Goal: Task Accomplishment & Management: Manage account settings

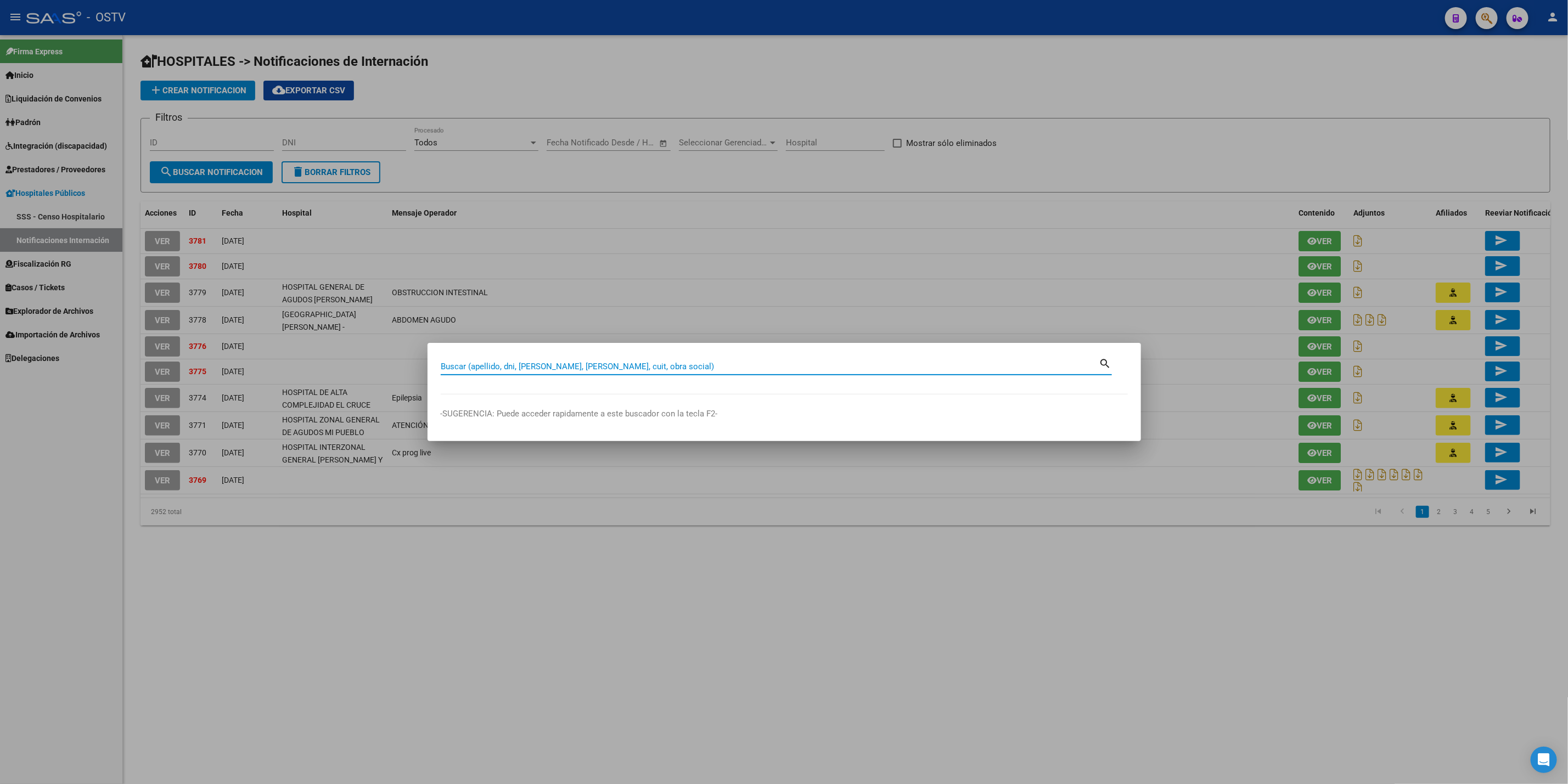
paste input "24009601"
type input "24009601"
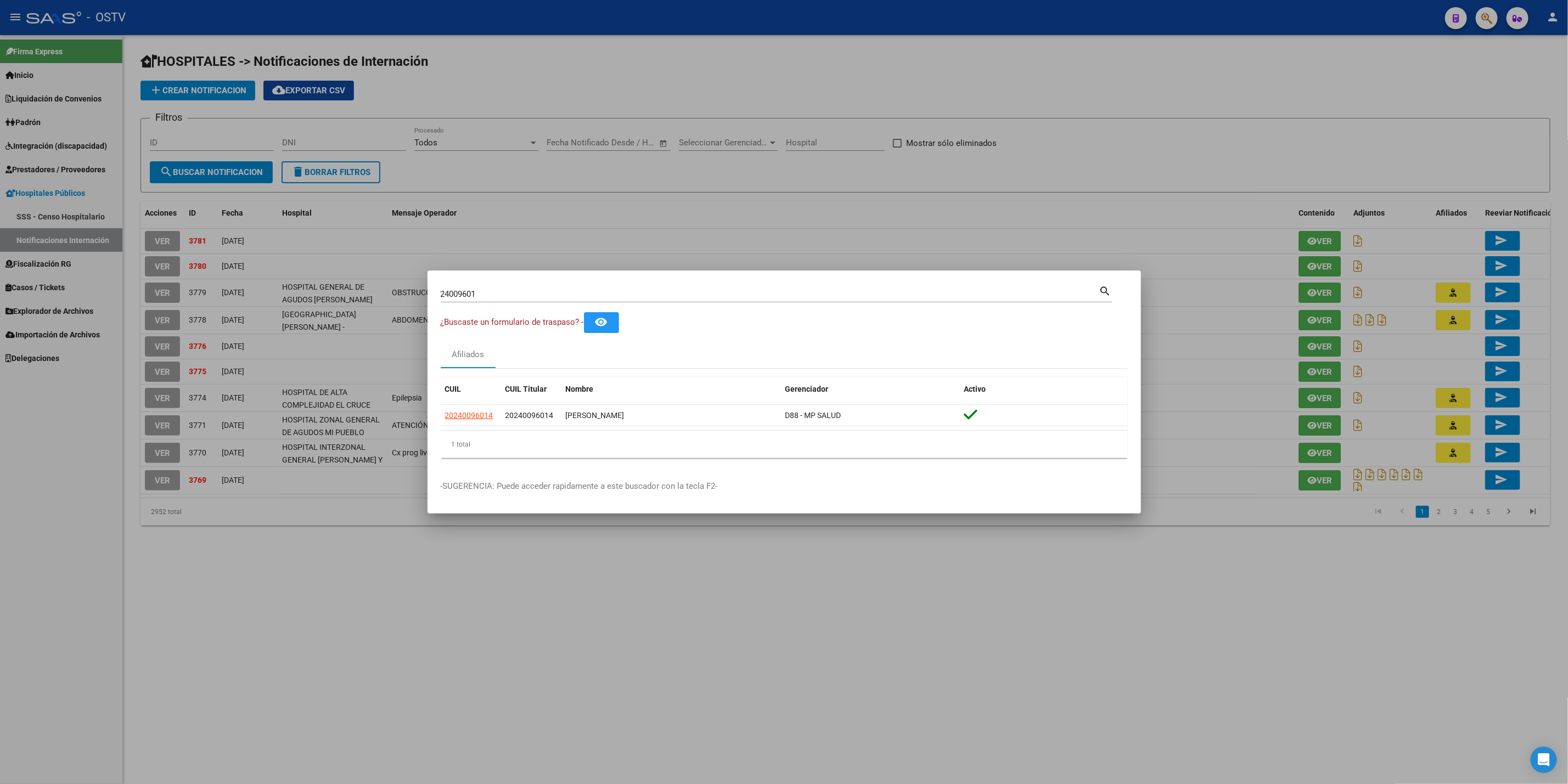
click at [292, 573] on div at bounding box center [784, 392] width 1568 height 784
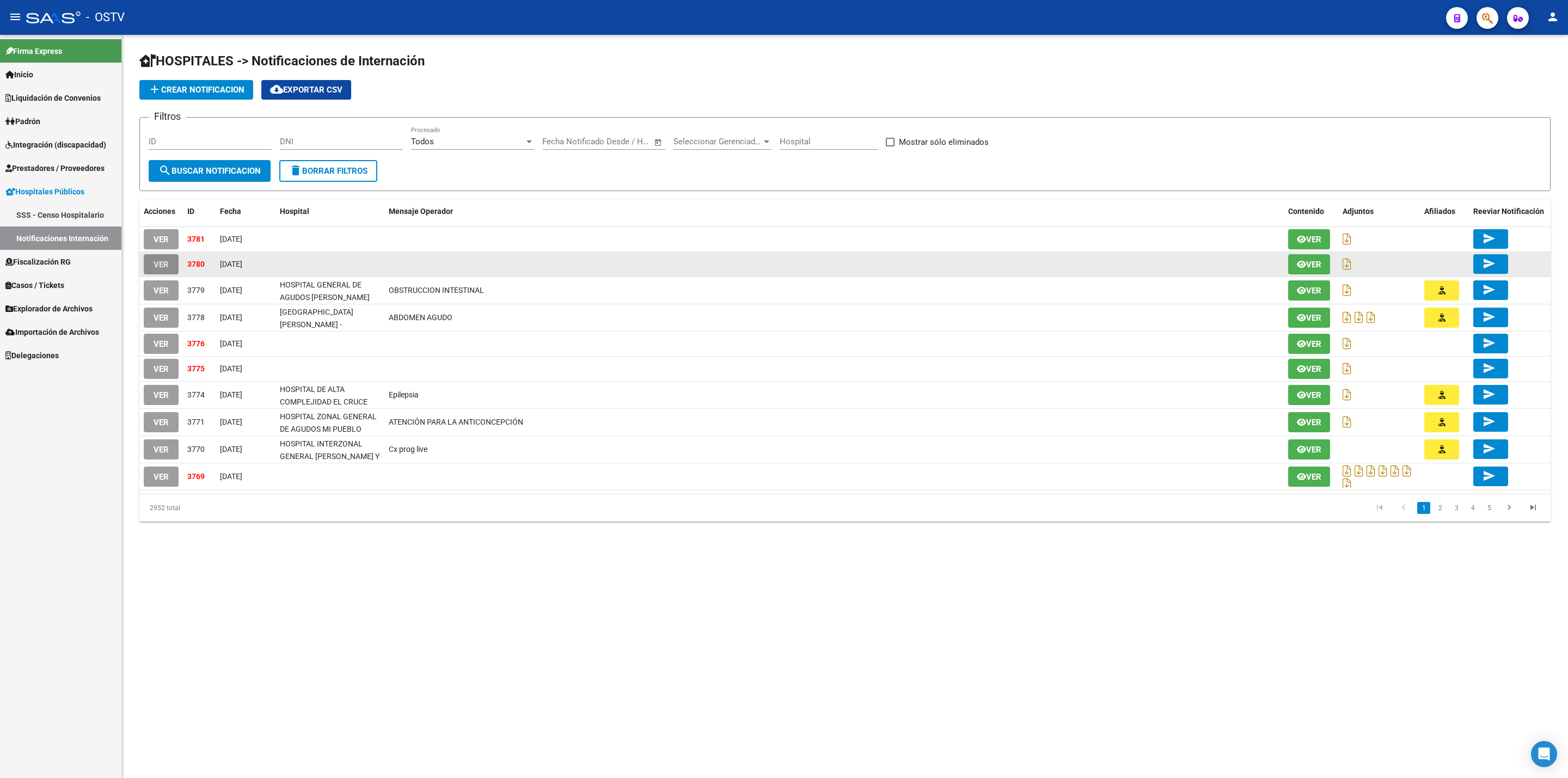
click at [155, 267] on span "VER" at bounding box center [161, 264] width 15 height 10
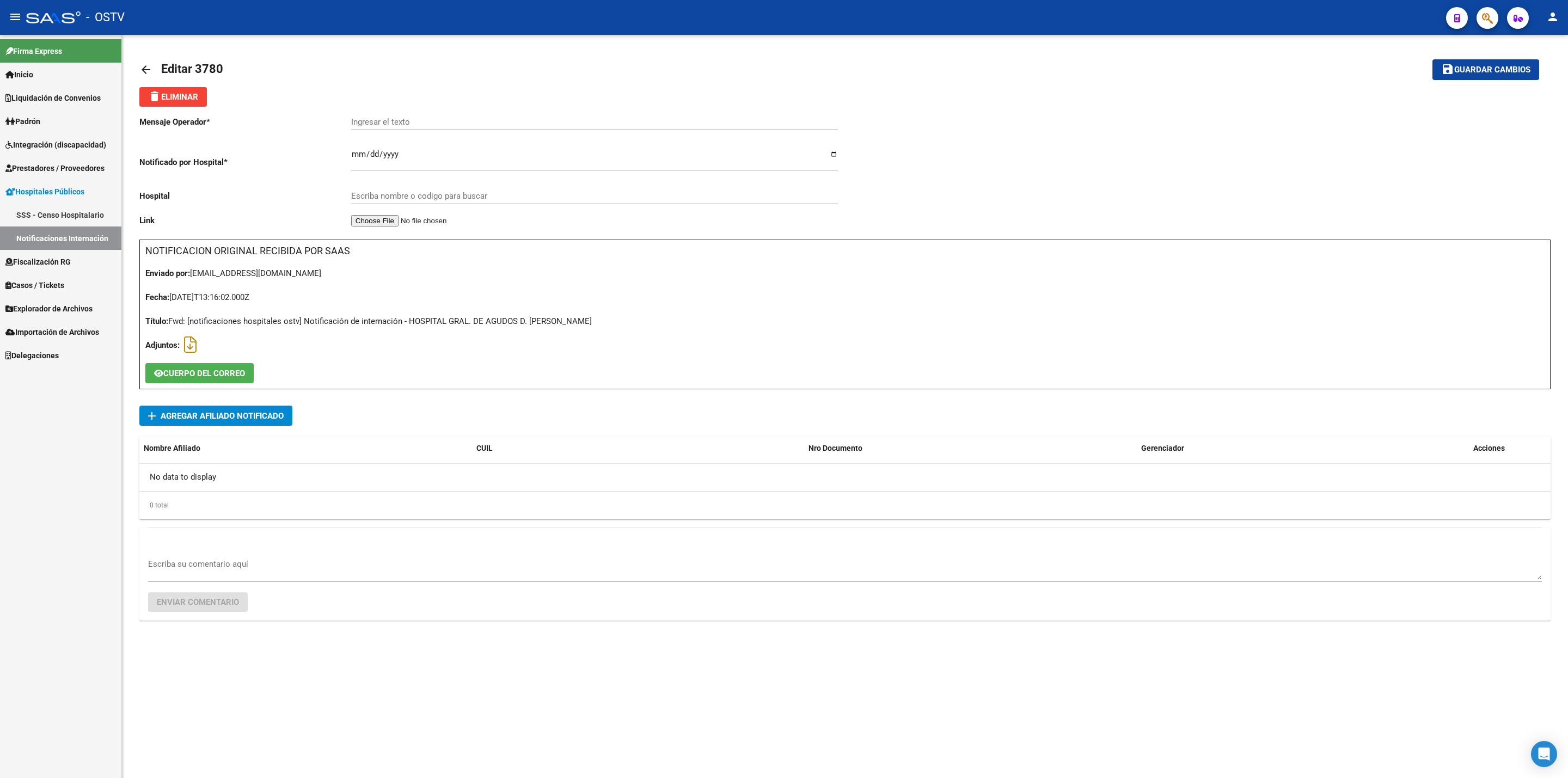
click at [140, 65] on mat-icon "arrow_back" at bounding box center [146, 70] width 13 height 13
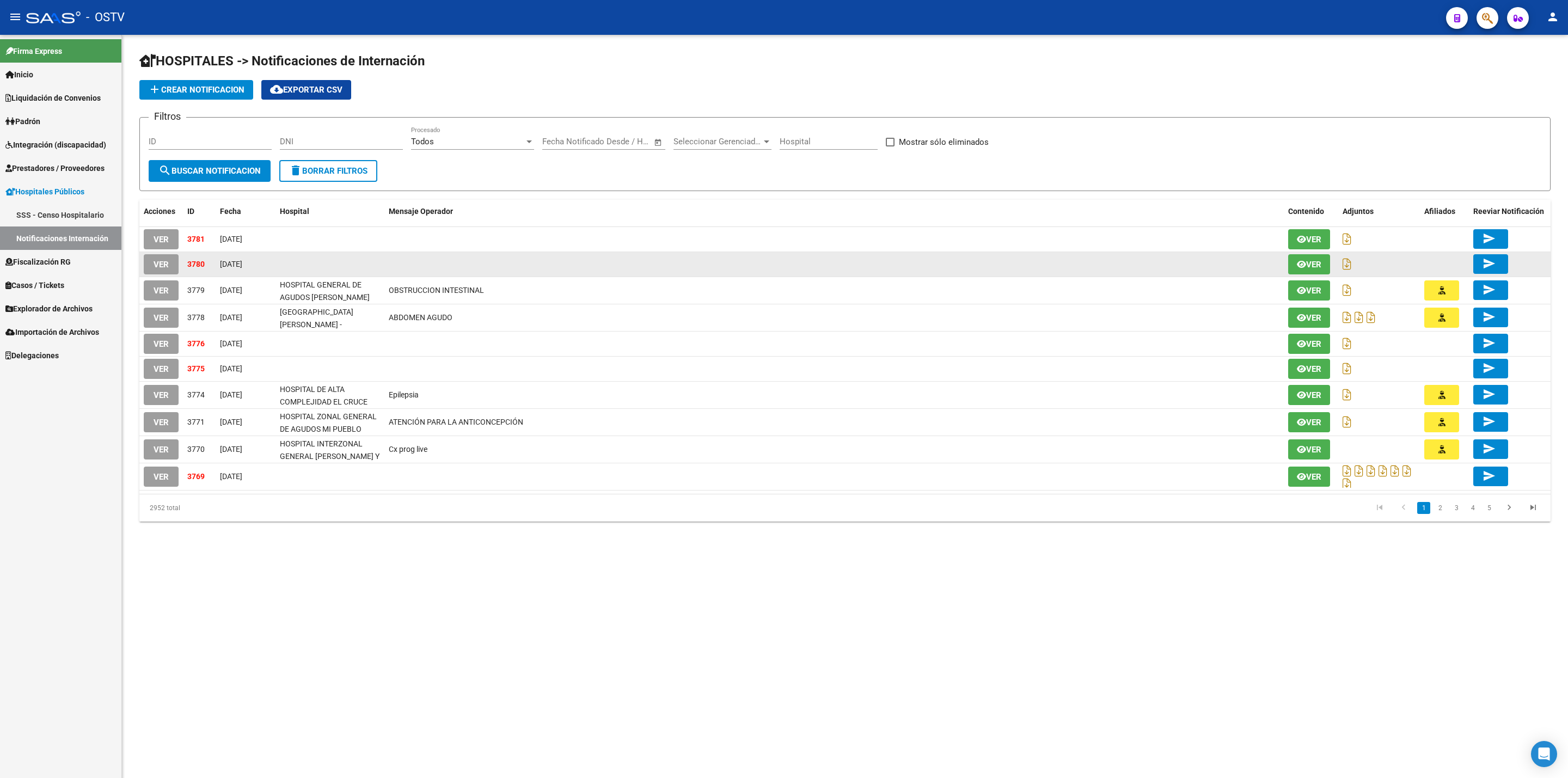
click at [156, 260] on span "VER" at bounding box center [161, 264] width 15 height 10
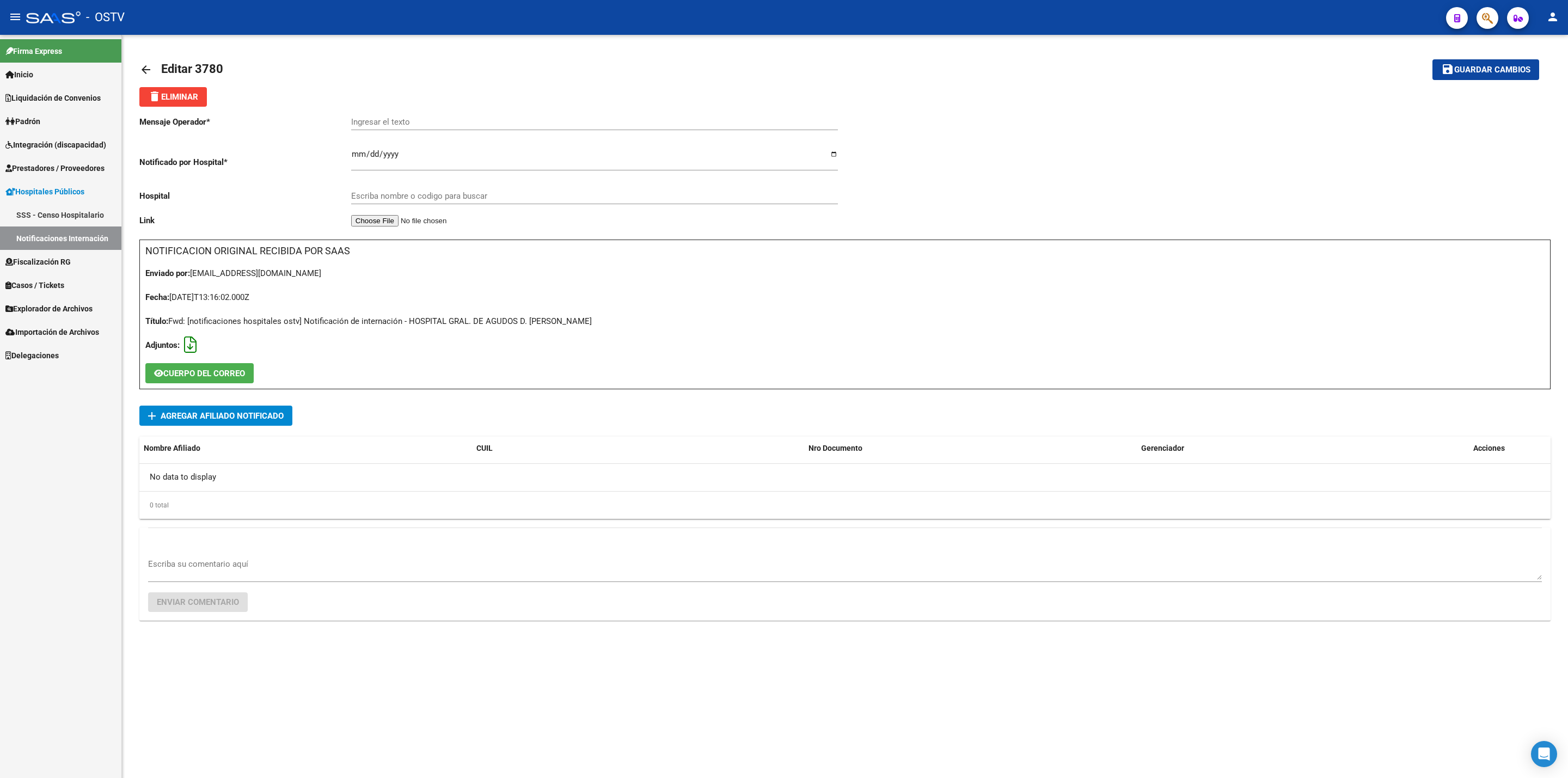
click at [187, 345] on icon at bounding box center [190, 344] width 12 height 1
click at [177, 95] on span "delete Eliminar" at bounding box center [173, 97] width 50 height 10
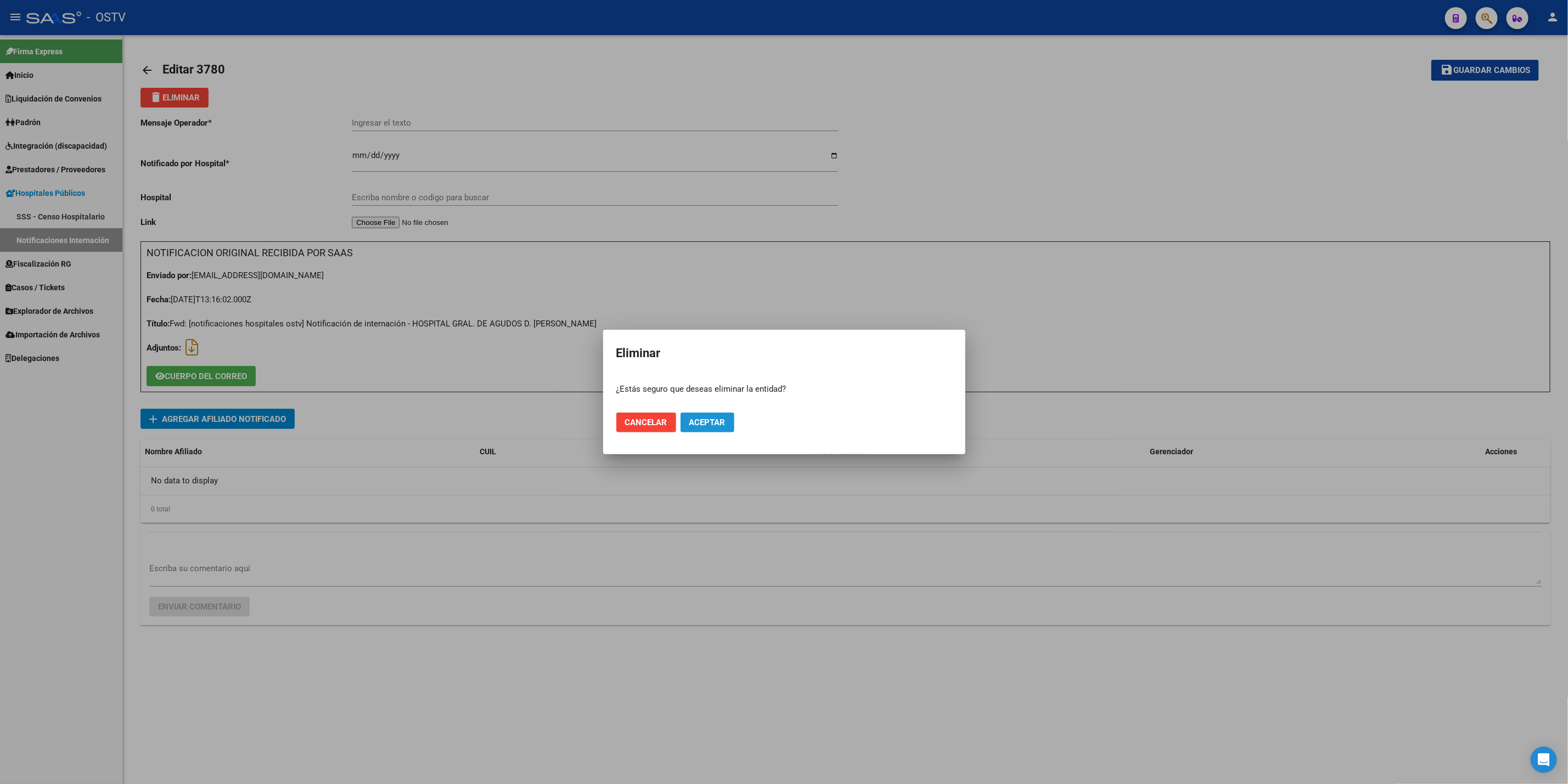
click at [691, 418] on span "Aceptar" at bounding box center [707, 422] width 36 height 10
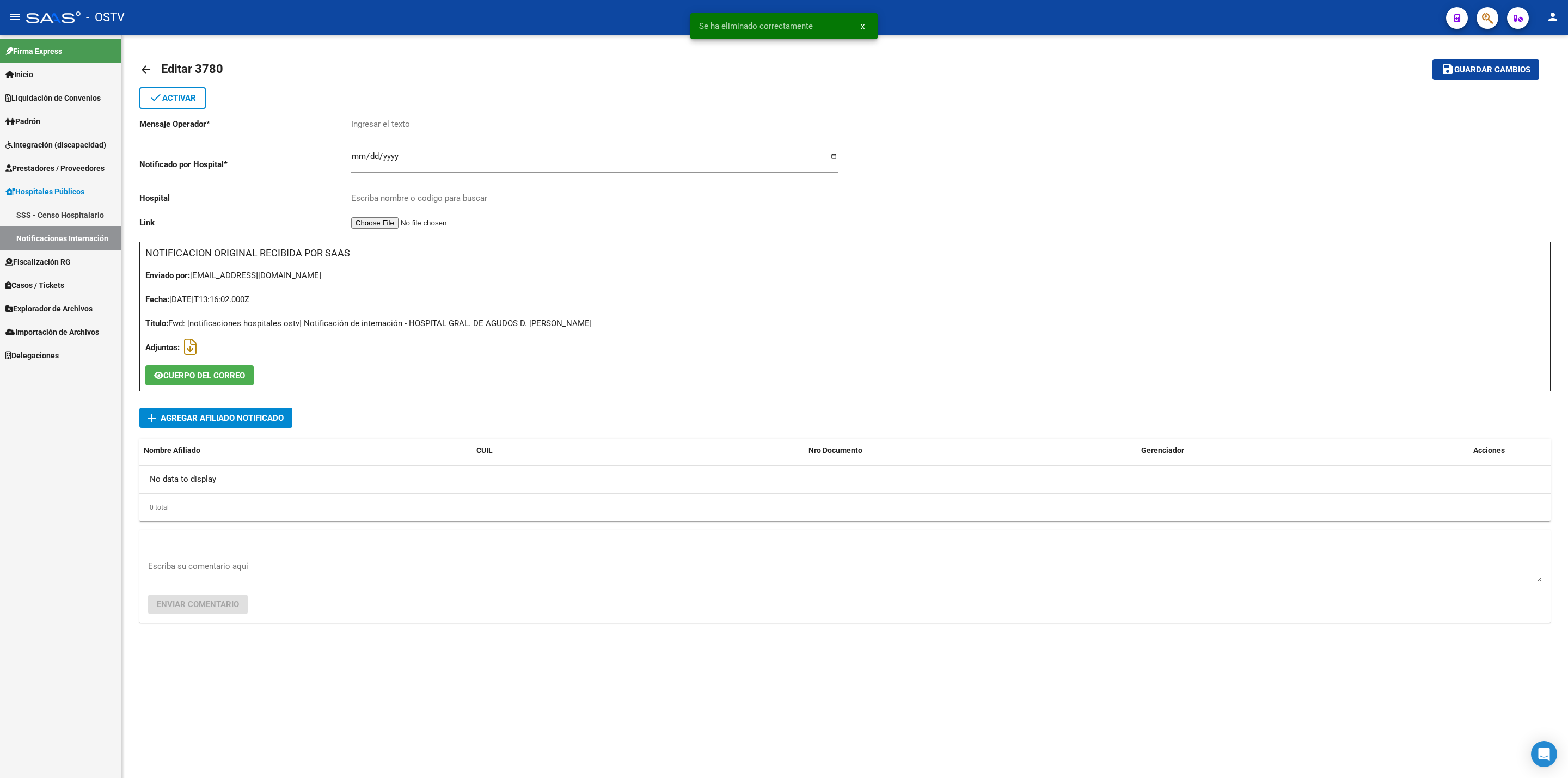
click at [142, 74] on mat-icon "arrow_back" at bounding box center [146, 70] width 13 height 13
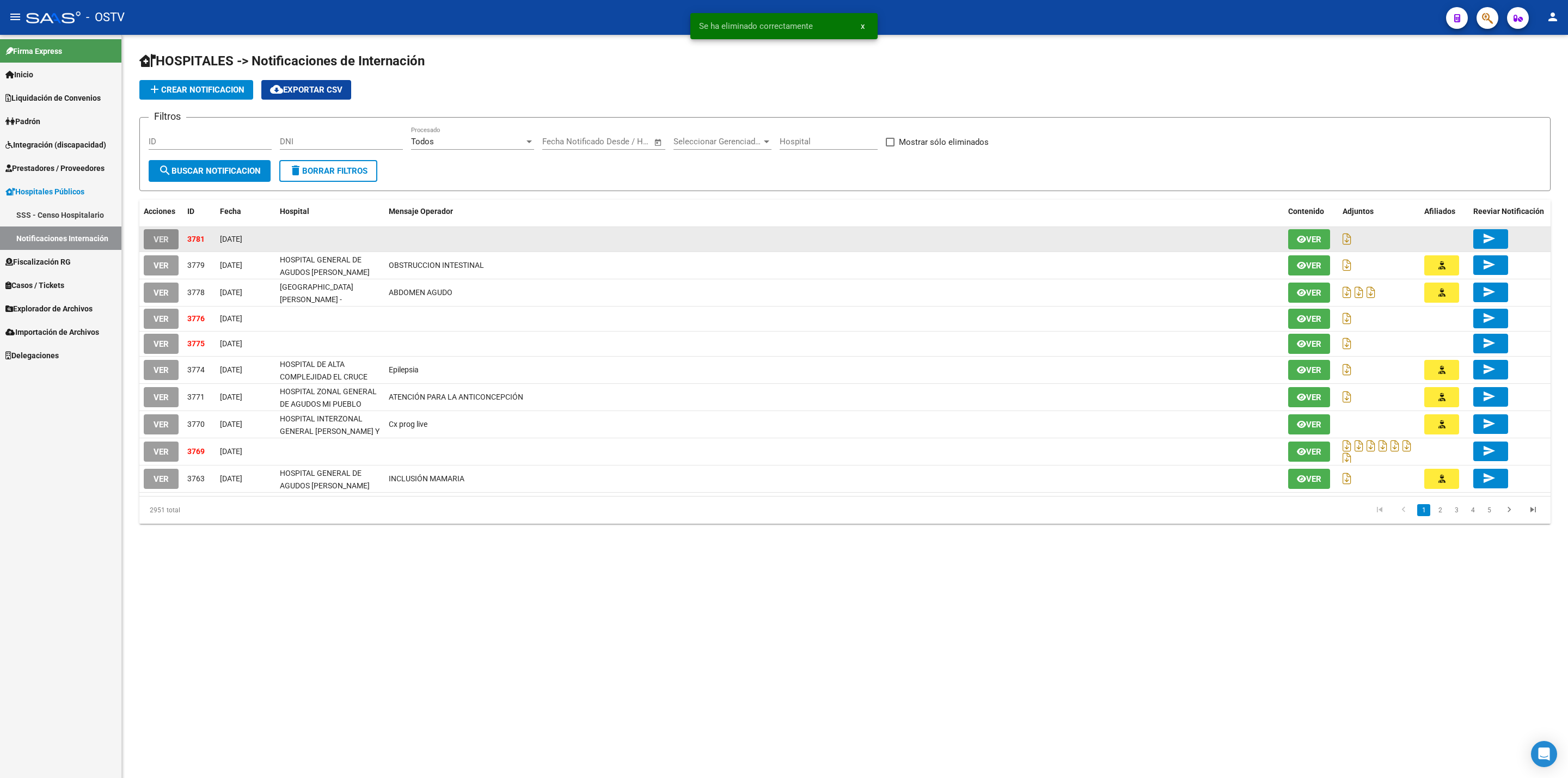
click at [157, 238] on span "VER" at bounding box center [161, 239] width 15 height 10
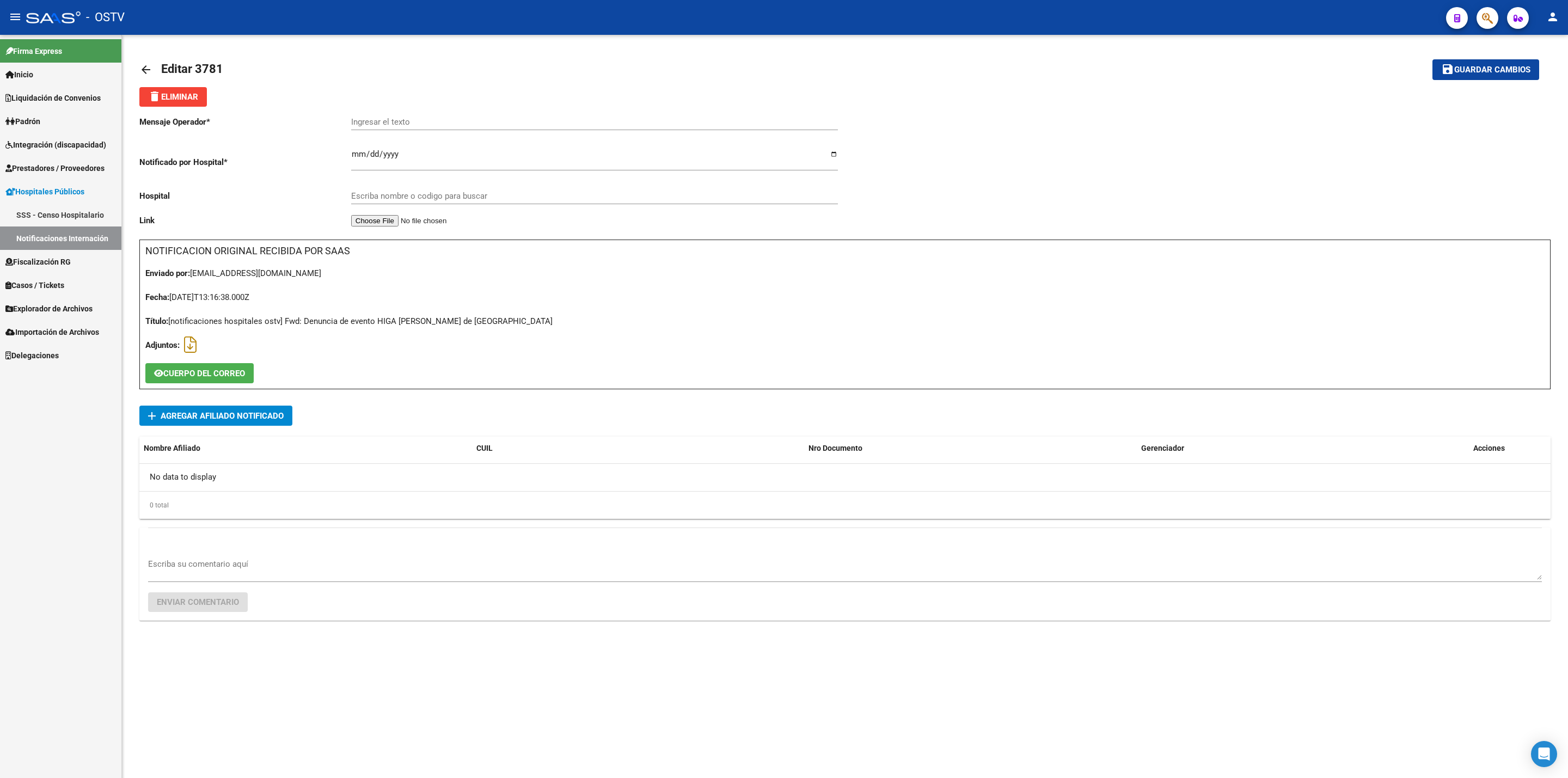
click at [243, 406] on div "Mensaje Operador * Ingresar el texto Notificado por Hospital * 2025-10-13 Ingre…" at bounding box center [845, 377] width 1412 height 540
click at [188, 344] on icon at bounding box center [190, 344] width 12 height 1
click at [225, 412] on span "Agregar Afiliado Notificado" at bounding box center [221, 416] width 123 height 10
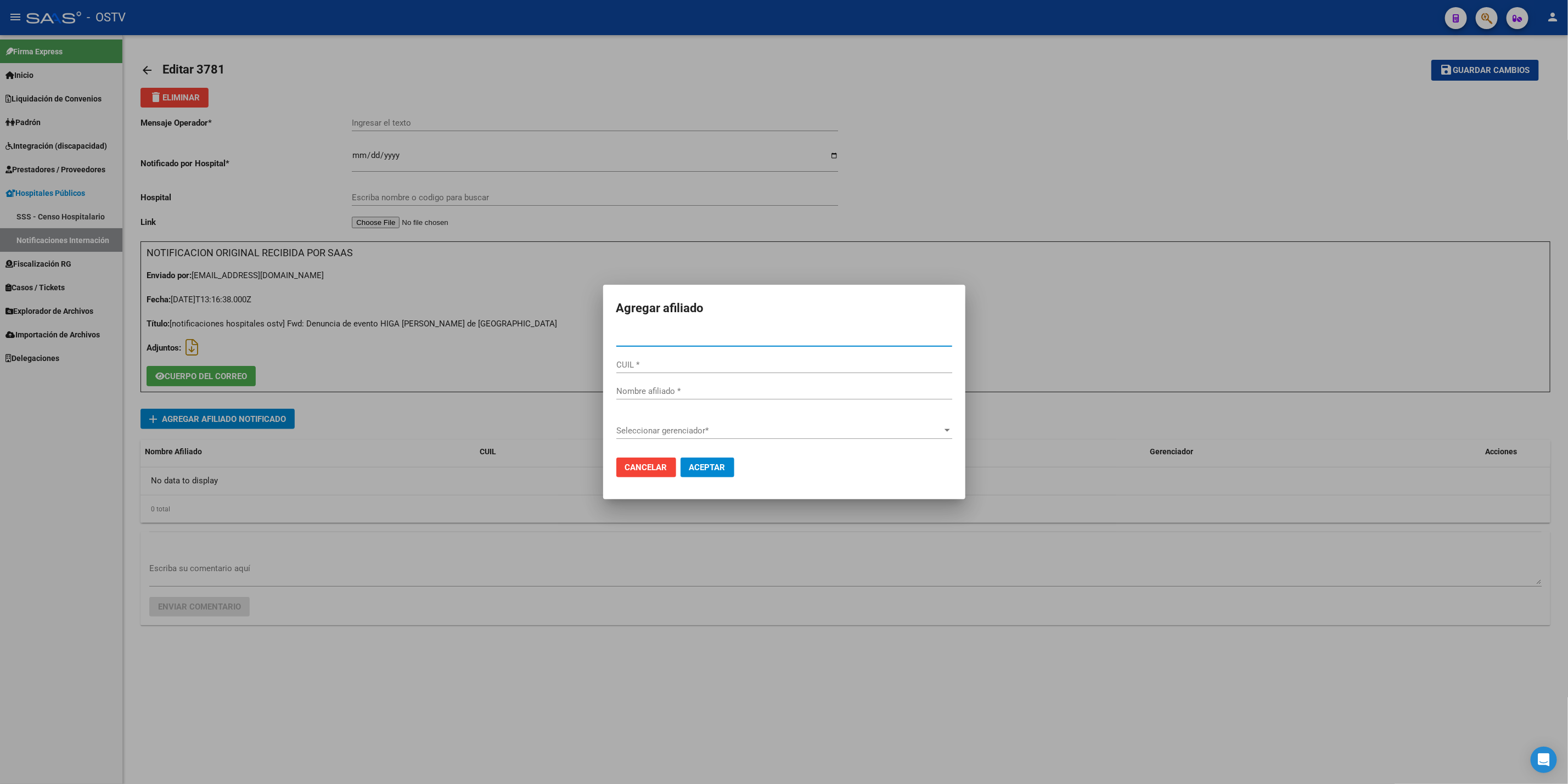
paste input "24009601"
type input "24009601"
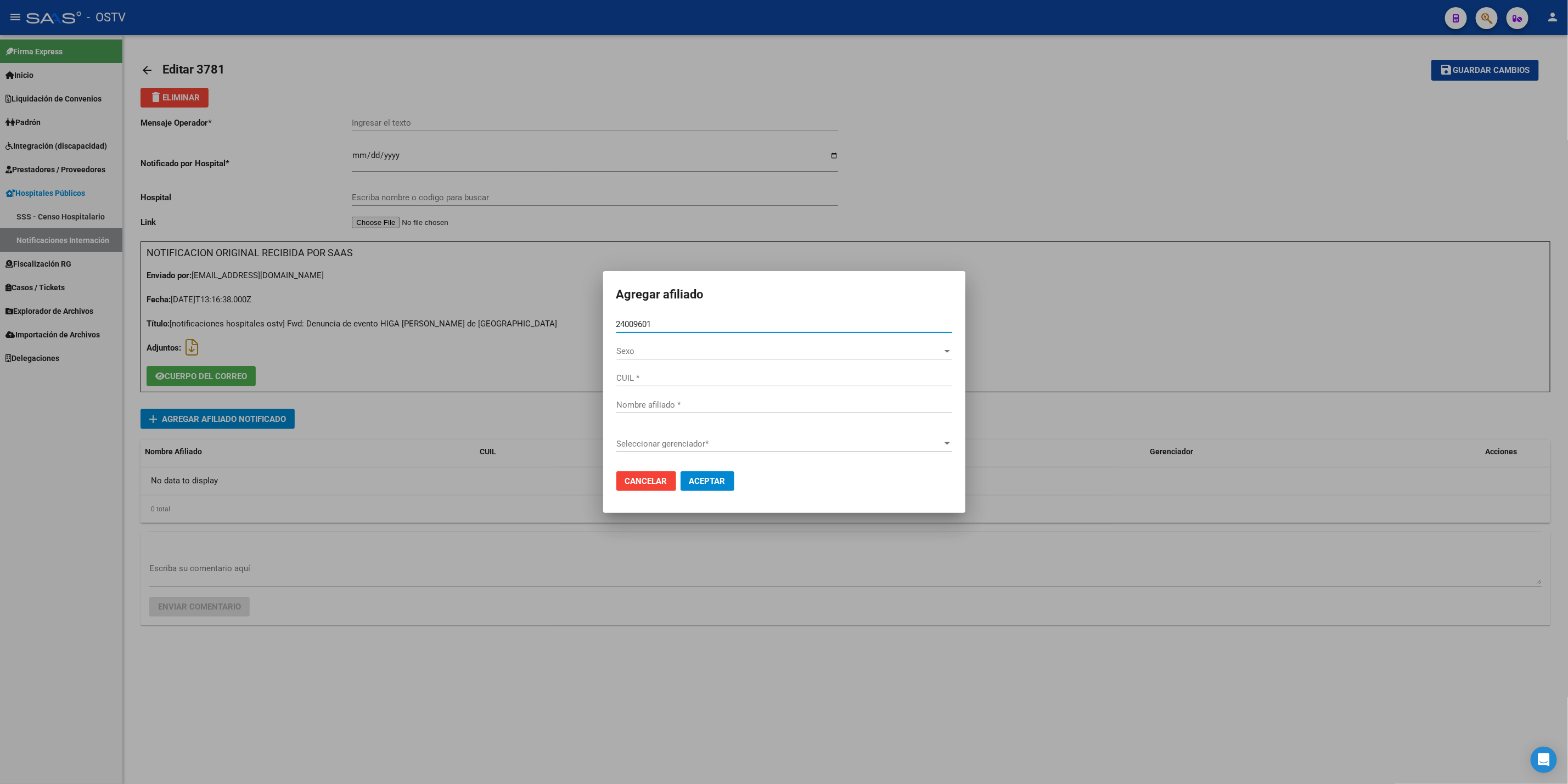
type input "20240096014"
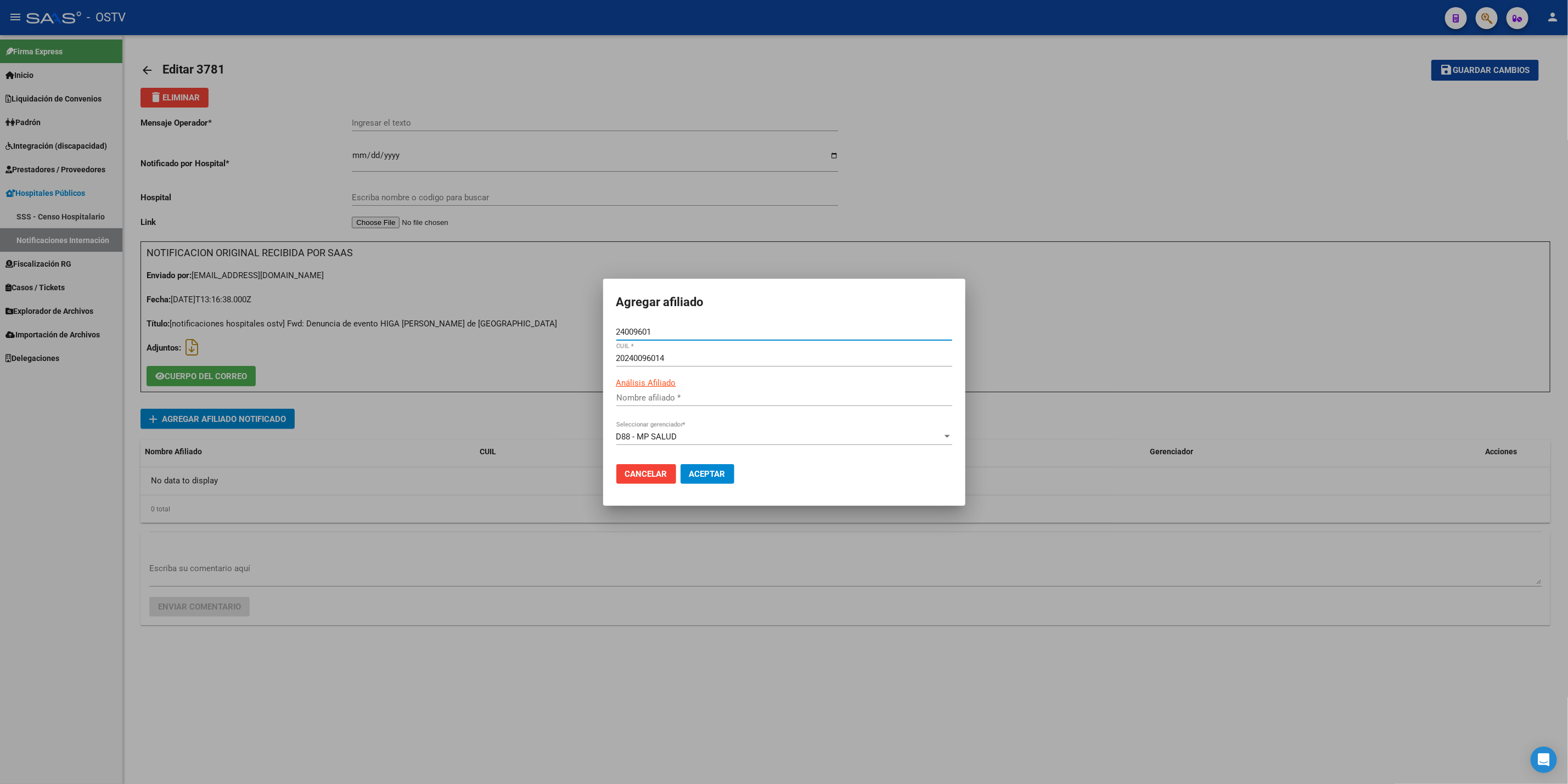
type input "CARI JULIO CESAR"
type input "24009601"
click at [713, 474] on span "Aceptar" at bounding box center [707, 474] width 36 height 10
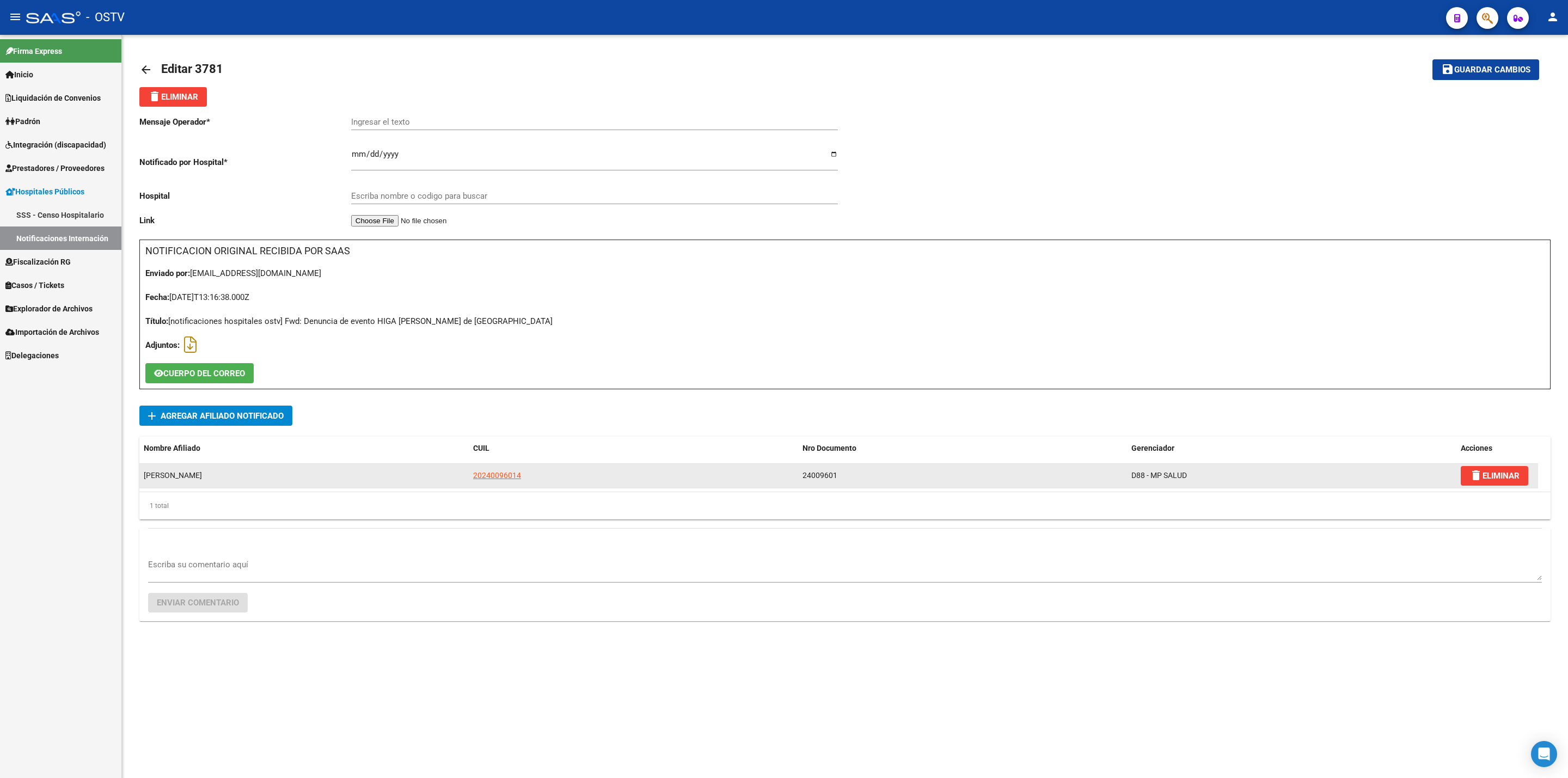
click at [471, 479] on datatable-body-cell "20240096014" at bounding box center [633, 475] width 329 height 24
click at [479, 476] on span "20240096014" at bounding box center [497, 475] width 48 height 9
type textarea "20240096014"
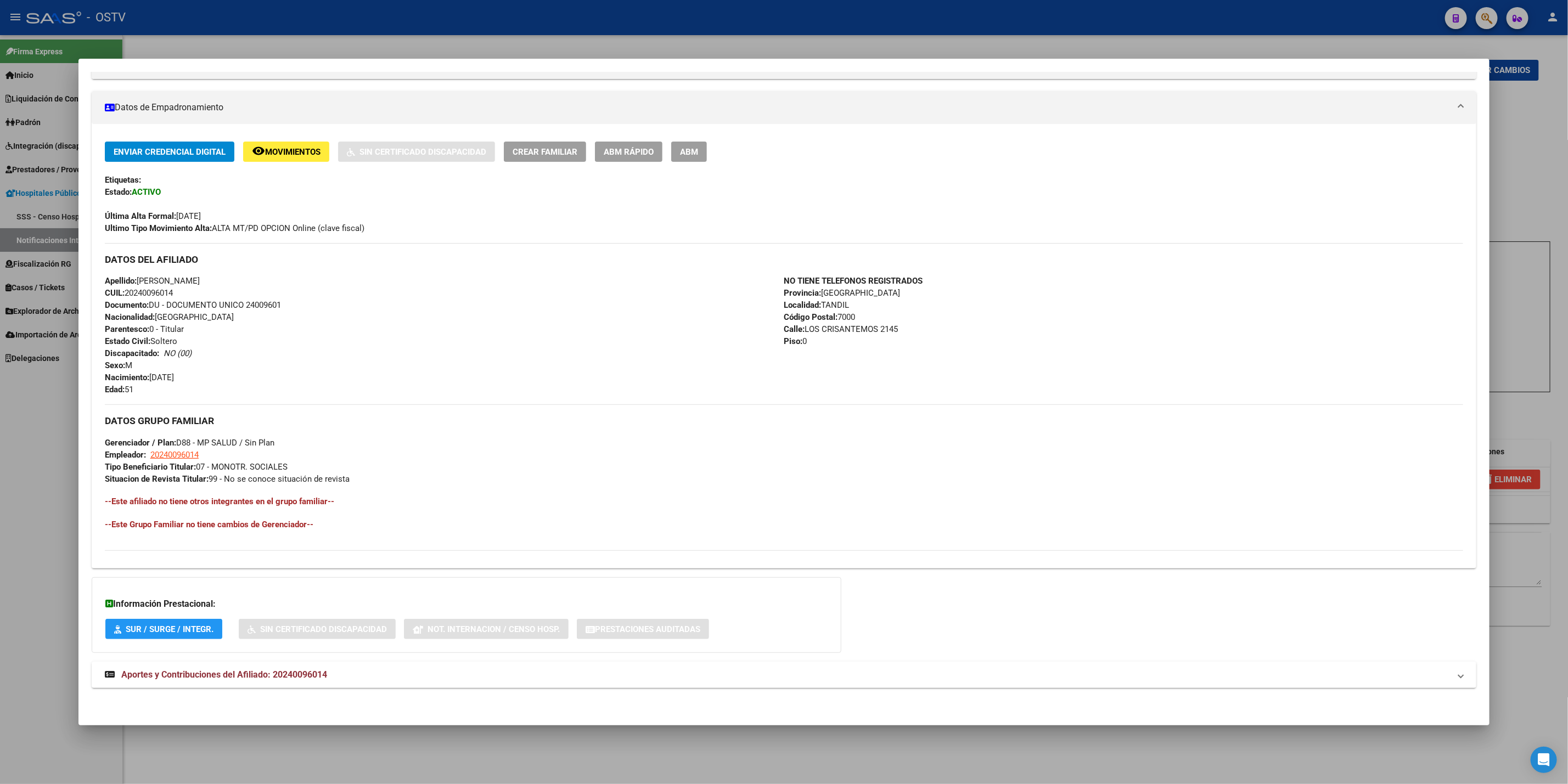
scroll to position [173, 0]
click at [251, 675] on span "Aportes y Contribuciones del Afiliado: 20240096014" at bounding box center [224, 673] width 206 height 10
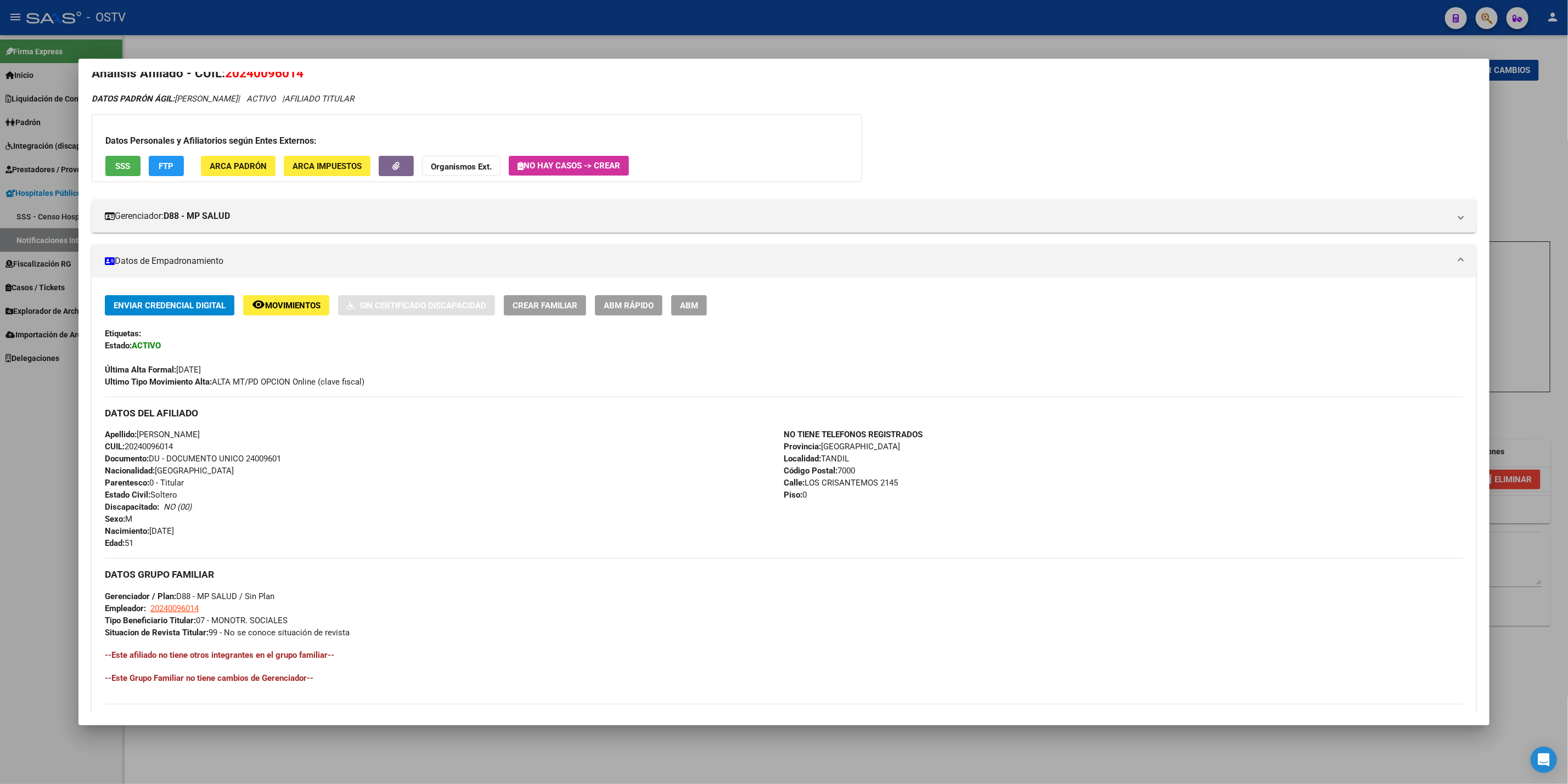
scroll to position [0, 0]
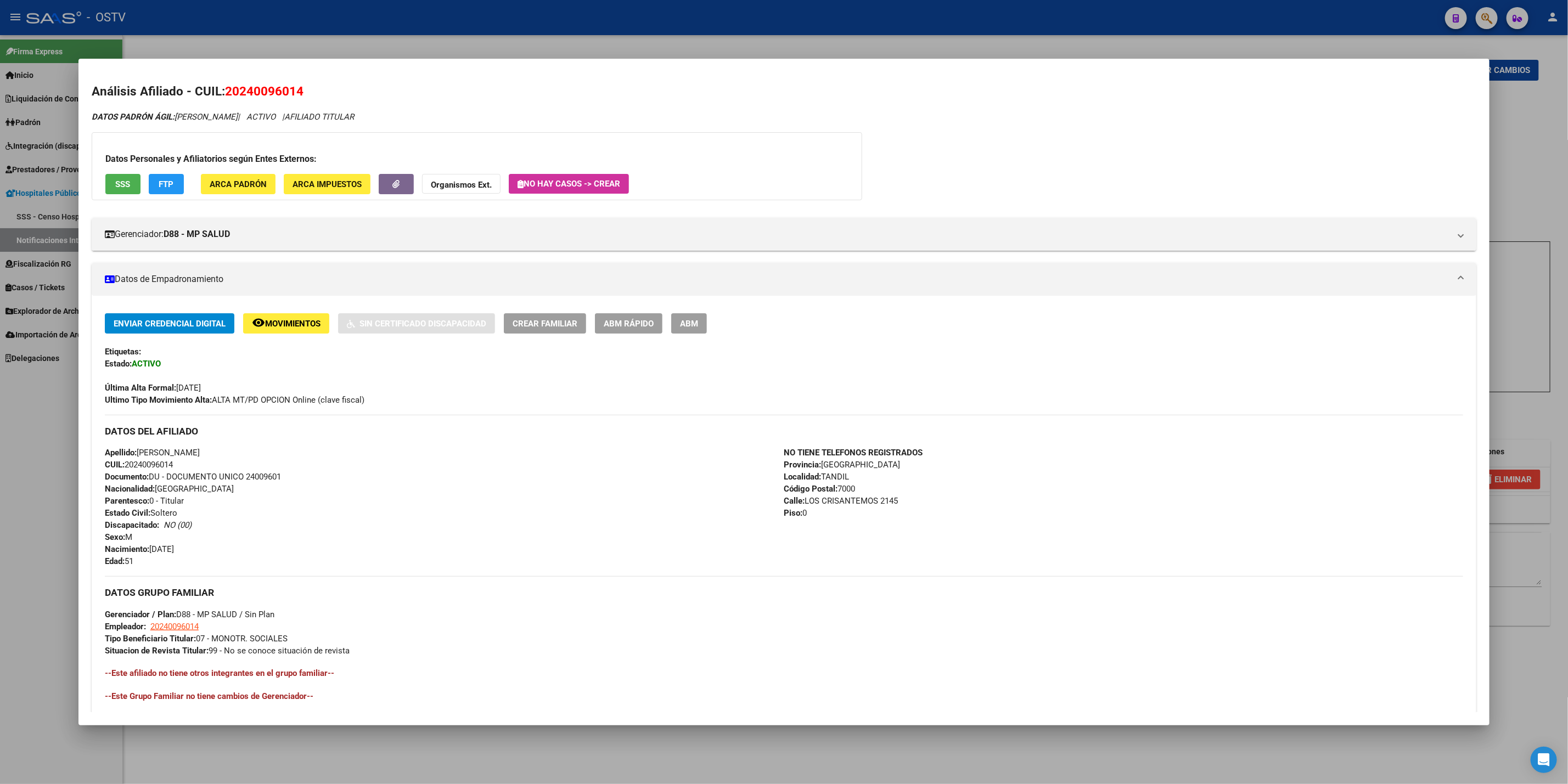
click at [9, 477] on div at bounding box center [784, 392] width 1568 height 784
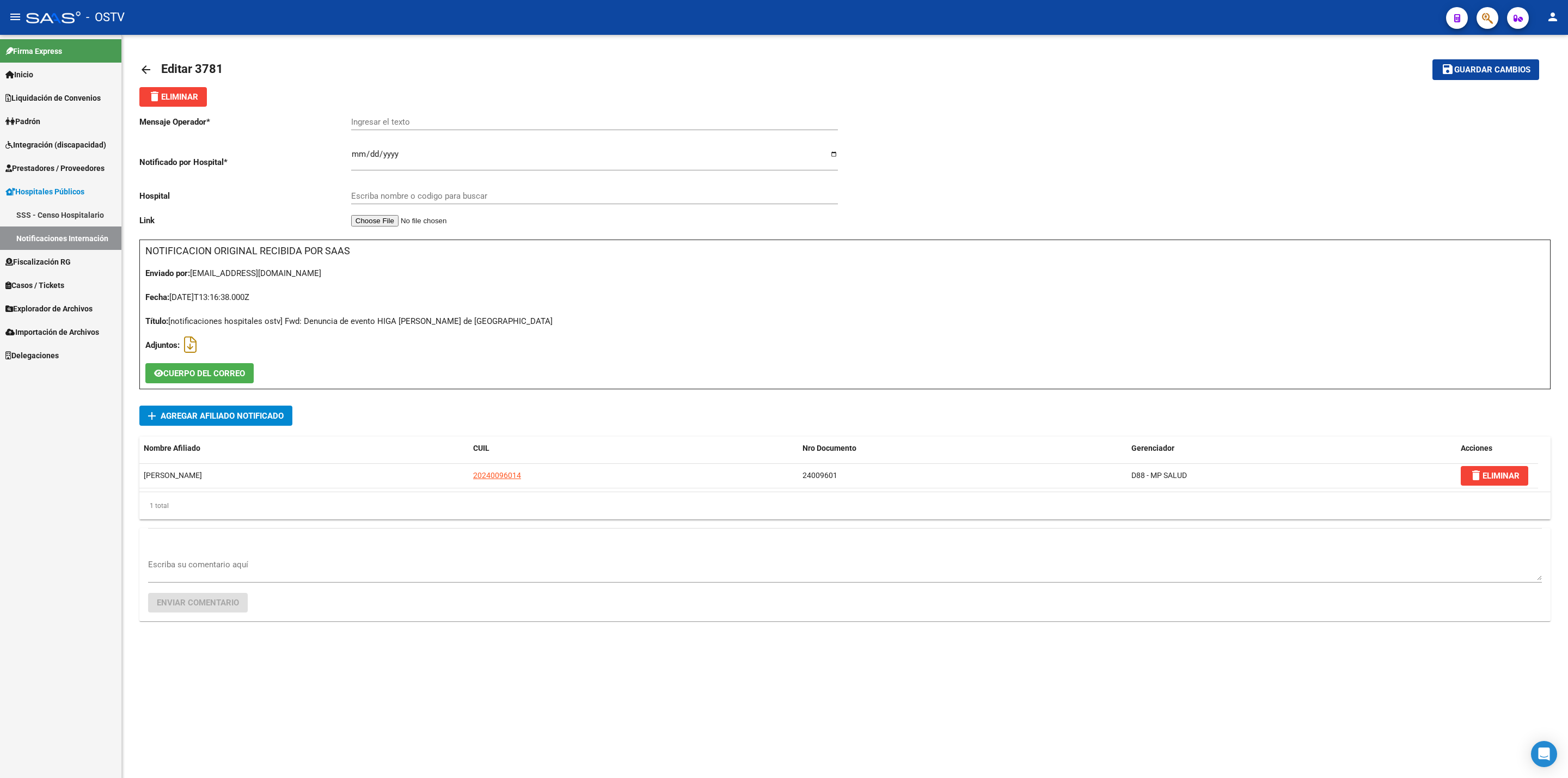
click at [449, 118] on input "Ingresar el texto" at bounding box center [595, 122] width 487 height 10
paste input "LUMBOCIATALGIA"
type input "LUMBOCIATALGIA"
click at [419, 191] on div "Escriba nombre o codigo para buscar" at bounding box center [595, 192] width 487 height 23
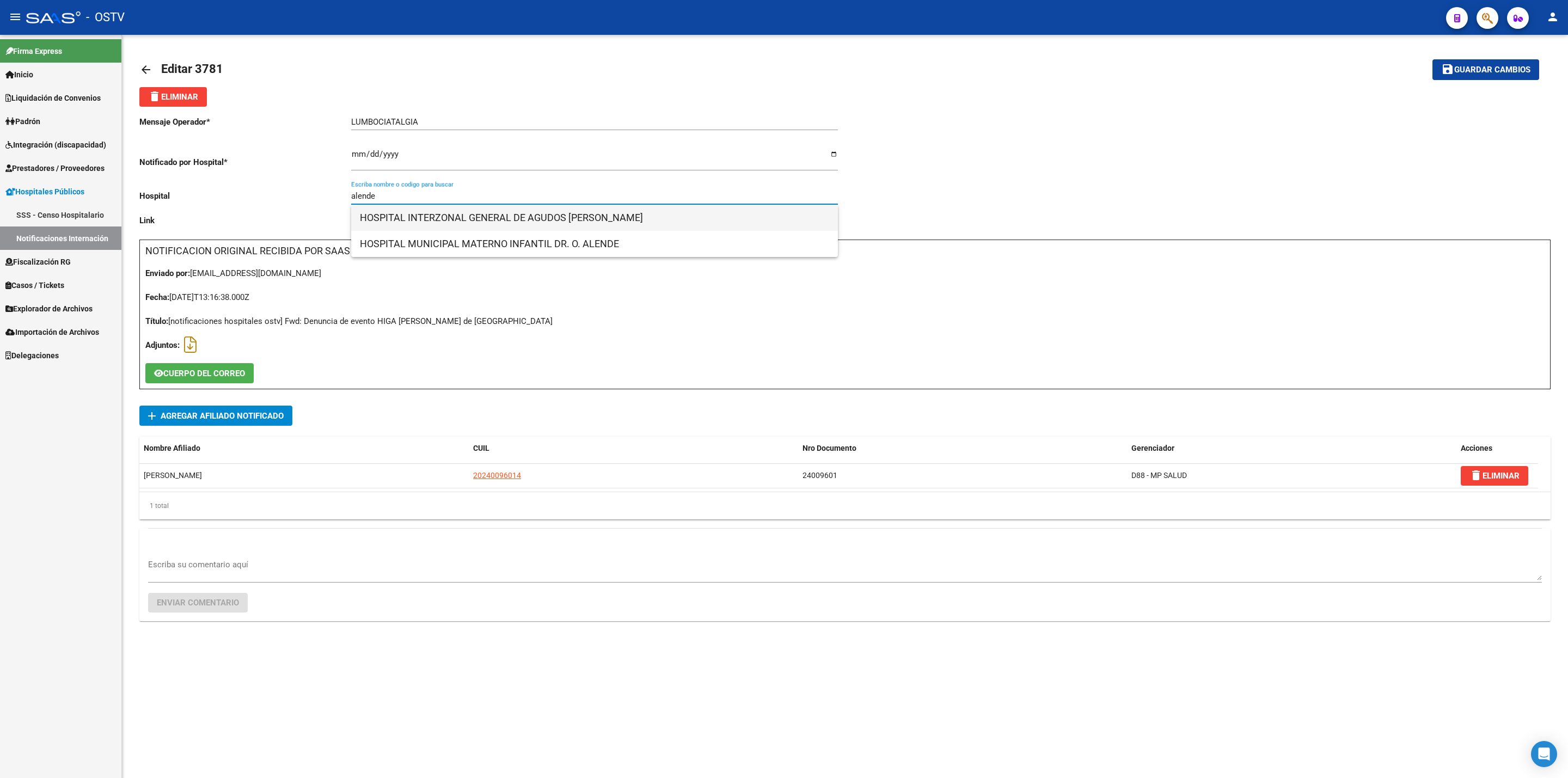
click at [558, 207] on span "HOSPITAL INTERZONAL GENERAL DE AGUDOS [PERSON_NAME]" at bounding box center [595, 218] width 469 height 26
type input "HOSPITAL INTERZONAL GENERAL DE AGUDOS [PERSON_NAME]"
click at [1478, 62] on button "save Guardar cambios" at bounding box center [1486, 70] width 107 height 20
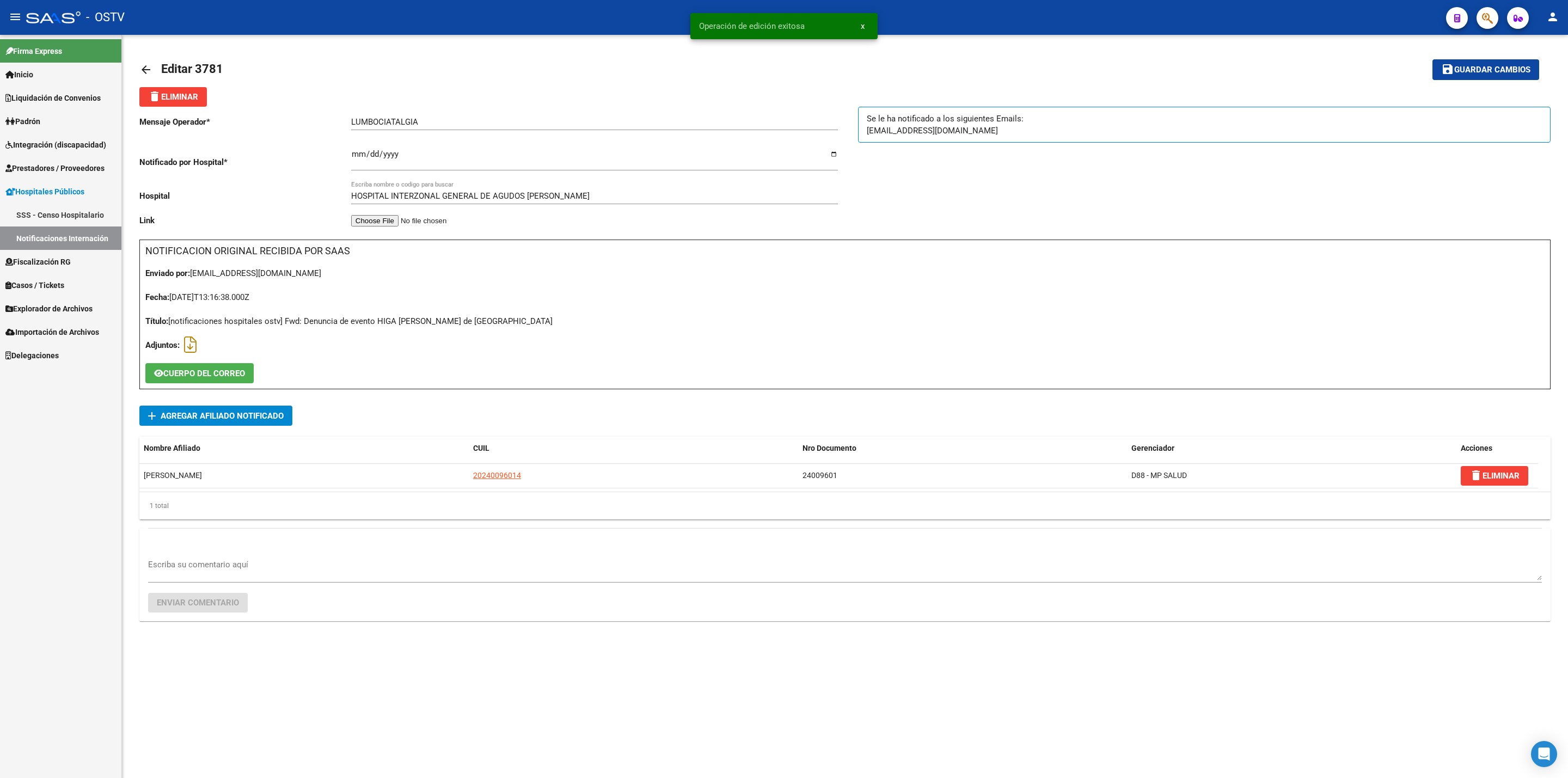
click at [144, 66] on mat-icon "arrow_back" at bounding box center [146, 70] width 13 height 13
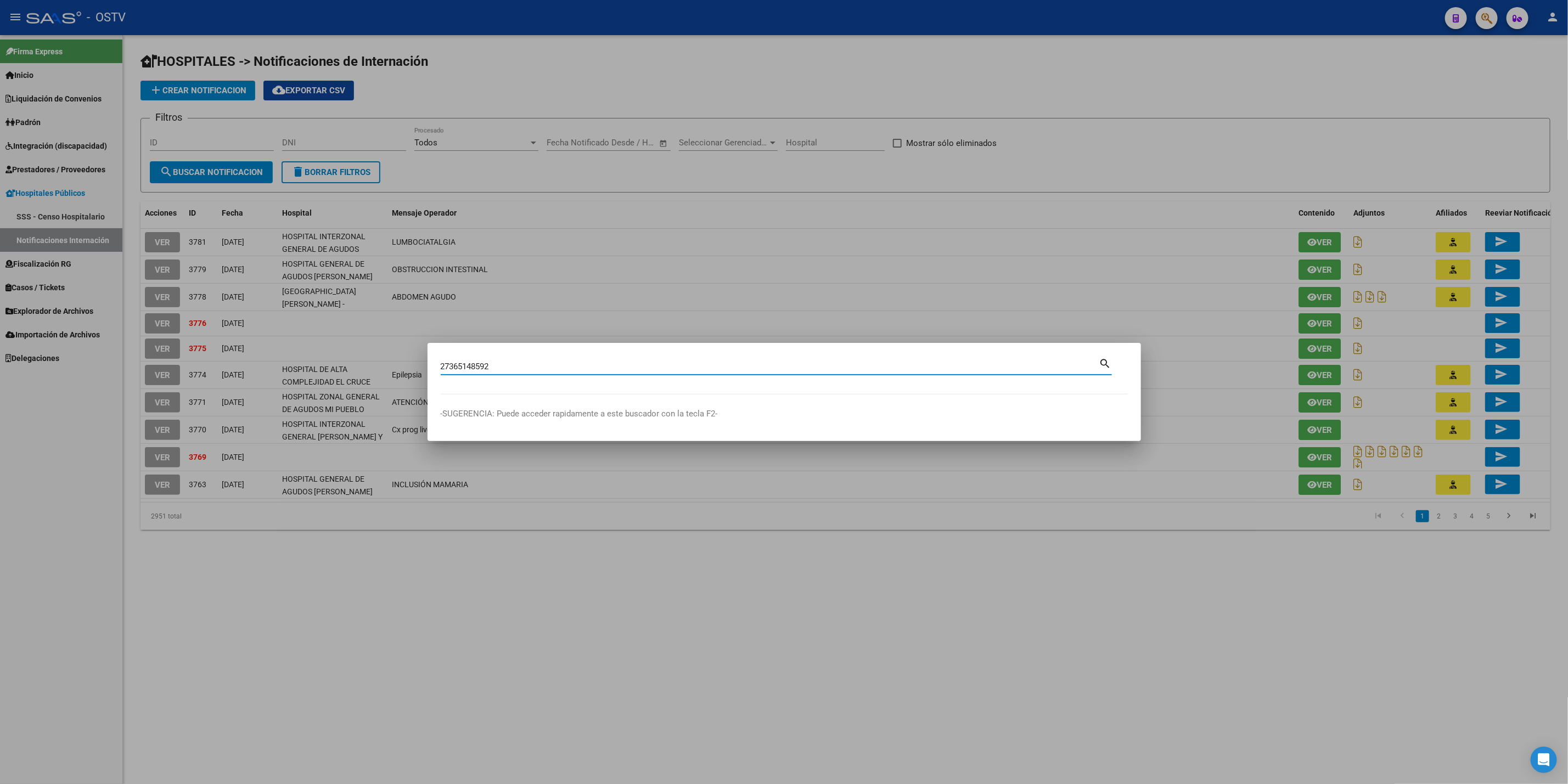
type input "27365148592"
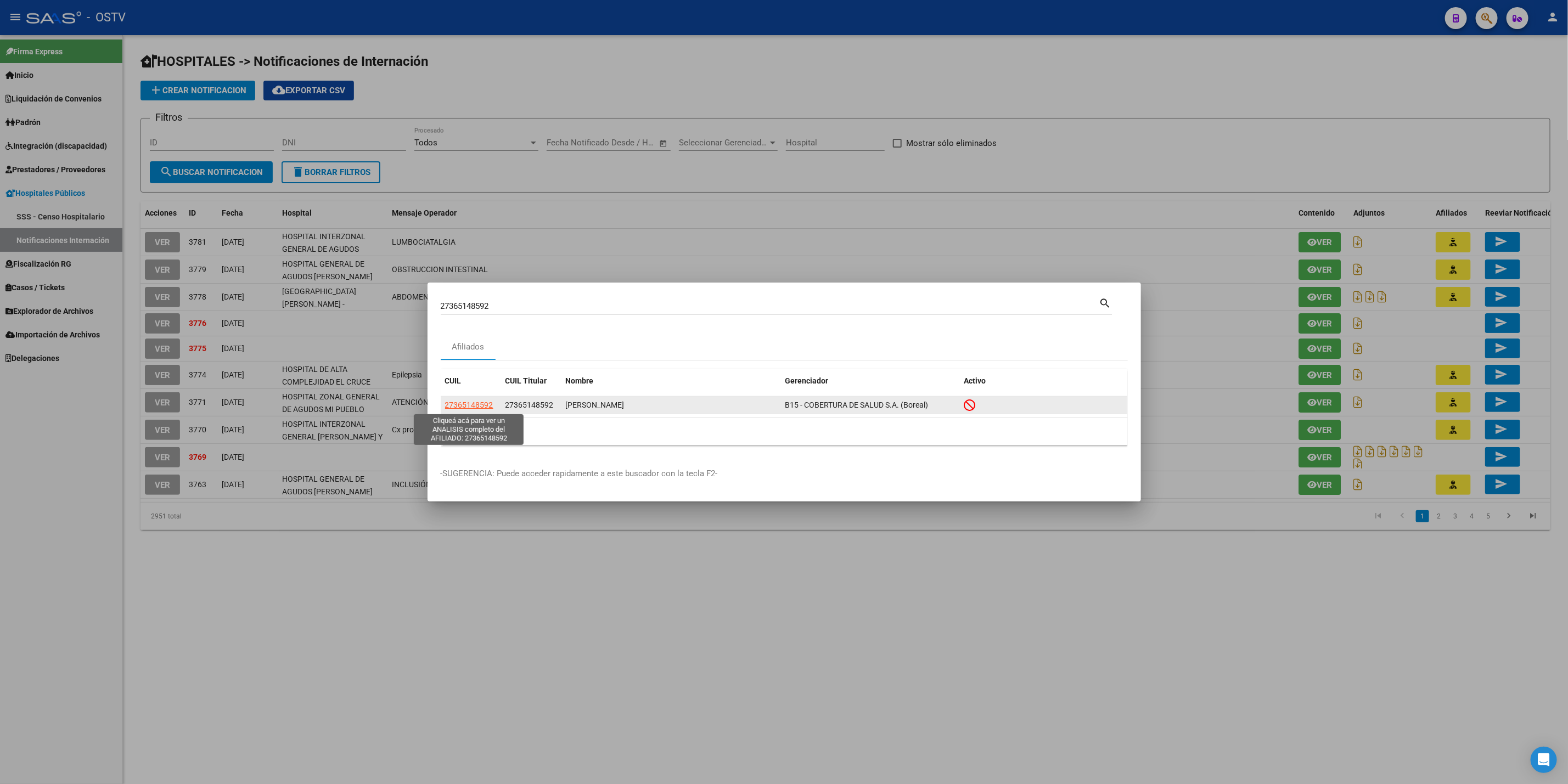
click at [468, 400] on span "27365148592" at bounding box center [469, 404] width 48 height 9
type textarea "27365148592"
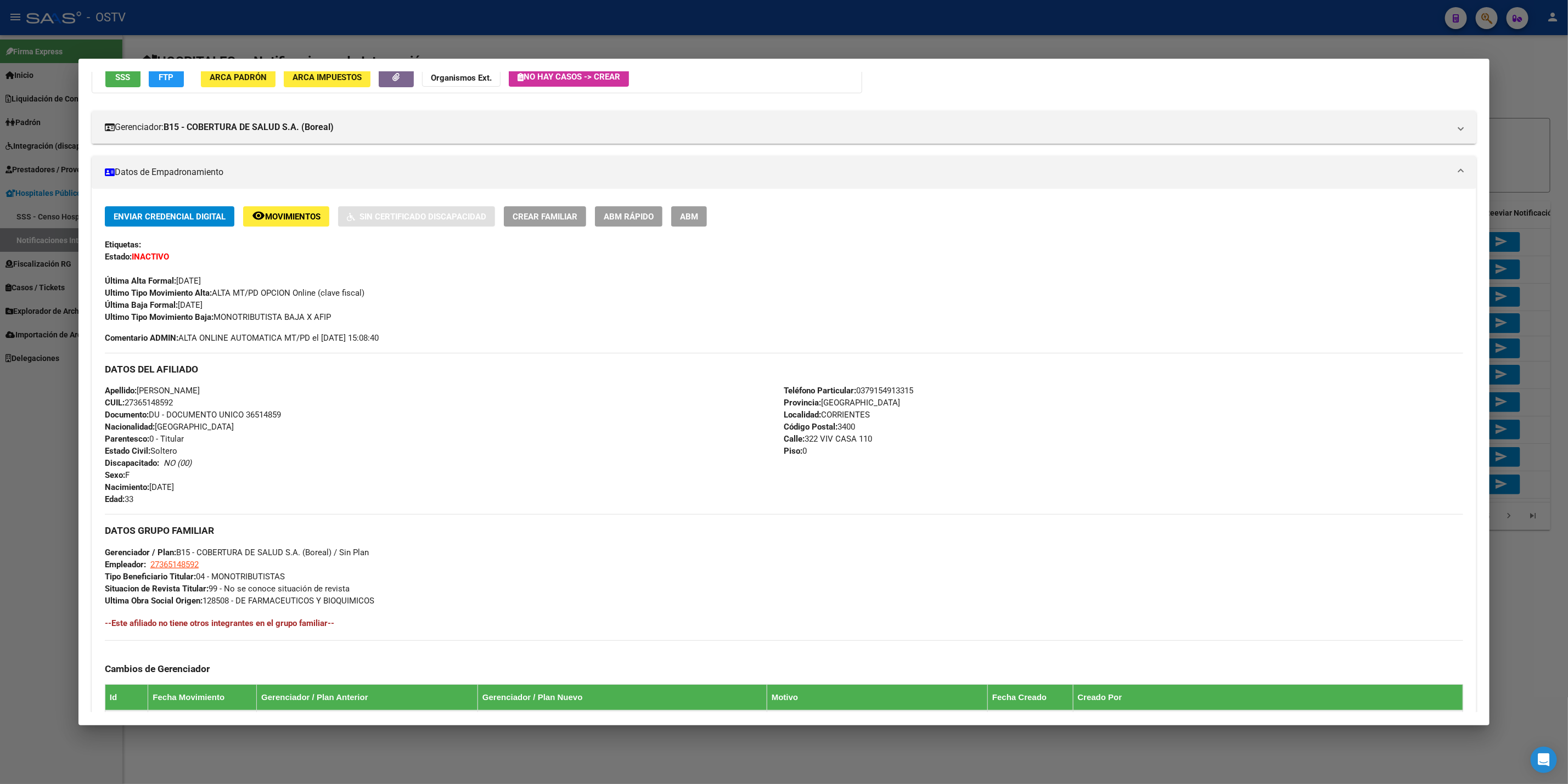
scroll to position [53, 0]
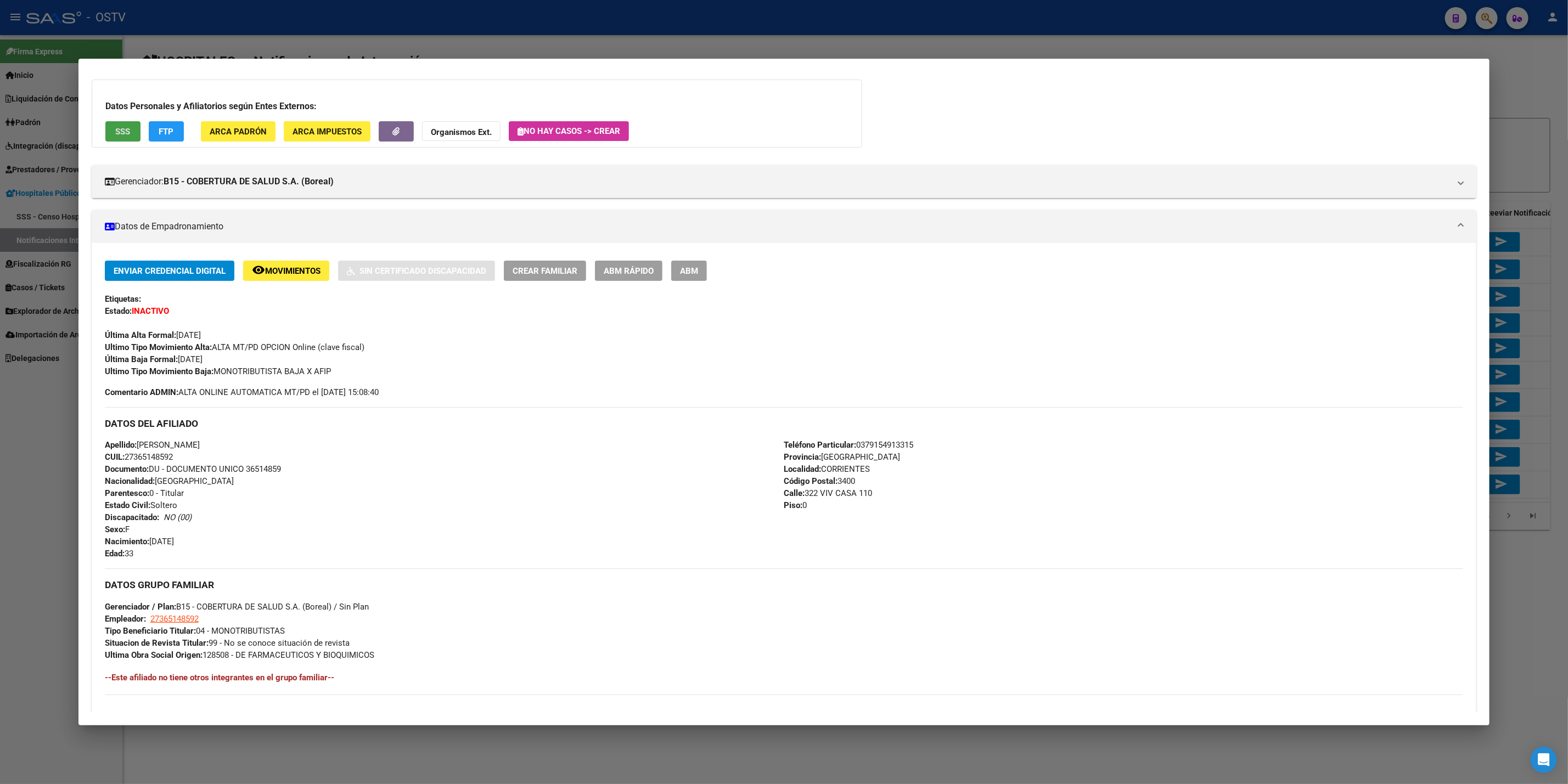
click at [108, 133] on button "SSS" at bounding box center [123, 131] width 35 height 20
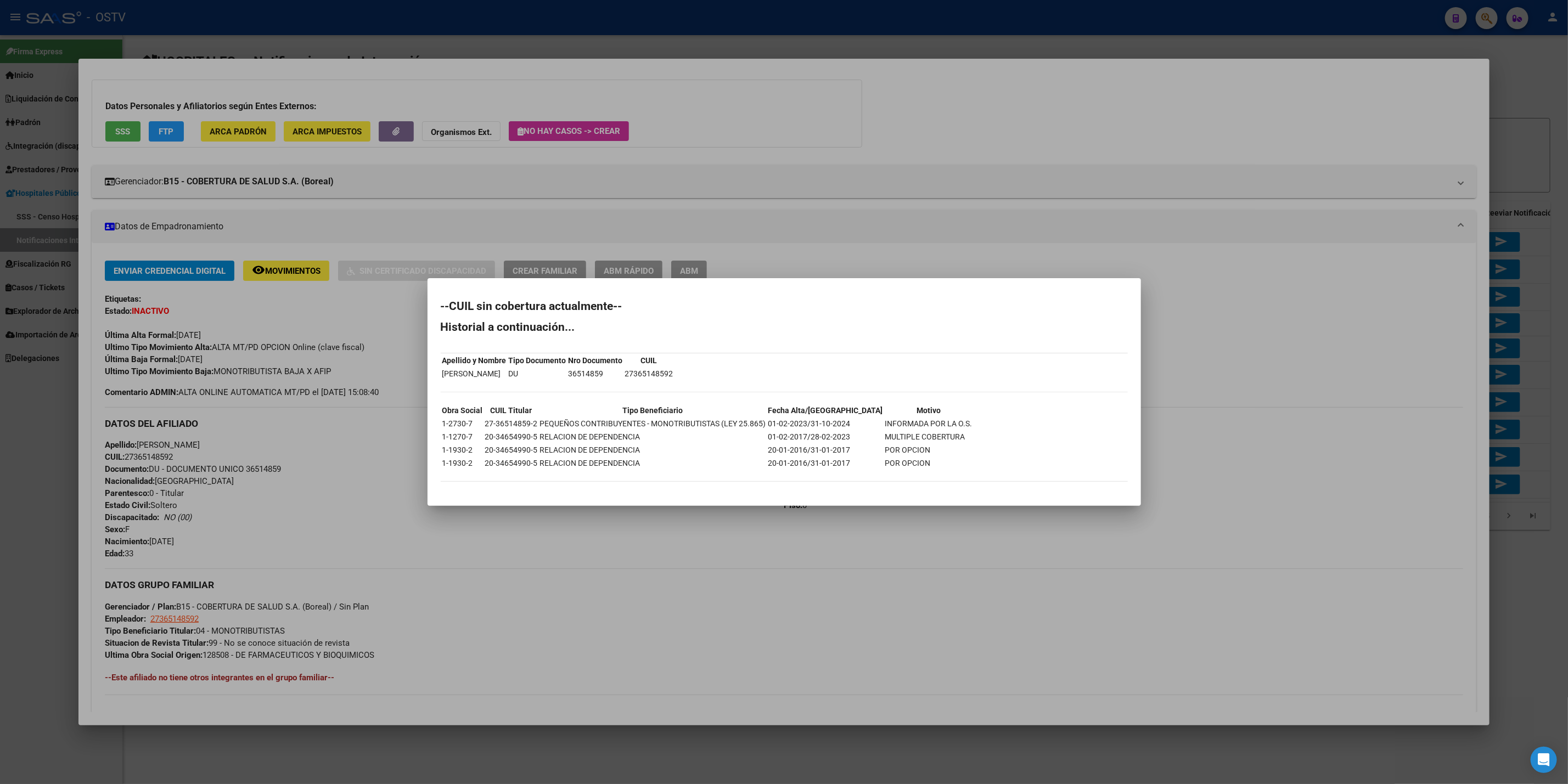
click at [344, 492] on div at bounding box center [784, 392] width 1568 height 784
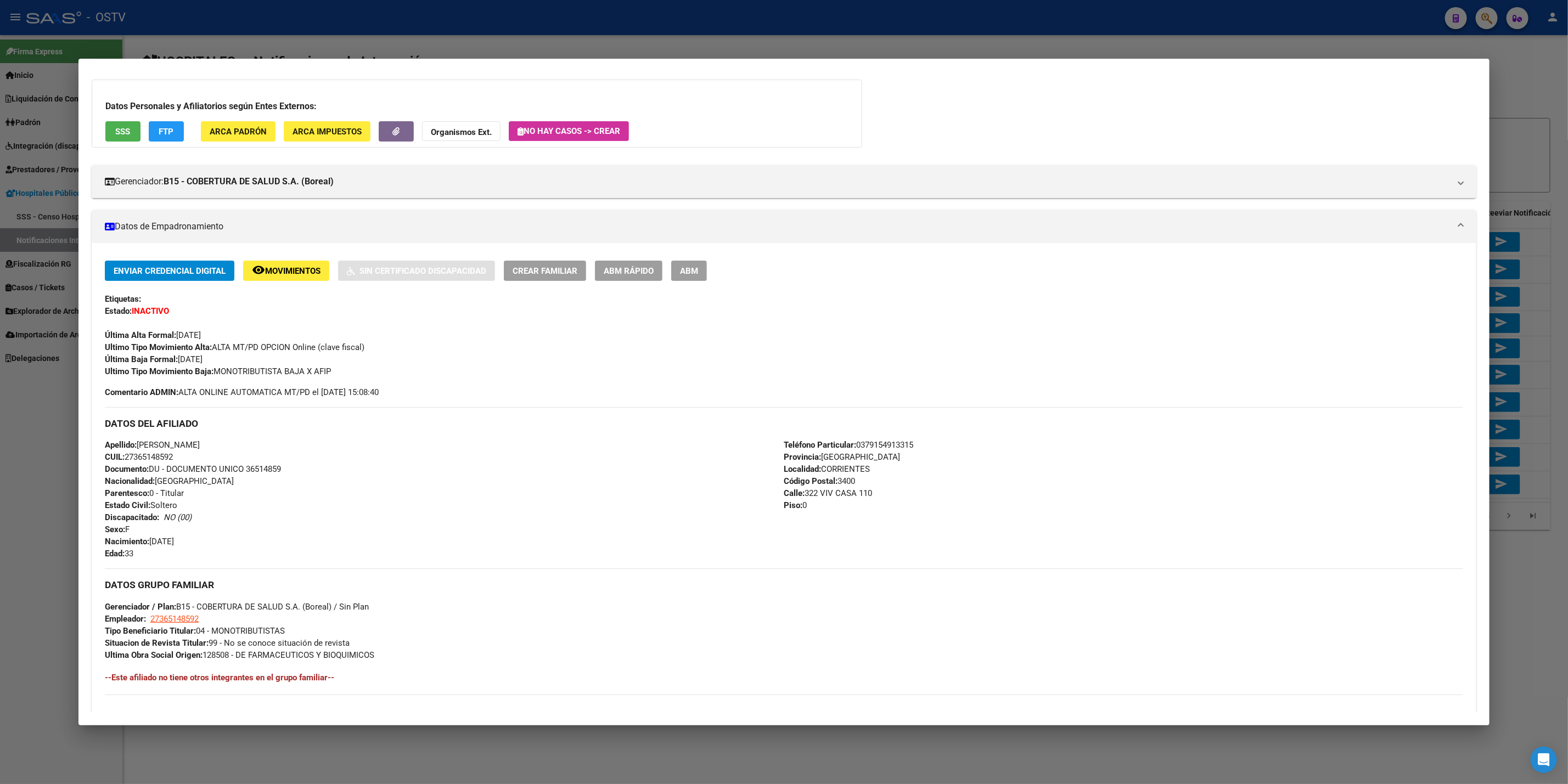
scroll to position [300, 0]
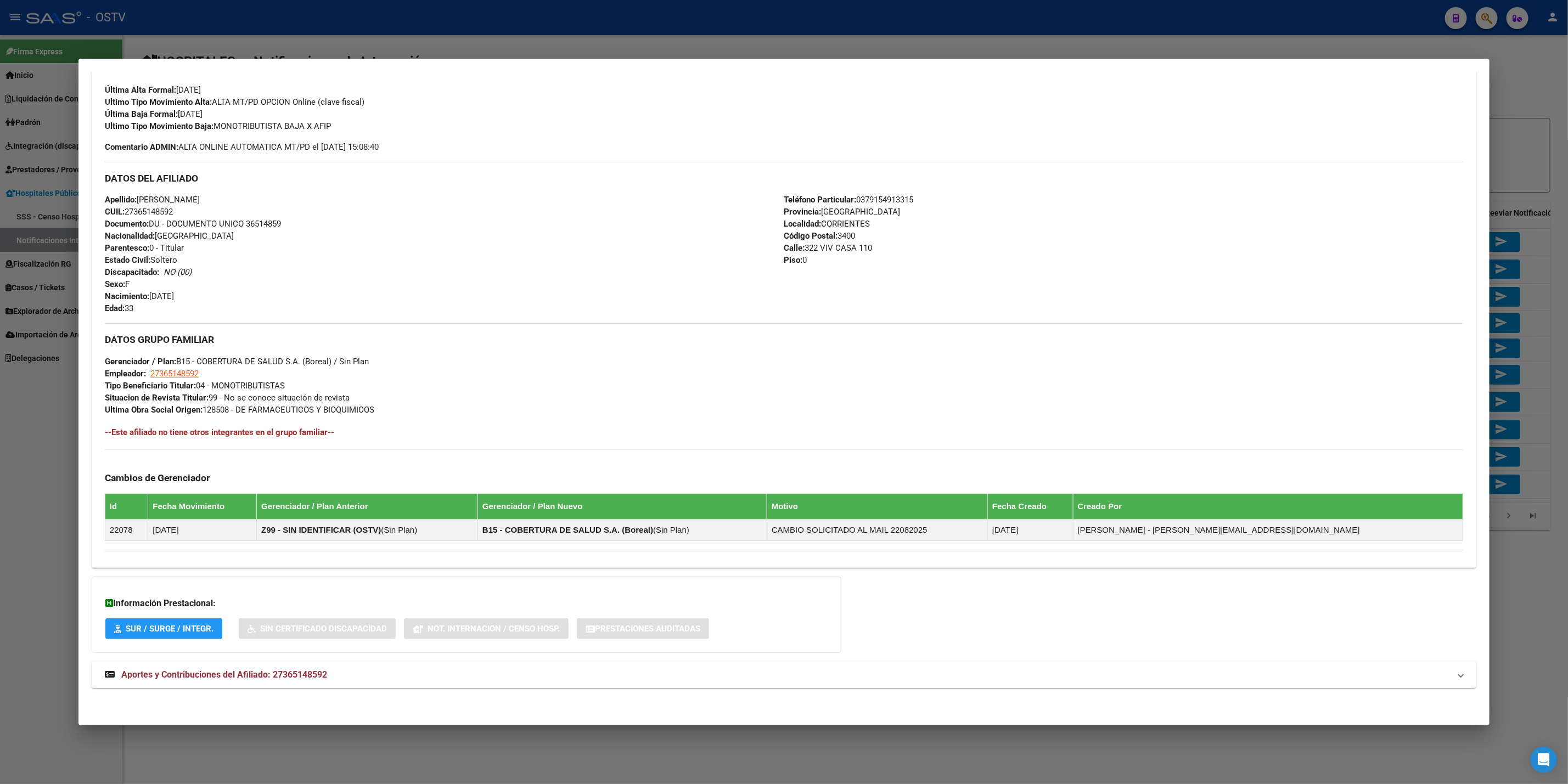
click at [300, 665] on mat-expansion-panel-header "Aportes y Contribuciones del Afiliado: 27365148592" at bounding box center [784, 675] width 1385 height 27
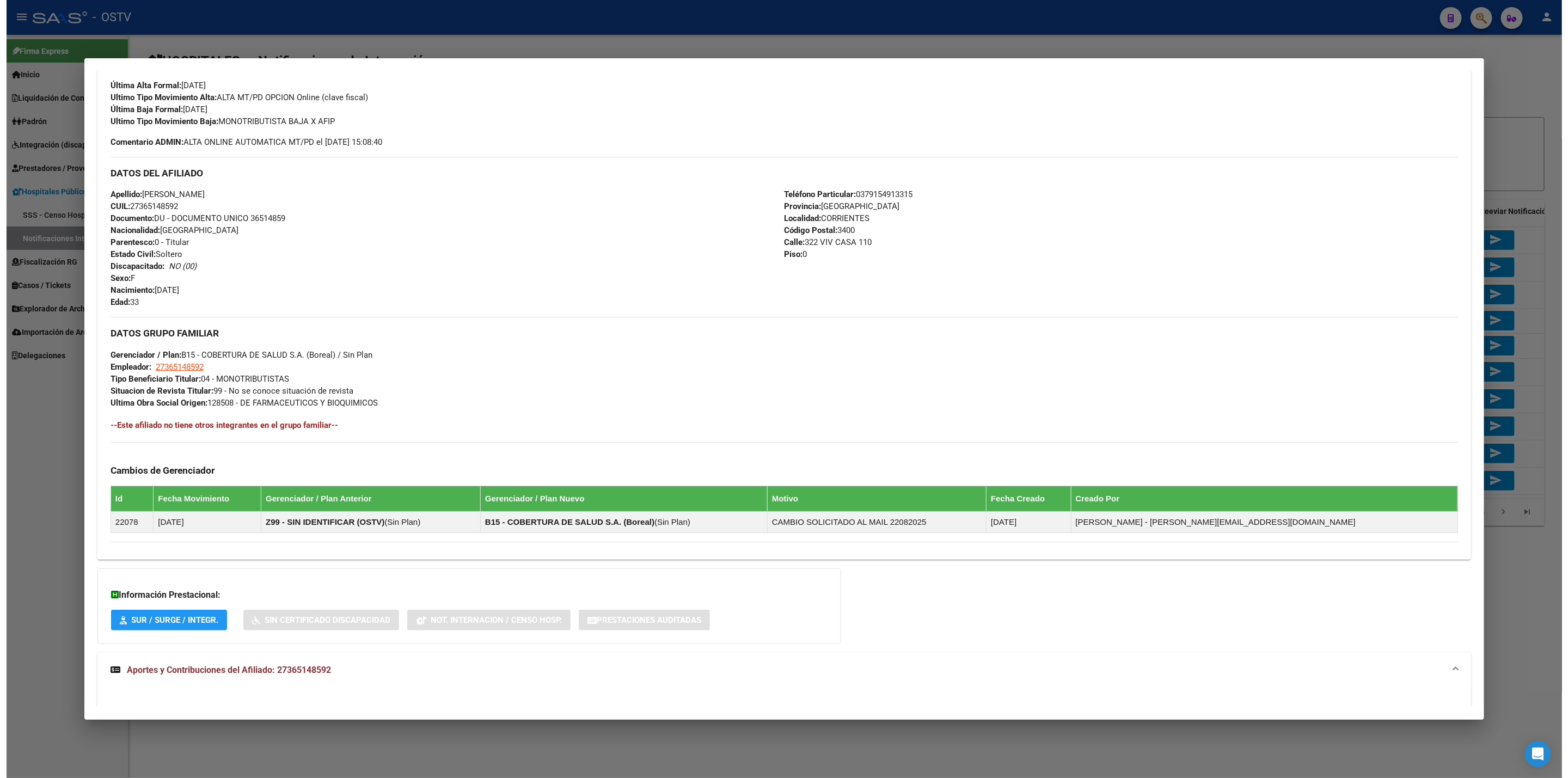
scroll to position [0, 0]
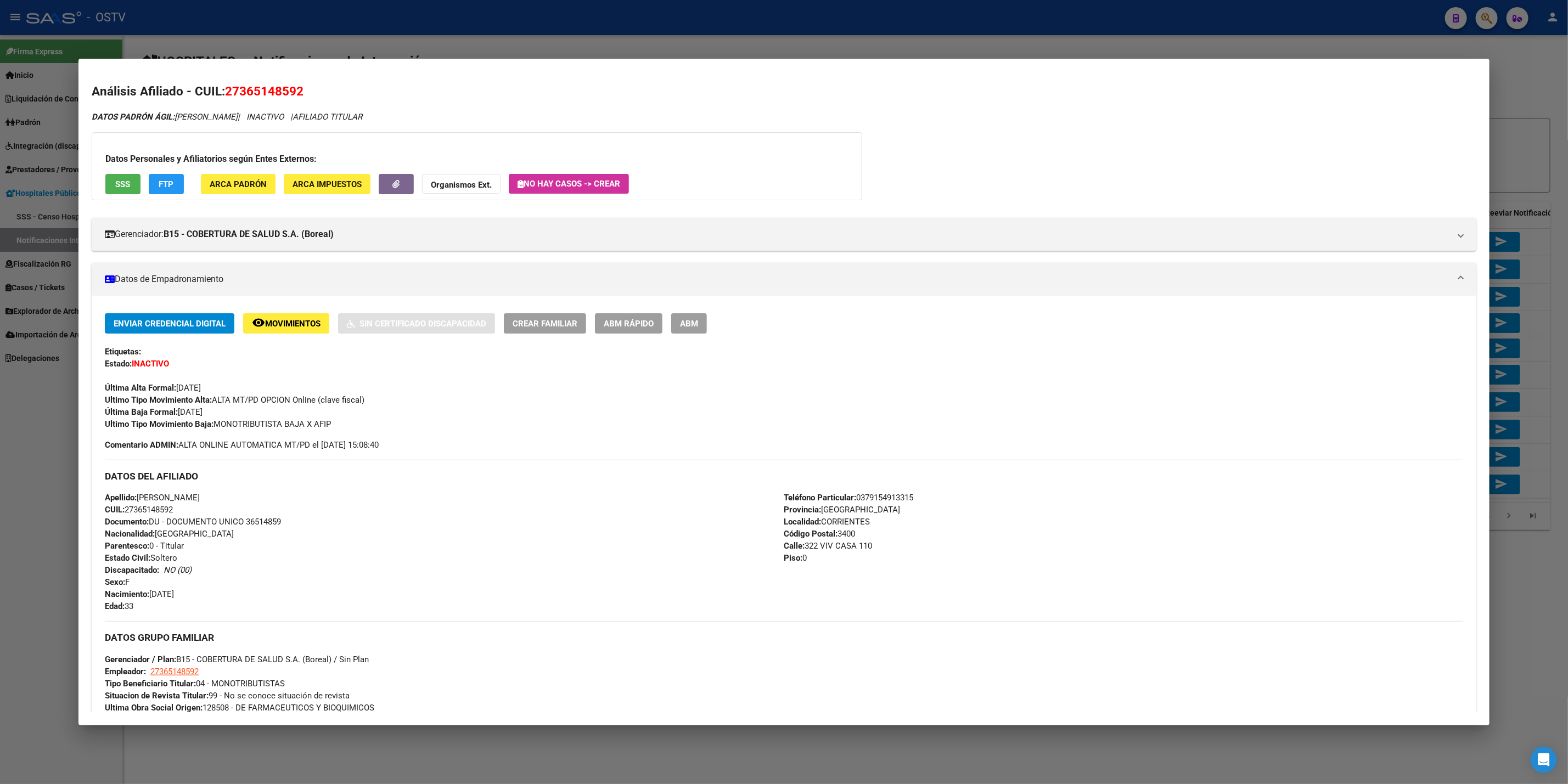
click at [692, 331] on button "ABM" at bounding box center [689, 324] width 36 height 20
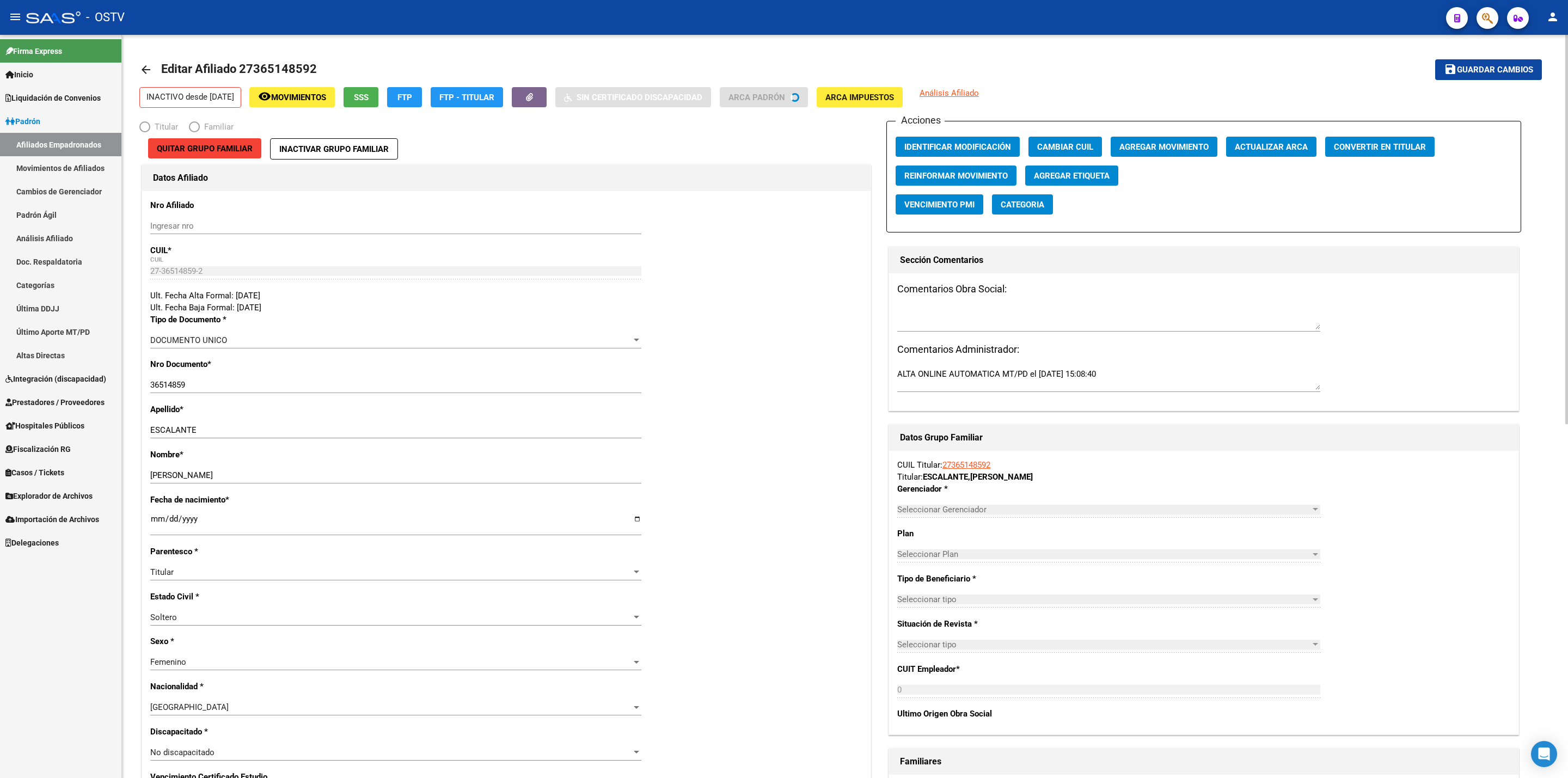
radio input "true"
type input "27-36514859-2"
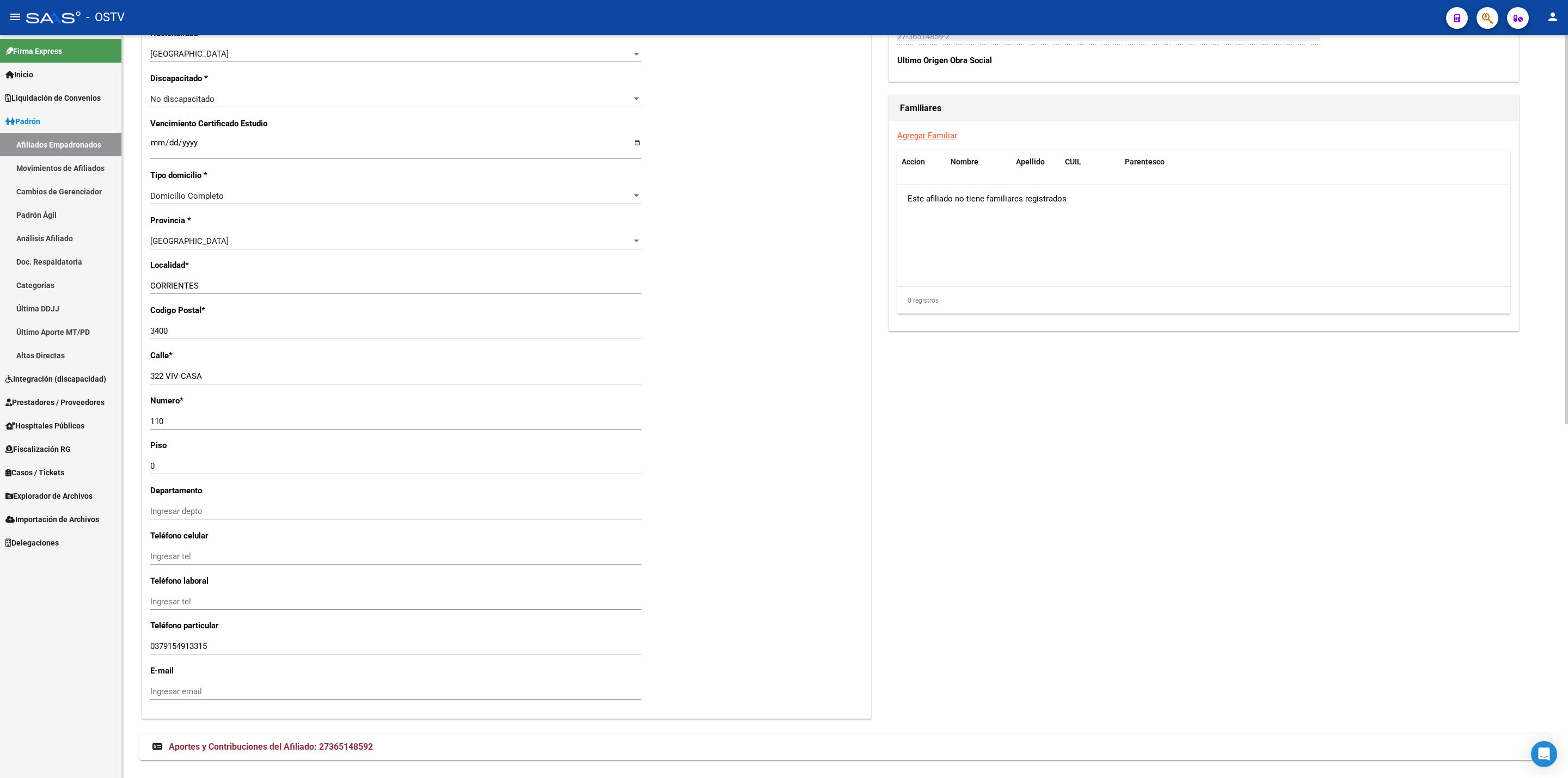
scroll to position [675, 0]
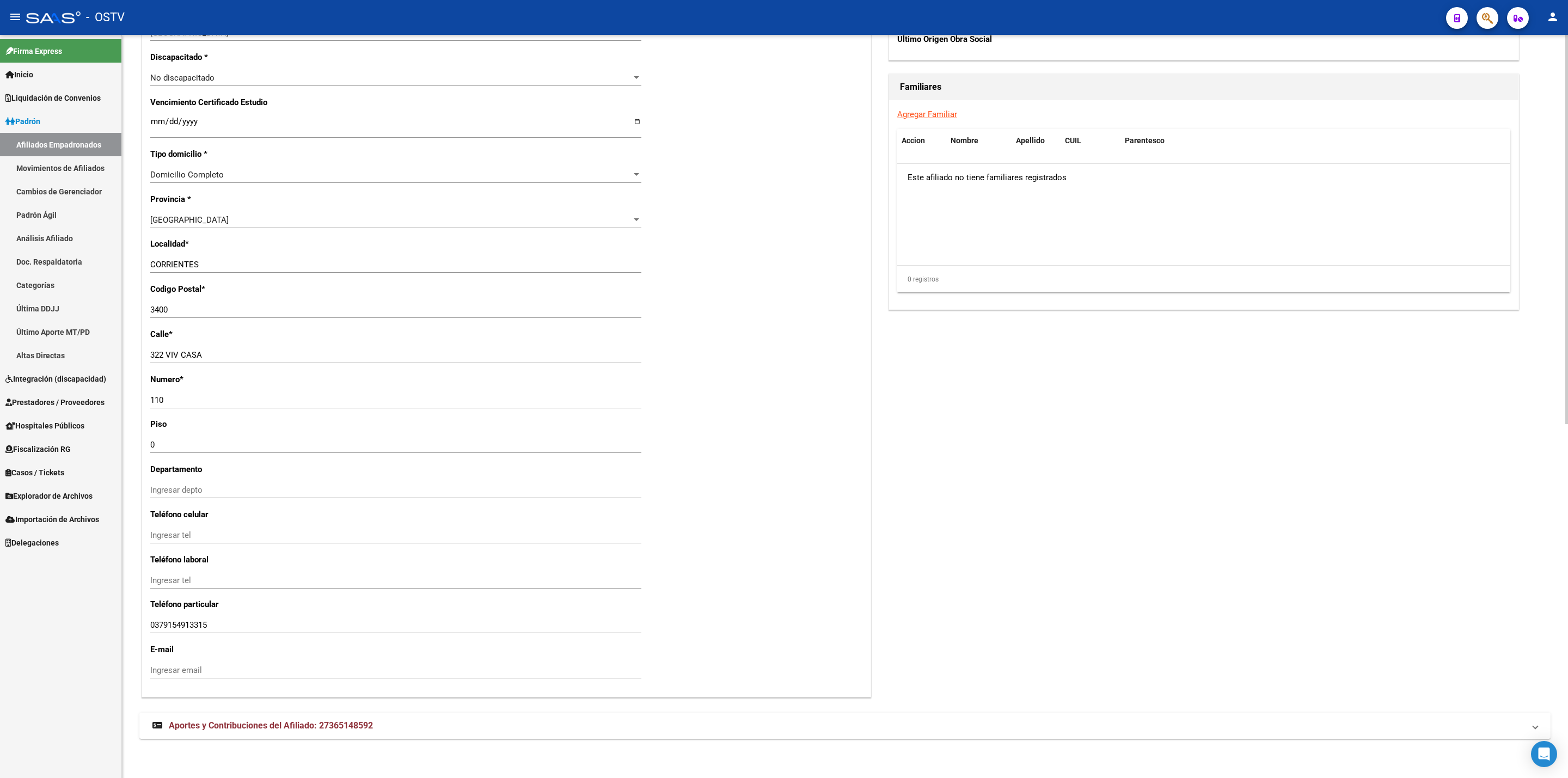
click at [390, 720] on mat-panel-title "Aportes y Contribuciones del Afiliado: 27365148592" at bounding box center [839, 725] width 1372 height 12
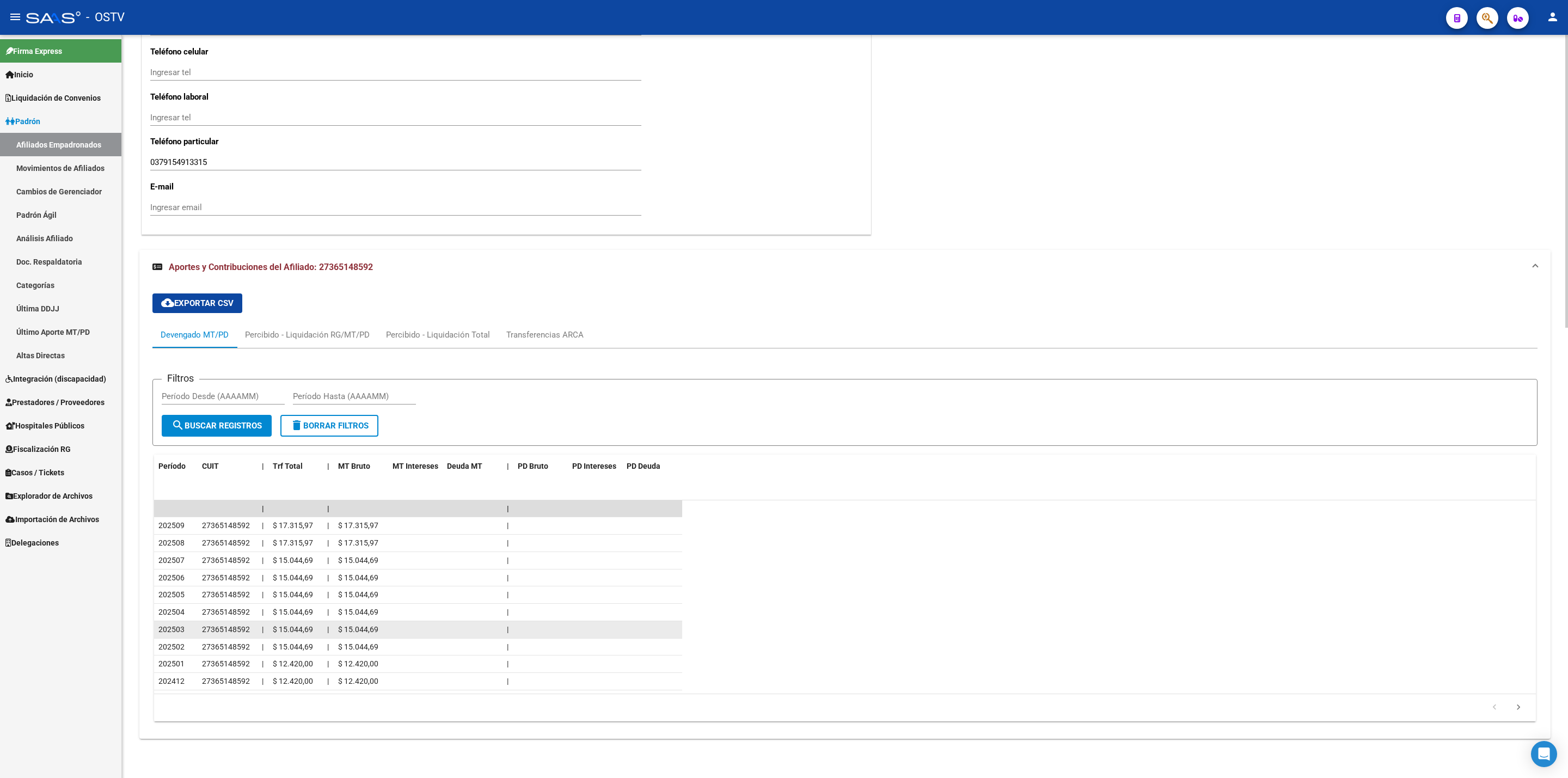
scroll to position [1142, 0]
click at [1519, 708] on icon "go to next page" at bounding box center [1518, 708] width 14 height 13
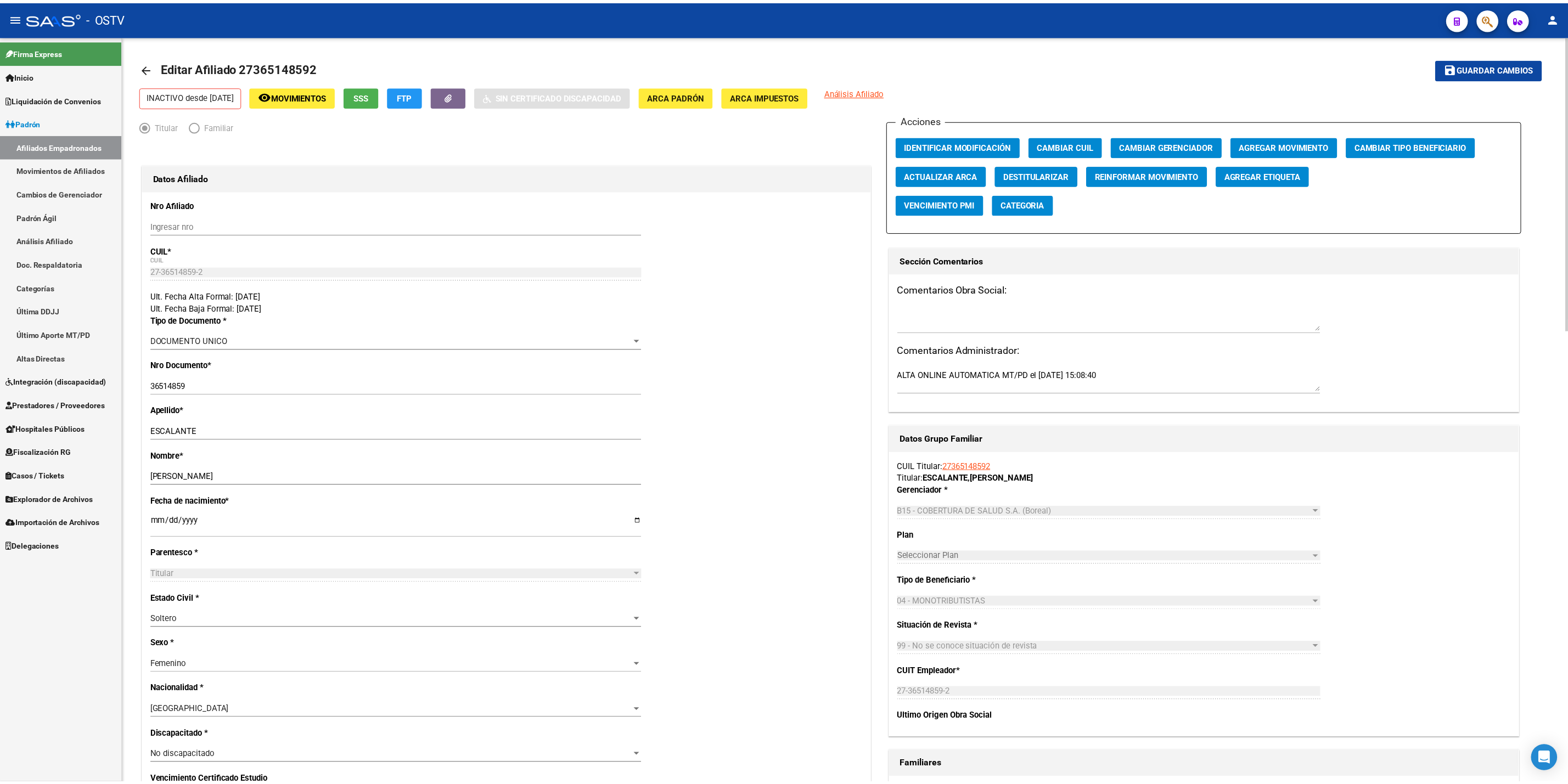
scroll to position [0, 0]
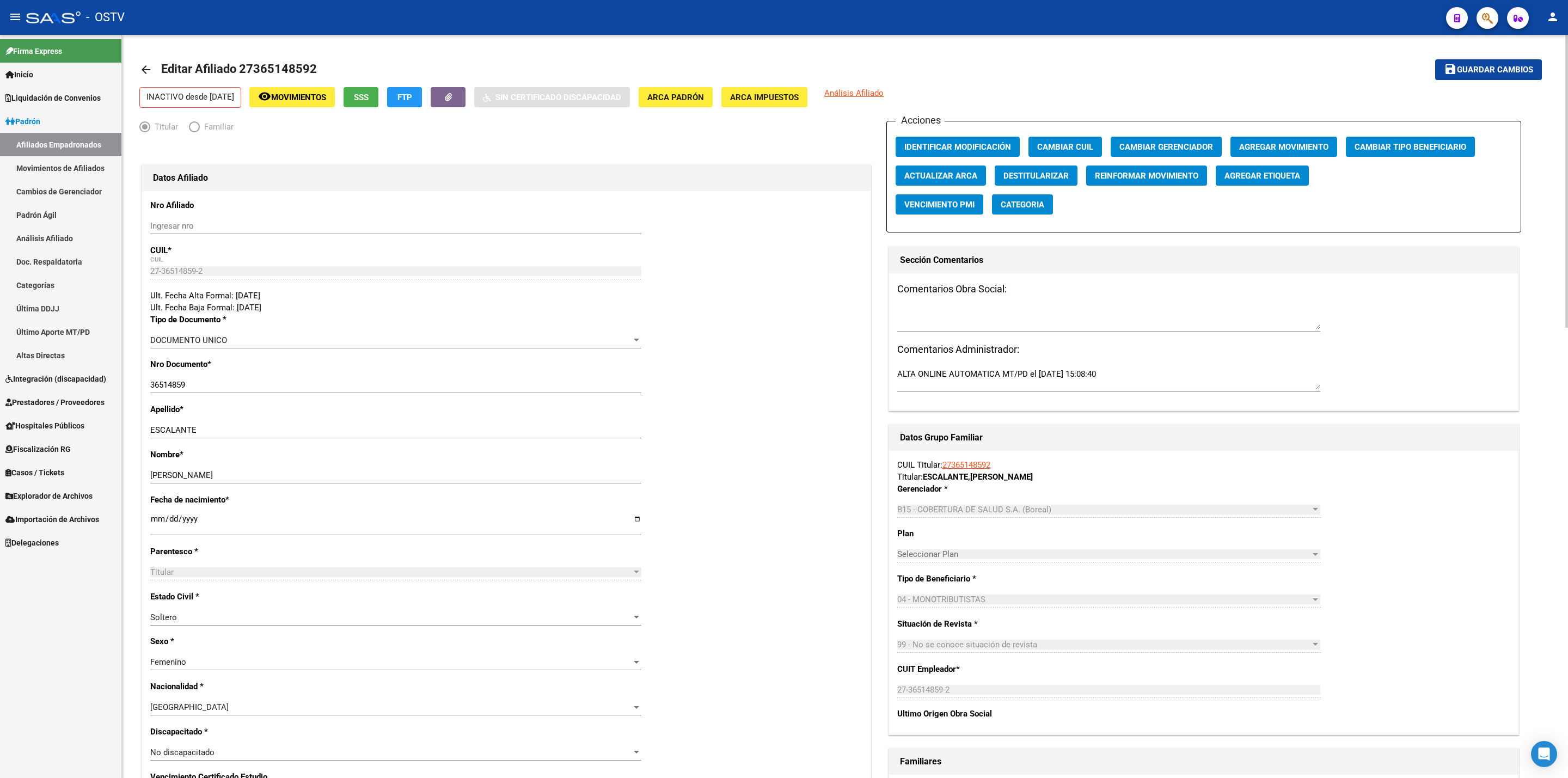
click at [1297, 144] on span "Agregar Movimiento" at bounding box center [1284, 147] width 89 height 10
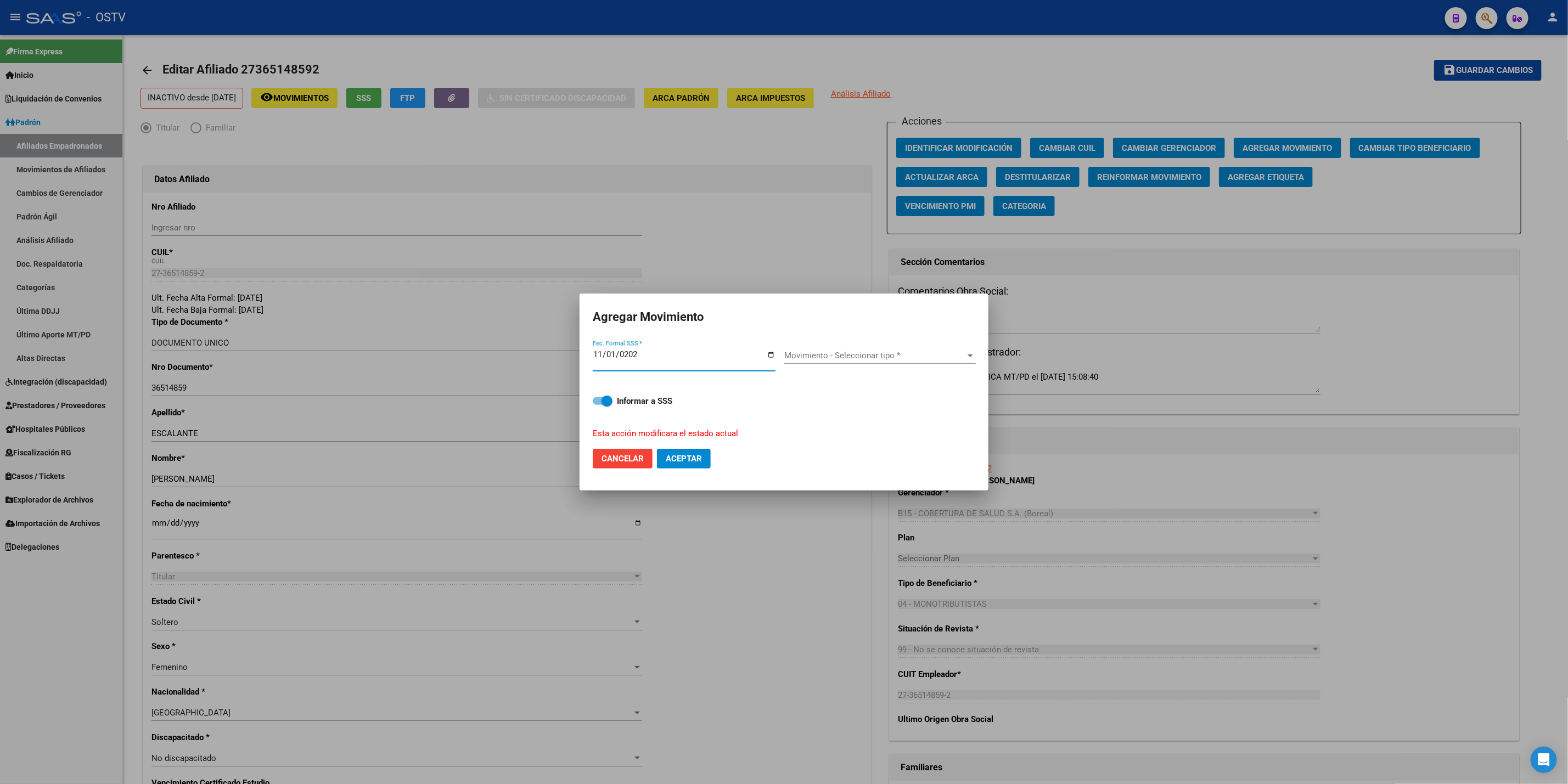
type input "2024-11-01"
click at [926, 356] on span "Movimiento - Seleccionar tipo *" at bounding box center [875, 355] width 182 height 10
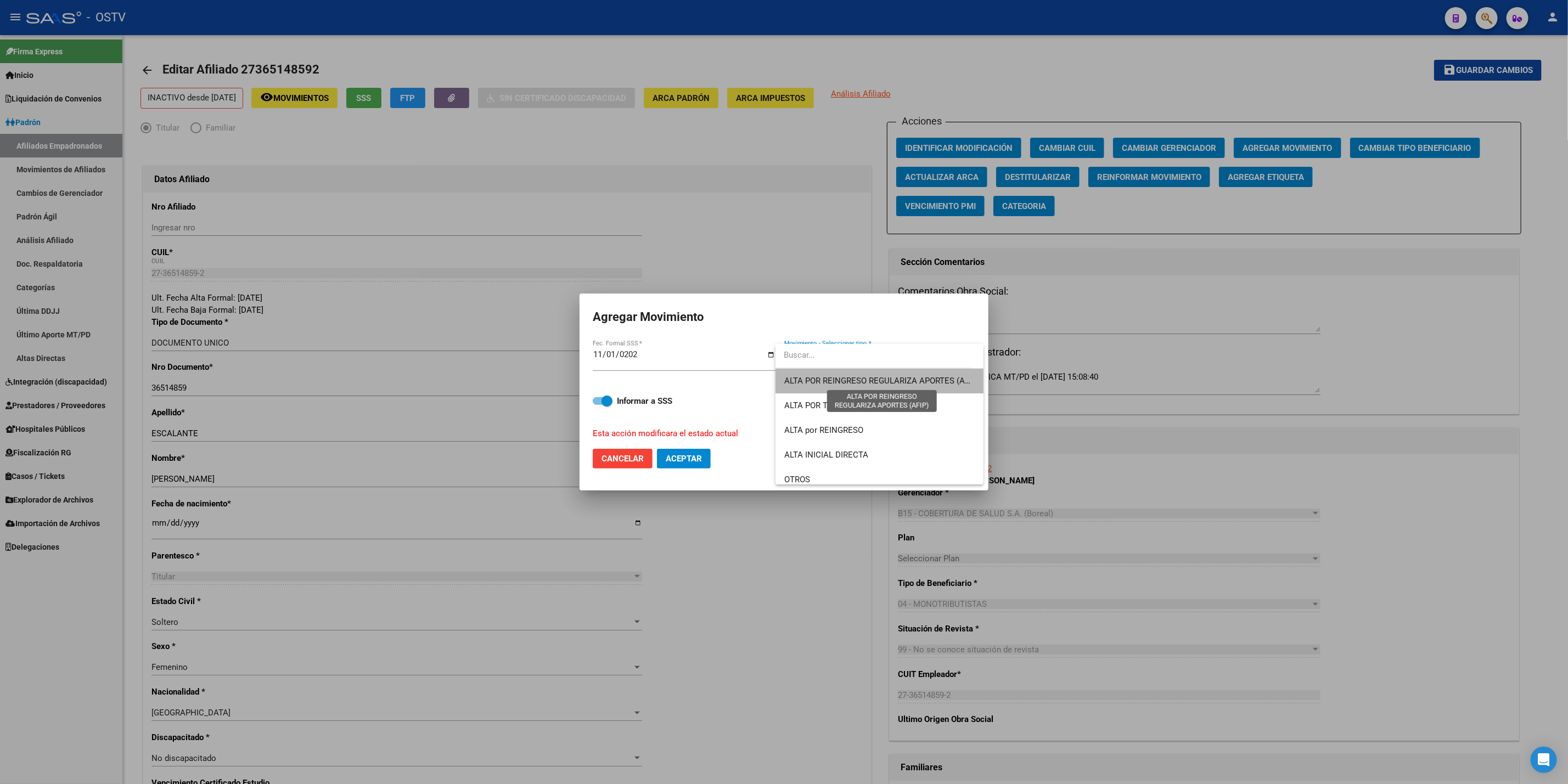
click at [936, 384] on span "ALTA POR REINGRESO REGULARIZA APORTES (AFIP)" at bounding box center [882, 381] width 195 height 10
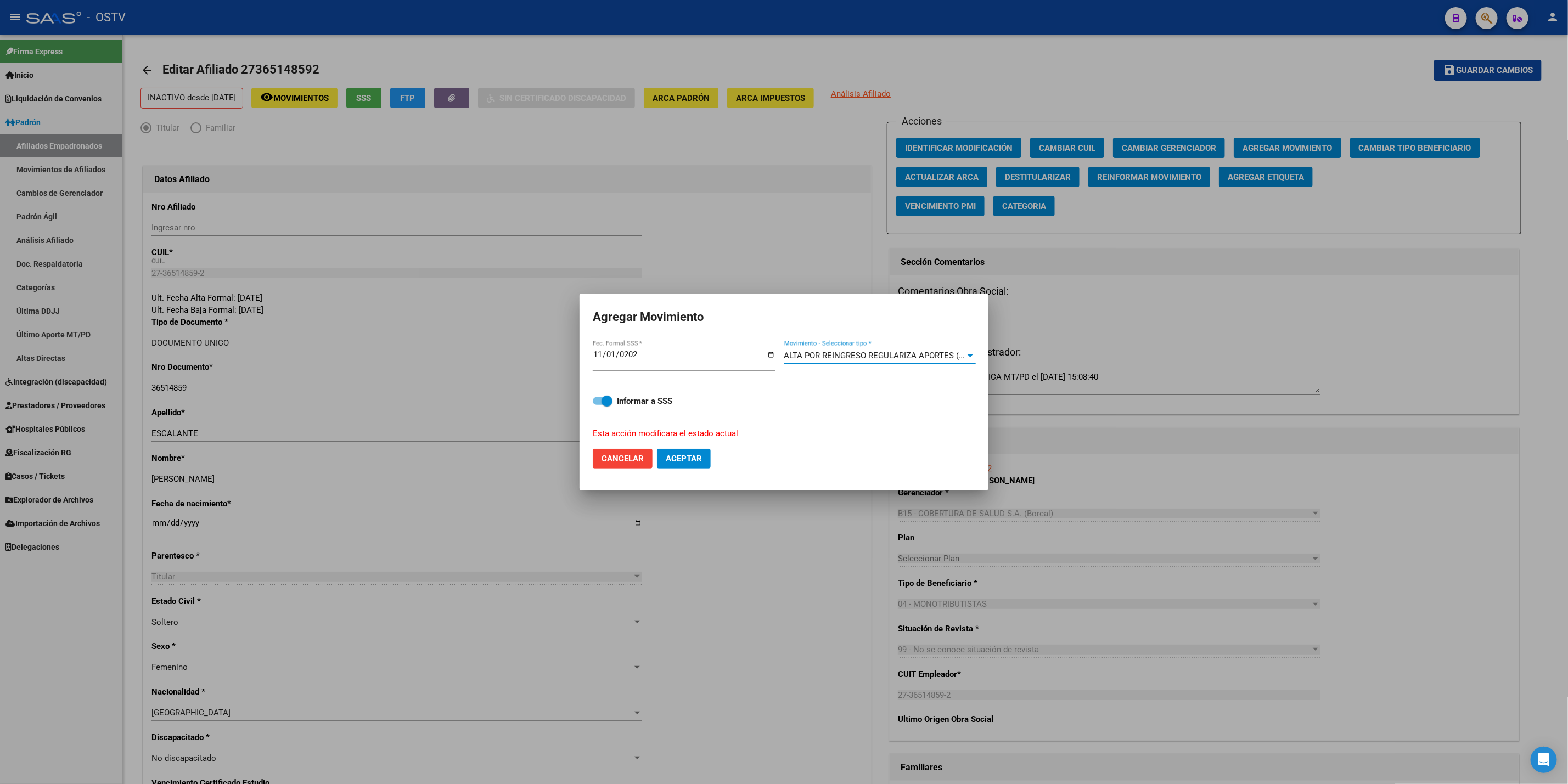
click at [704, 456] on button "Aceptar" at bounding box center [684, 458] width 54 height 20
checkbox input "false"
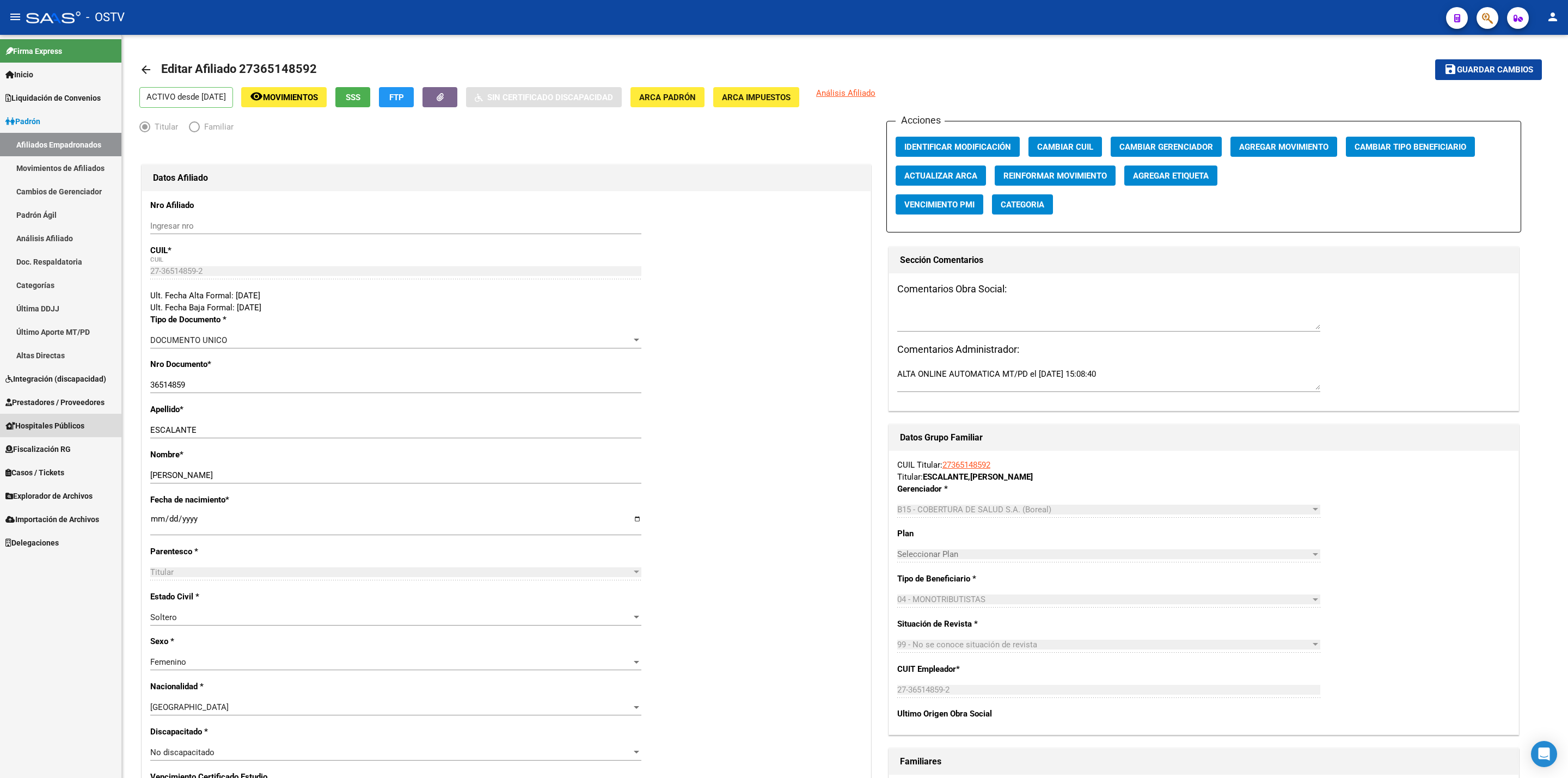
click at [59, 427] on span "Hospitales Públicos" at bounding box center [45, 425] width 79 height 12
click at [59, 422] on span "Hospitales Públicos" at bounding box center [45, 425] width 79 height 12
click at [73, 468] on link "Notificaciones Internación" at bounding box center [60, 472] width 122 height 23
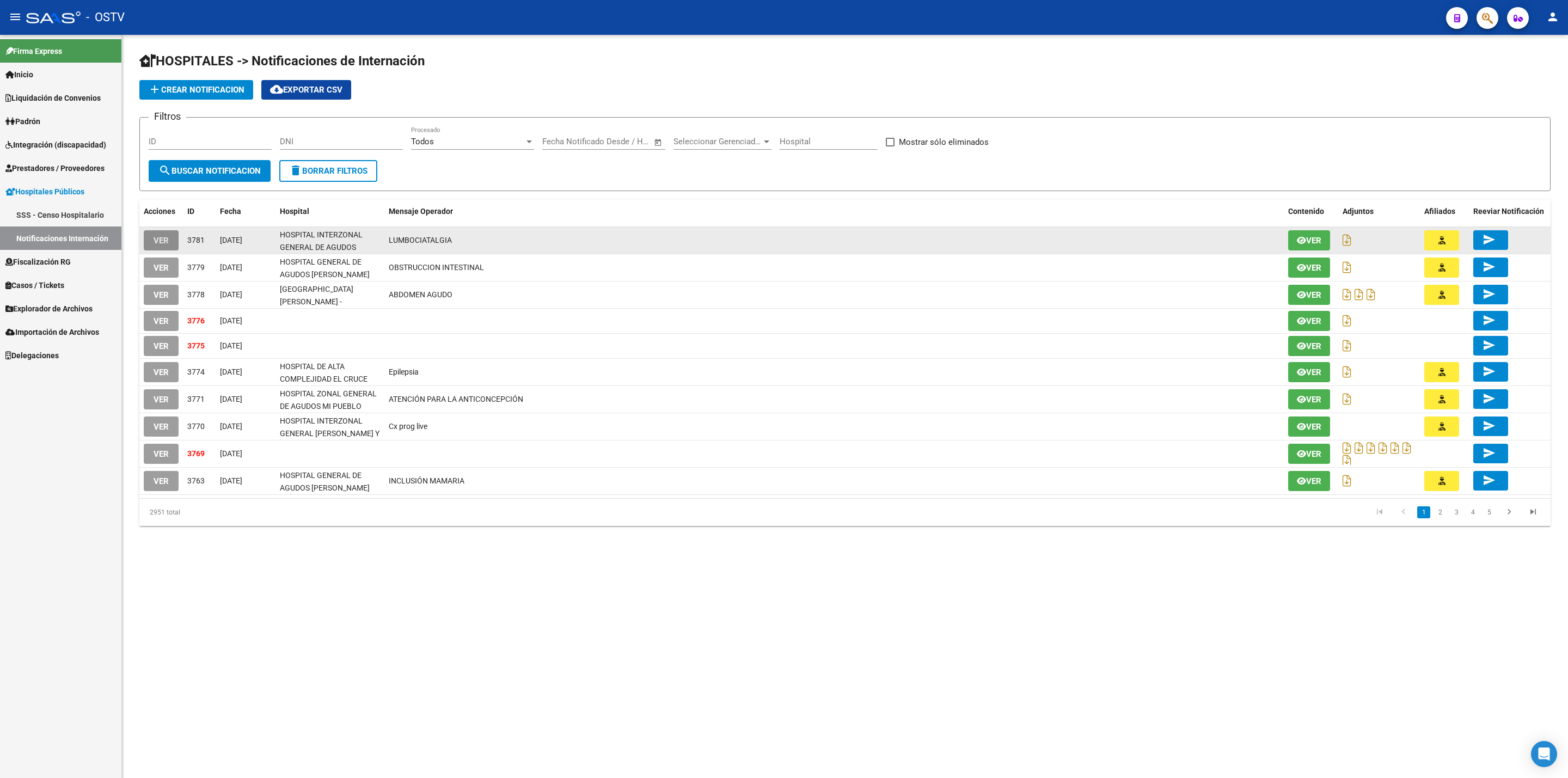
click at [167, 240] on span "VER" at bounding box center [161, 241] width 15 height 10
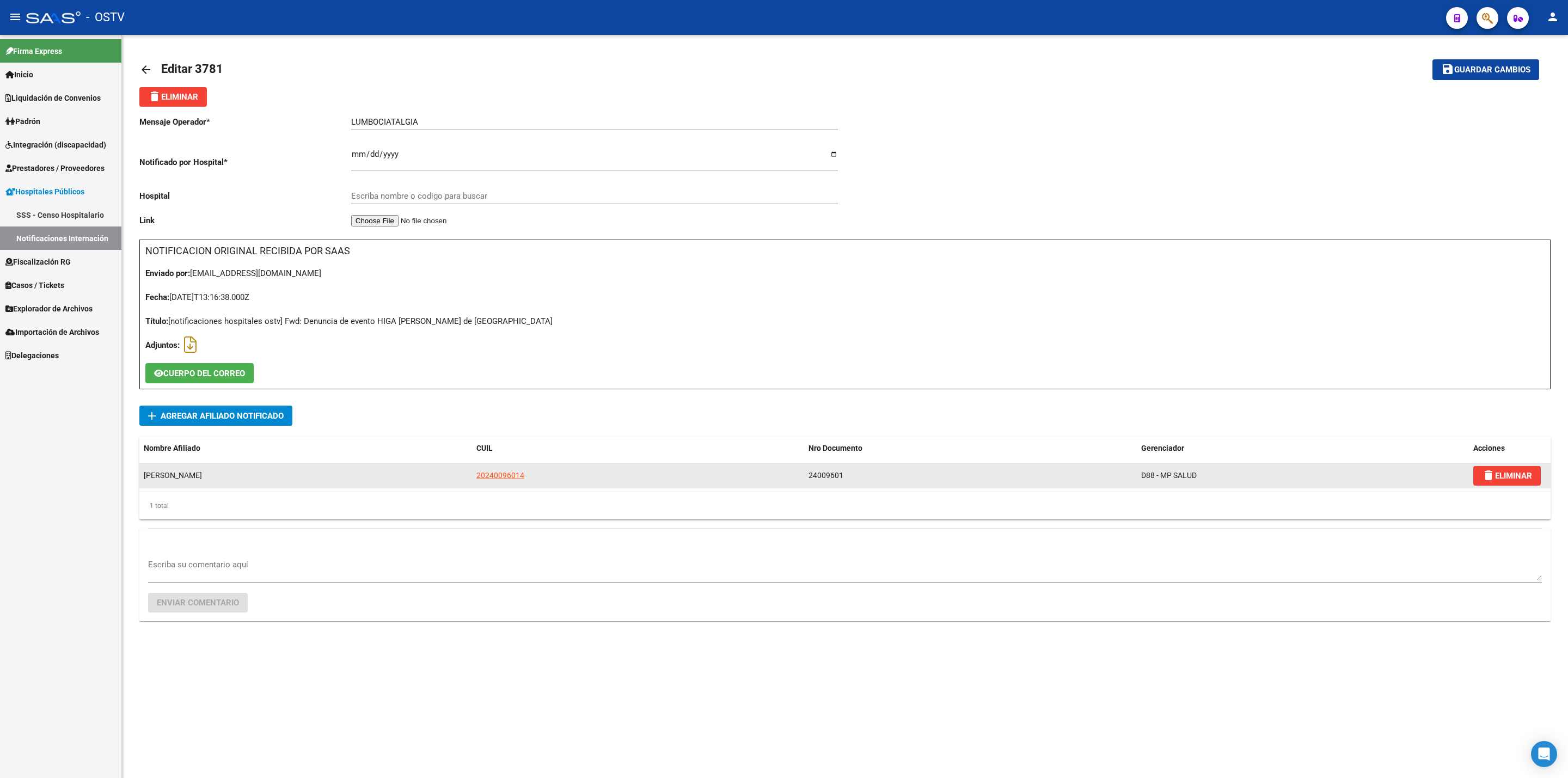
type input "HOSPITAL INTERZONAL GENERAL DE AGUDOS [PERSON_NAME]"
click at [511, 475] on span "20240096014" at bounding box center [500, 475] width 48 height 9
type textarea "20240096014"
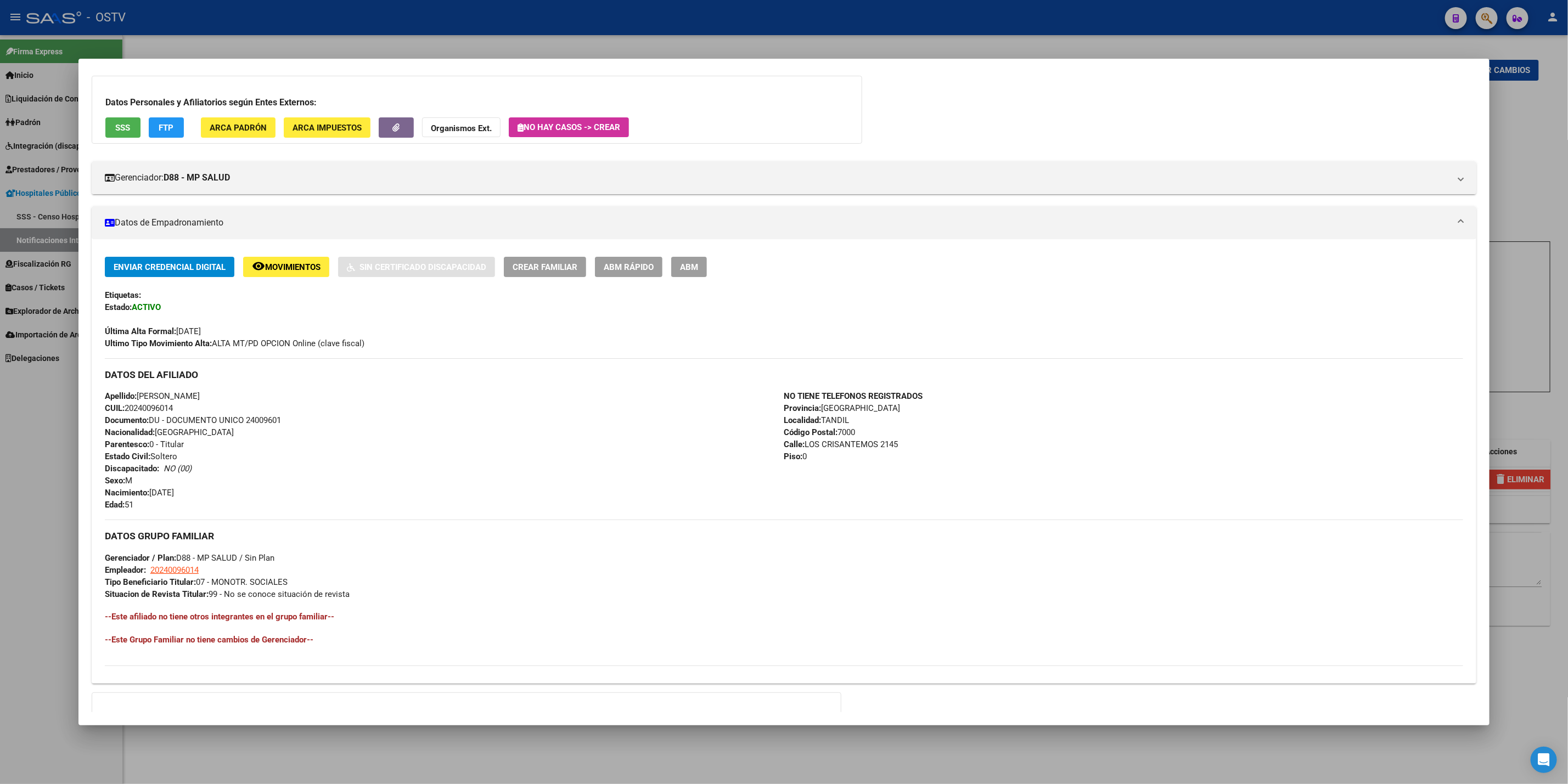
scroll to position [173, 0]
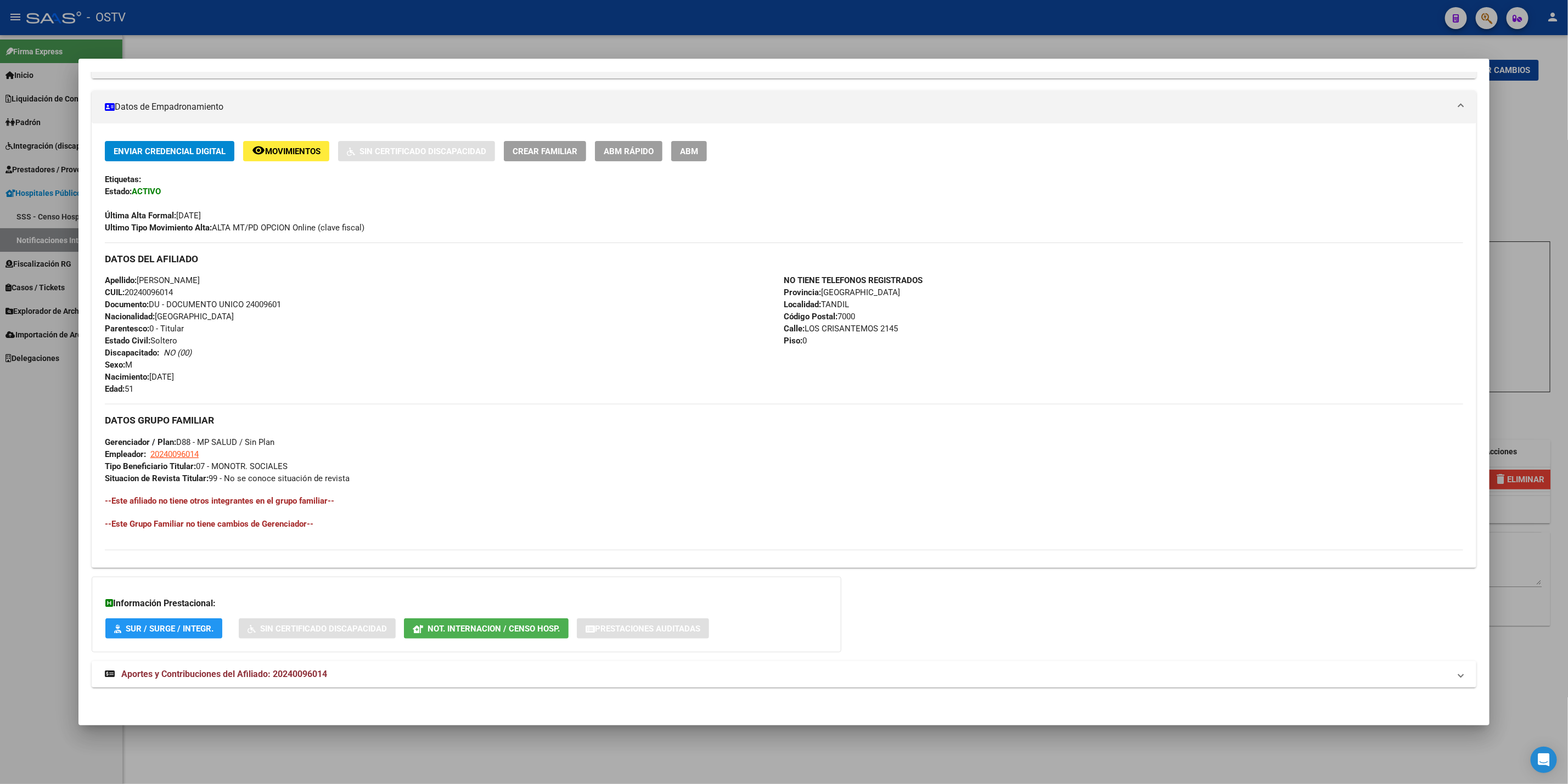
click at [257, 682] on mat-expansion-panel-header "Aportes y Contribuciones del Afiliado: 20240096014" at bounding box center [784, 674] width 1385 height 27
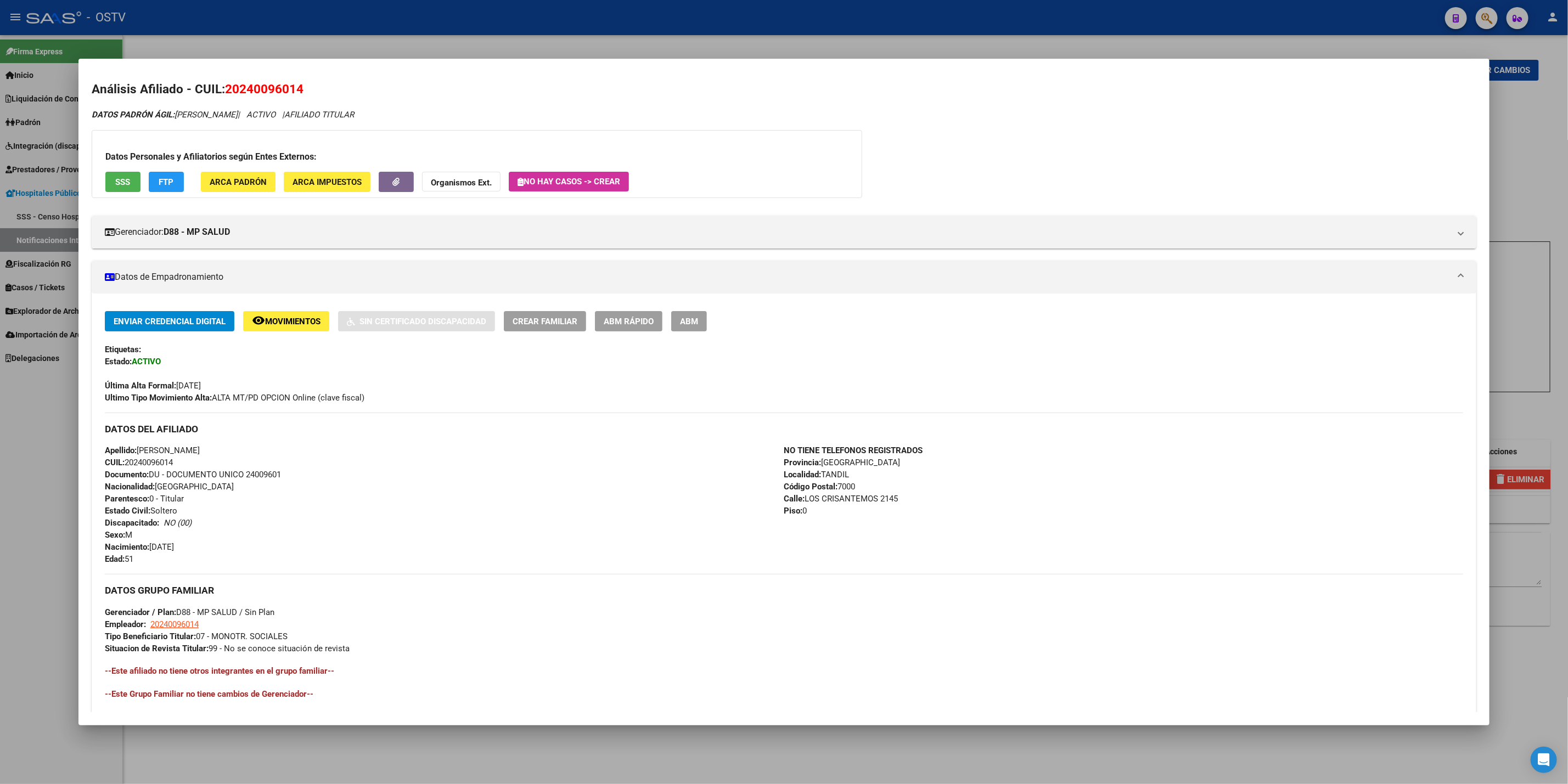
scroll to position [0, 0]
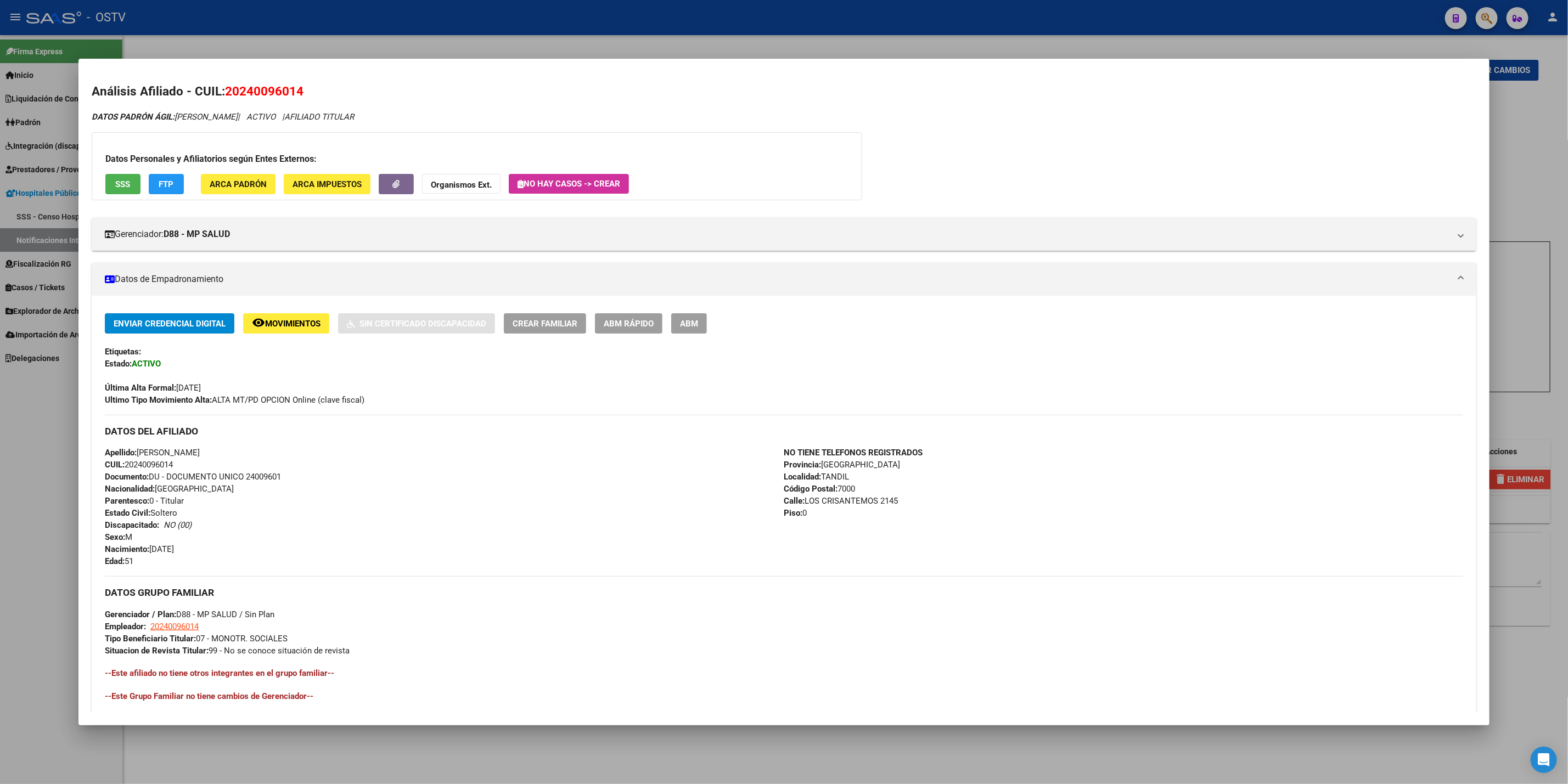
click at [27, 480] on div at bounding box center [784, 392] width 1568 height 784
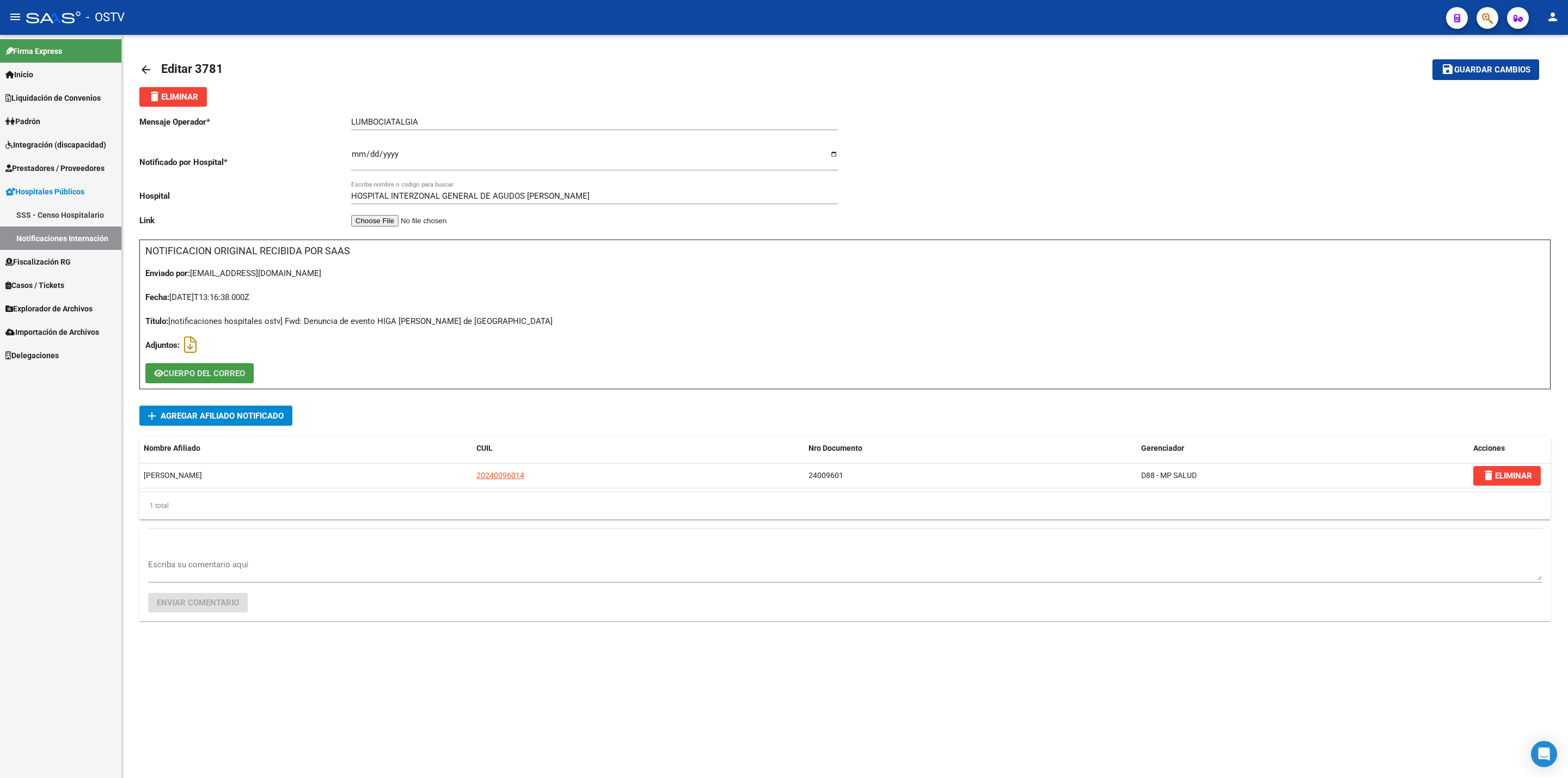
click at [196, 366] on button "CUERPO DEL CORREO" at bounding box center [200, 373] width 108 height 20
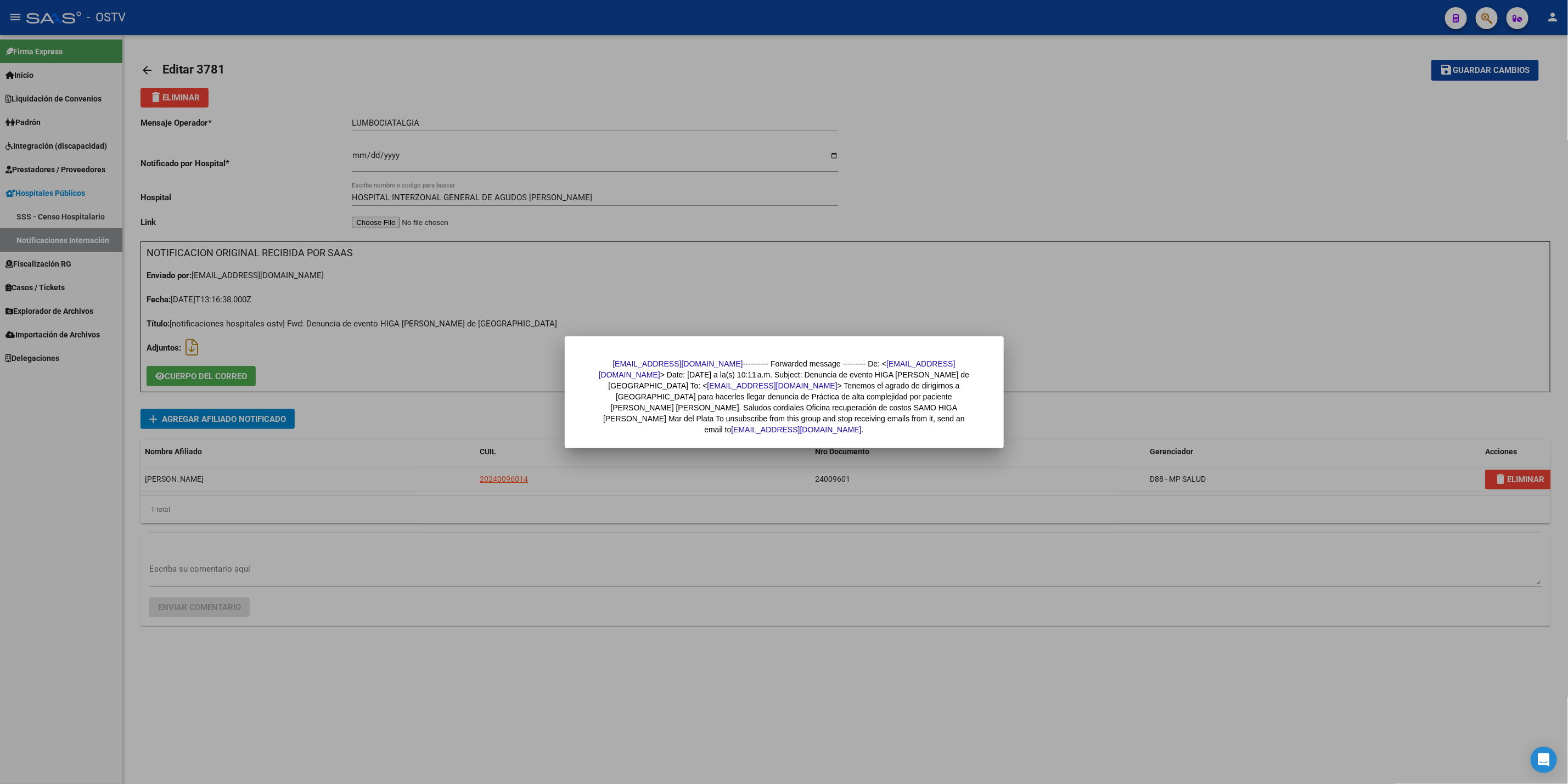
click at [365, 314] on div at bounding box center [784, 392] width 1568 height 784
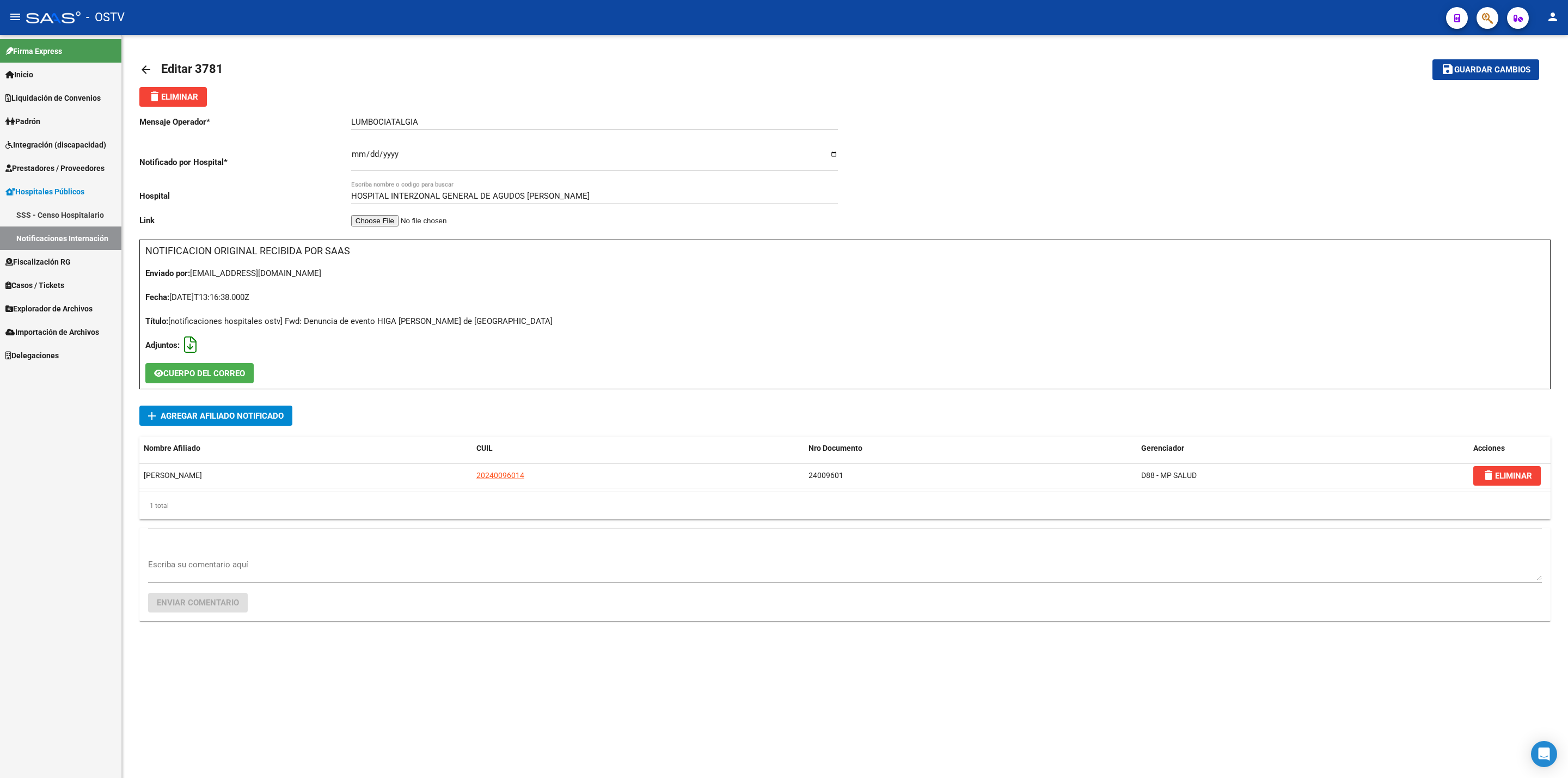
click at [195, 344] on icon at bounding box center [190, 344] width 12 height 1
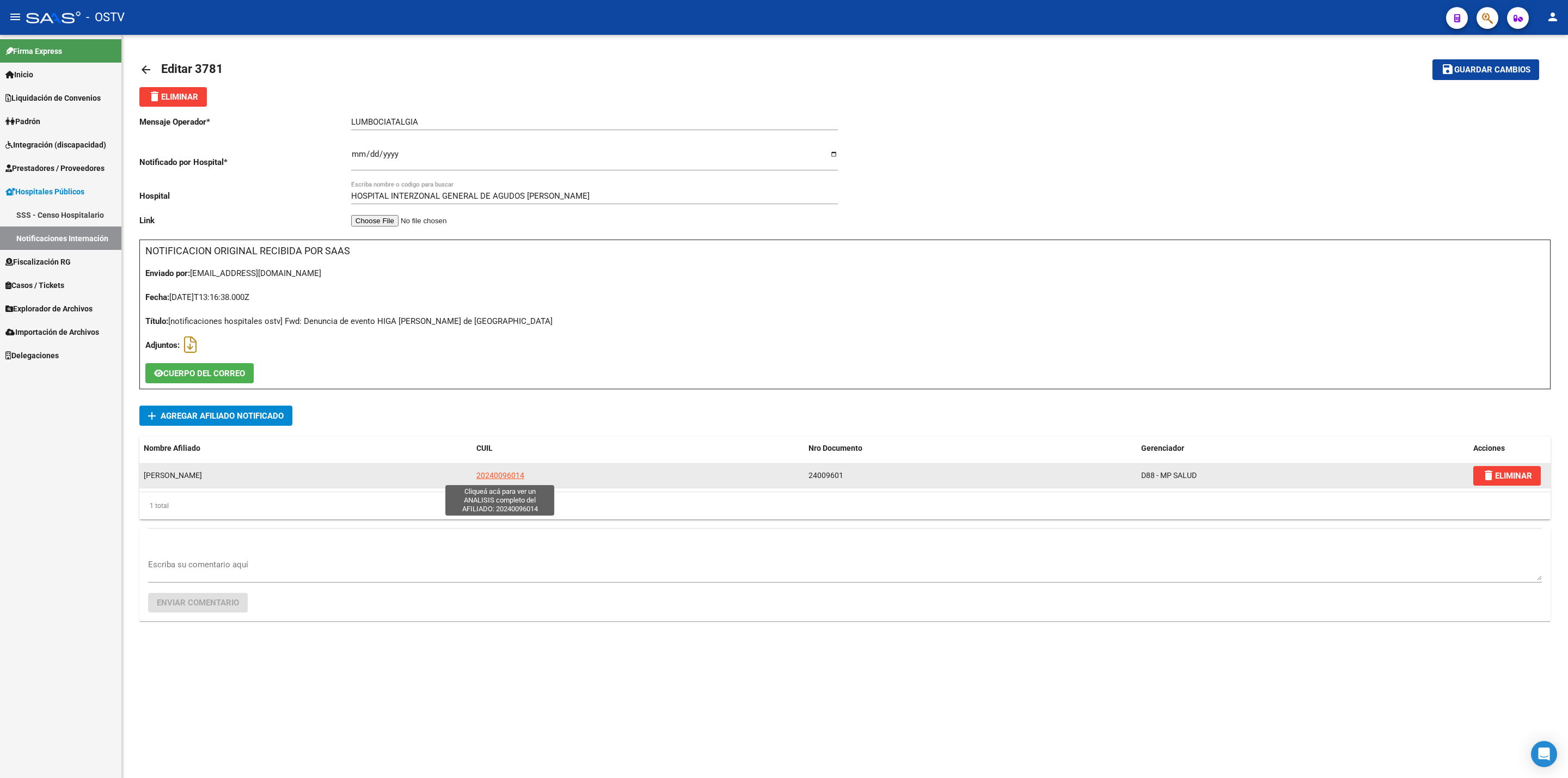
click at [513, 475] on span "20240096014" at bounding box center [500, 475] width 48 height 9
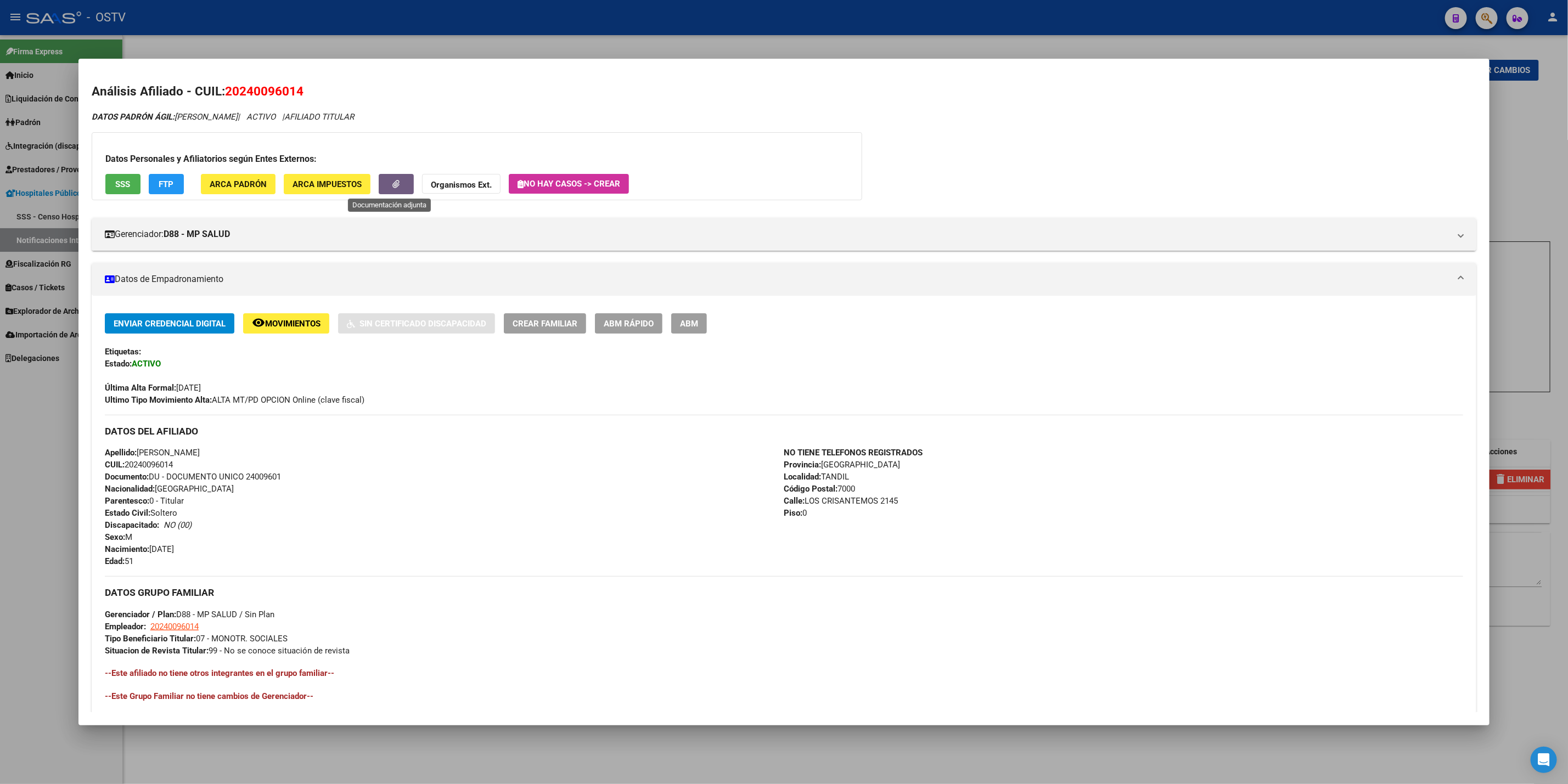
click at [393, 188] on span "button" at bounding box center [396, 184] width 7 height 10
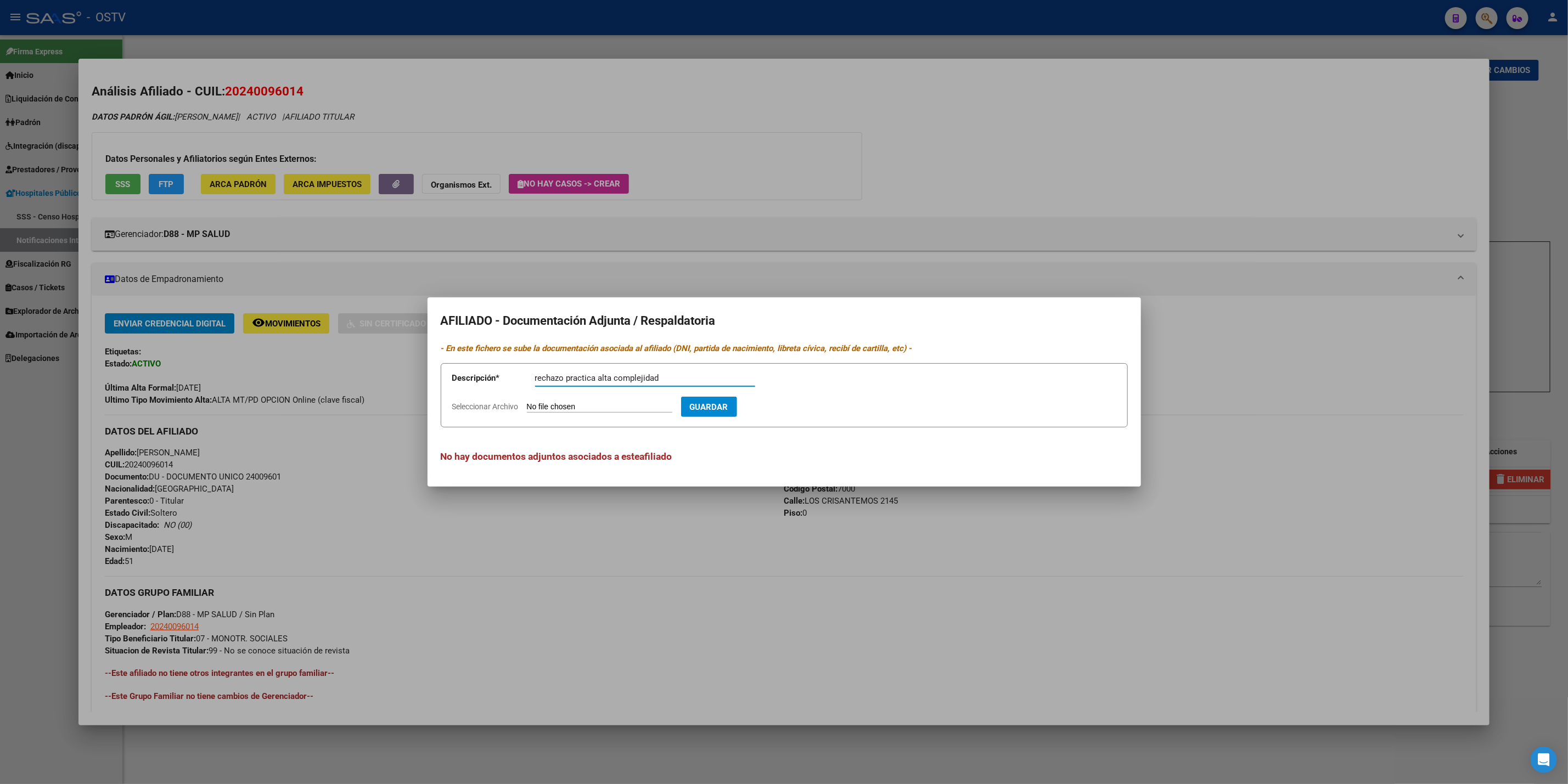
type input "rechazo practica alta complejidad"
click at [626, 406] on input "Seleccionar Archivo" at bounding box center [599, 406] width 145 height 10
type input "C:\fakepath\Correo de Ostv - SIN COBERTURA MEDICA CARI, JULIO CESAR.pdf"
click at [792, 409] on span "Guardar" at bounding box center [773, 406] width 38 height 10
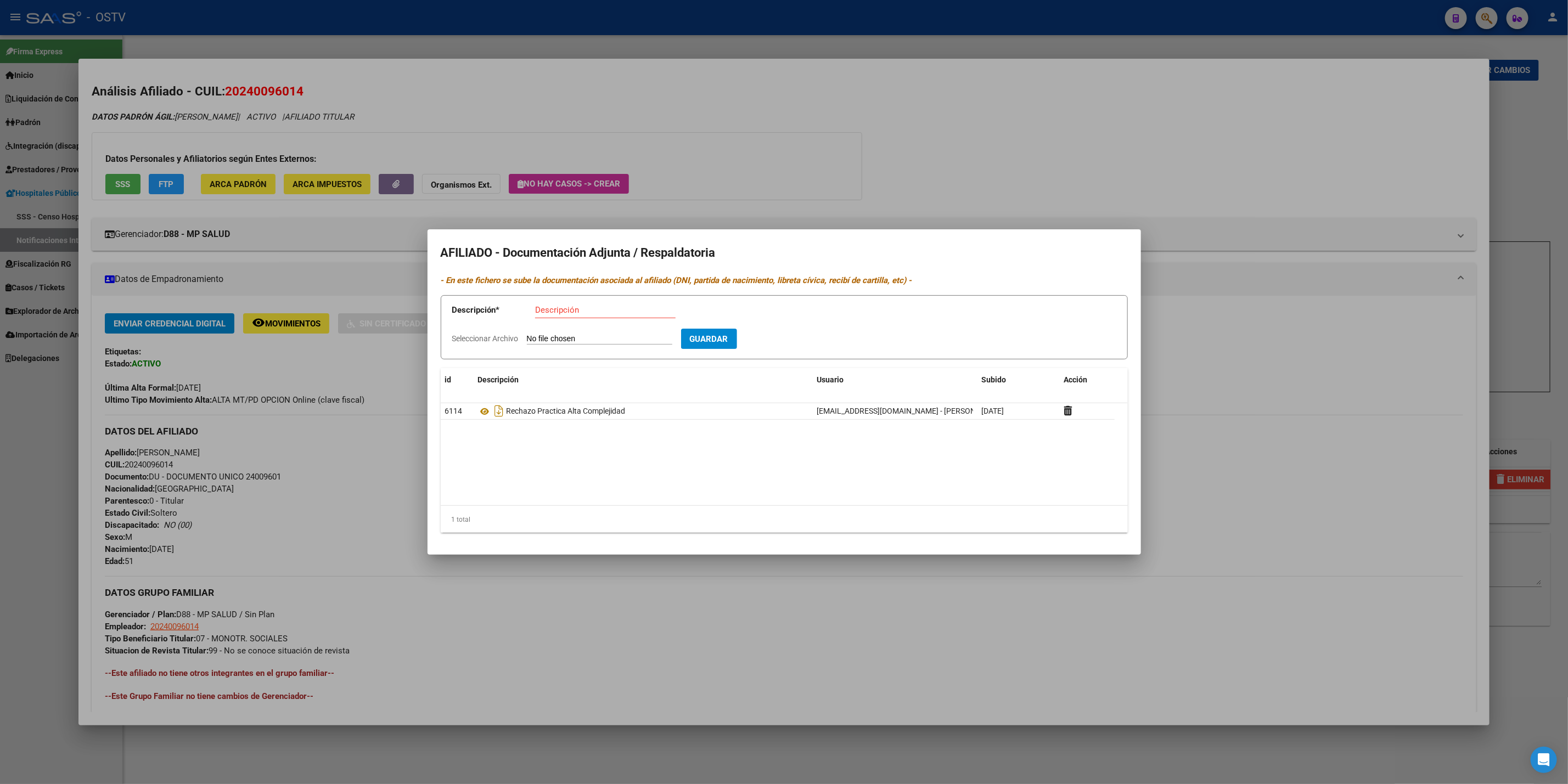
click at [13, 374] on div at bounding box center [784, 392] width 1568 height 784
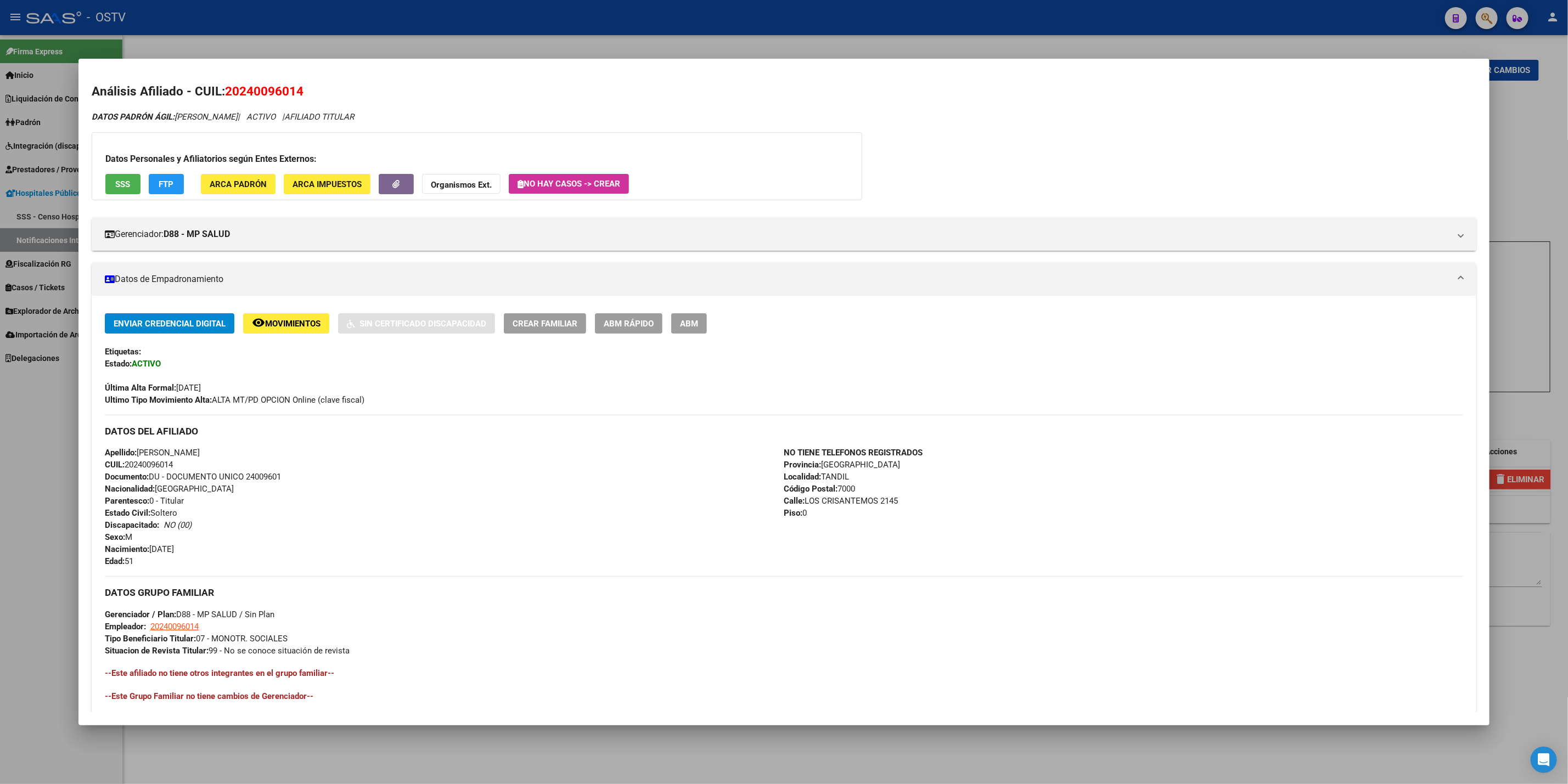
click at [13, 374] on div at bounding box center [784, 392] width 1568 height 784
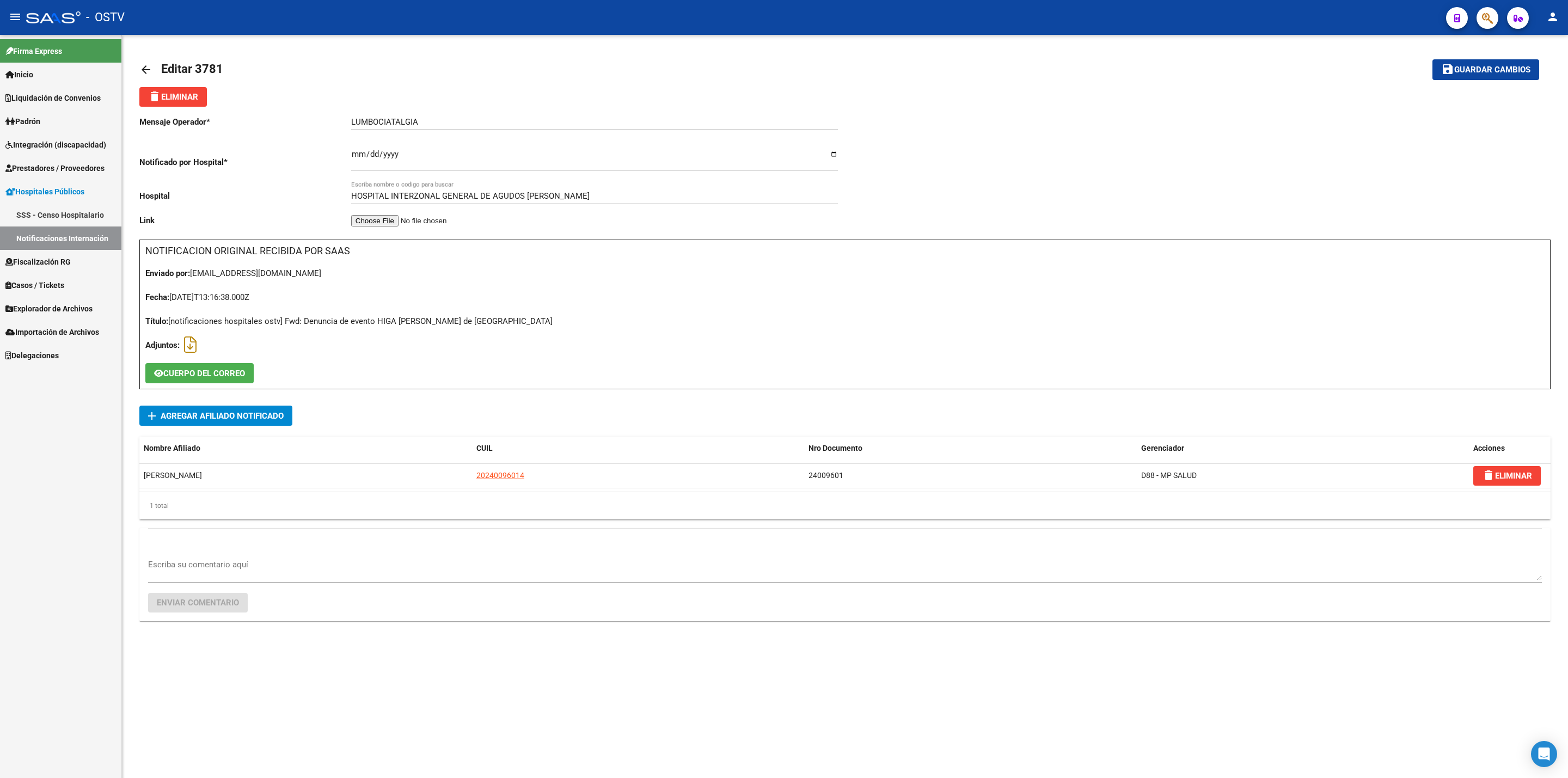
drag, startPoint x: 0, startPoint y: 520, endPoint x: 0, endPoint y: 503, distance: 17.0
click at [0, 521] on div "Firma Express Inicio Calendario SSS Instructivos Contacto OS Liquidación de Con…" at bounding box center [60, 406] width 122 height 743
click at [40, 115] on span "Padrón" at bounding box center [22, 121] width 35 height 12
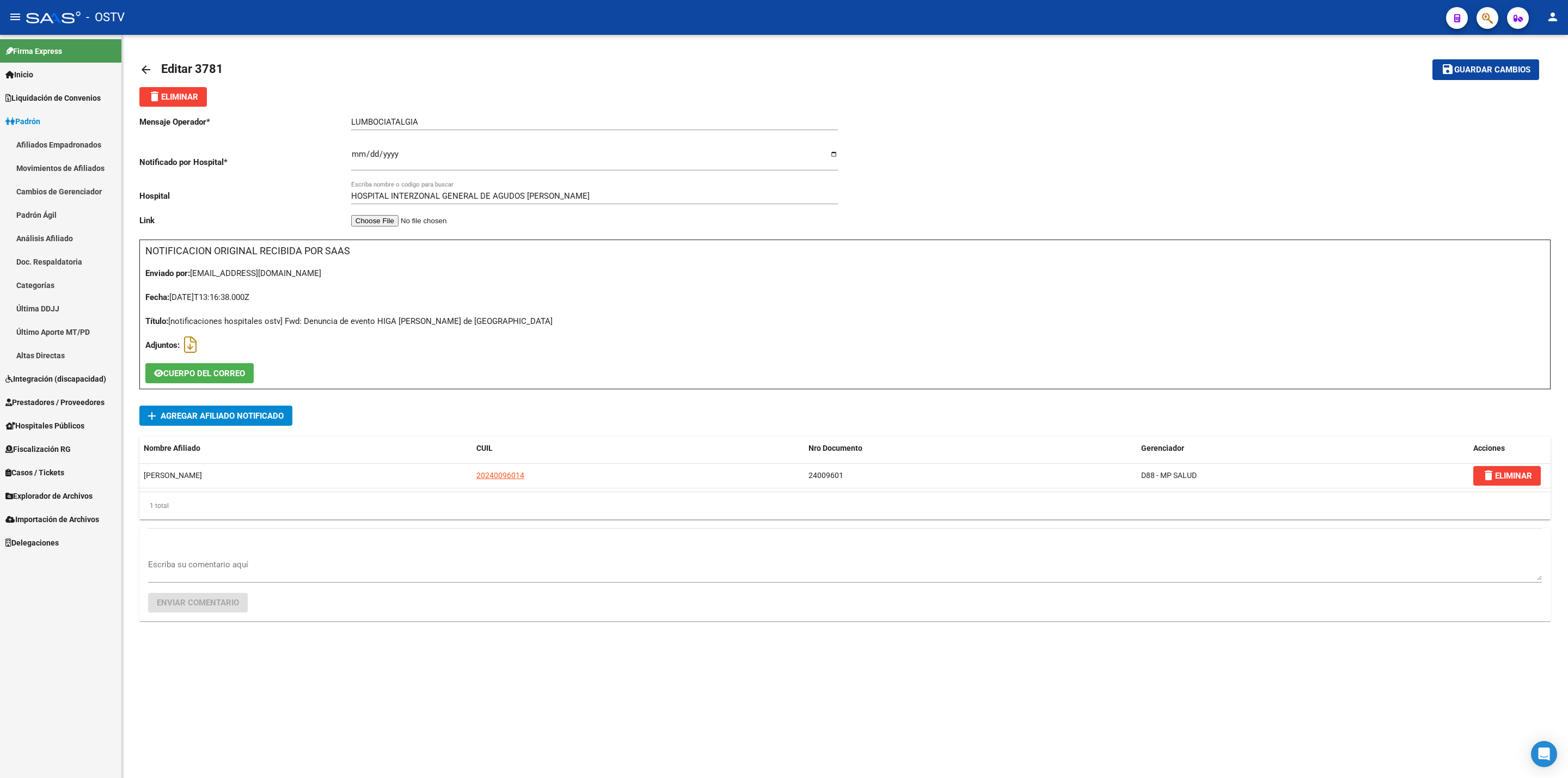
click at [60, 212] on link "Padrón Ágil" at bounding box center [60, 214] width 122 height 23
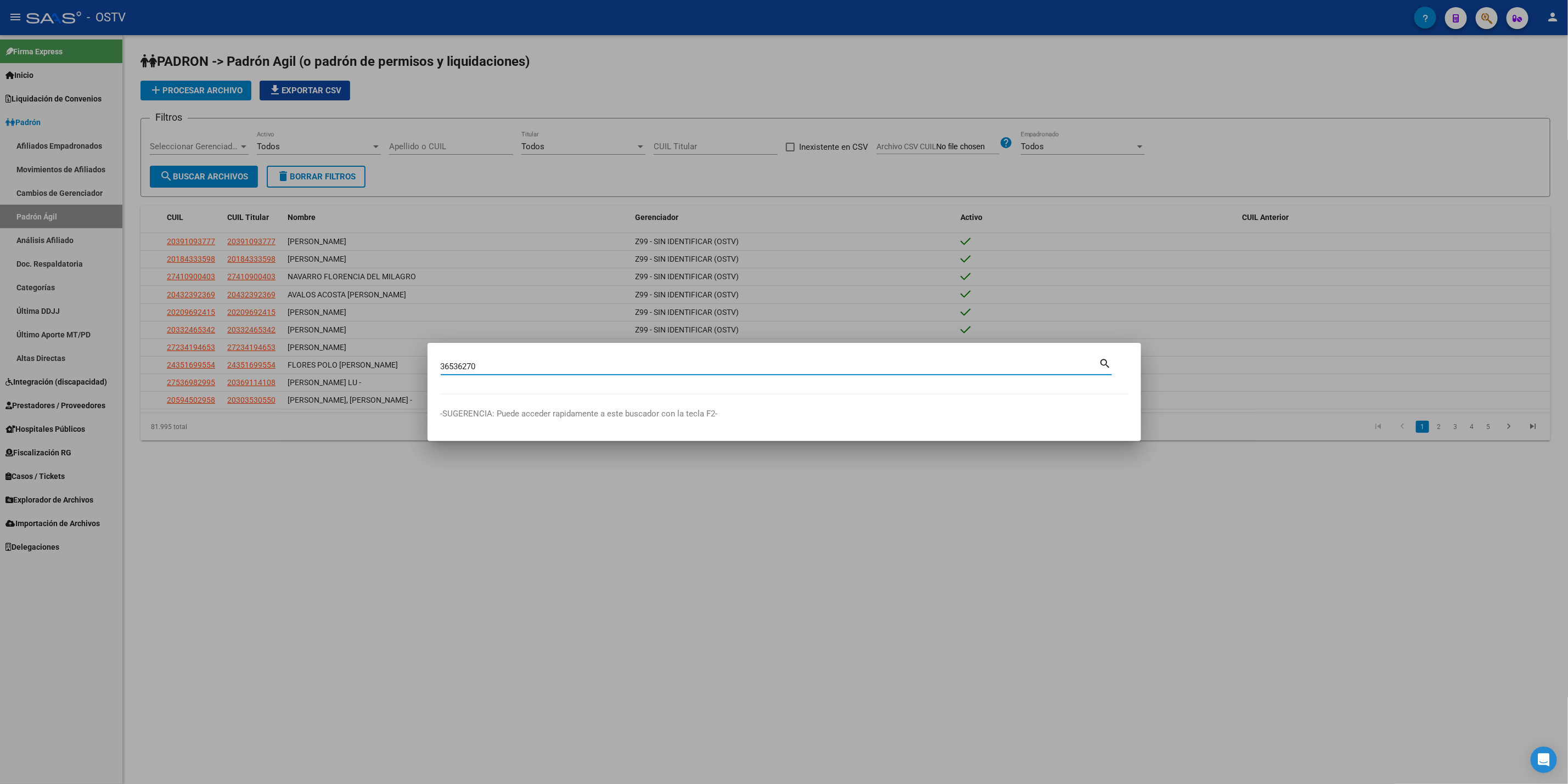
type input "36536270"
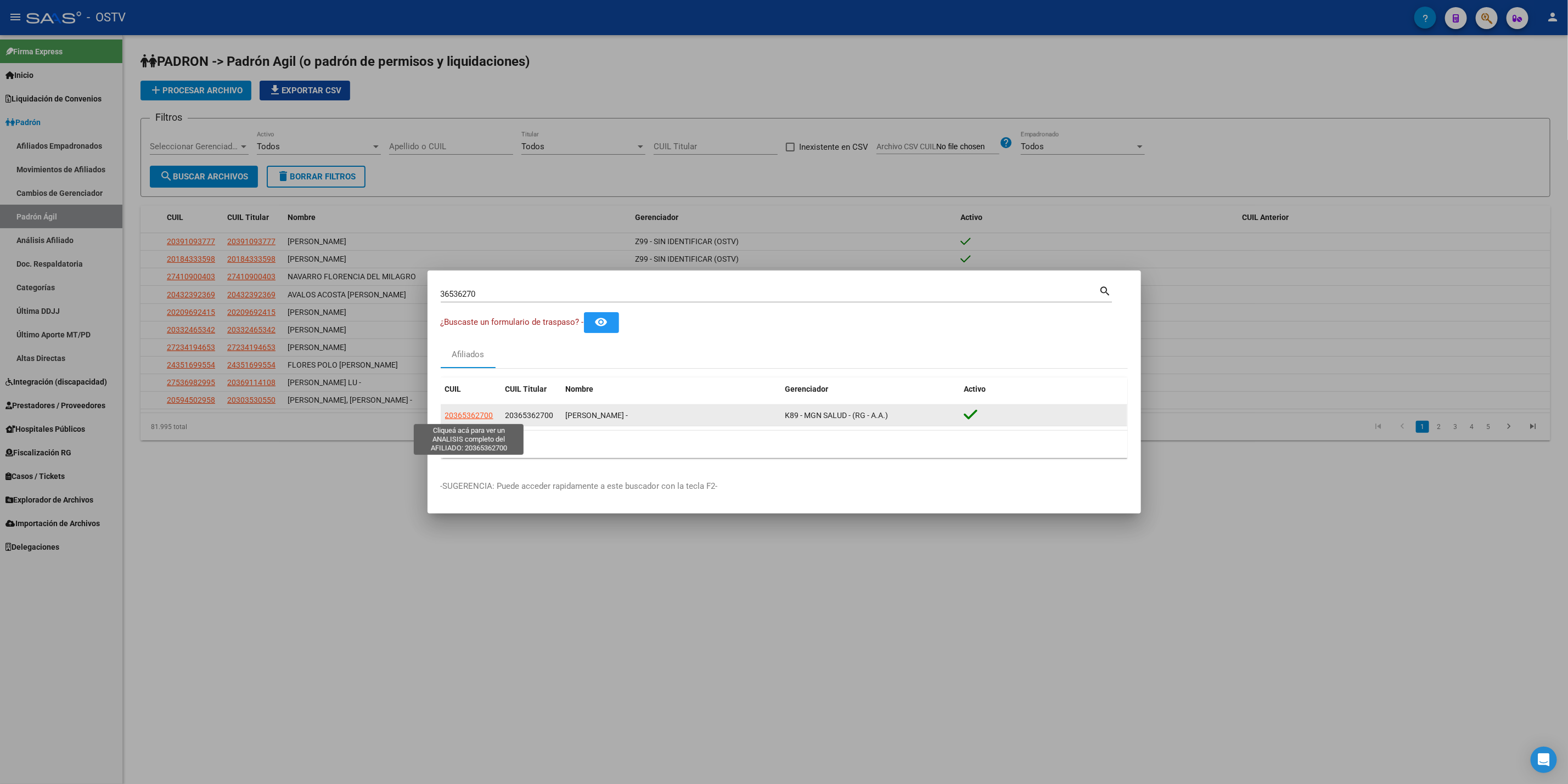
click at [471, 411] on span "20365362700" at bounding box center [469, 415] width 48 height 9
type textarea "20365362700"
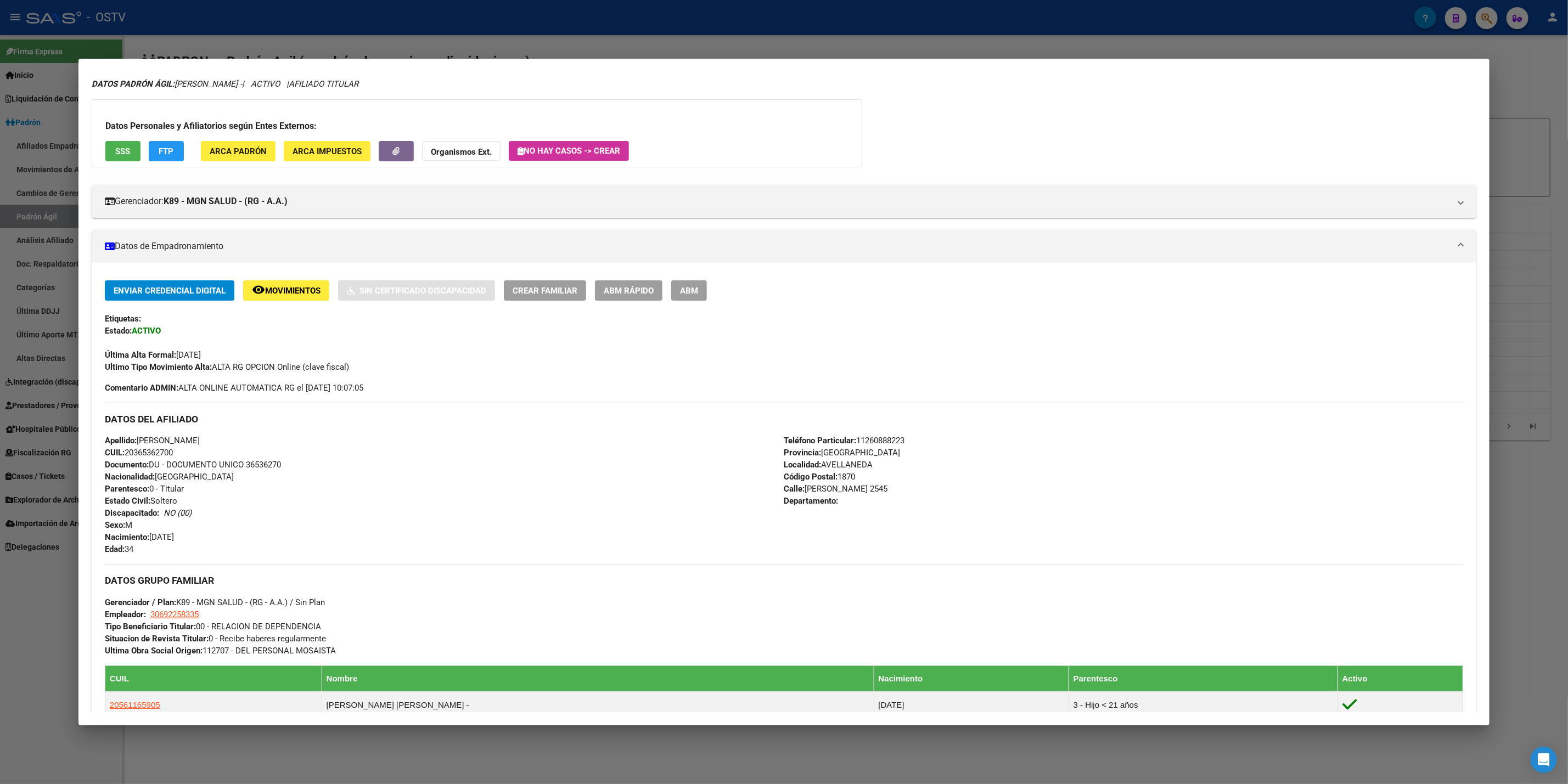
scroll to position [246, 0]
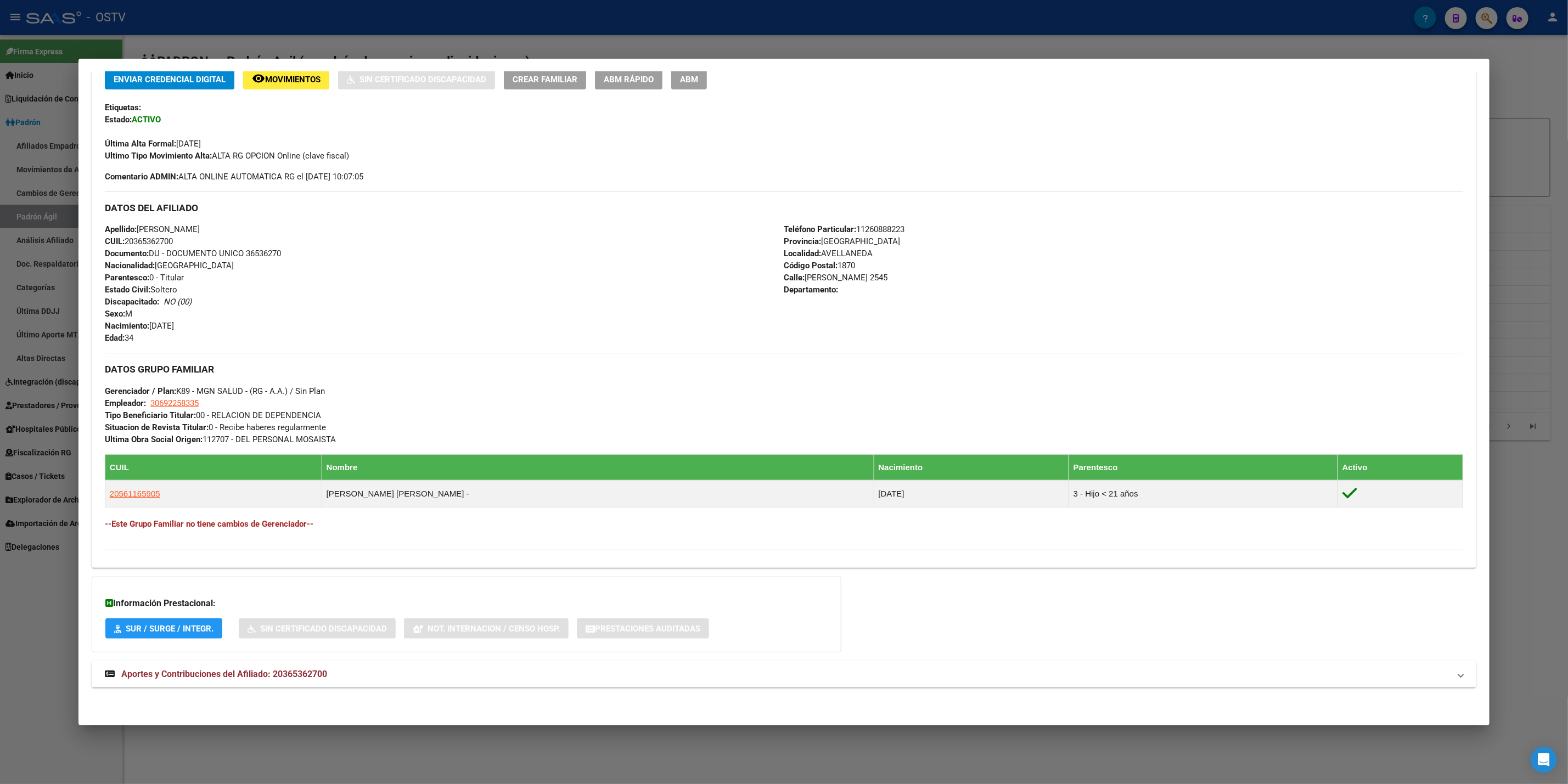
click at [350, 679] on mat-panel-title "Aportes y Contribuciones del Afiliado: 20365362700" at bounding box center [777, 674] width 1346 height 13
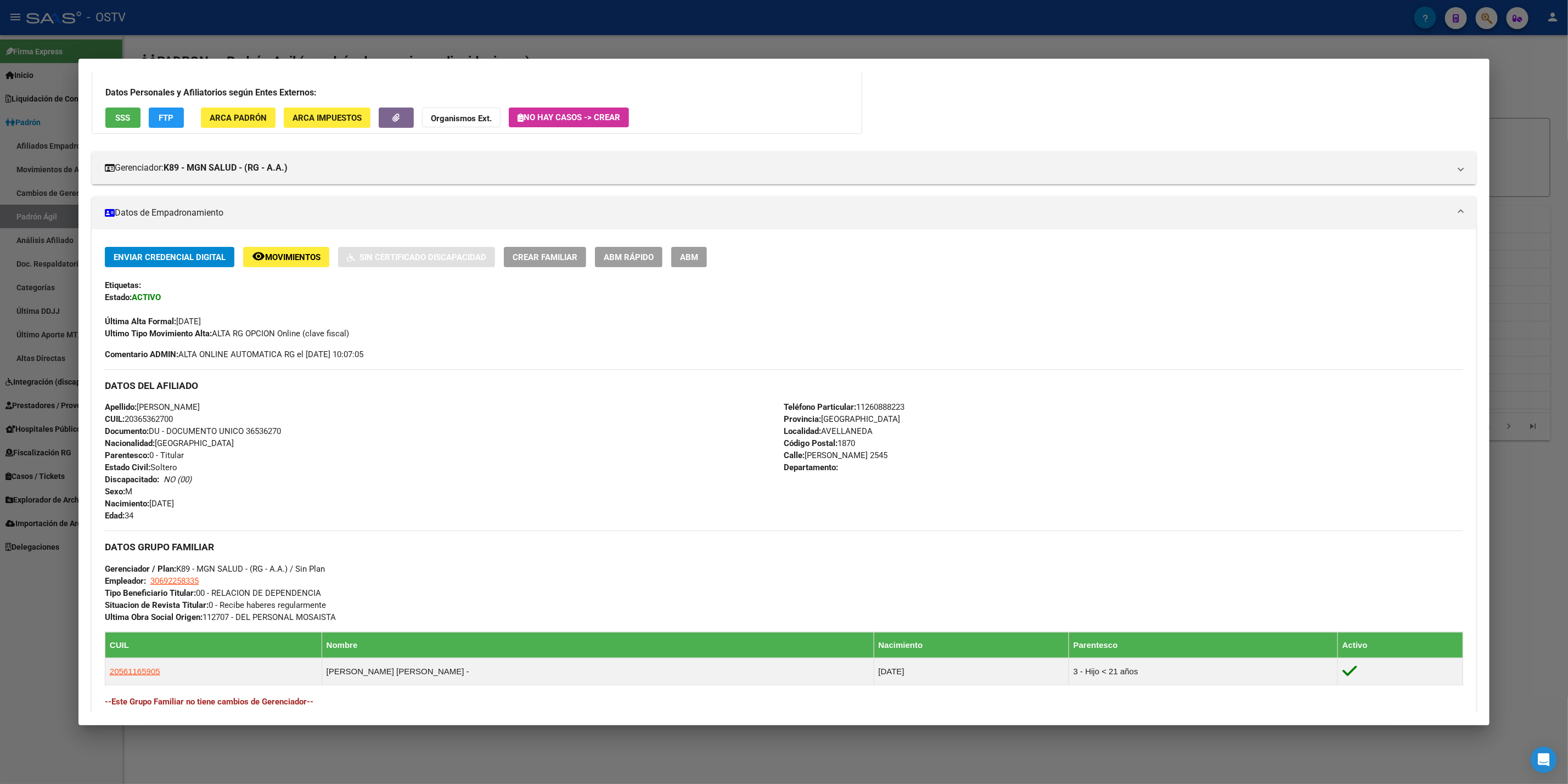
scroll to position [0, 0]
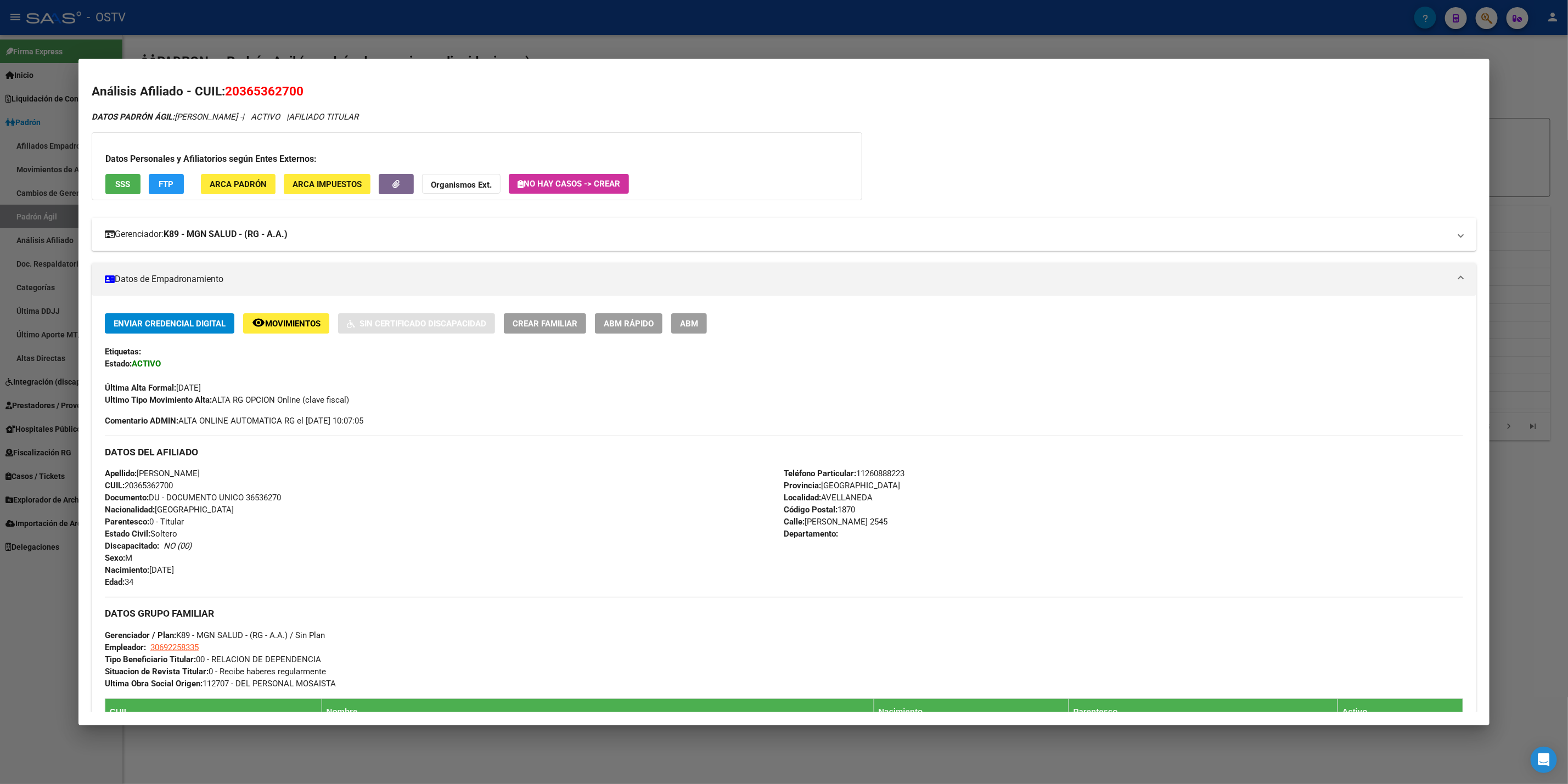
click at [221, 229] on strong "K89 - MGN SALUD - (RG - A.A.)" at bounding box center [226, 234] width 124 height 13
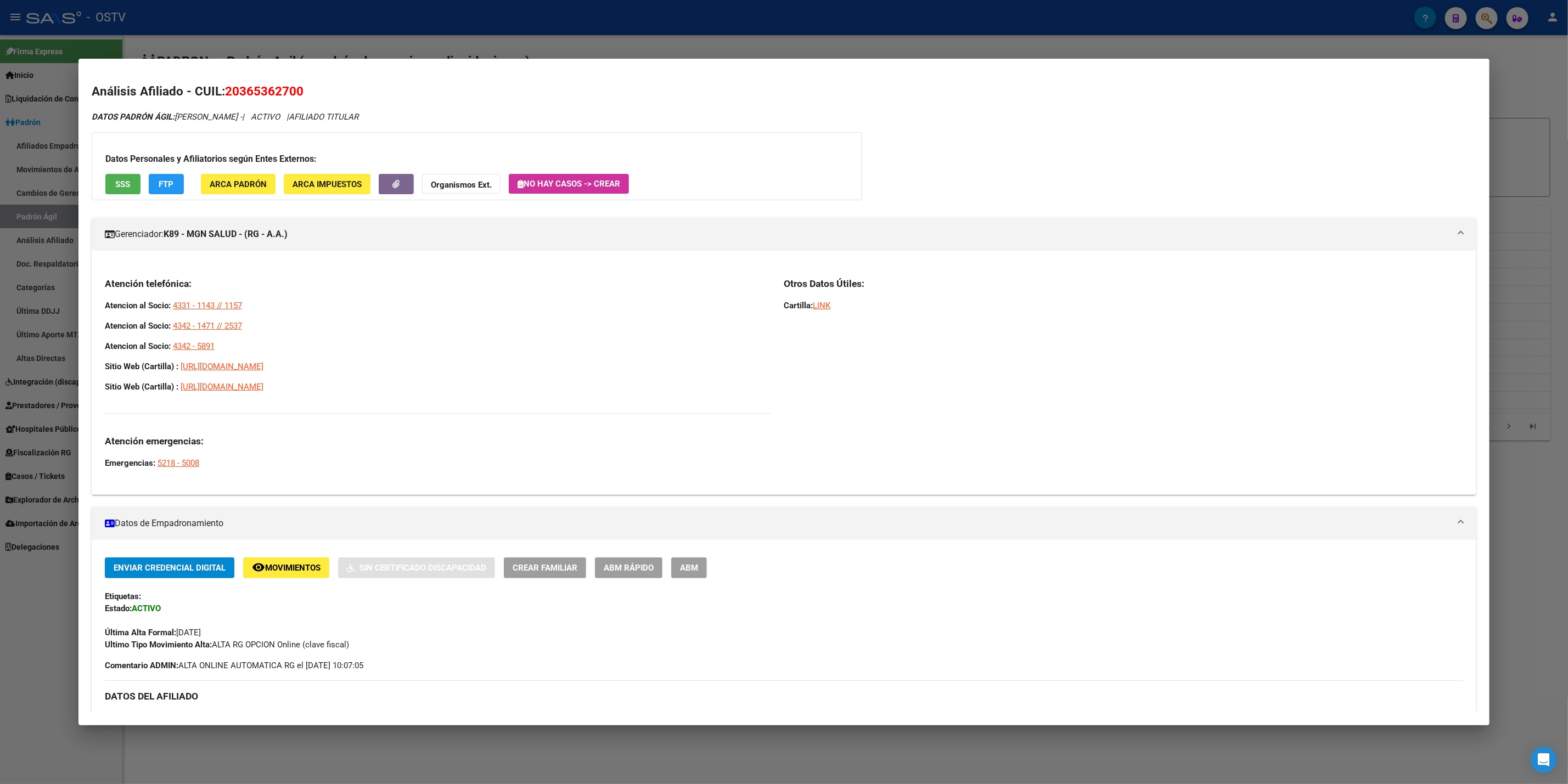
drag, startPoint x: 240, startPoint y: 346, endPoint x: 84, endPoint y: 300, distance: 162.6
click at [84, 300] on mat-dialog-content "Análisis Afiliado - CUIL: 20365362700 DATOS PADRÓN ÁGIL: BENITEZ JUAN RAMON - |…" at bounding box center [784, 392] width 1411 height 640
copy div "Atencion al Socio: 4331 - 1143 // 1157 Atencion al Socio: 4342 - 1471 // 2537 A…"
click at [44, 606] on div at bounding box center [784, 392] width 1568 height 784
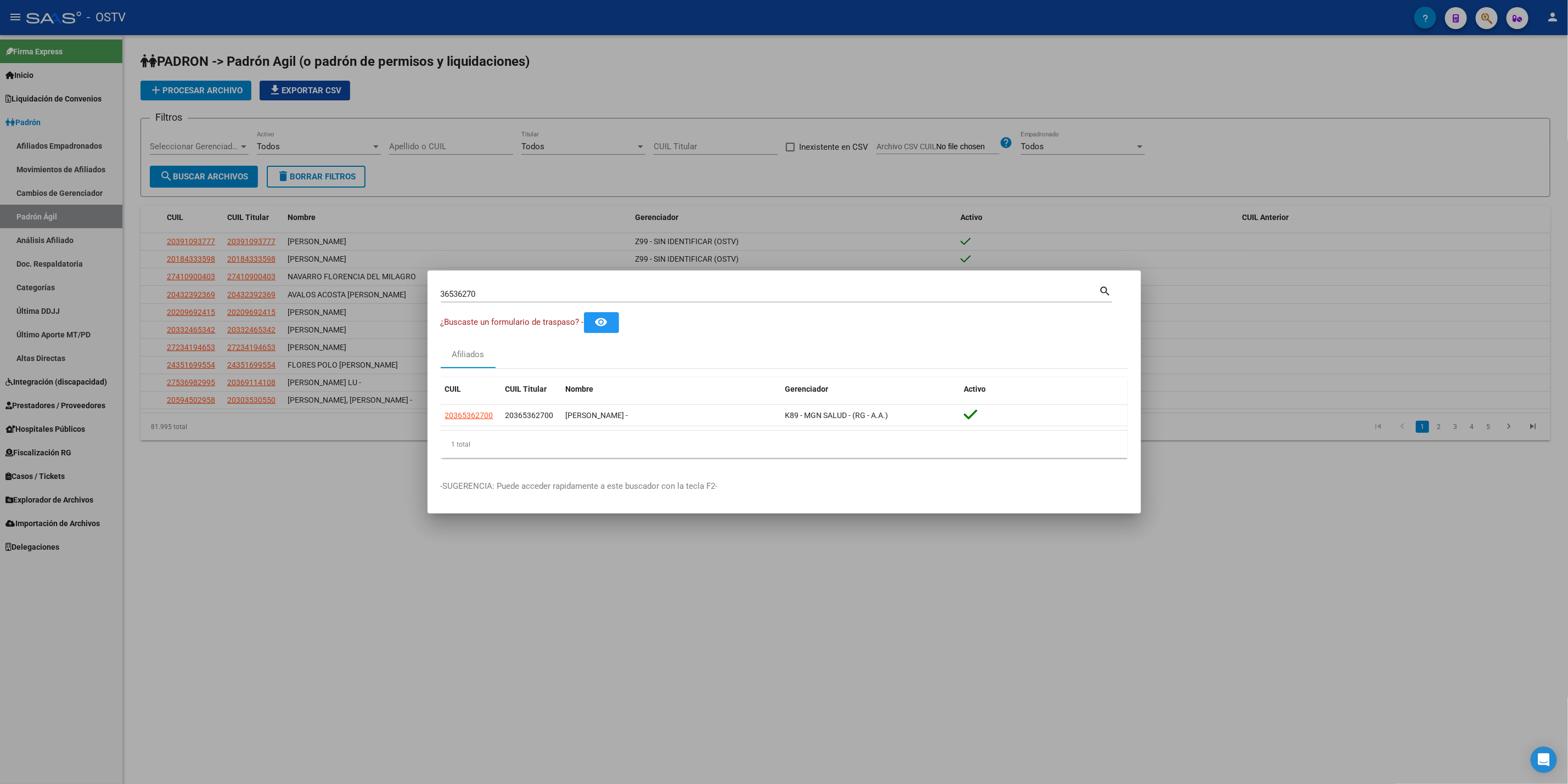
click at [81, 629] on div at bounding box center [784, 392] width 1568 height 784
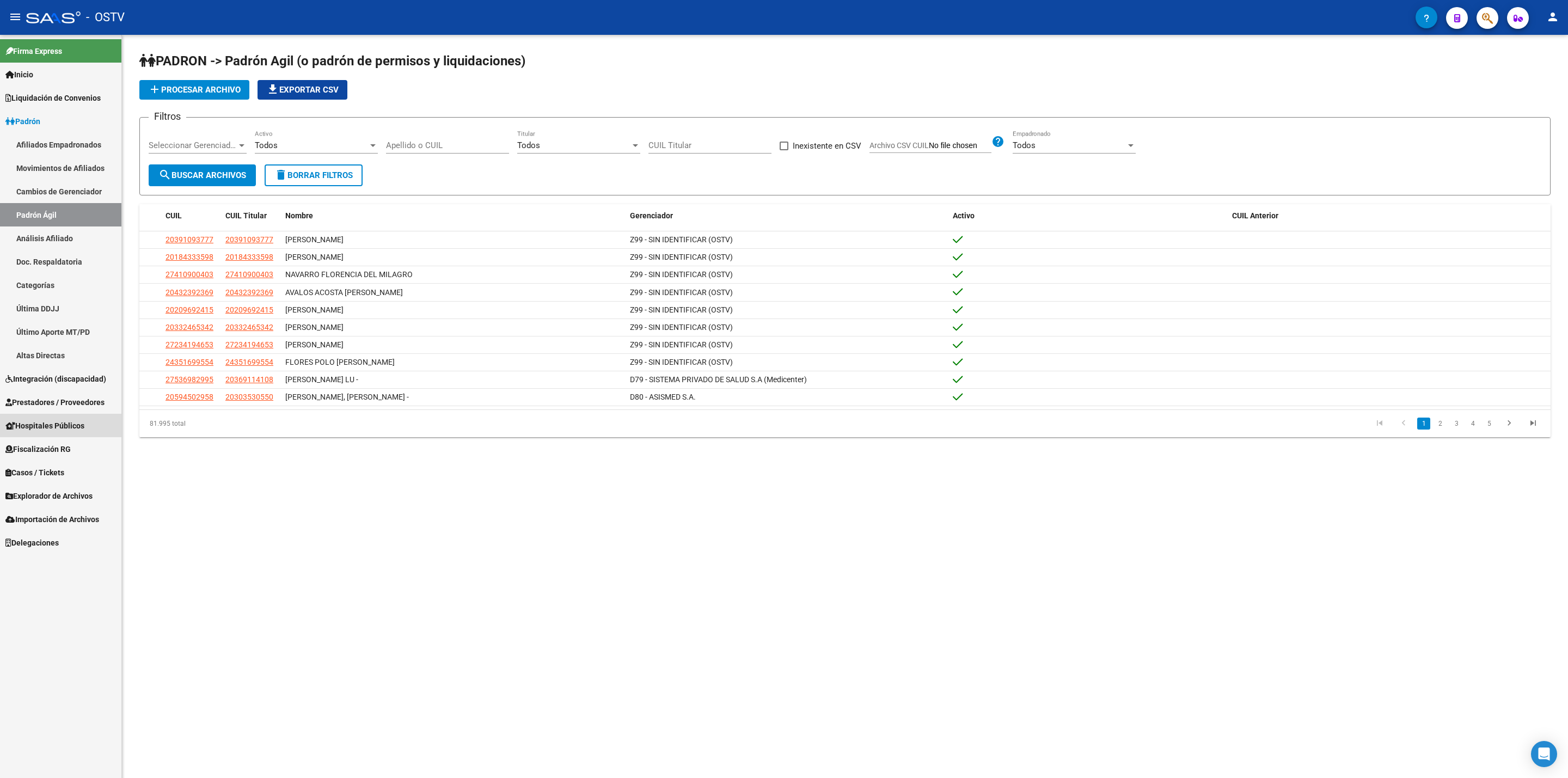
click at [84, 427] on span "Hospitales Públicos" at bounding box center [45, 425] width 79 height 12
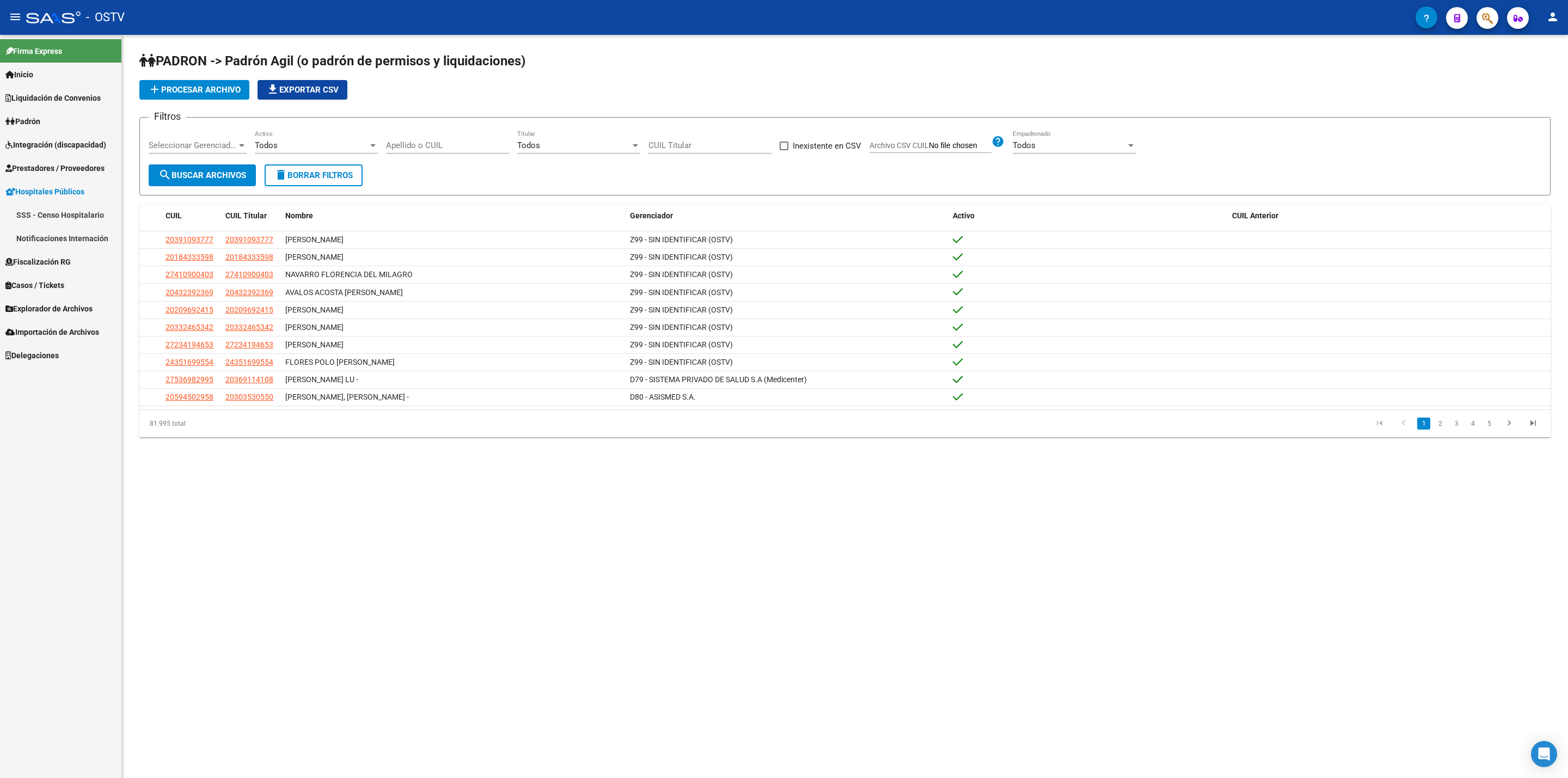
click at [44, 234] on link "Notificaciones Internación" at bounding box center [60, 238] width 122 height 23
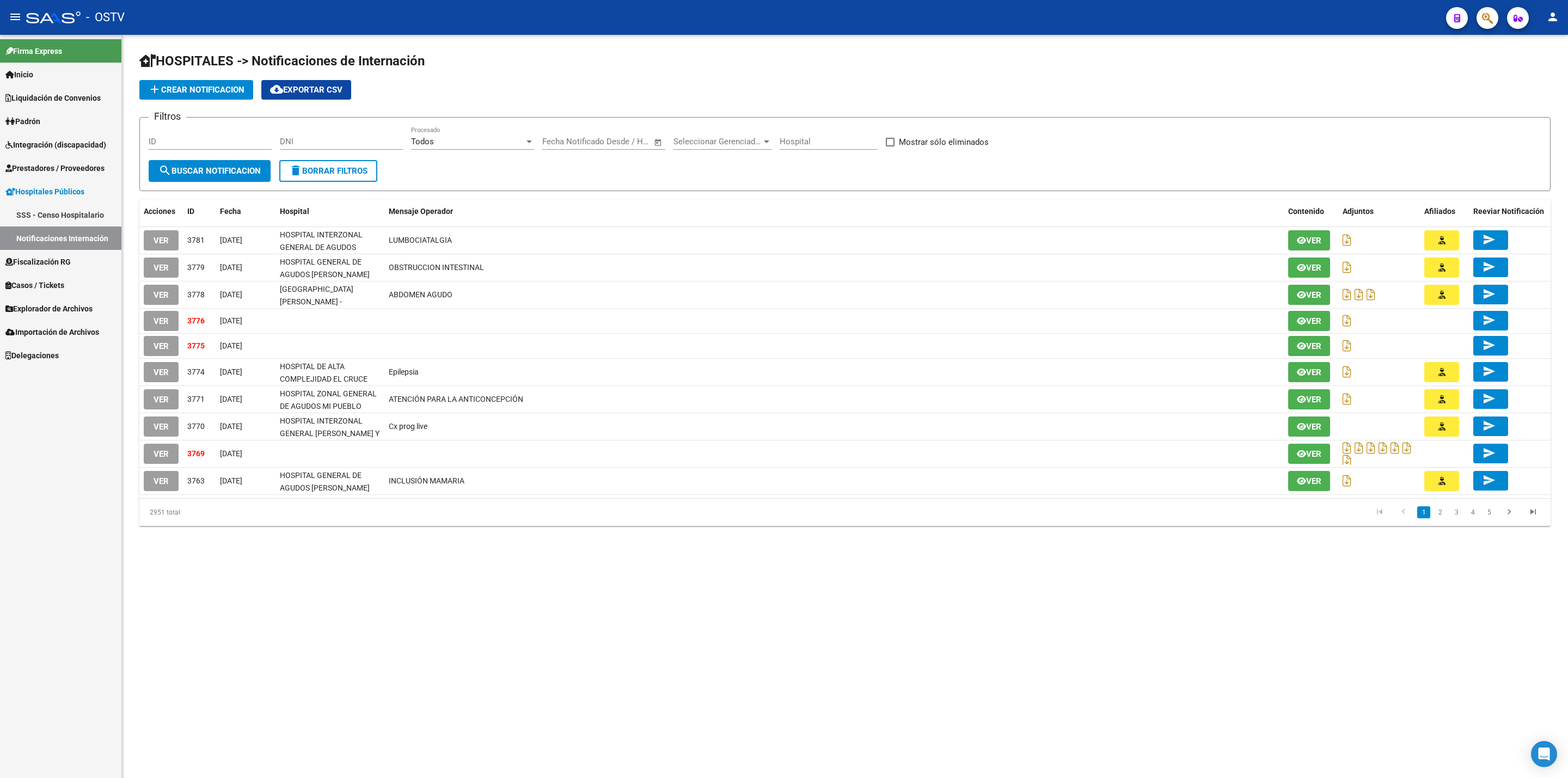
click at [64, 283] on span "Casos / Tickets" at bounding box center [35, 285] width 59 height 12
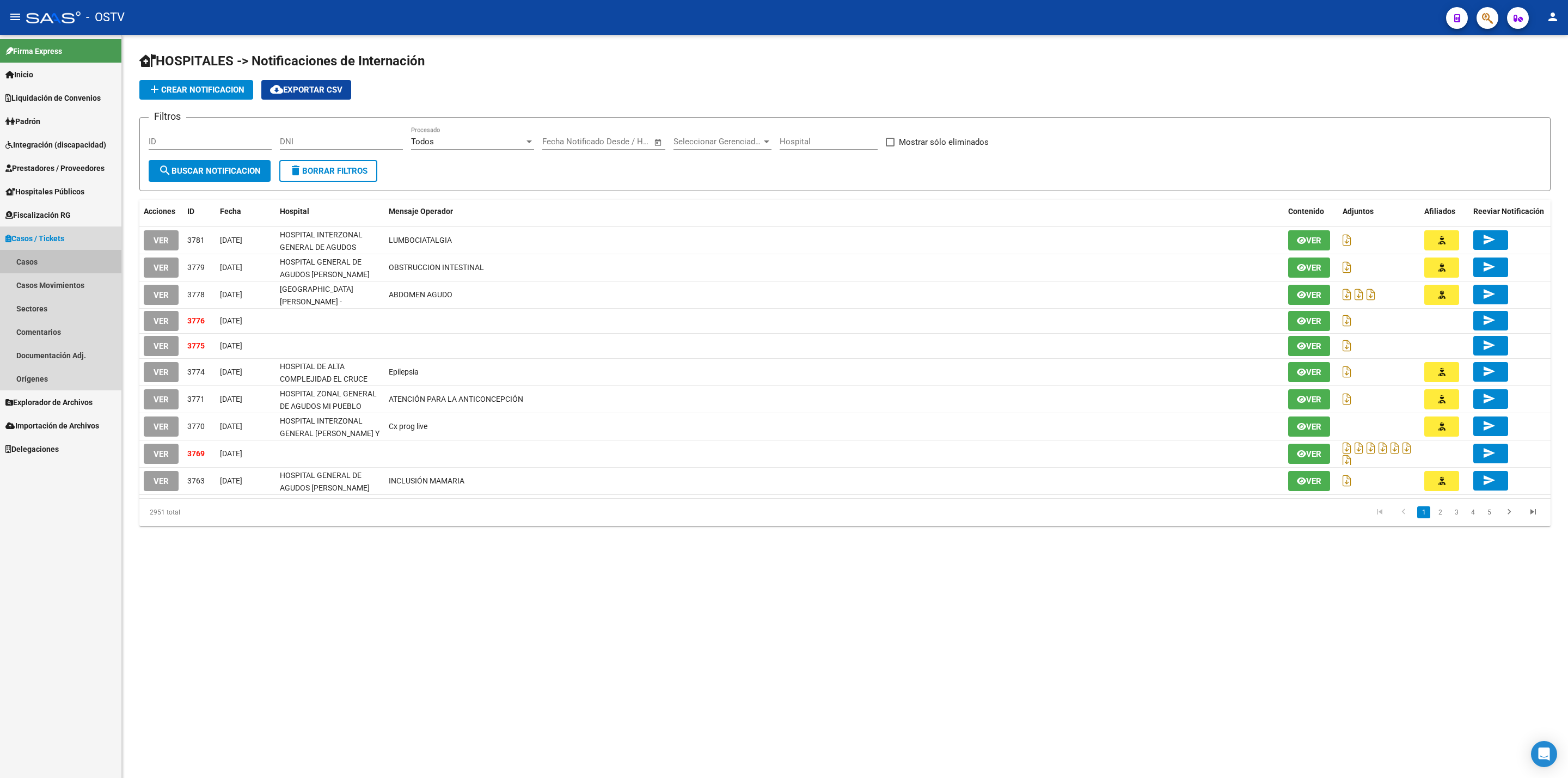
click at [76, 260] on link "Casos" at bounding box center [60, 262] width 122 height 23
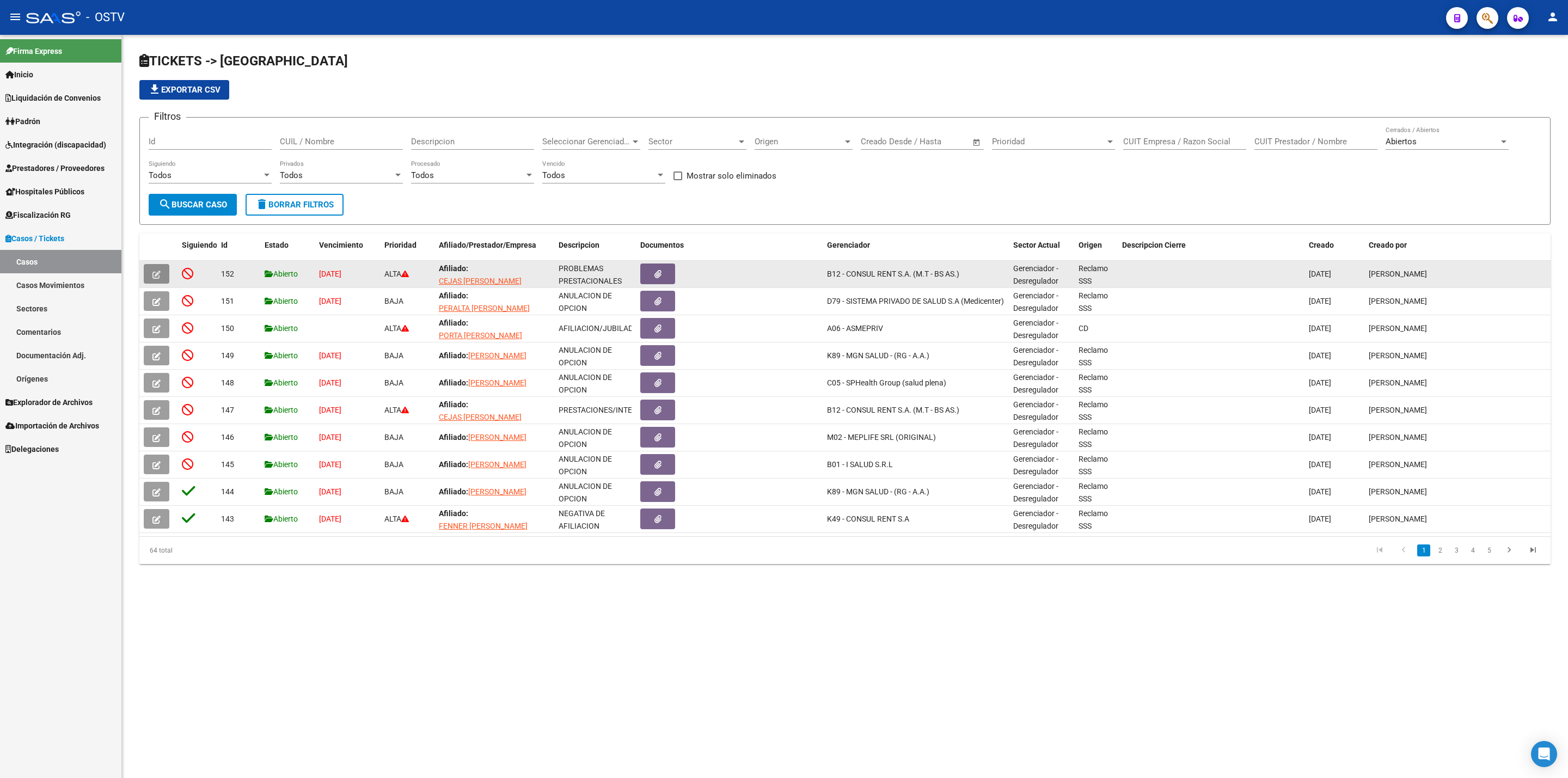
click at [144, 281] on button "button" at bounding box center [156, 273] width 26 height 19
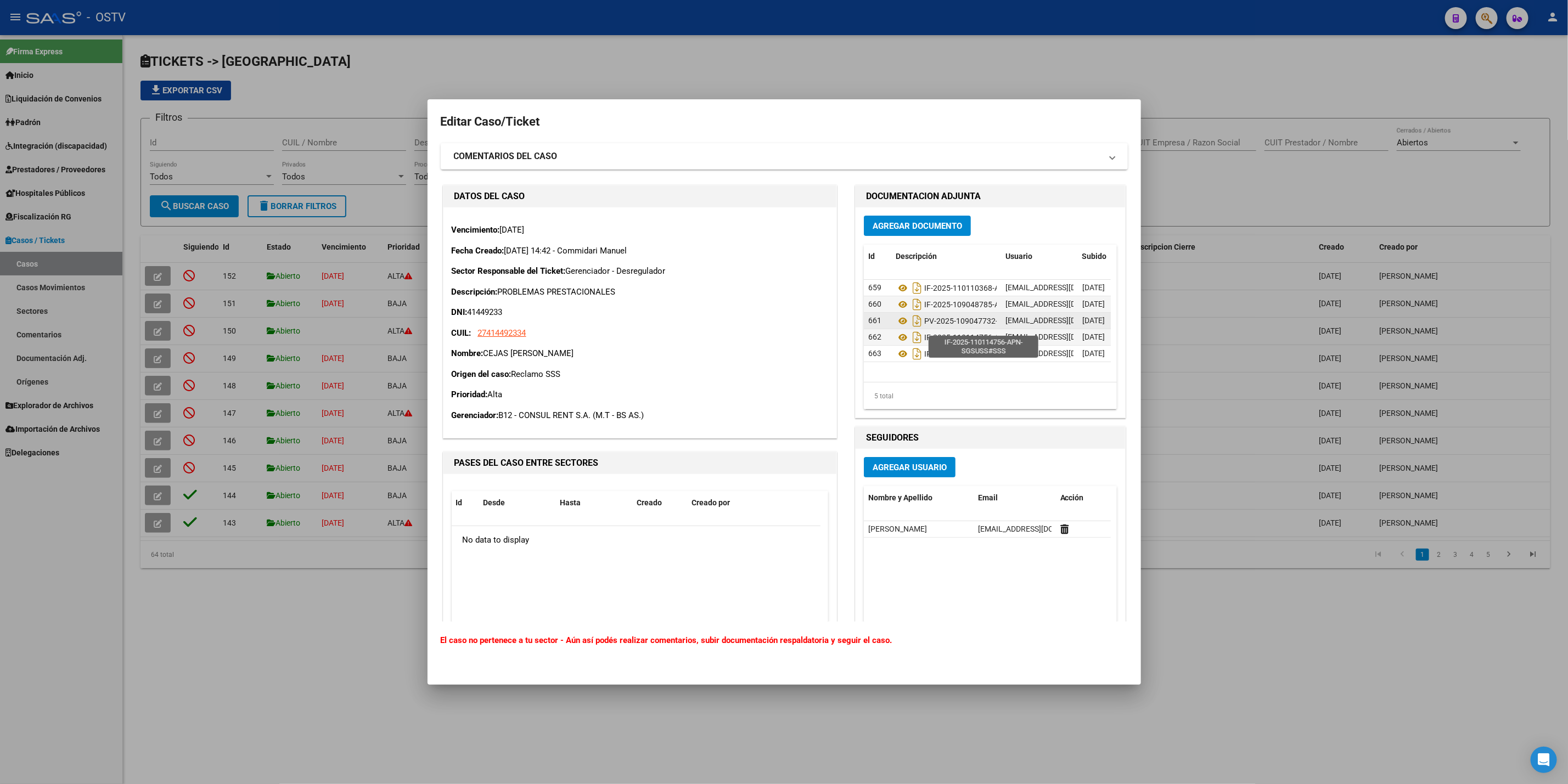
scroll to position [46, 0]
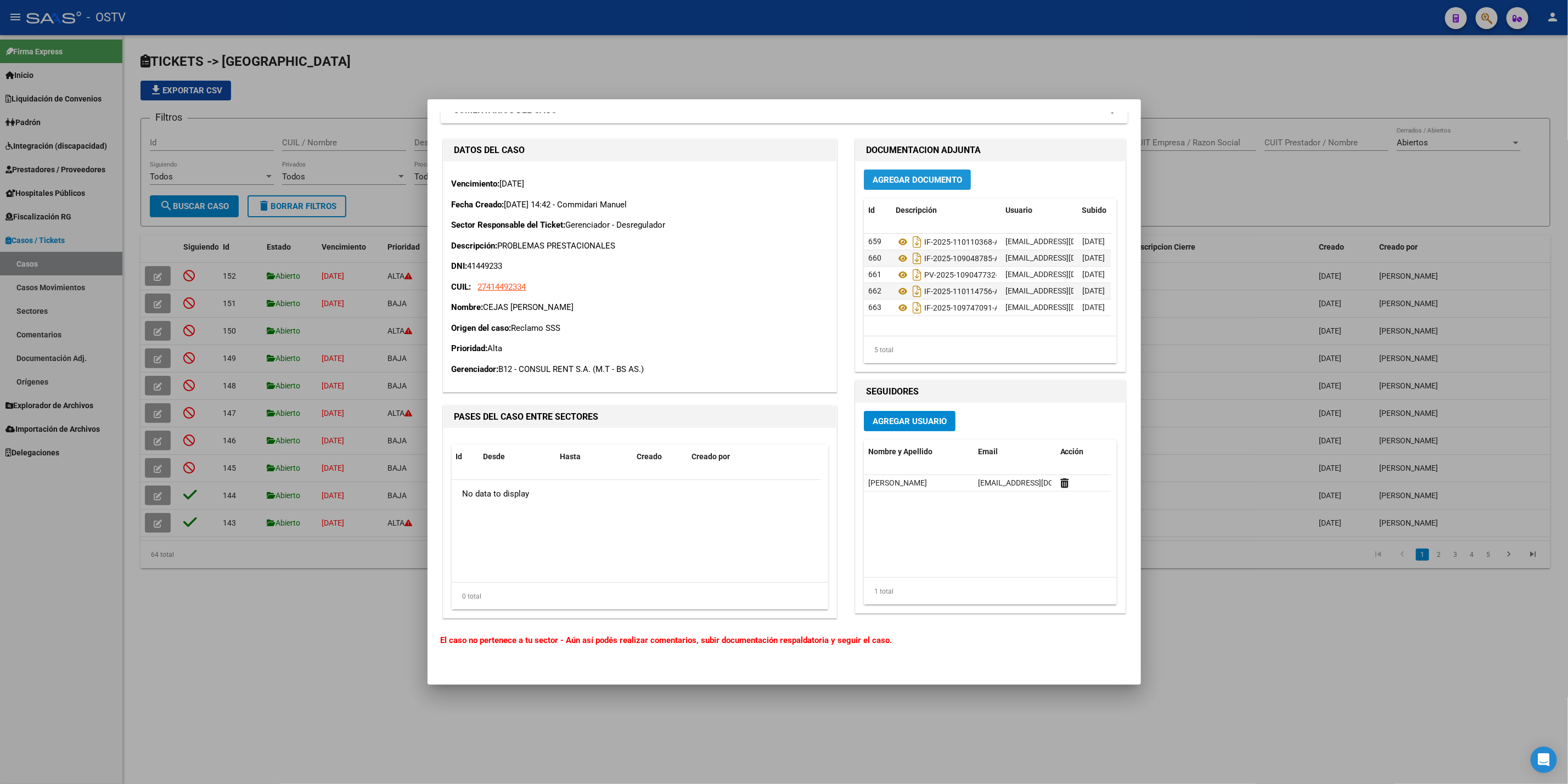
click at [894, 184] on span "Agregar Documento" at bounding box center [917, 179] width 90 height 10
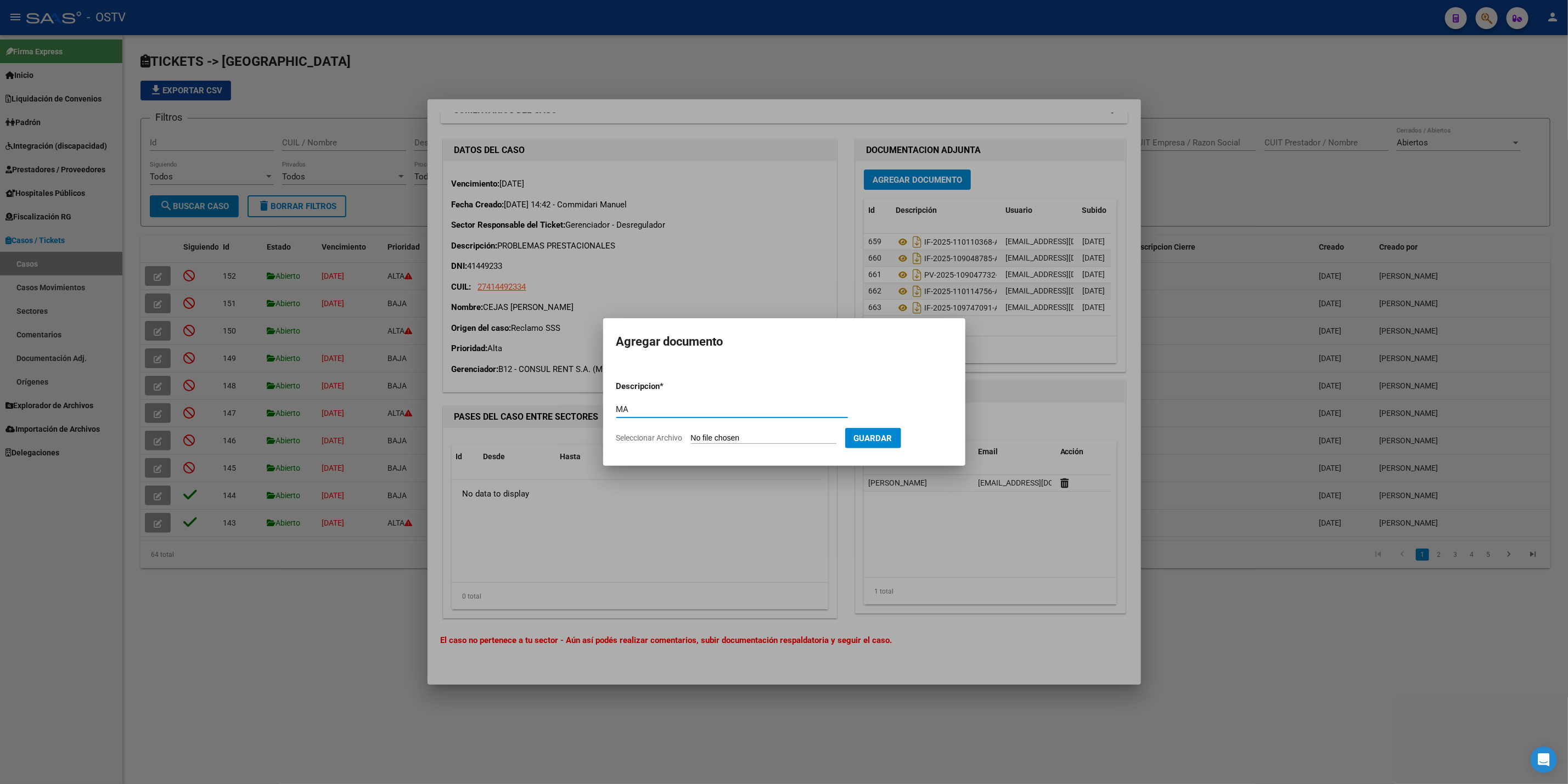
type input "M"
click at [763, 436] on input "Seleccionar Archivo" at bounding box center [763, 438] width 145 height 10
type input "C:\fakepath\CEJAS - OSTV.pdf"
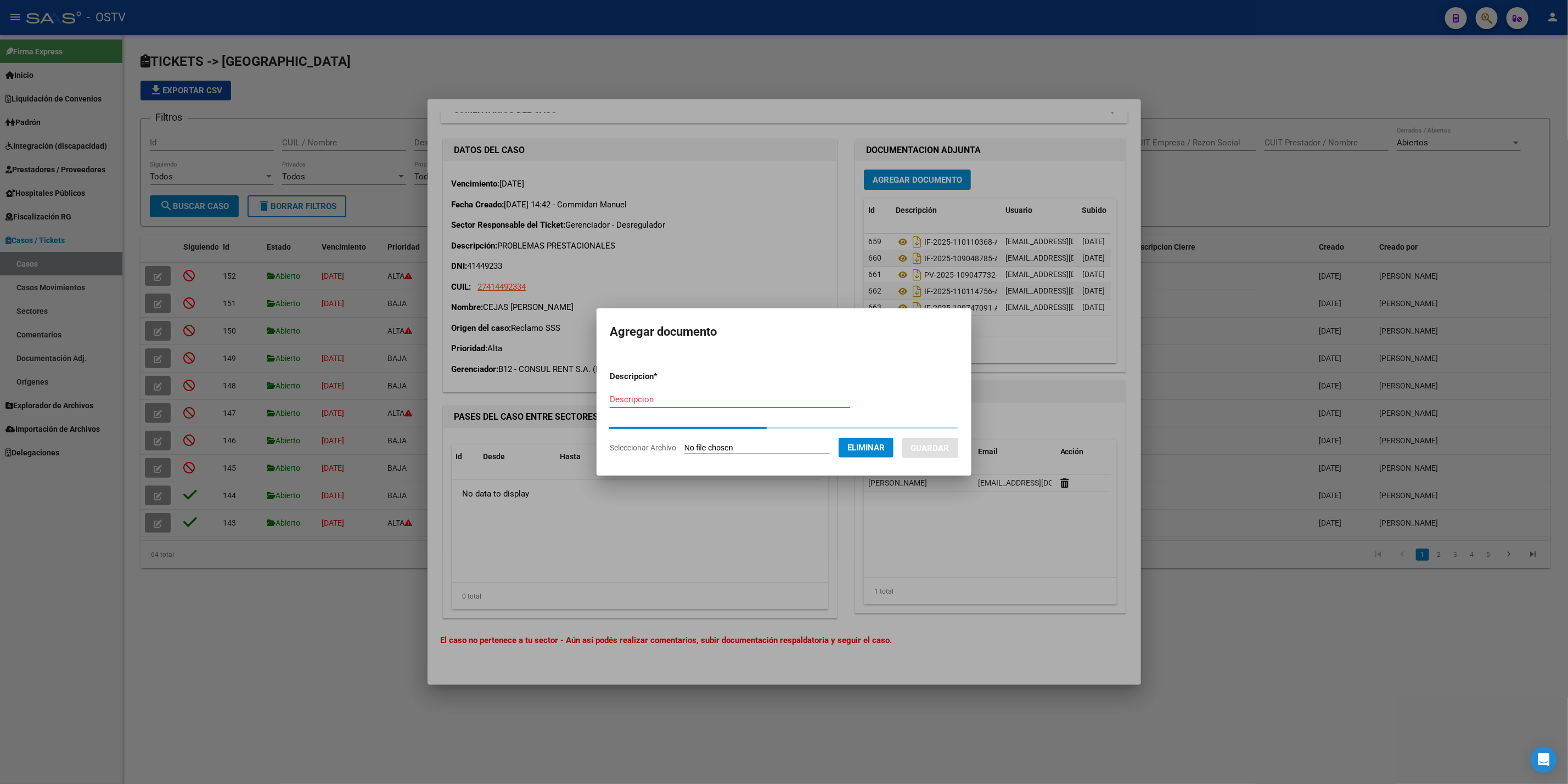
drag, startPoint x: 700, startPoint y: 404, endPoint x: 709, endPoint y: 404, distance: 9.0
click at [702, 404] on input "Descripcion" at bounding box center [730, 399] width 240 height 10
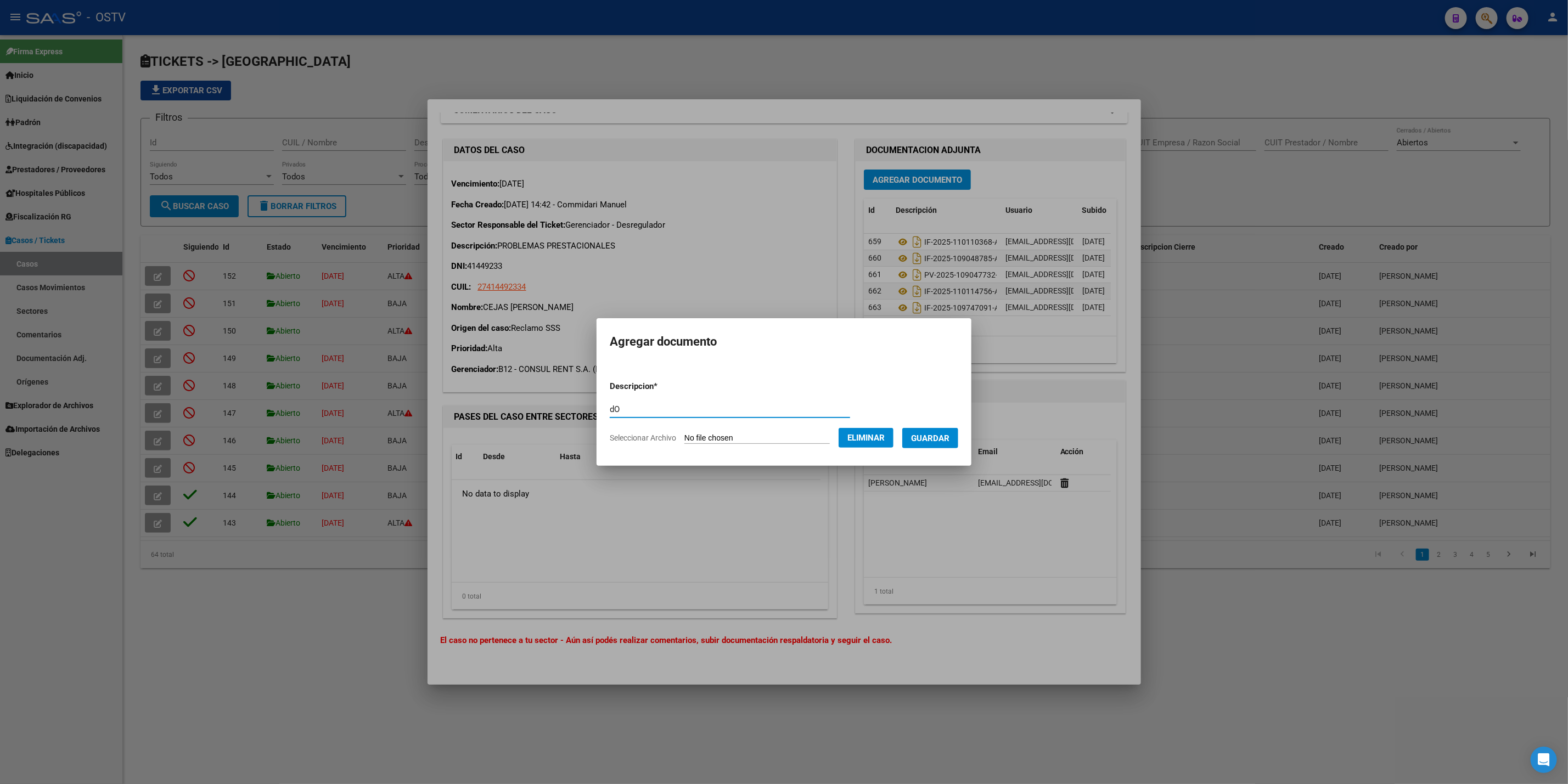
type input "d"
type input "R"
type input "respuesta del prestador"
click at [937, 441] on span "Guardar" at bounding box center [930, 438] width 38 height 10
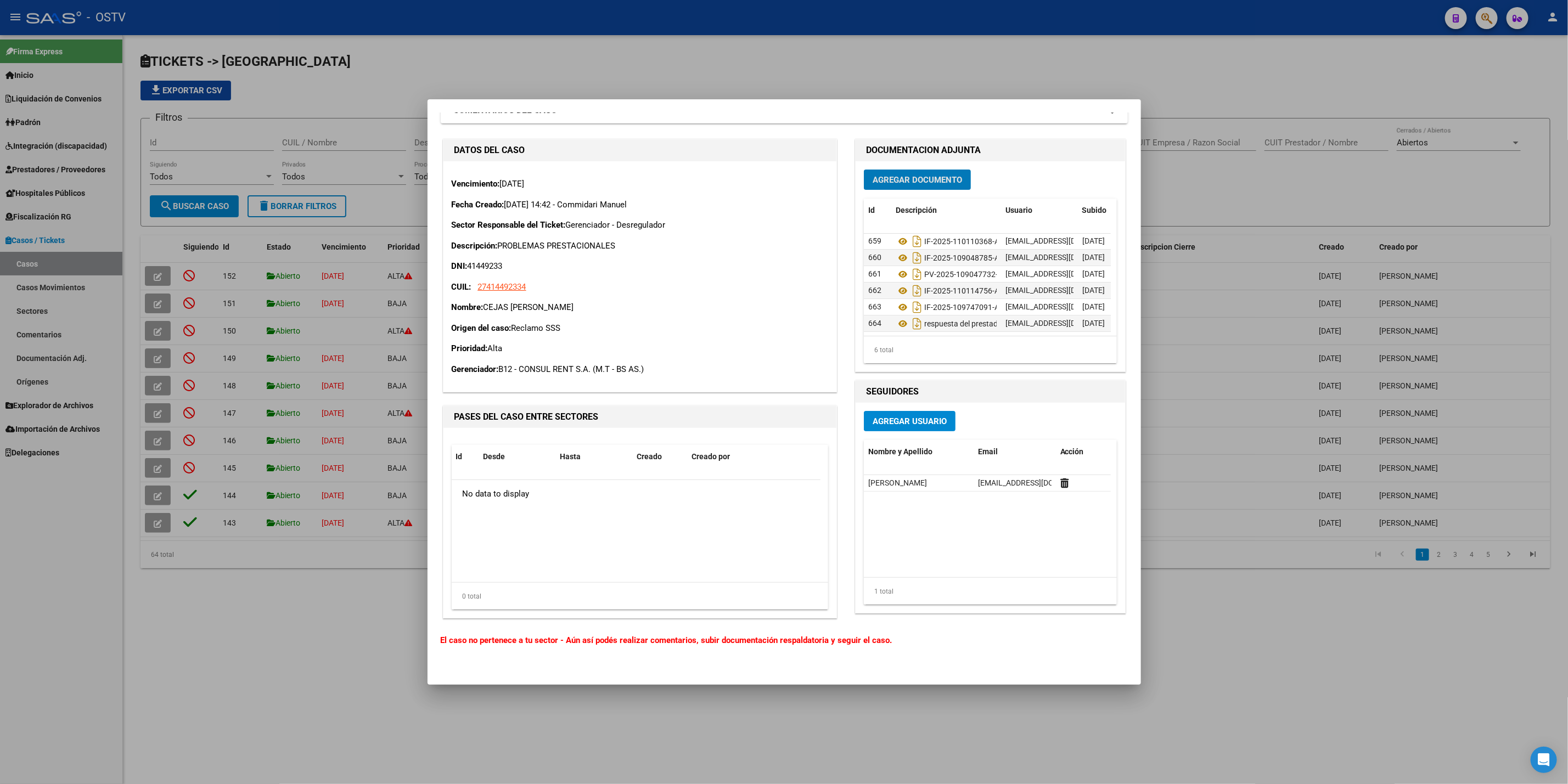
click at [1101, 62] on div at bounding box center [784, 392] width 1568 height 784
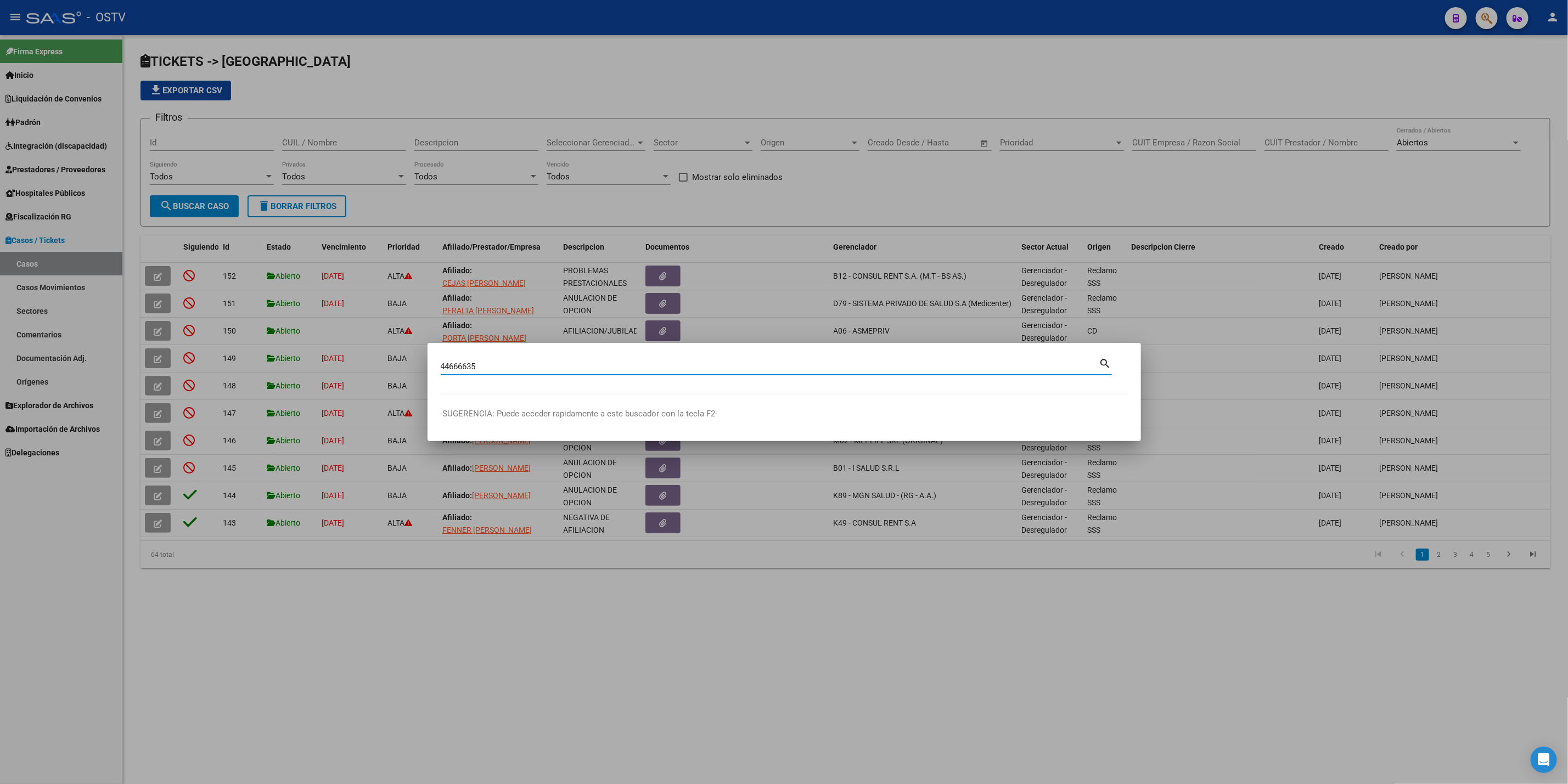
type input "44666635"
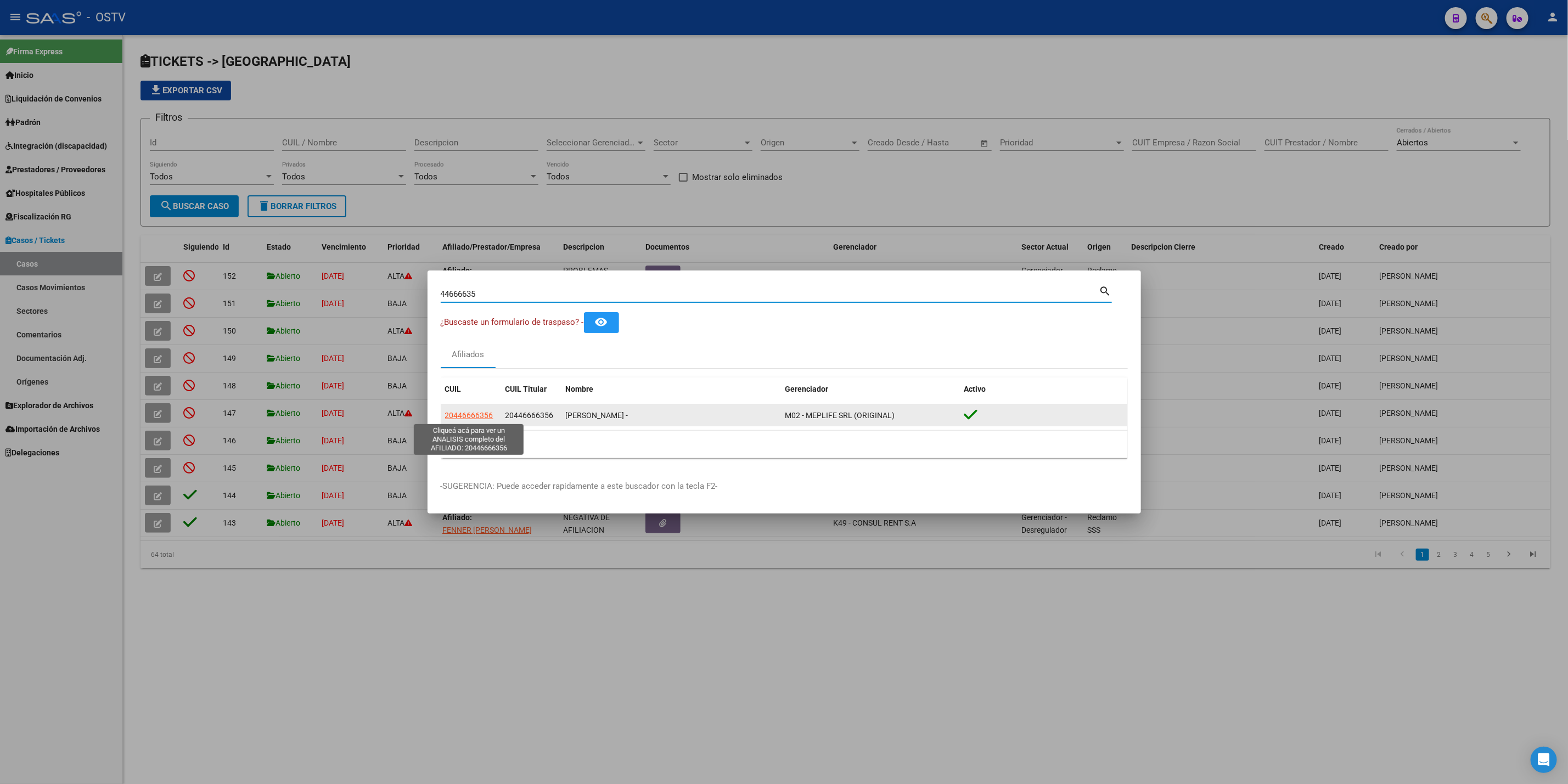
click at [479, 411] on span "20446666356" at bounding box center [469, 415] width 48 height 9
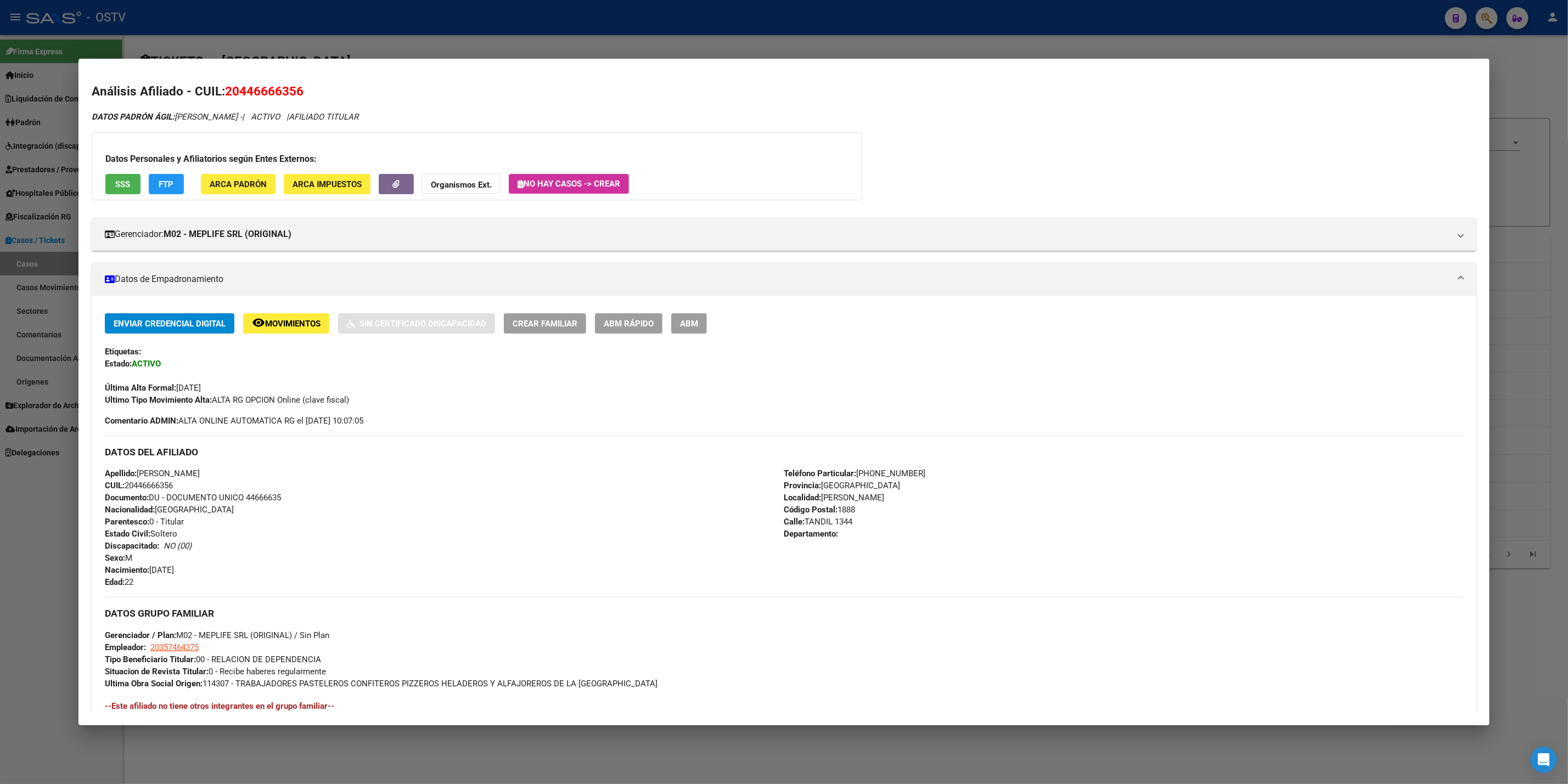
scroll to position [206, 0]
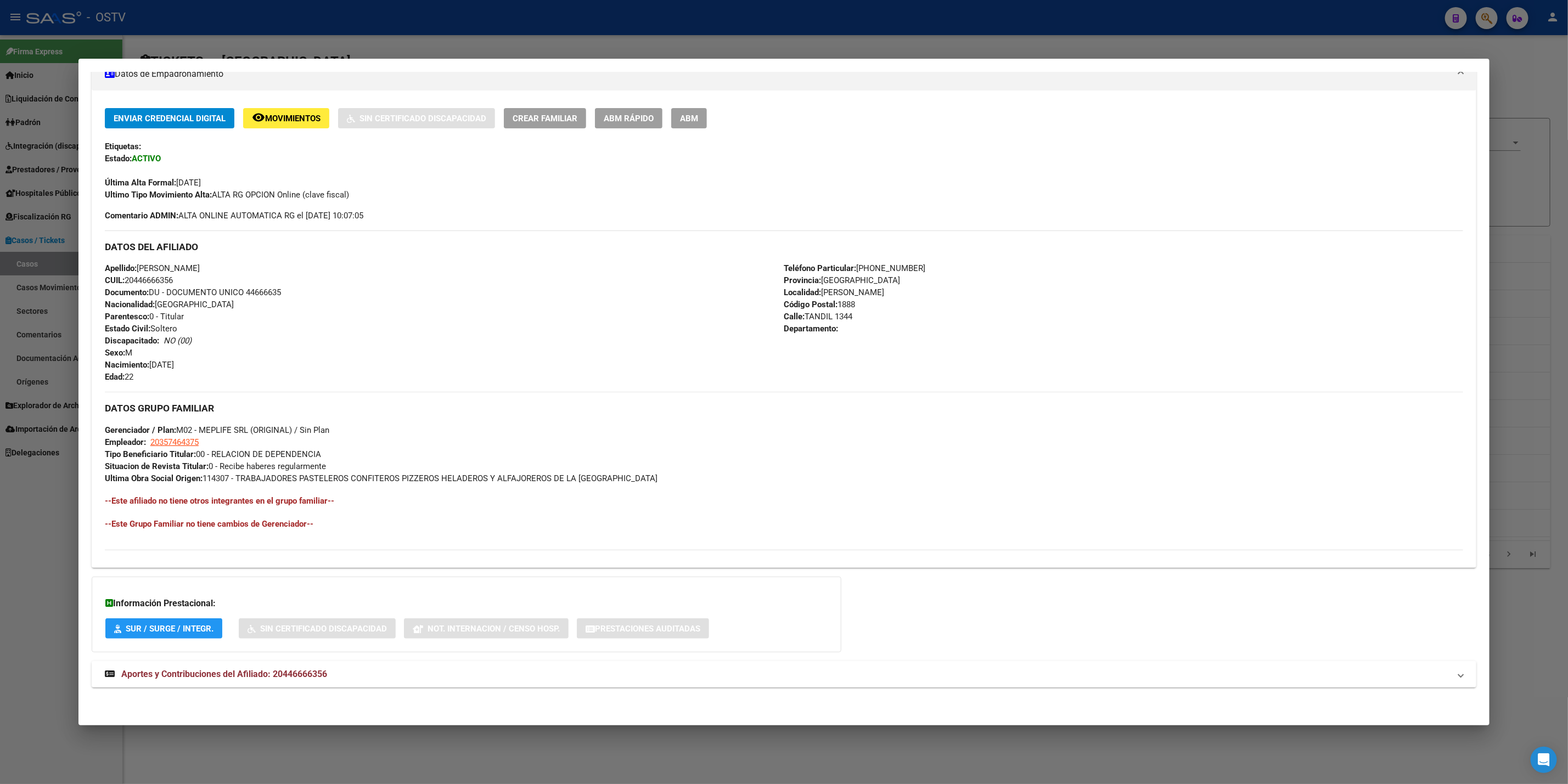
click at [300, 662] on mat-expansion-panel-header "Aportes y Contribuciones del Afiliado: 20446666356" at bounding box center [784, 674] width 1385 height 27
click at [191, 441] on span "20357464375" at bounding box center [175, 442] width 48 height 10
type textarea "20357464375"
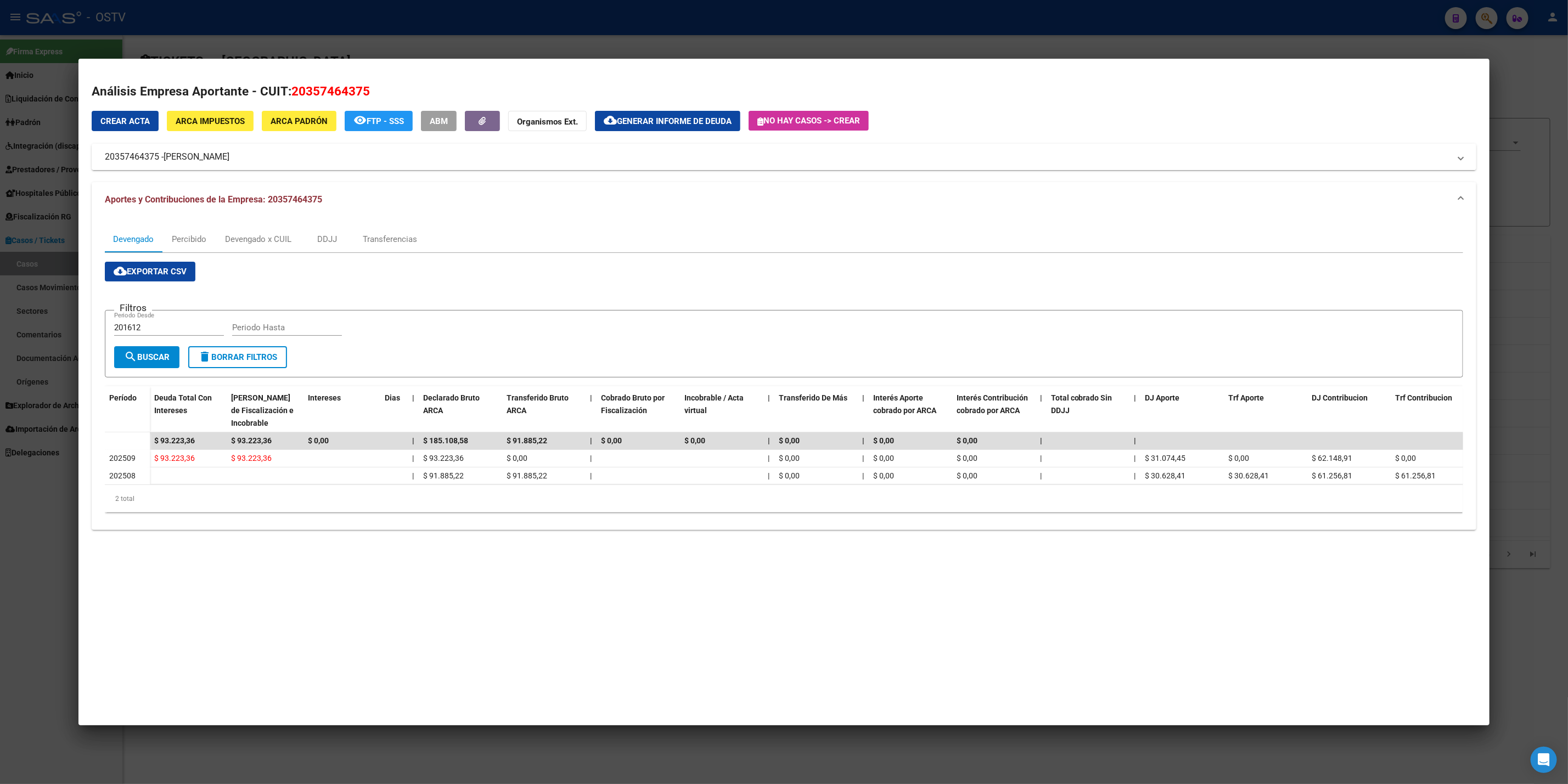
click at [190, 156] on span "SORIA ADRIAN FRANCISCO" at bounding box center [197, 157] width 66 height 13
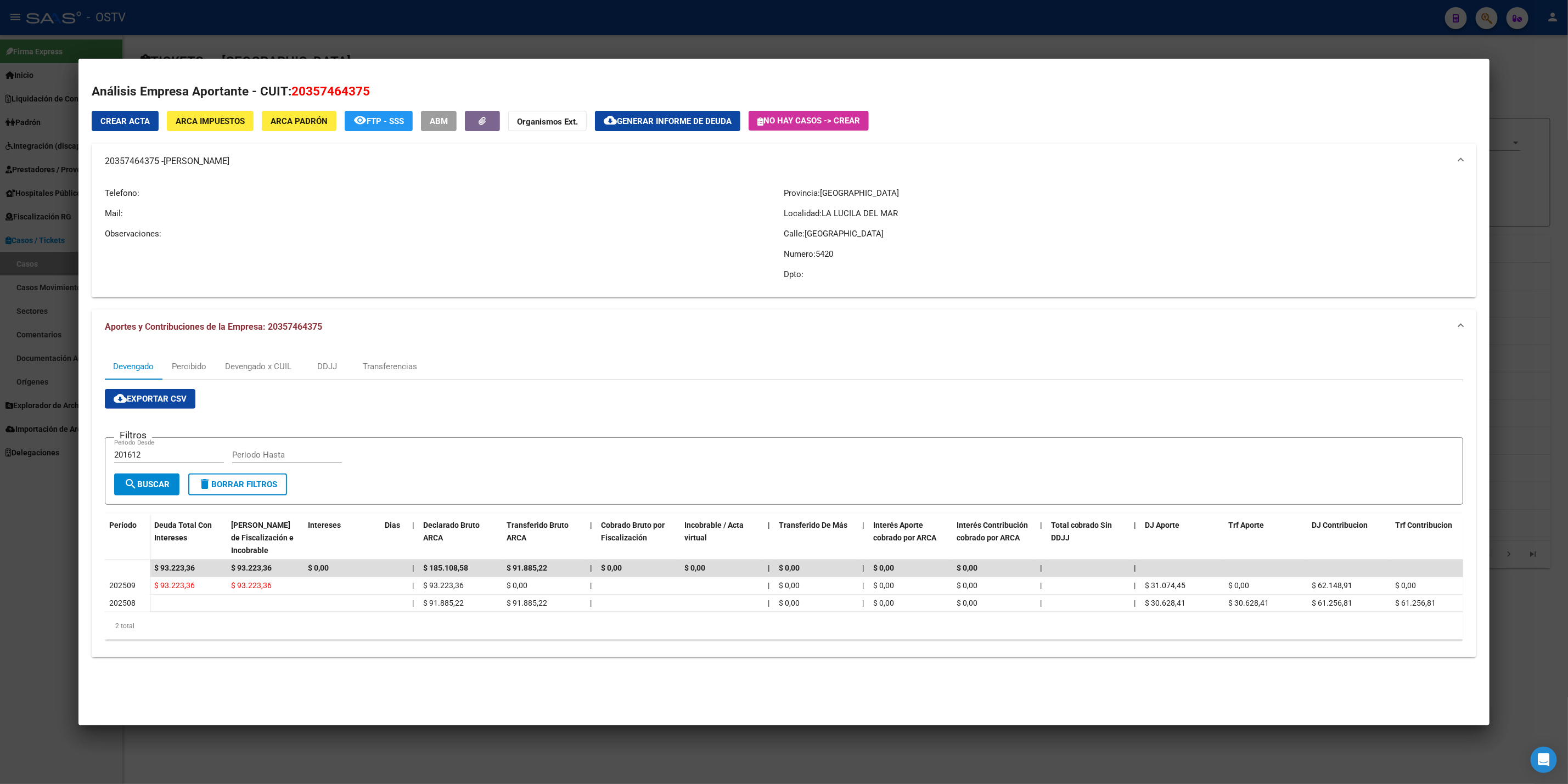
click at [23, 530] on div at bounding box center [784, 392] width 1568 height 784
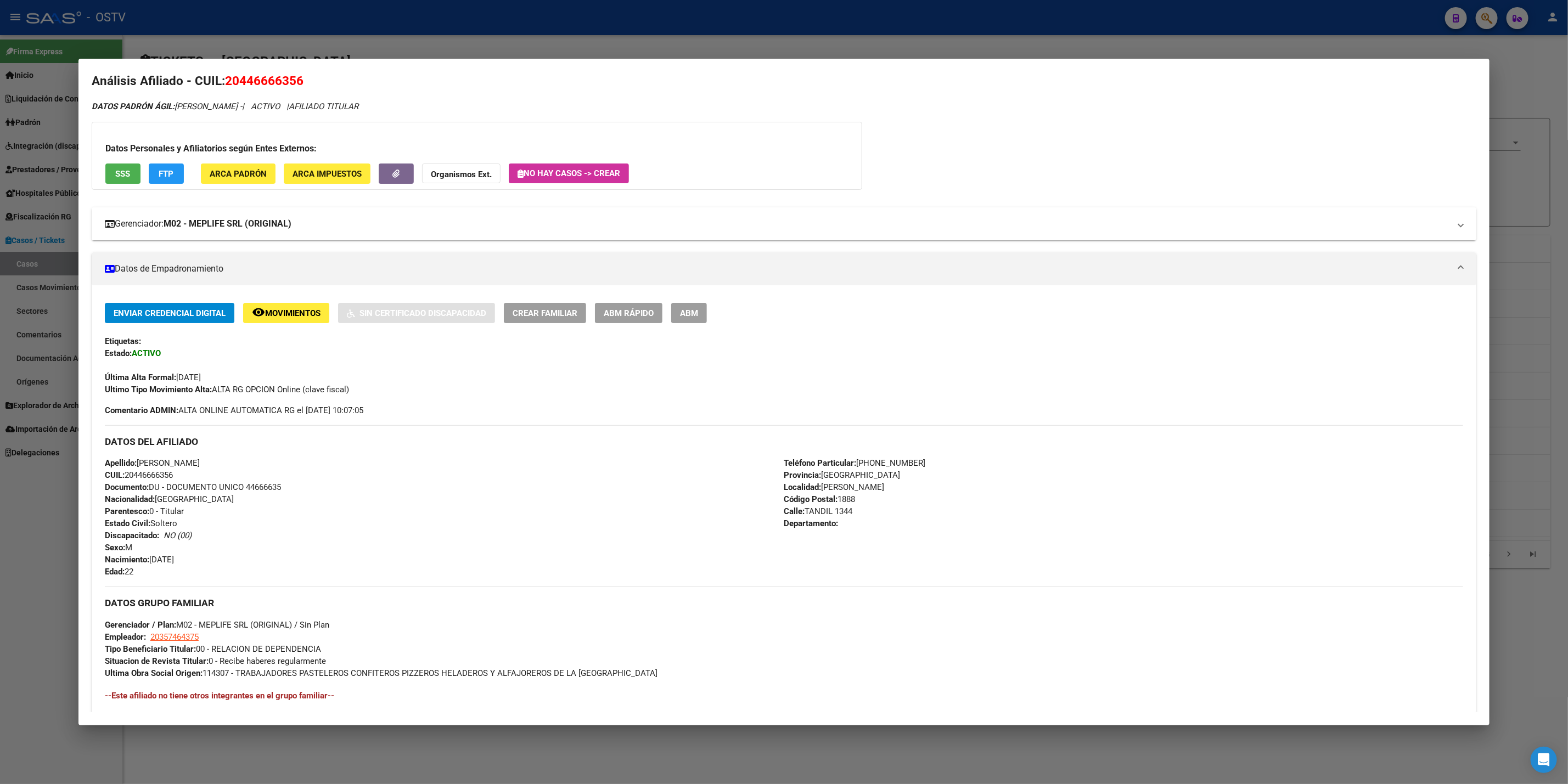
scroll to position [0, 0]
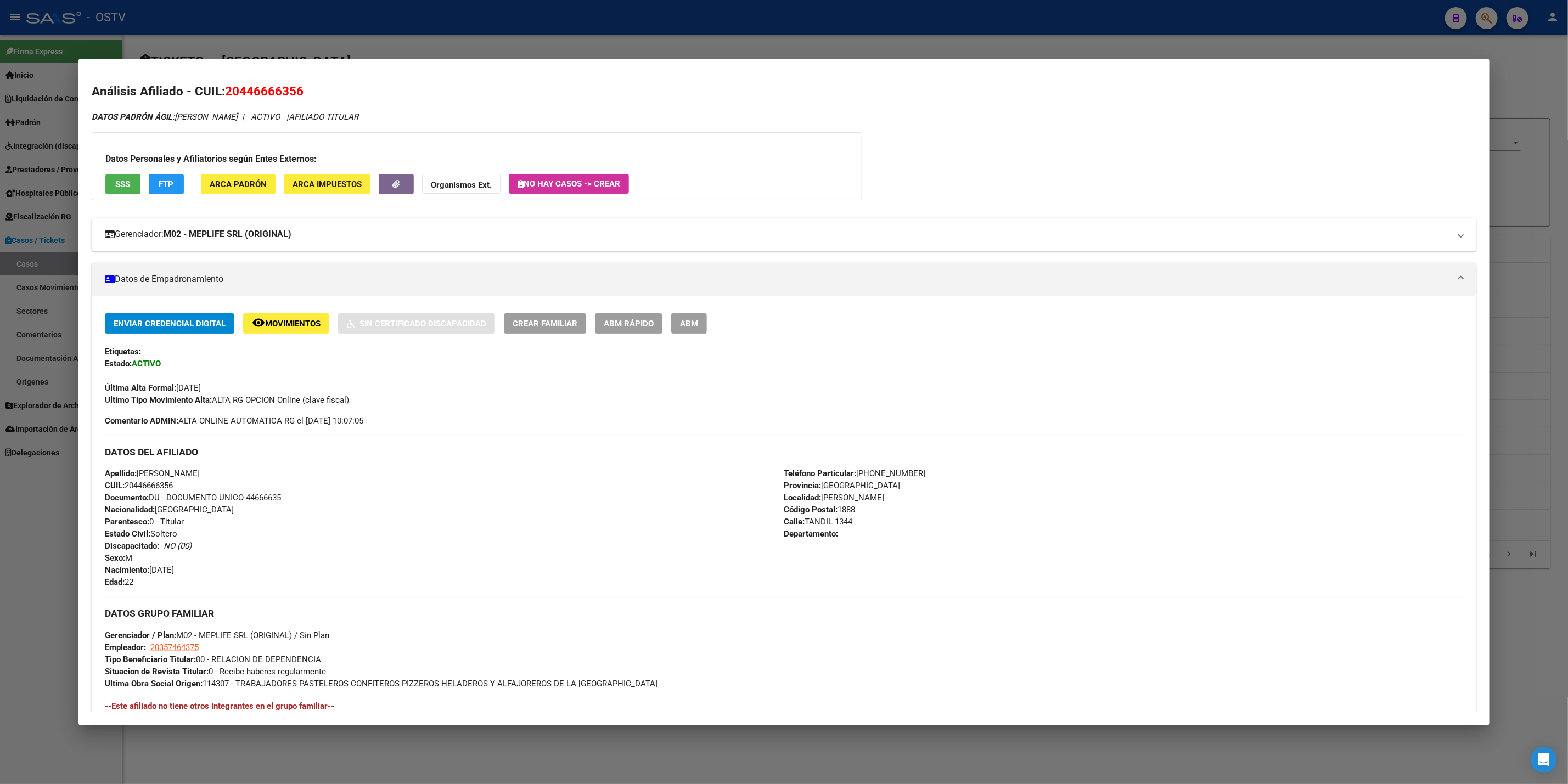
click at [366, 221] on mat-expansion-panel-header "Gerenciador: M02 - MEPLIFE SRL (ORIGINAL)" at bounding box center [784, 234] width 1385 height 33
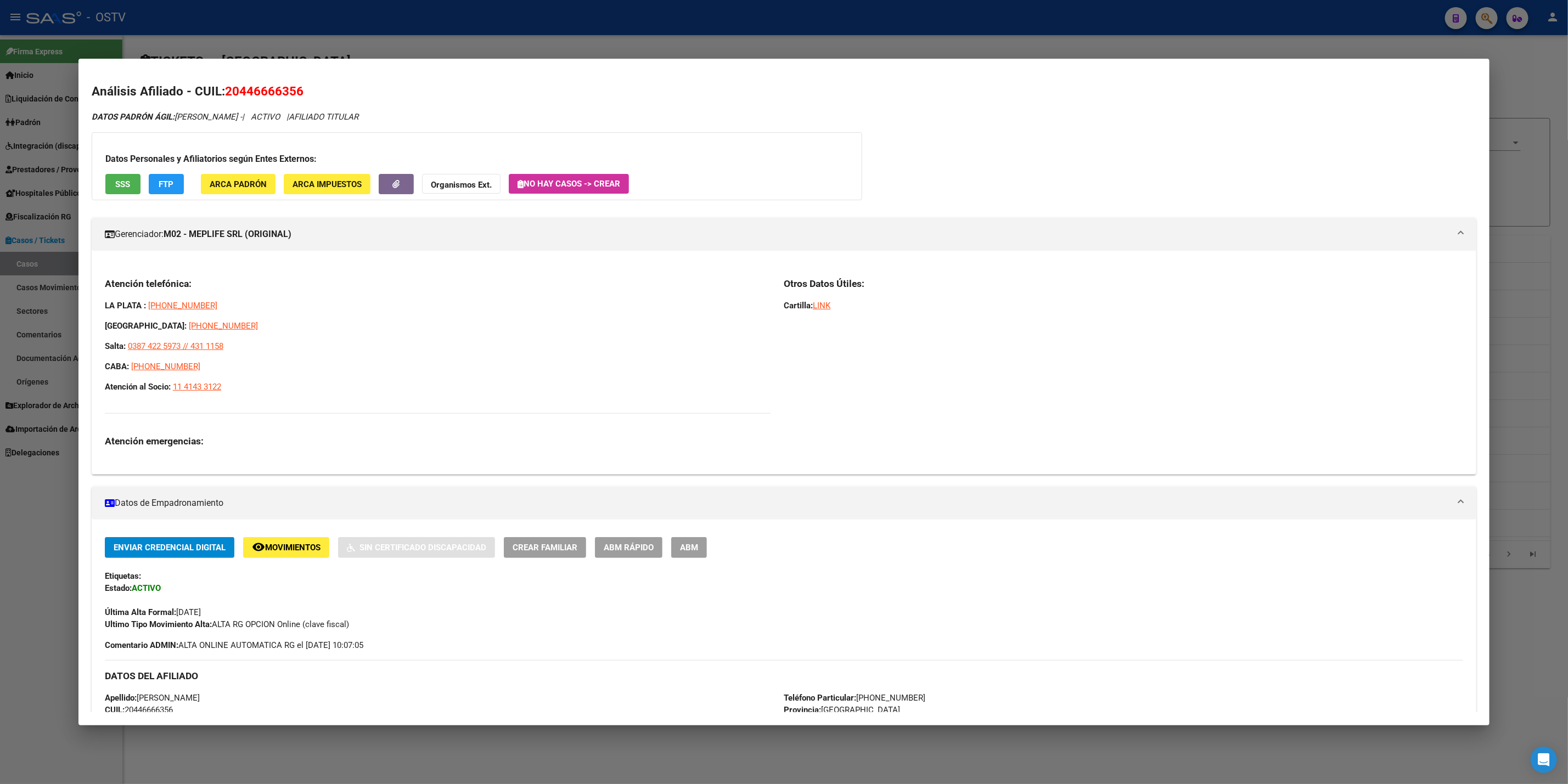
click at [243, 30] on div at bounding box center [784, 392] width 1568 height 784
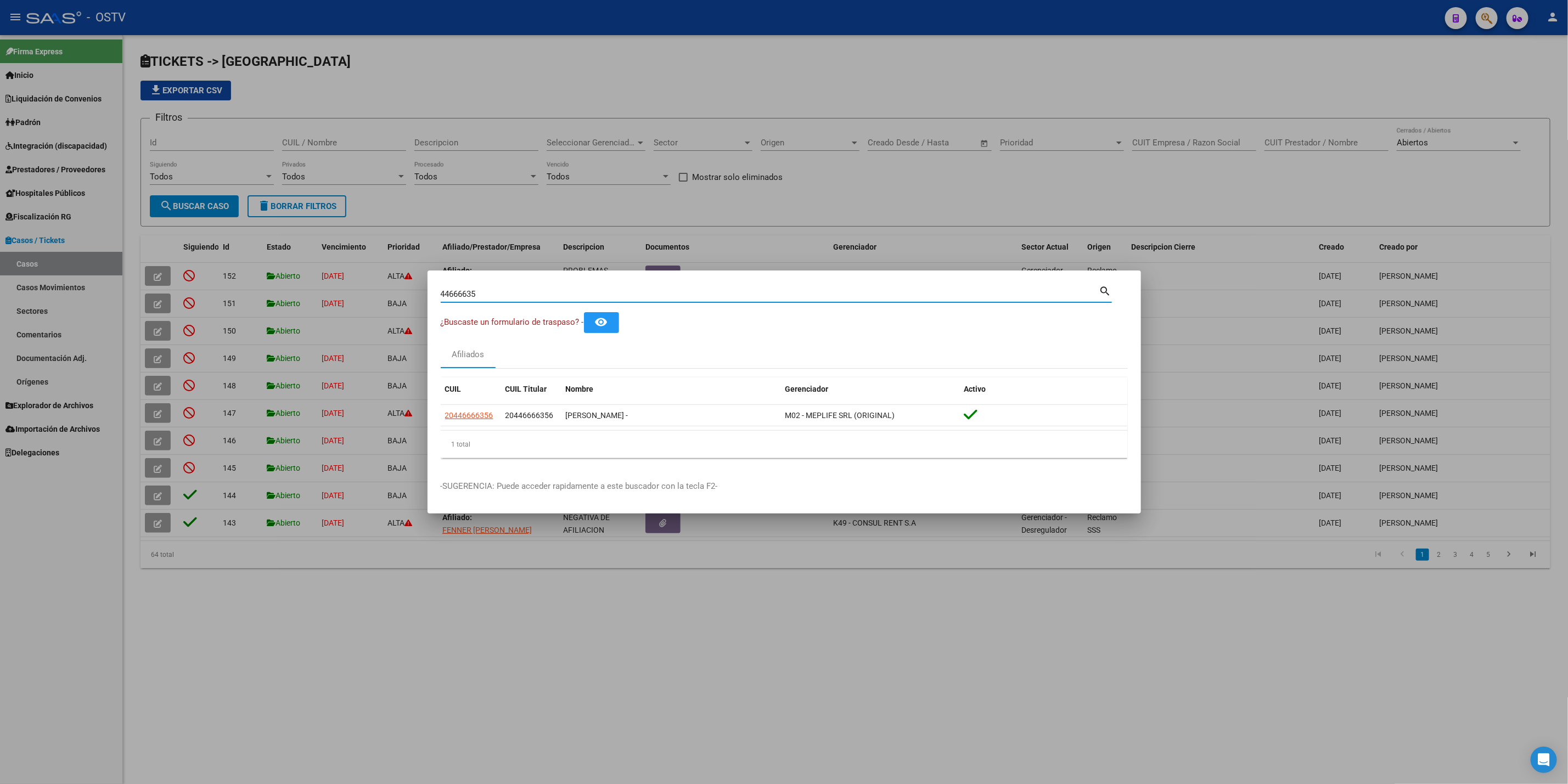
drag, startPoint x: 496, startPoint y: 293, endPoint x: 12, endPoint y: 335, distance: 485.8
click at [134, 321] on div "44666635 Buscar (apellido, dni, cuil, nro traspaso, cuit, obra social) search ¿…" at bounding box center [784, 392] width 1568 height 784
paste input "35.714.184"
type input "35714184"
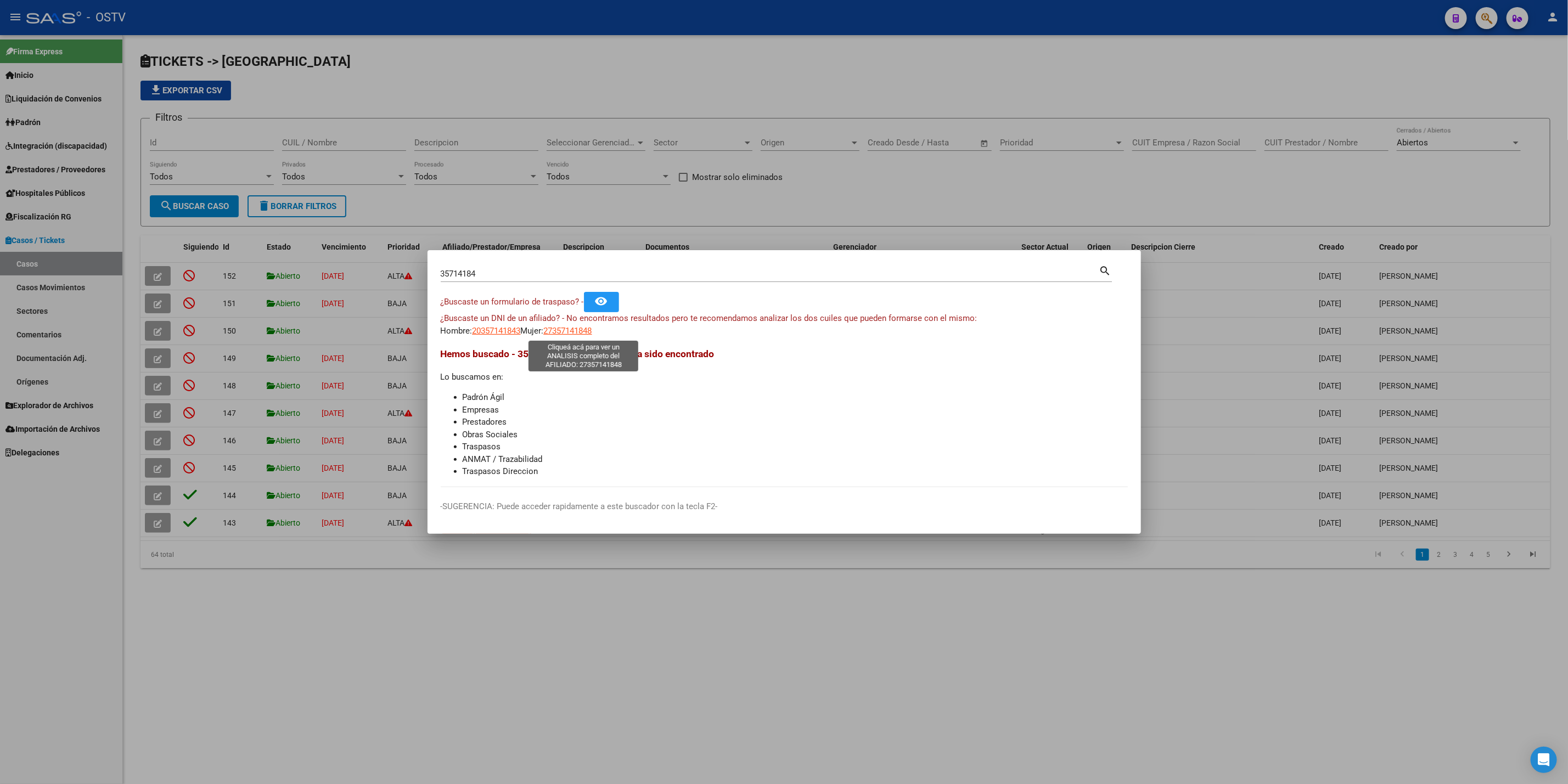
click at [592, 329] on span "27357141848" at bounding box center [568, 331] width 48 height 10
type textarea "27357141848"
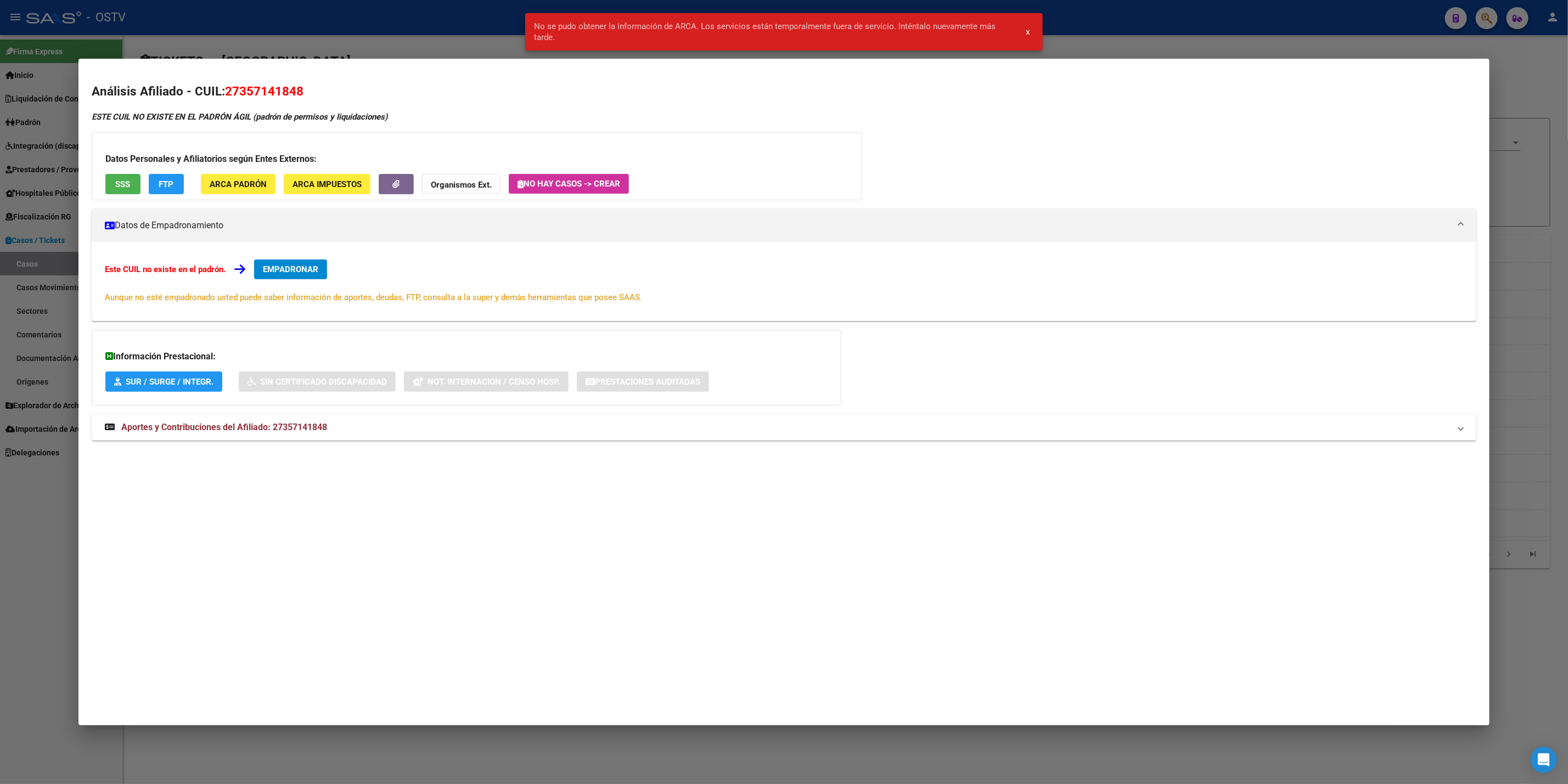
click at [123, 188] on span "SSS" at bounding box center [123, 184] width 15 height 10
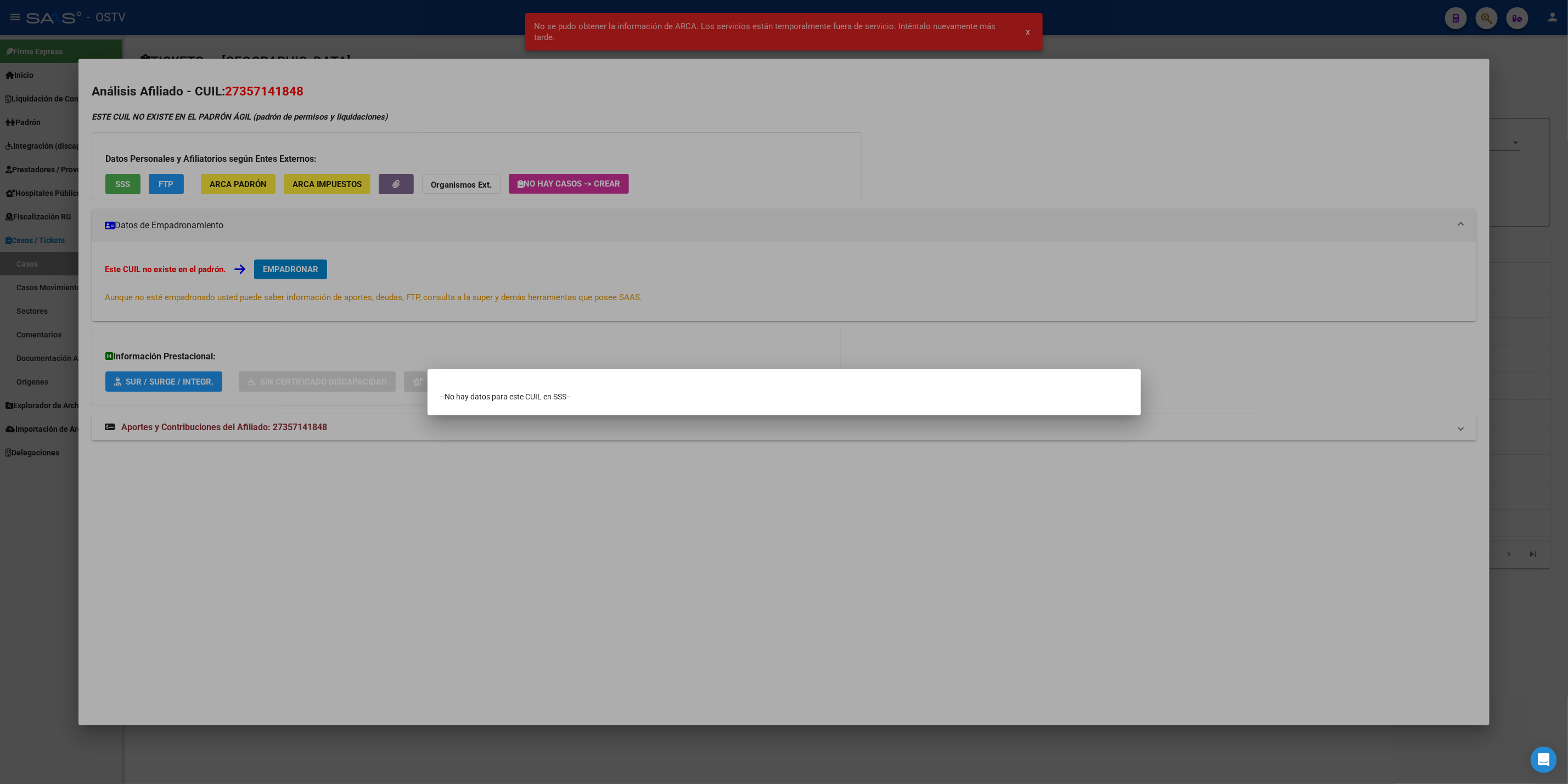
click at [173, 350] on div at bounding box center [784, 392] width 1568 height 784
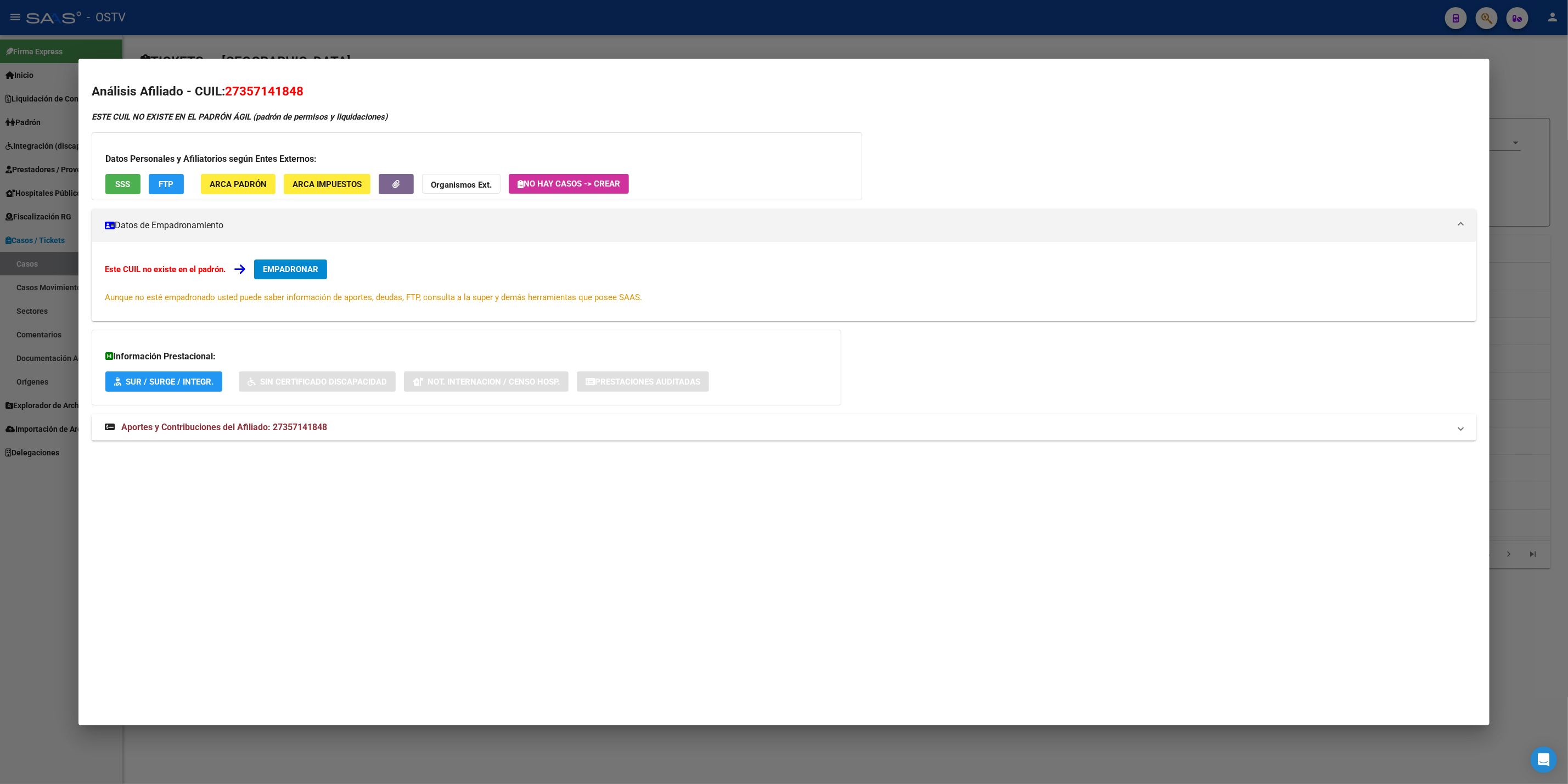
click at [236, 436] on mat-expansion-panel-header "Aportes y Contribuciones del Afiliado: 27357141848" at bounding box center [784, 427] width 1385 height 27
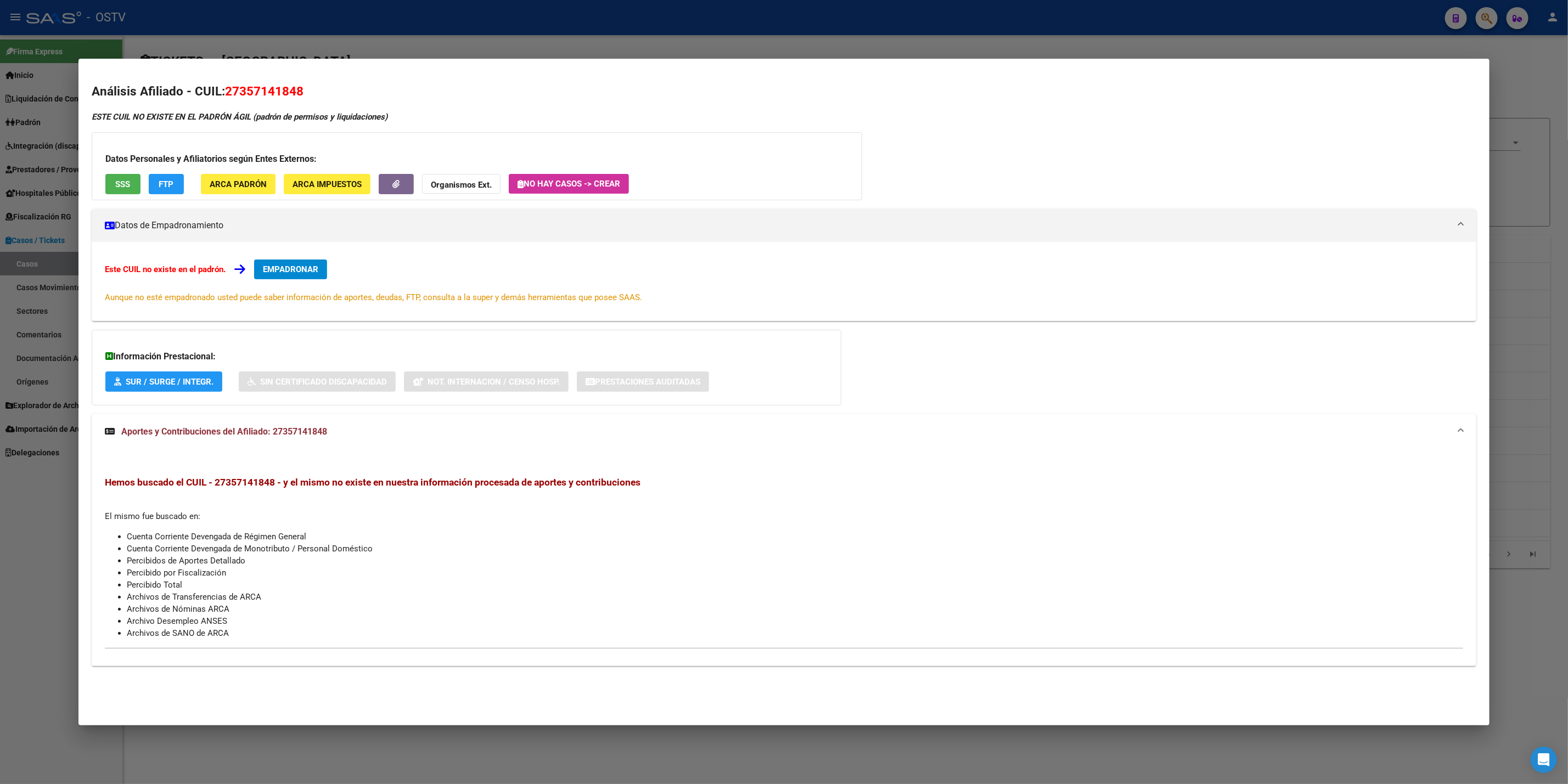
click at [0, 254] on div at bounding box center [784, 392] width 1568 height 784
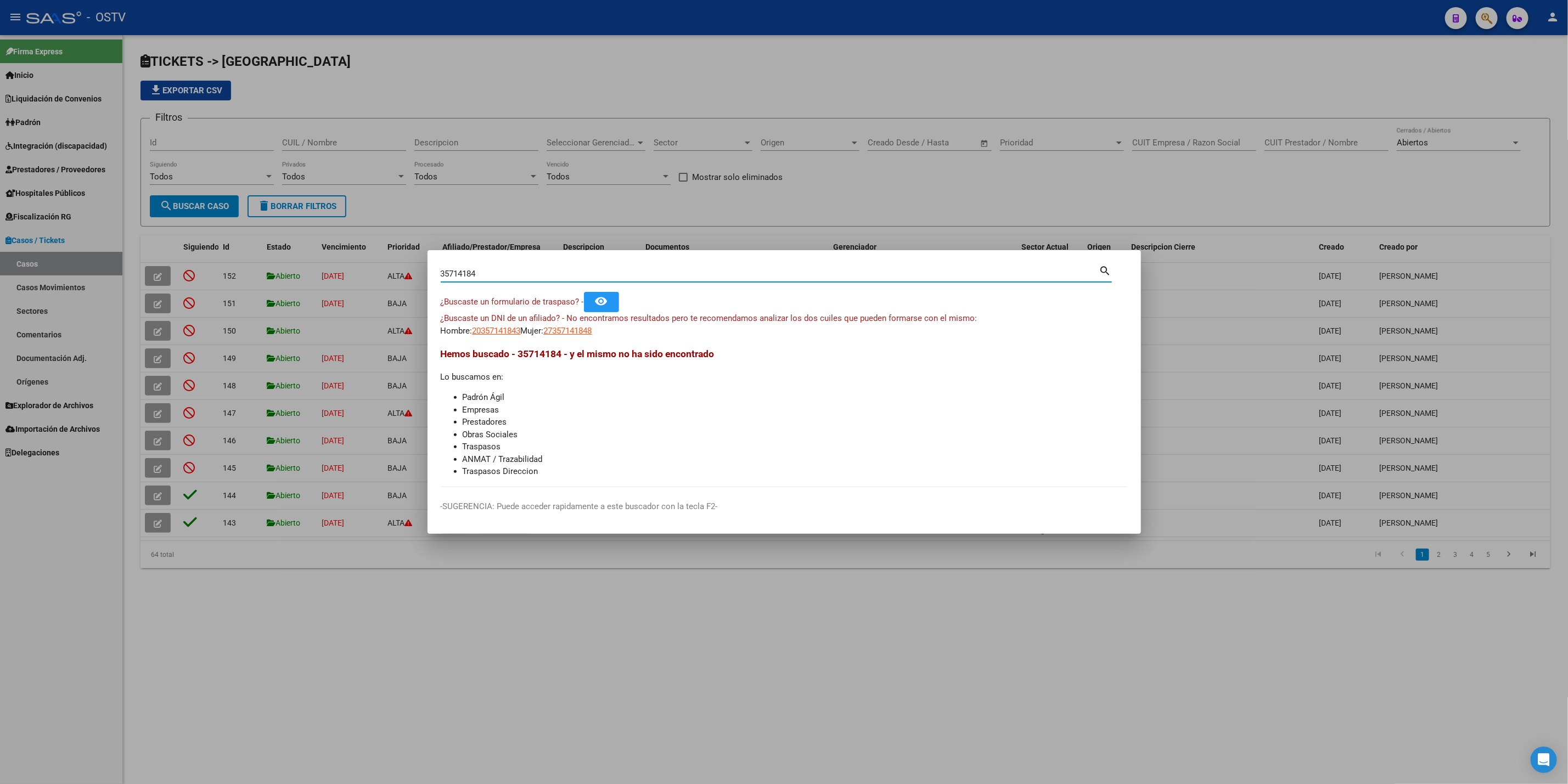
drag, startPoint x: 514, startPoint y: 272, endPoint x: 0, endPoint y: 270, distance: 514.0
click at [0, 270] on div "35714184 Buscar (apellido, dni, cuil, nro traspaso, cuit, obra social) search ¿…" at bounding box center [784, 392] width 1568 height 784
click at [478, 277] on input "35714184" at bounding box center [770, 274] width 659 height 10
click at [486, 275] on input "35714184" at bounding box center [770, 274] width 659 height 10
type input "35714183"
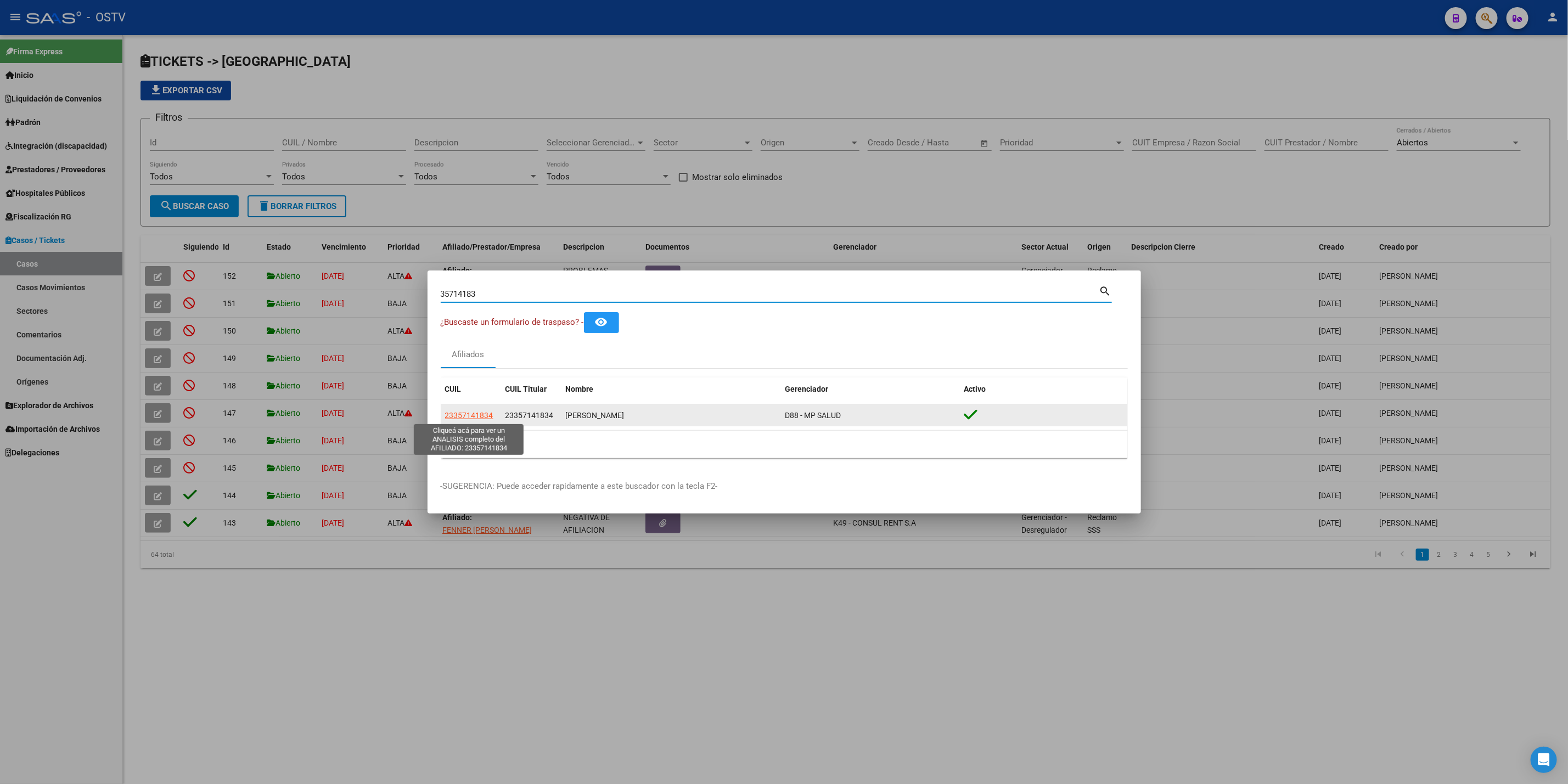
click at [471, 417] on span "23357141834" at bounding box center [469, 415] width 48 height 9
type textarea "23357141834"
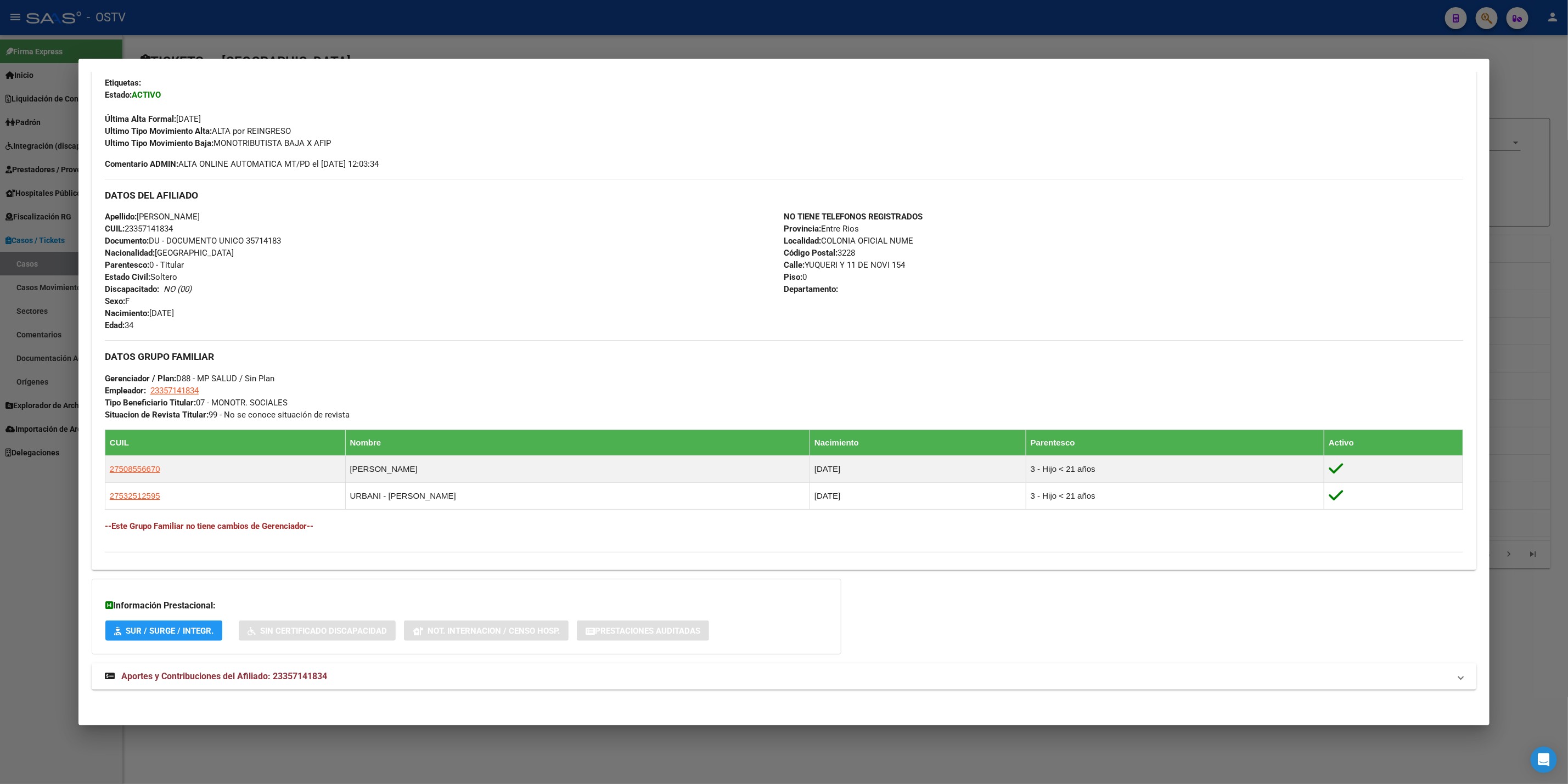
scroll to position [273, 0]
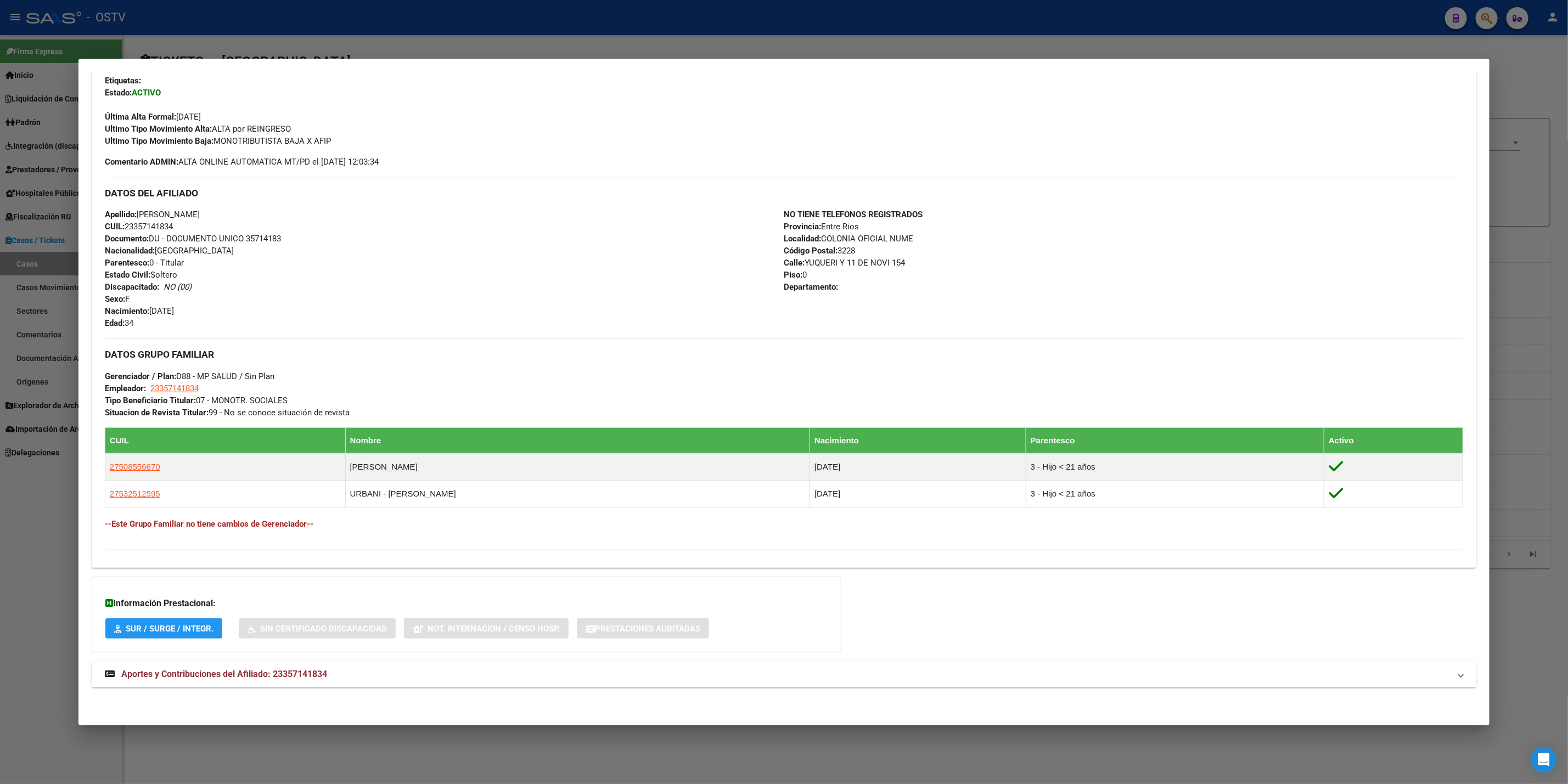
click at [336, 685] on mat-expansion-panel-header "Aportes y Contribuciones del Afiliado: 23357141834" at bounding box center [784, 674] width 1385 height 27
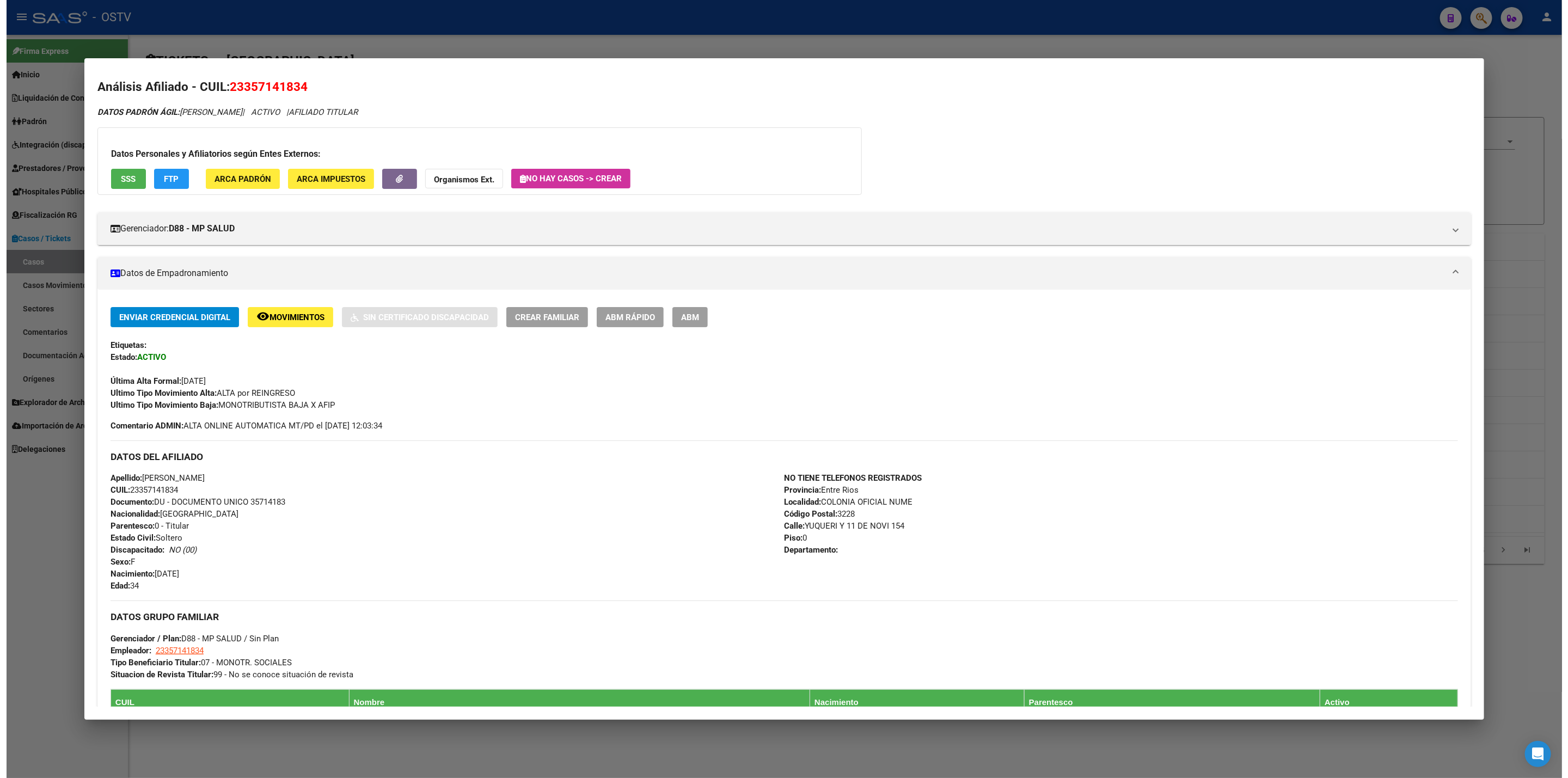
scroll to position [0, 0]
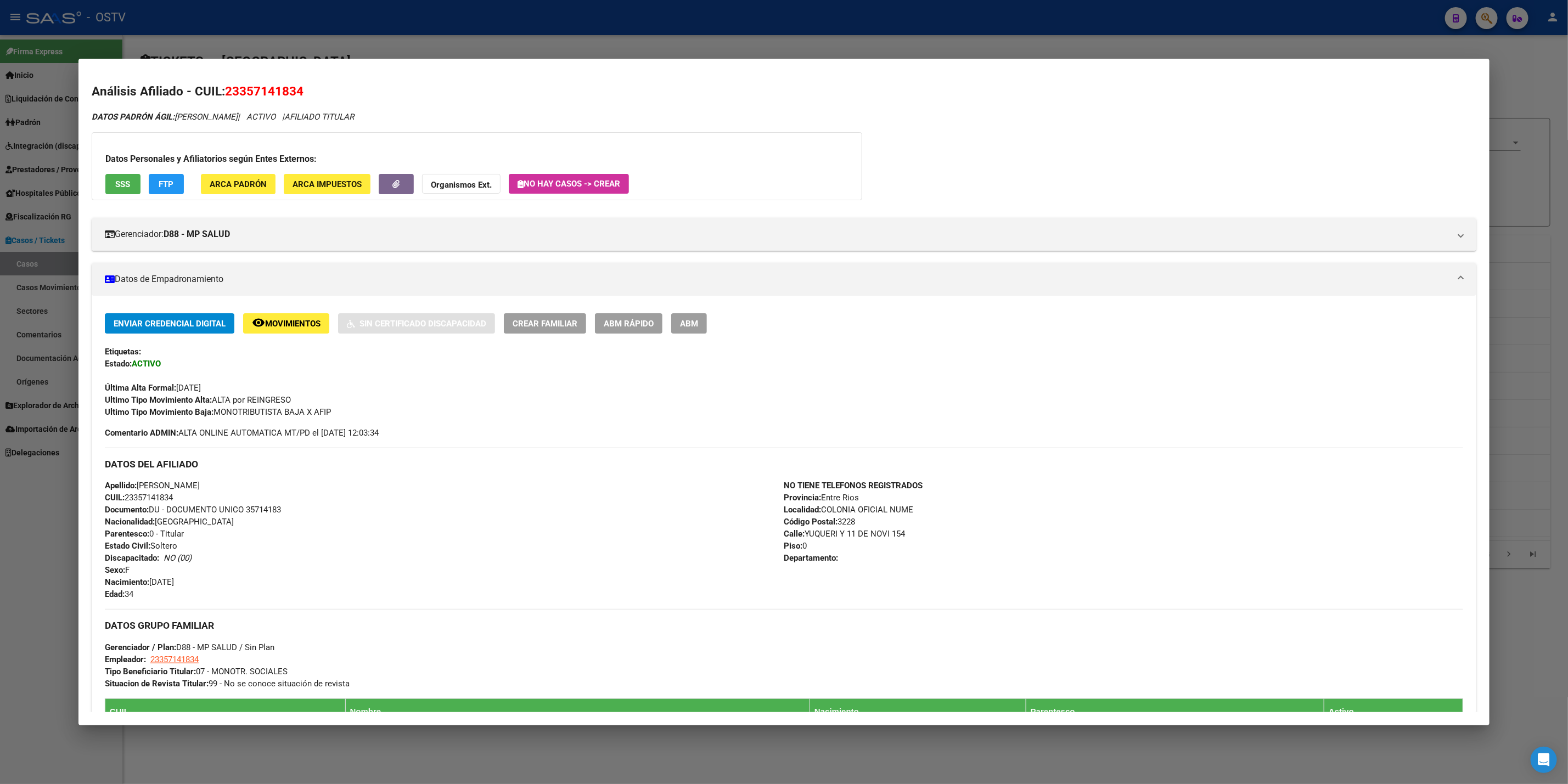
click at [25, 484] on div at bounding box center [784, 392] width 1568 height 784
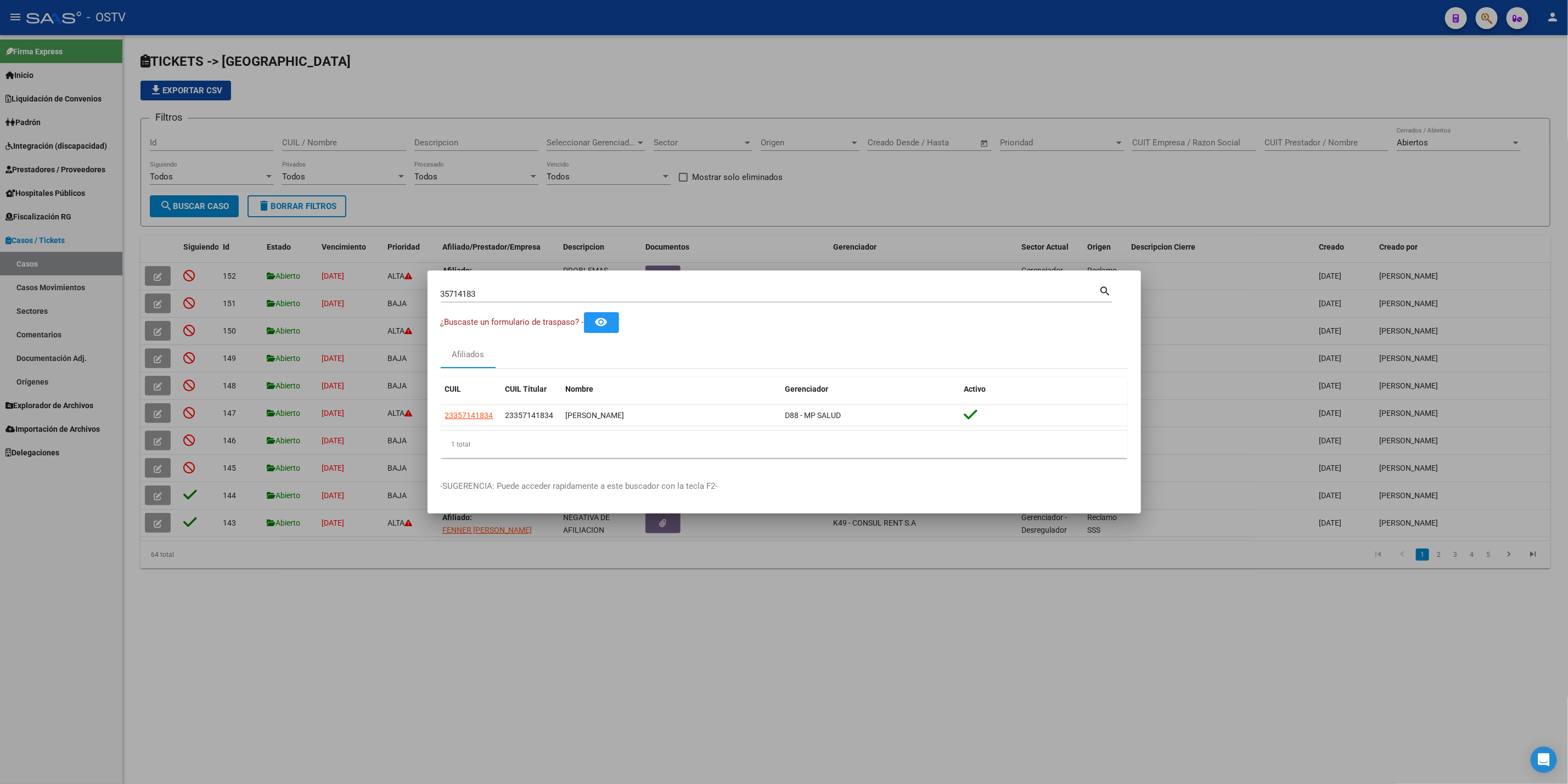
click at [187, 151] on div at bounding box center [784, 392] width 1568 height 784
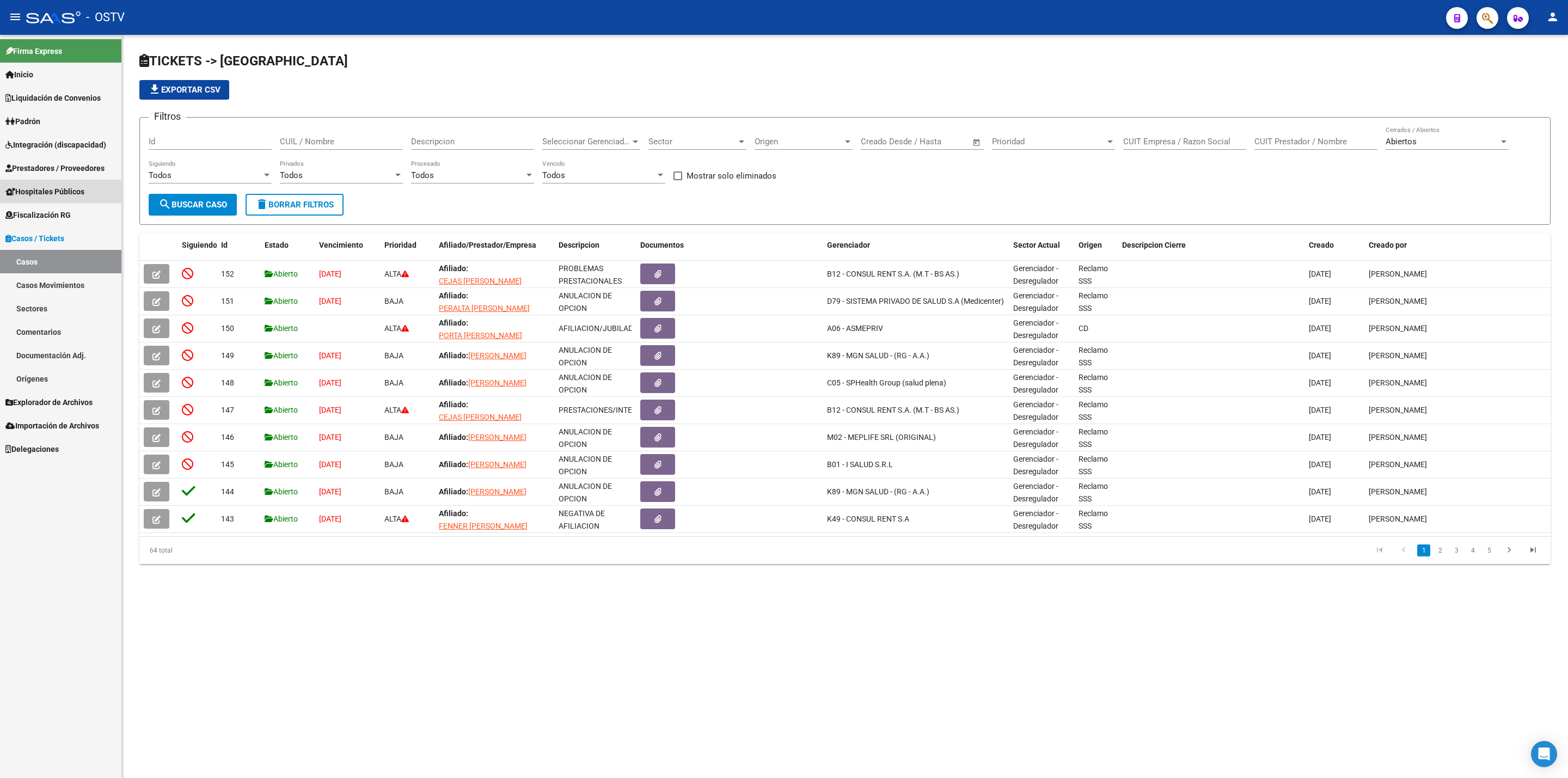
click at [73, 192] on span "Hospitales Públicos" at bounding box center [45, 191] width 79 height 12
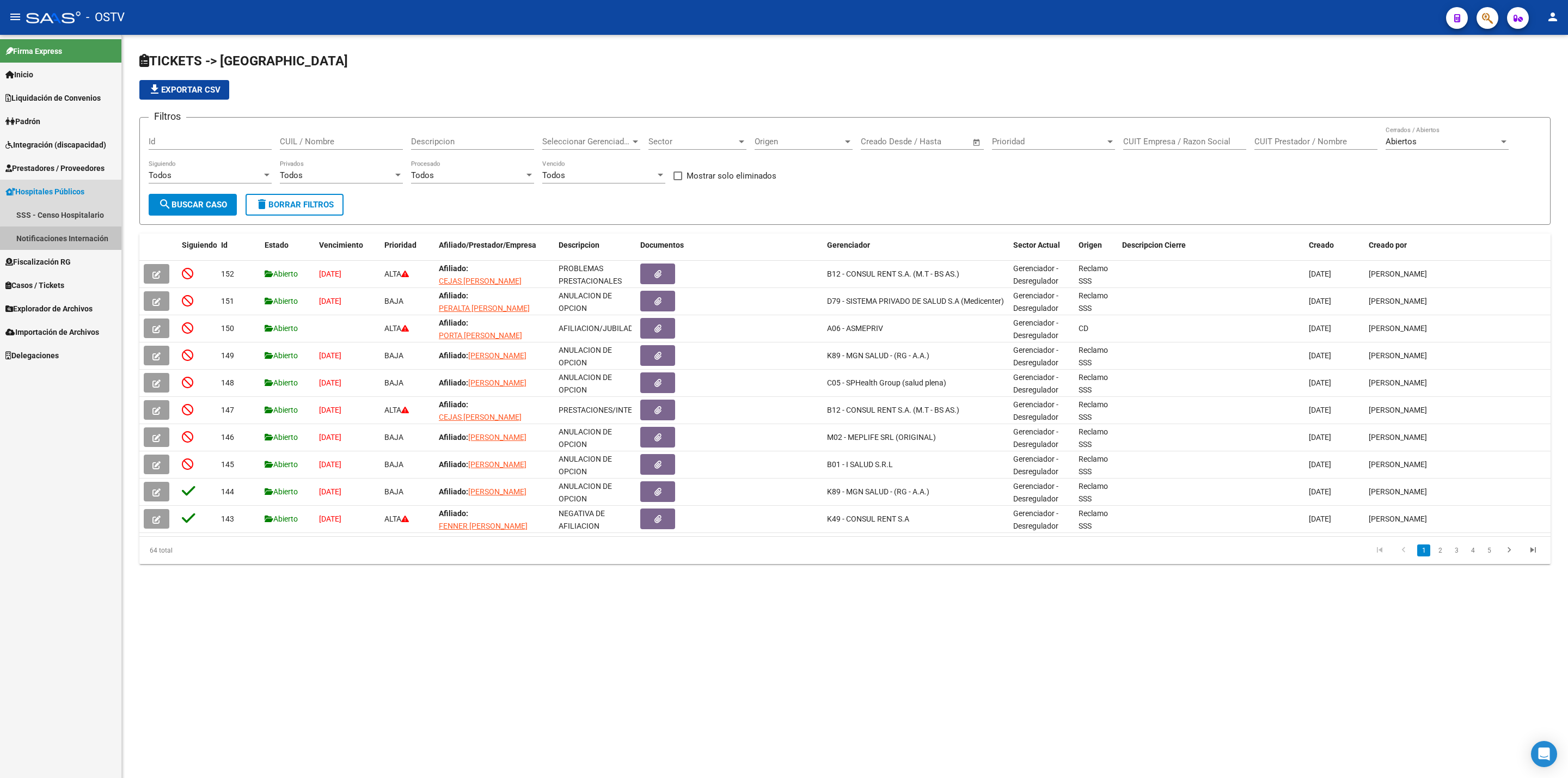
click at [82, 243] on link "Notificaciones Internación" at bounding box center [60, 238] width 122 height 23
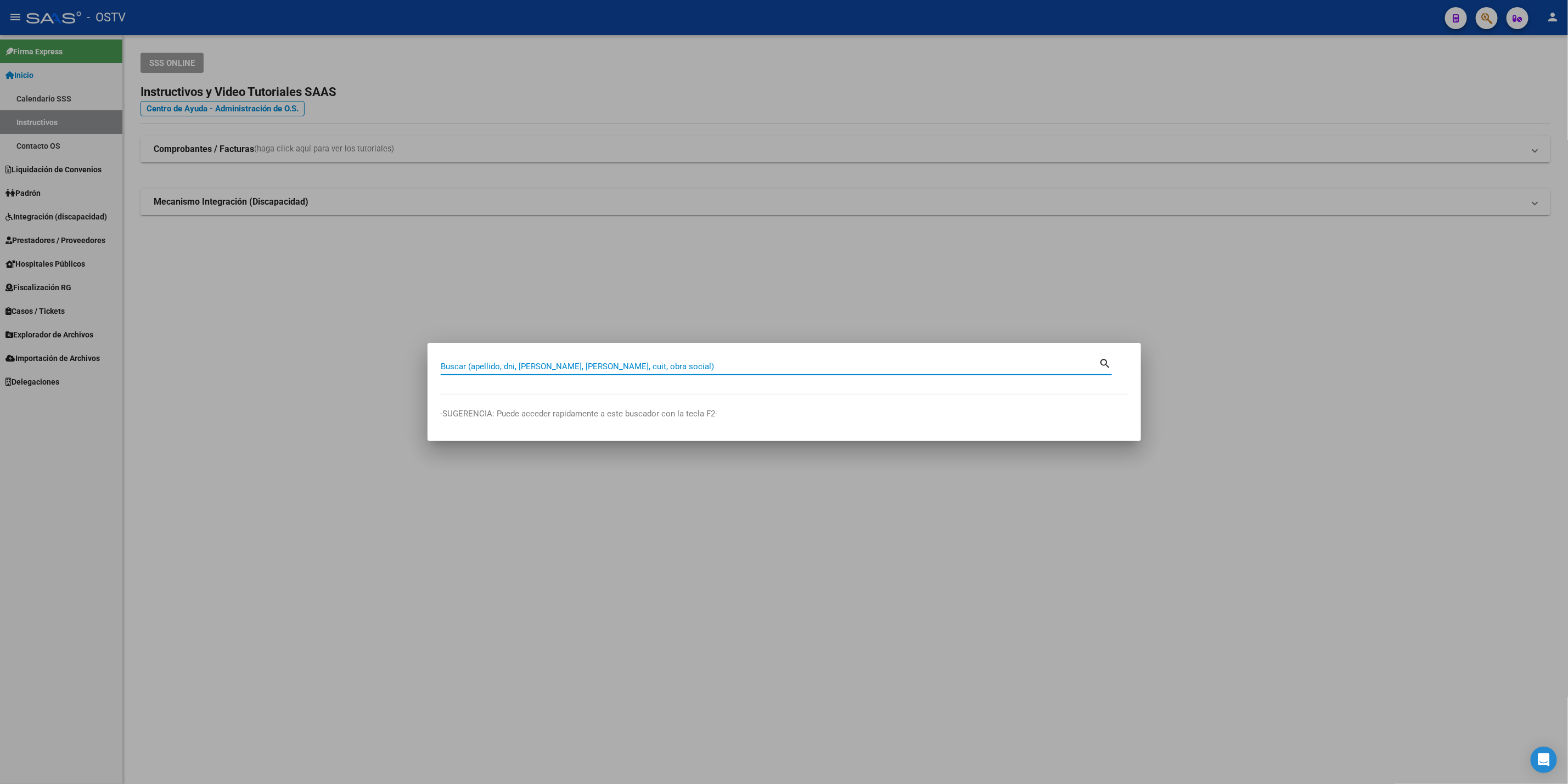
paste input "27400495934"
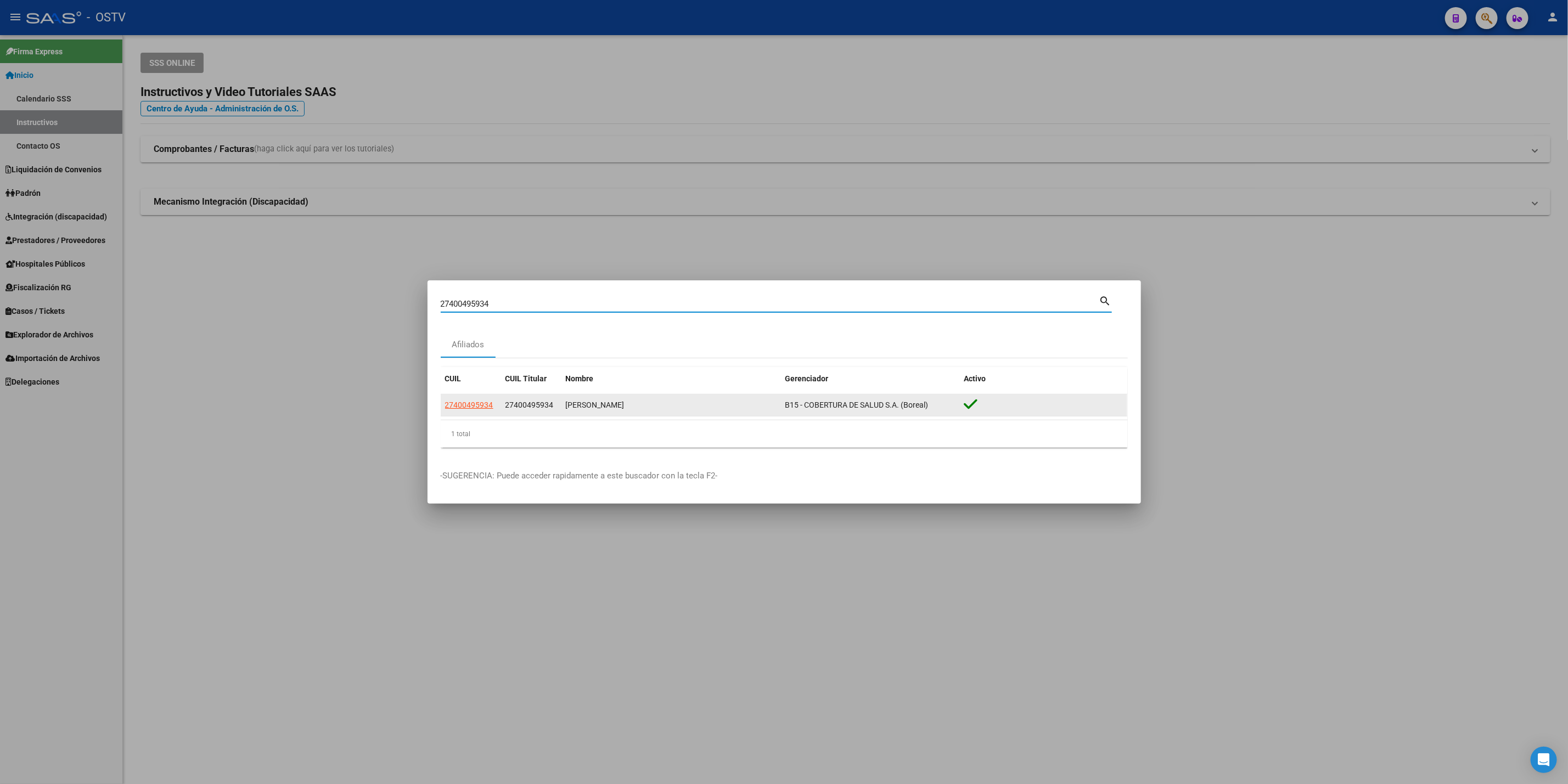
click at [481, 411] on app-link-go-to "27400495934" at bounding box center [469, 405] width 48 height 12
click at [478, 402] on span "27400495934" at bounding box center [469, 404] width 48 height 9
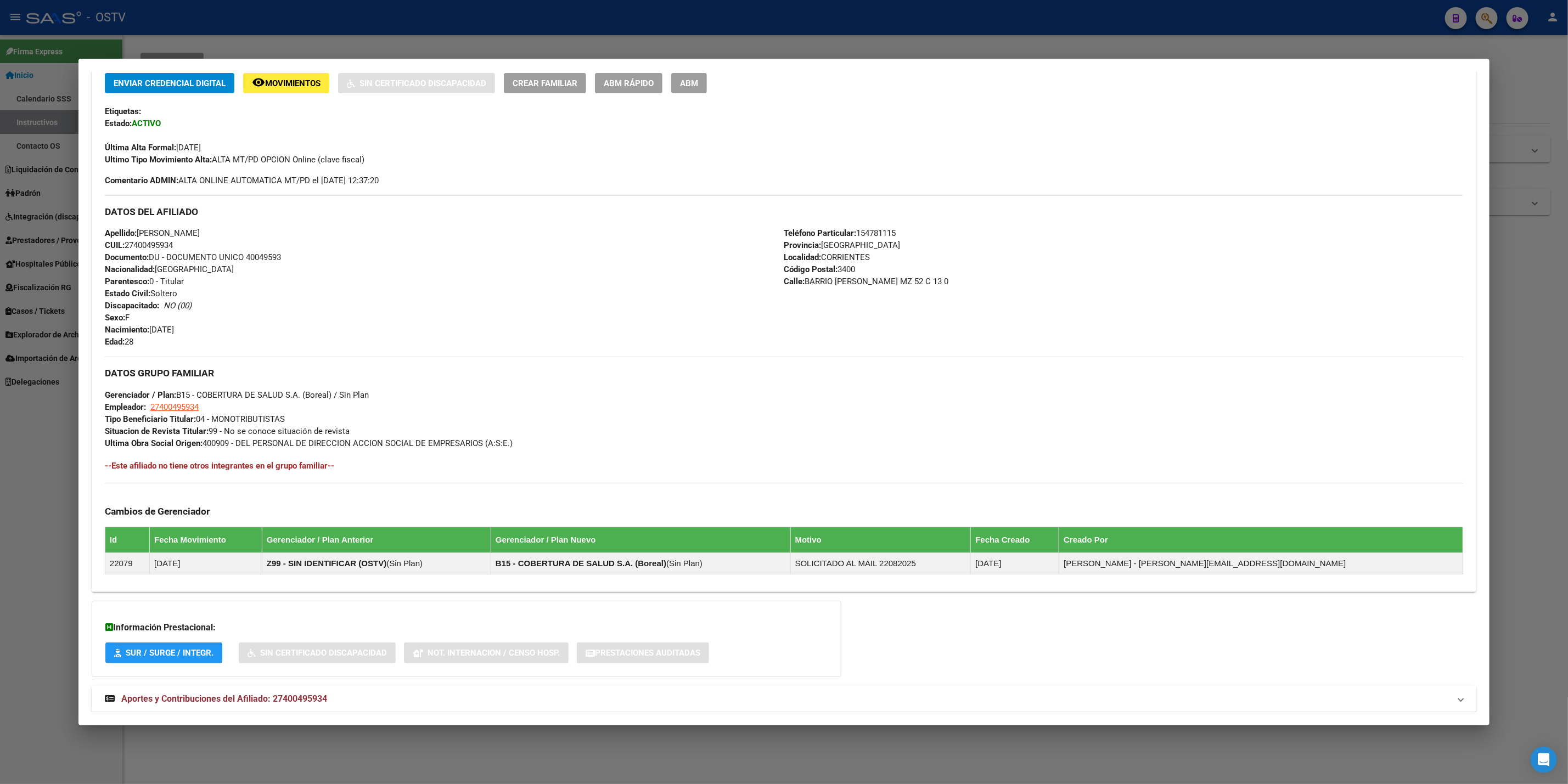
scroll to position [275, 0]
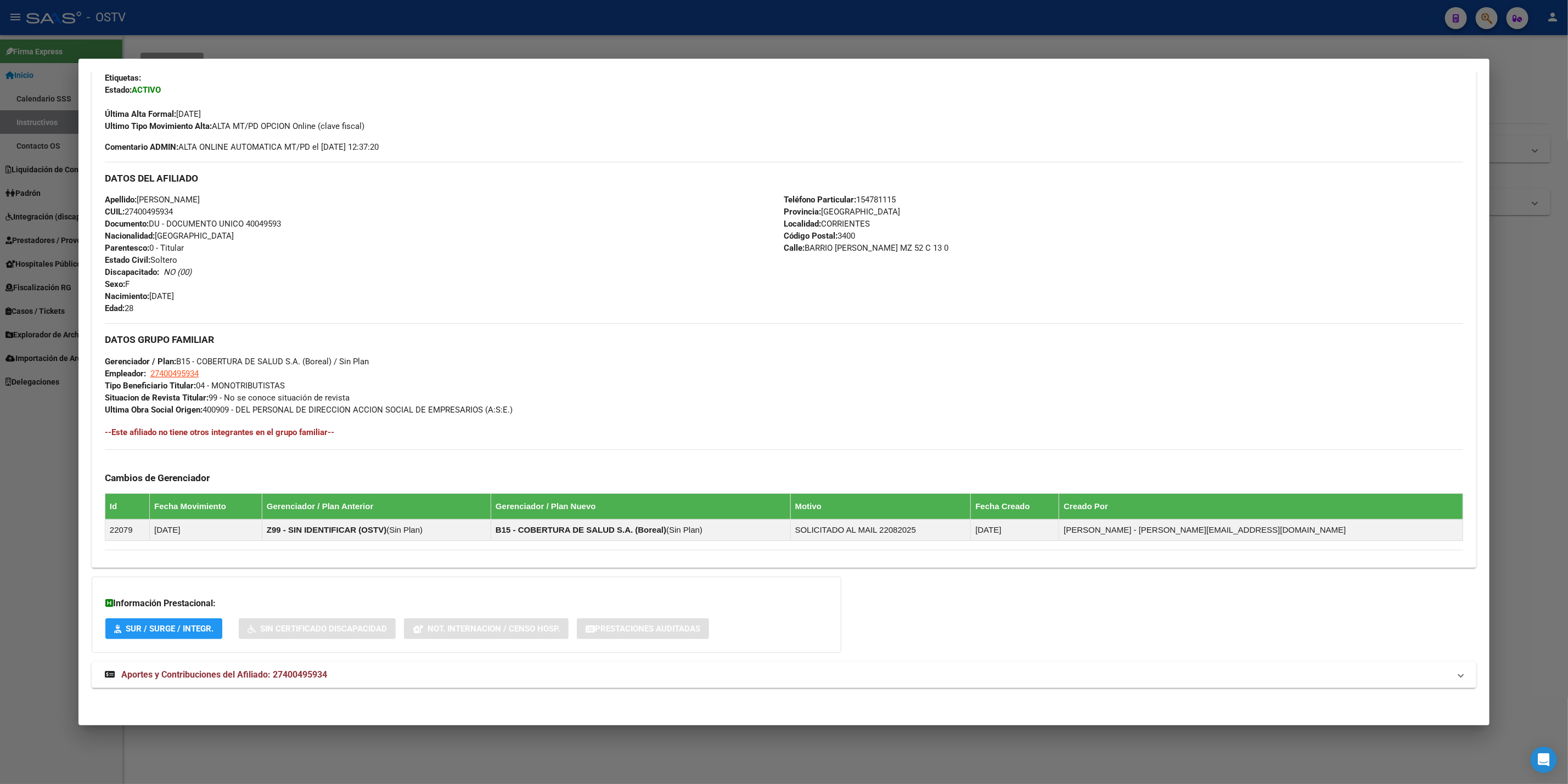
click at [334, 694] on div "DATOS PADRÓN ÁGIL: MILLAN LIDIA ANACLARA | ACTIVO | AFILIADO TITULAR Datos Pers…" at bounding box center [784, 268] width 1385 height 863
click at [334, 690] on div "DATOS PADRÓN ÁGIL: MILLAN LIDIA ANACLARA | ACTIVO | AFILIADO TITULAR Datos Pers…" at bounding box center [784, 268] width 1385 height 863
click at [345, 670] on mat-panel-title "Aportes y Contribuciones del Afiliado: 27400495934" at bounding box center [777, 675] width 1346 height 13
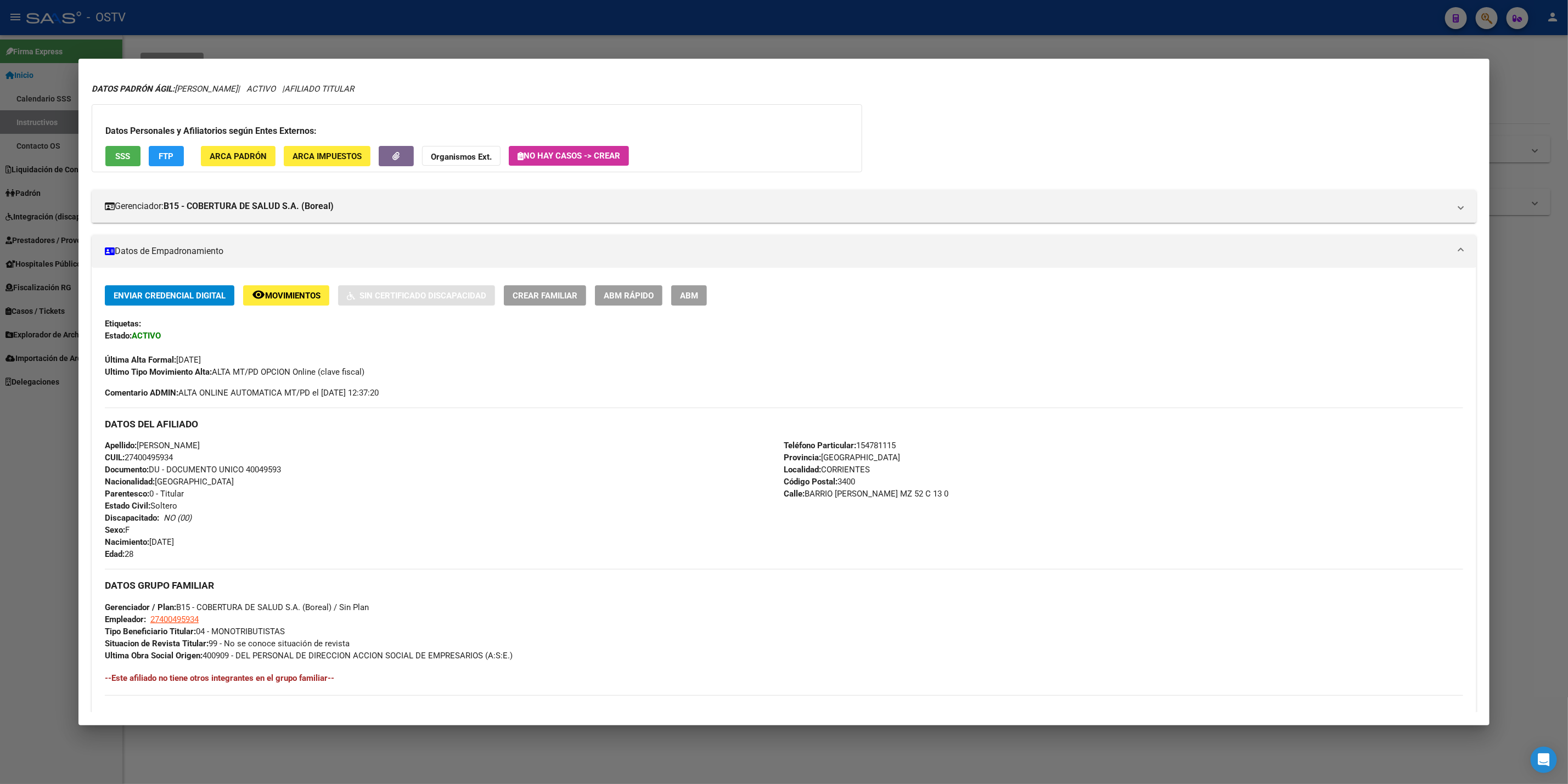
scroll to position [0, 0]
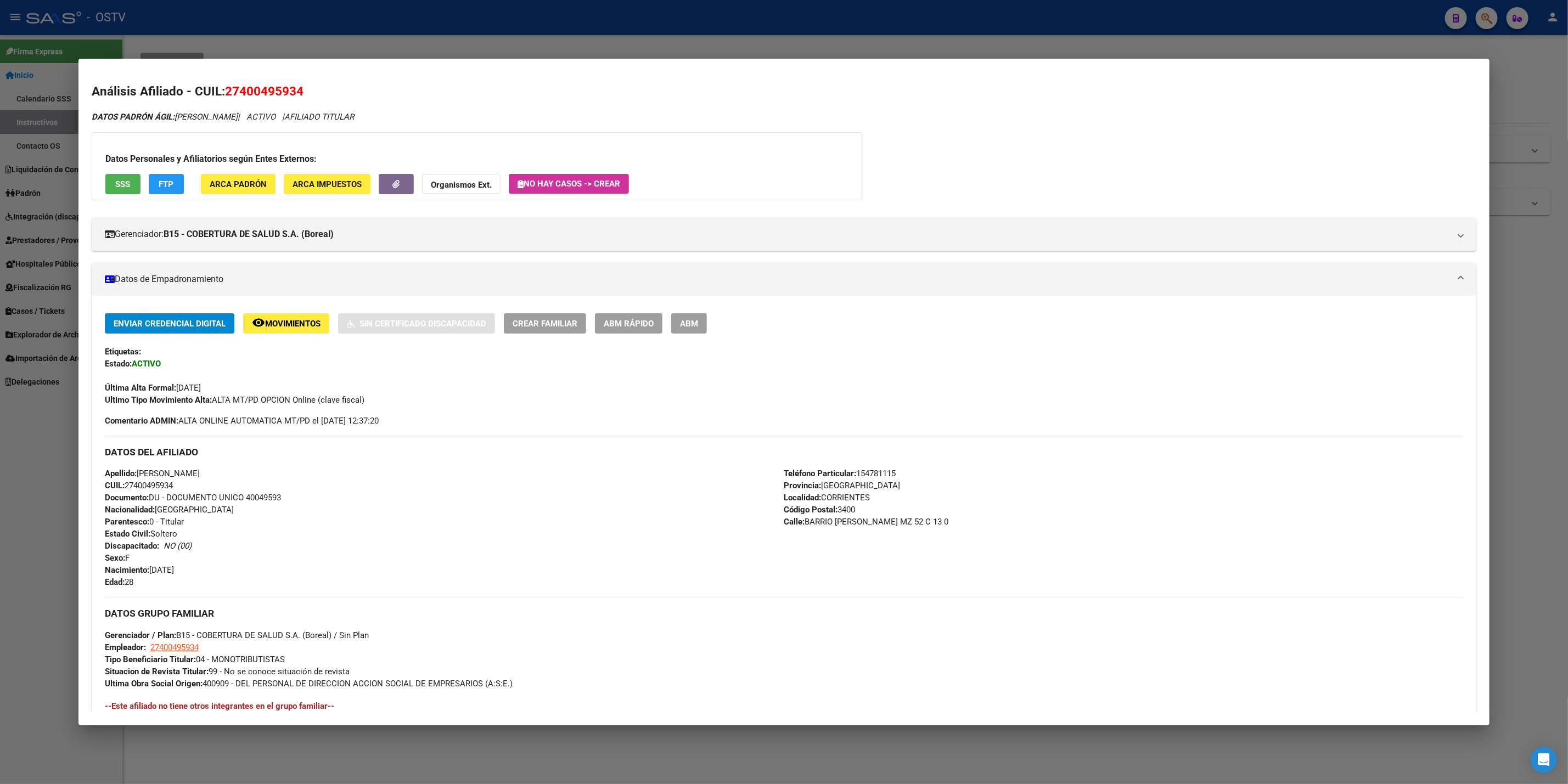
click at [310, 40] on div at bounding box center [784, 392] width 1568 height 784
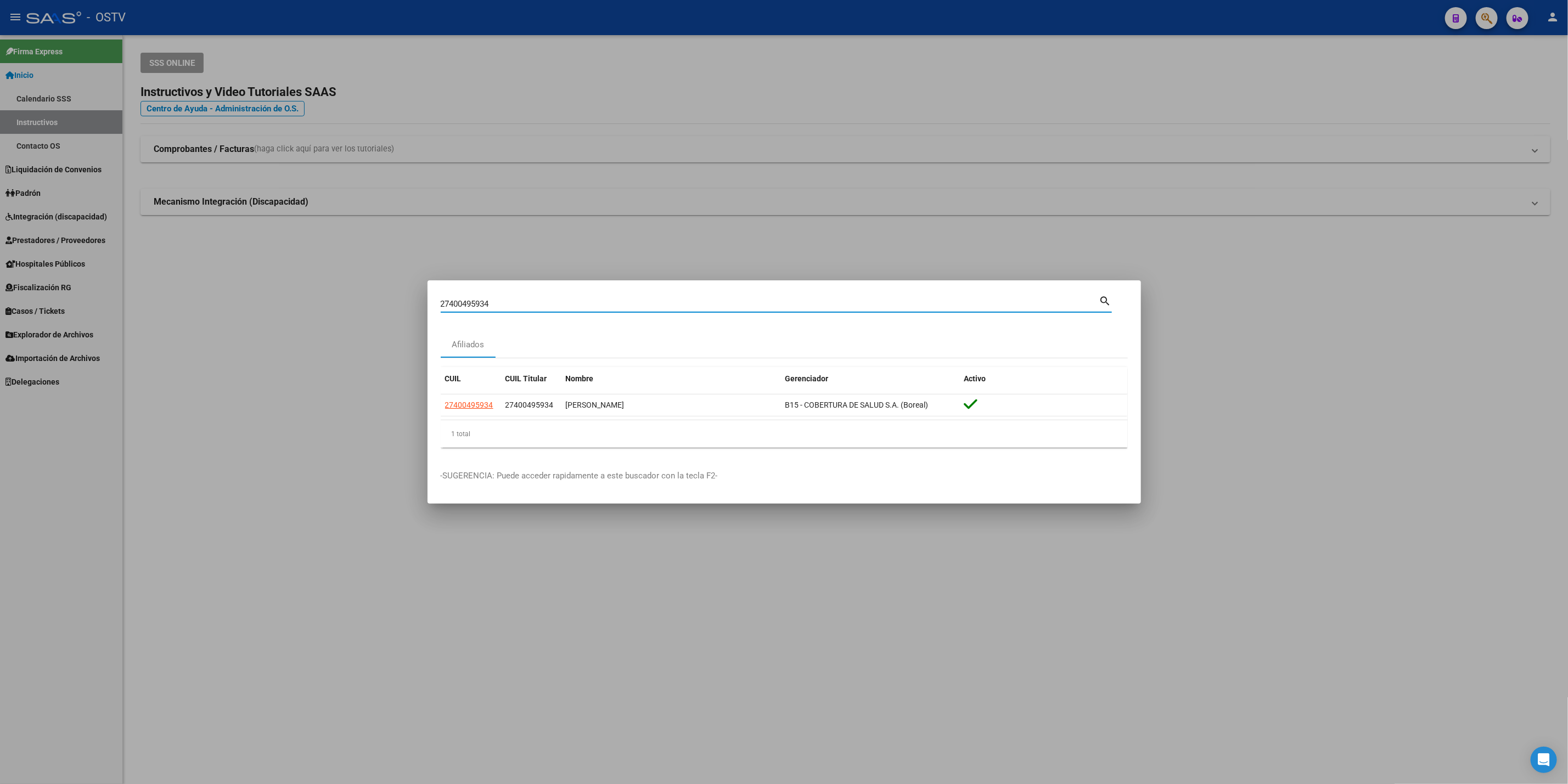
drag, startPoint x: 519, startPoint y: 308, endPoint x: 155, endPoint y: 291, distance: 364.4
click at [155, 291] on div "27400495934 Buscar (apellido, dni, cuil, nro traspaso, cuit, obra social) searc…" at bounding box center [784, 392] width 1568 height 784
type input "danchi"
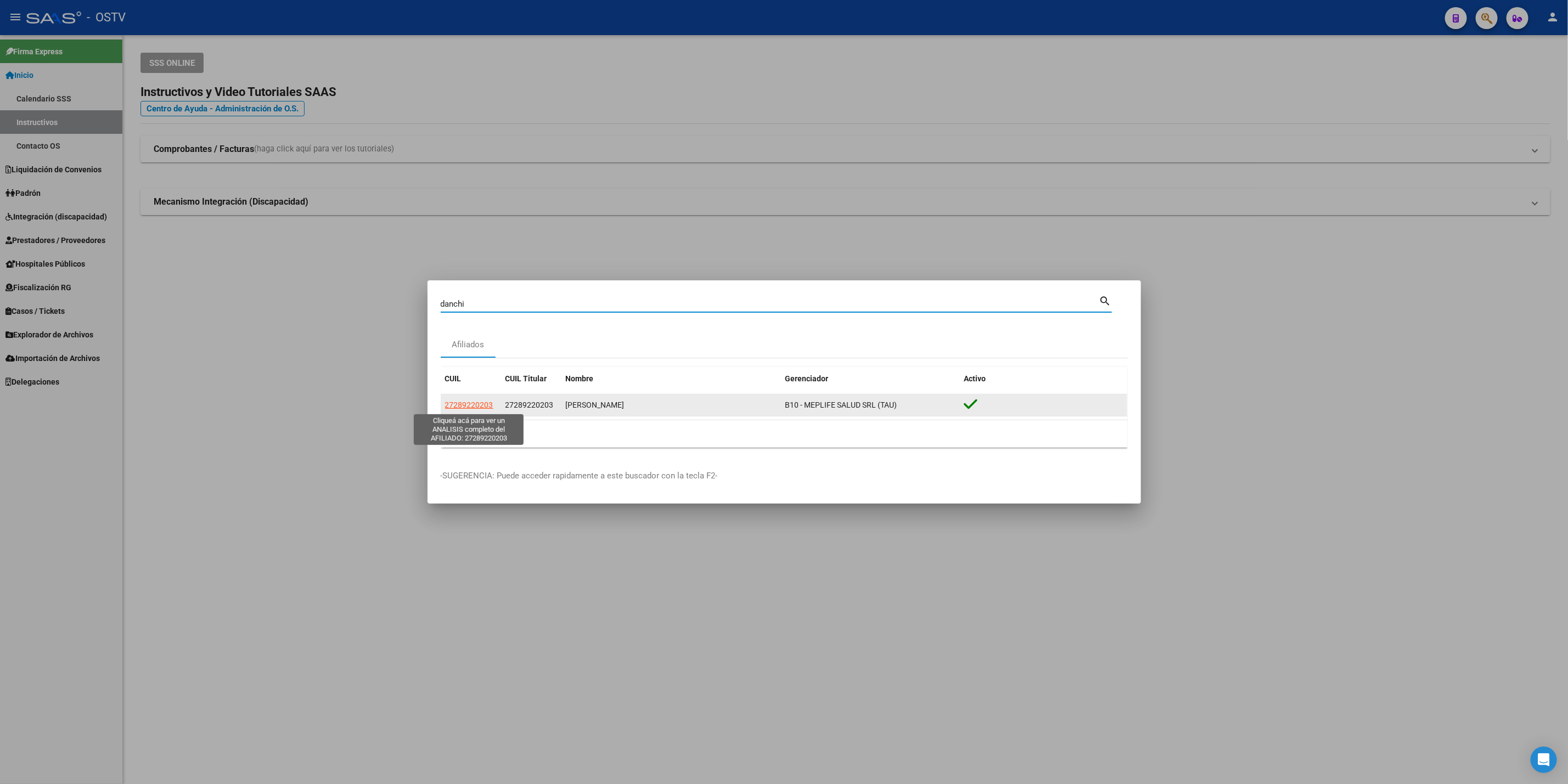
click at [476, 406] on span "27289220203" at bounding box center [469, 404] width 48 height 9
type textarea "27289220203"
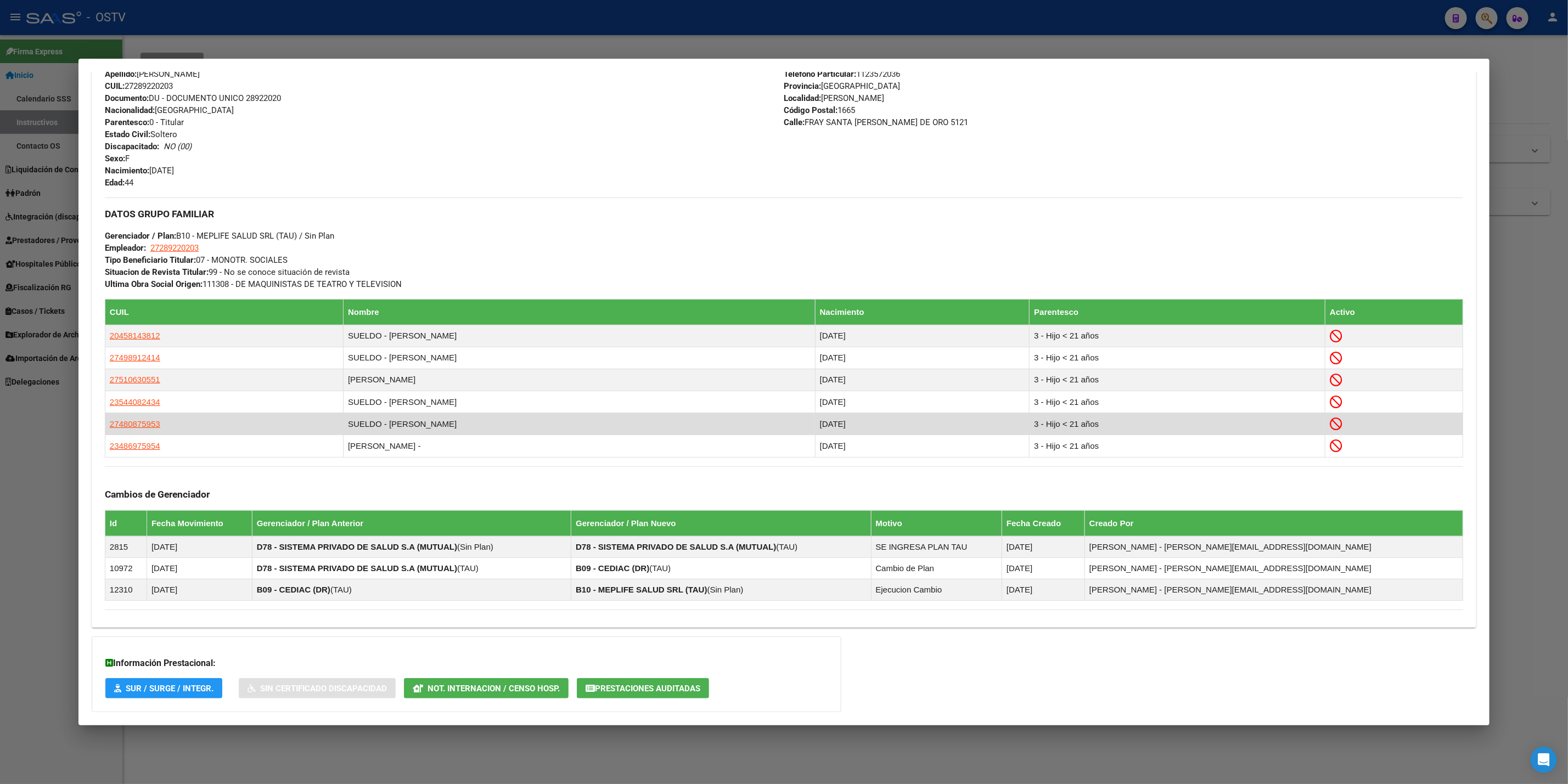
scroll to position [477, 0]
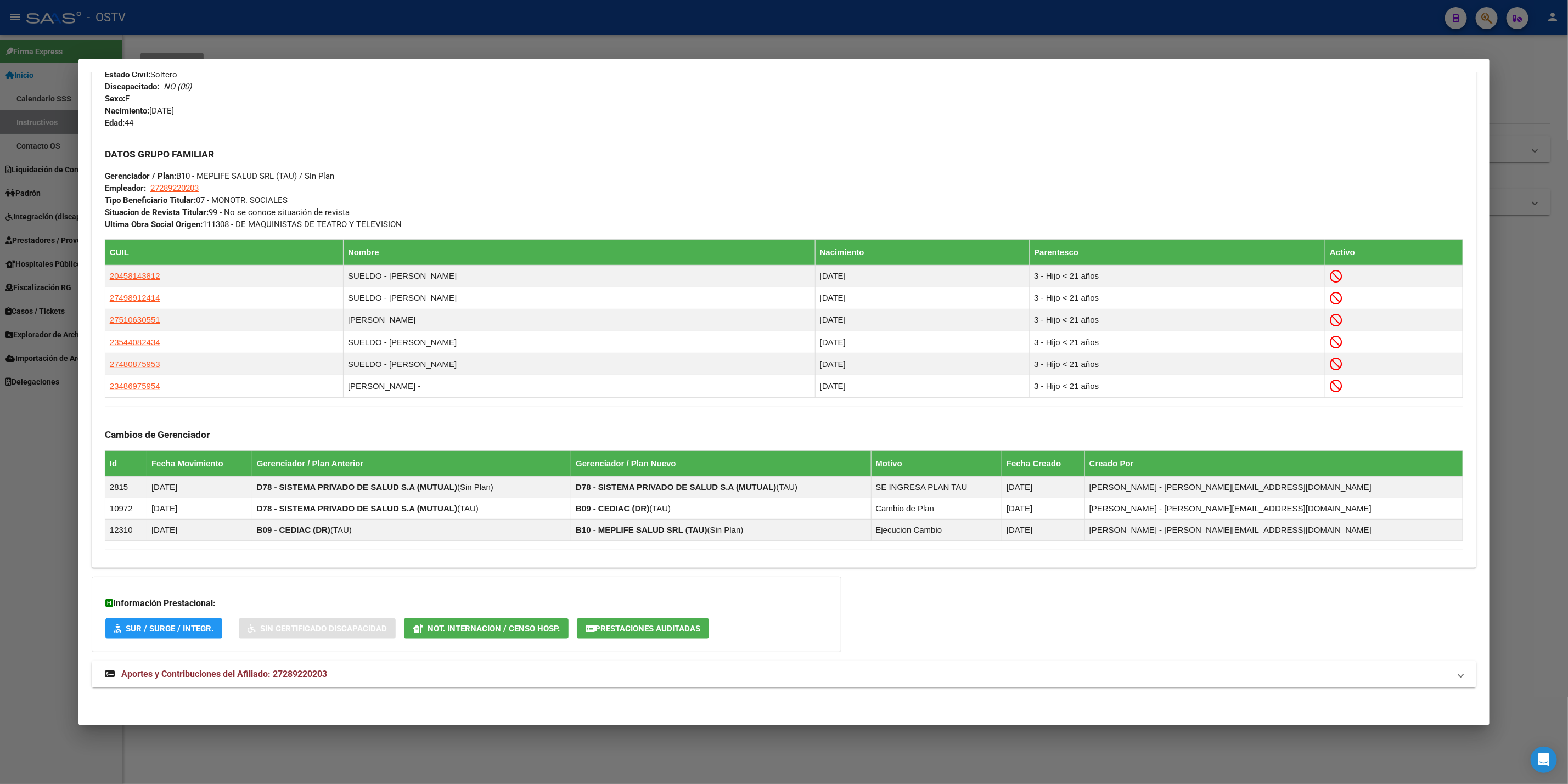
click at [302, 674] on span "Aportes y Contribuciones del Afiliado: 27289220203" at bounding box center [224, 673] width 206 height 10
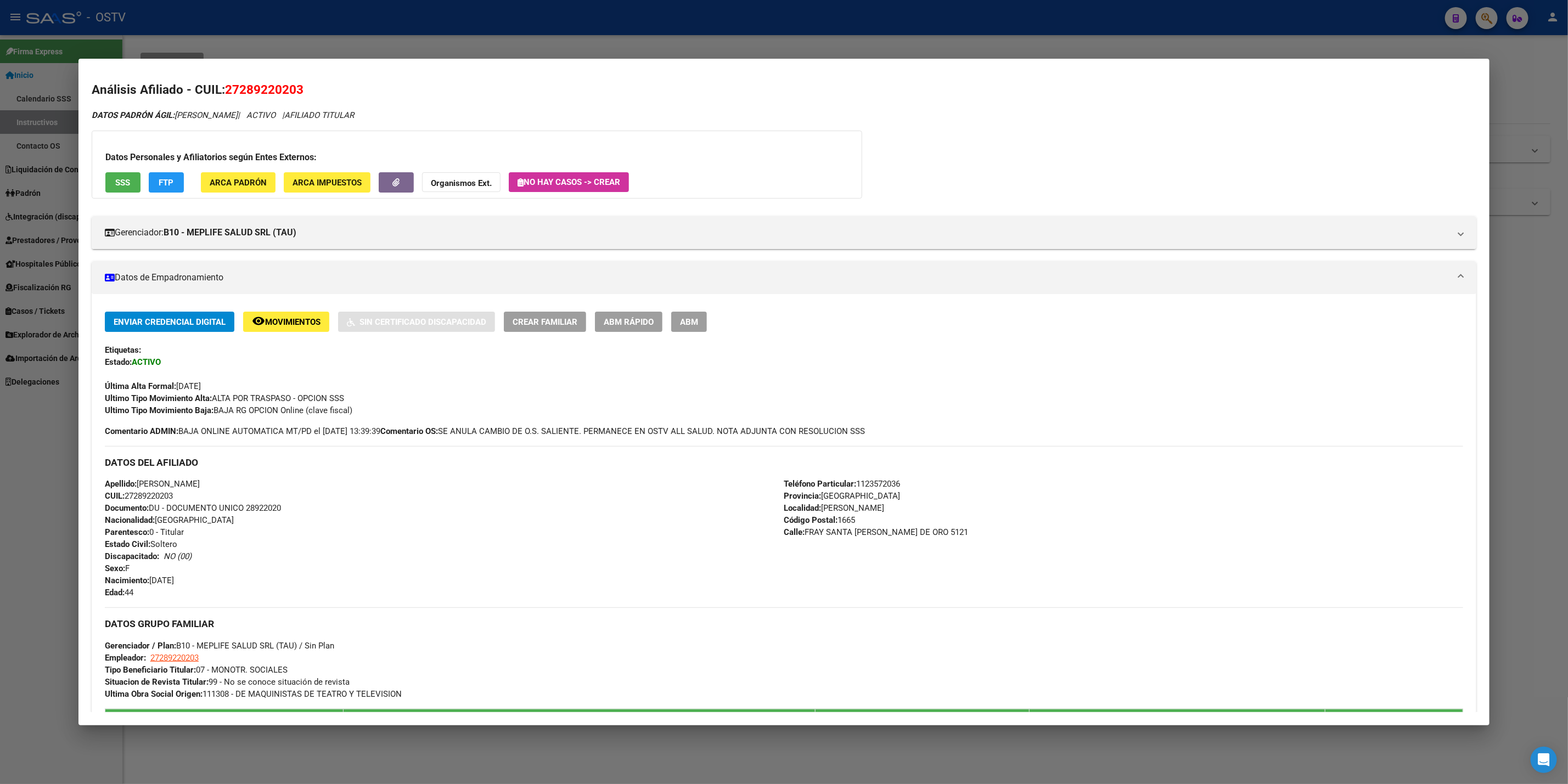
scroll to position [0, 0]
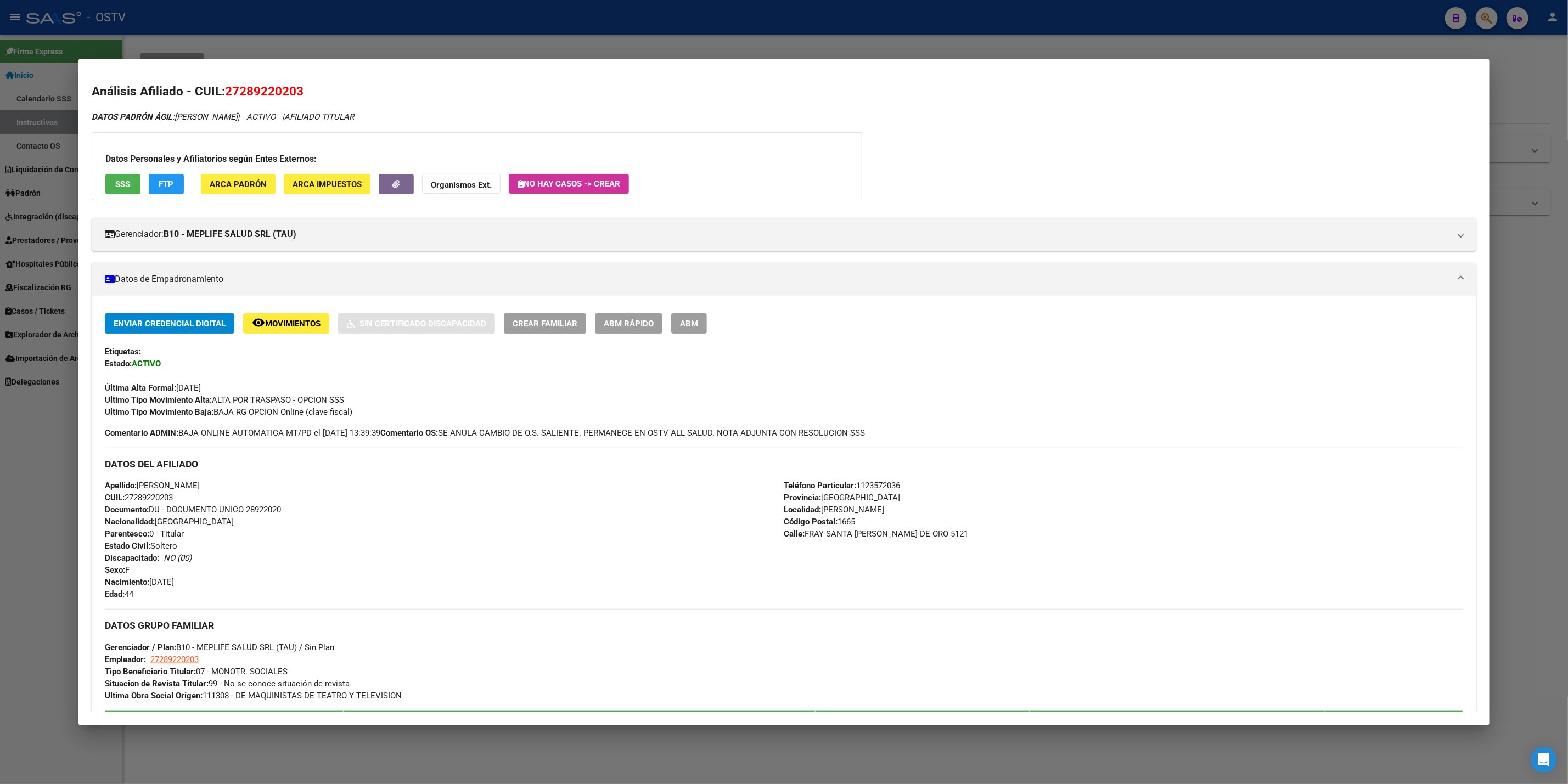
click at [587, 55] on div at bounding box center [784, 392] width 1568 height 784
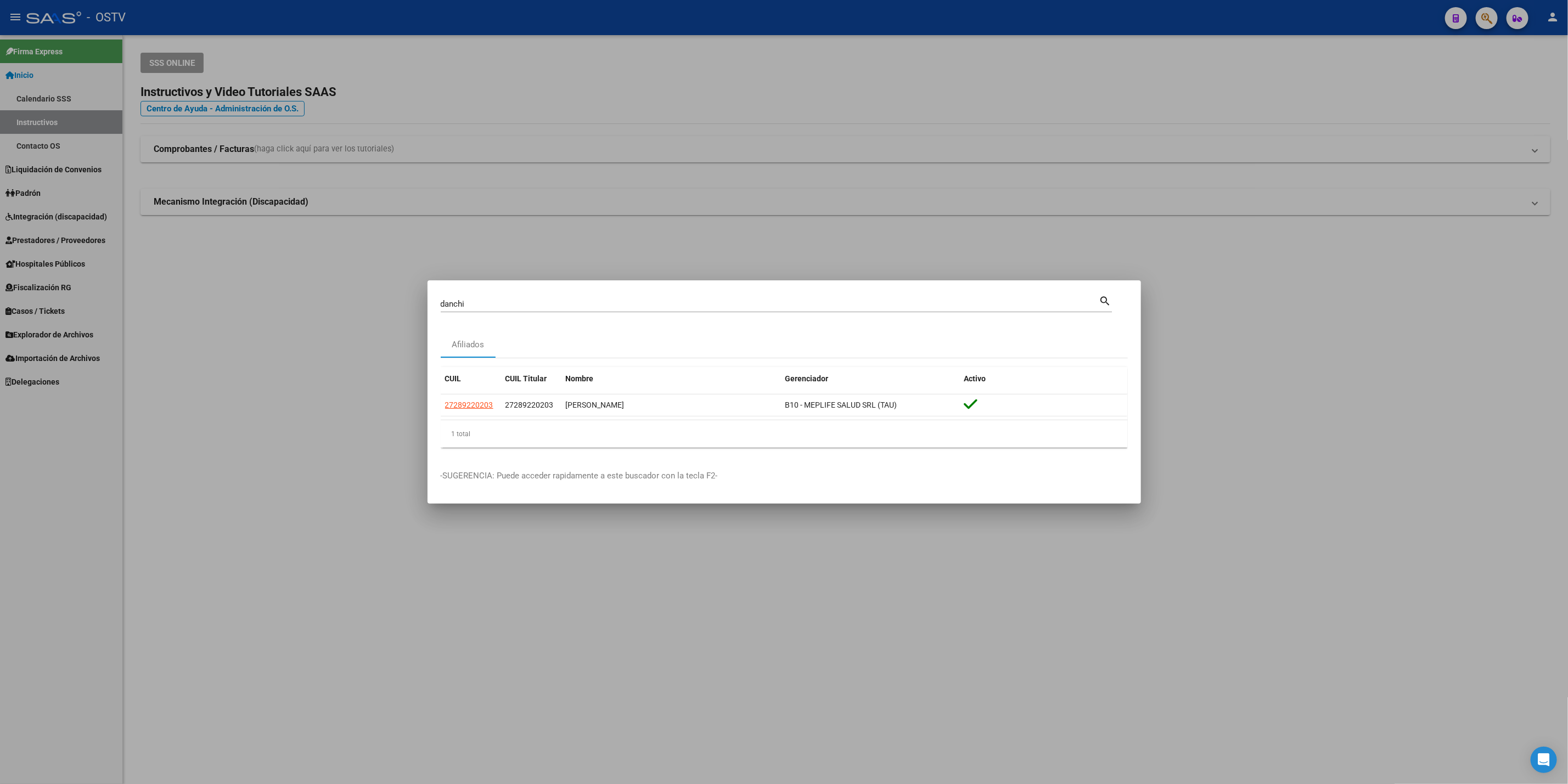
click at [254, 369] on div at bounding box center [784, 392] width 1568 height 784
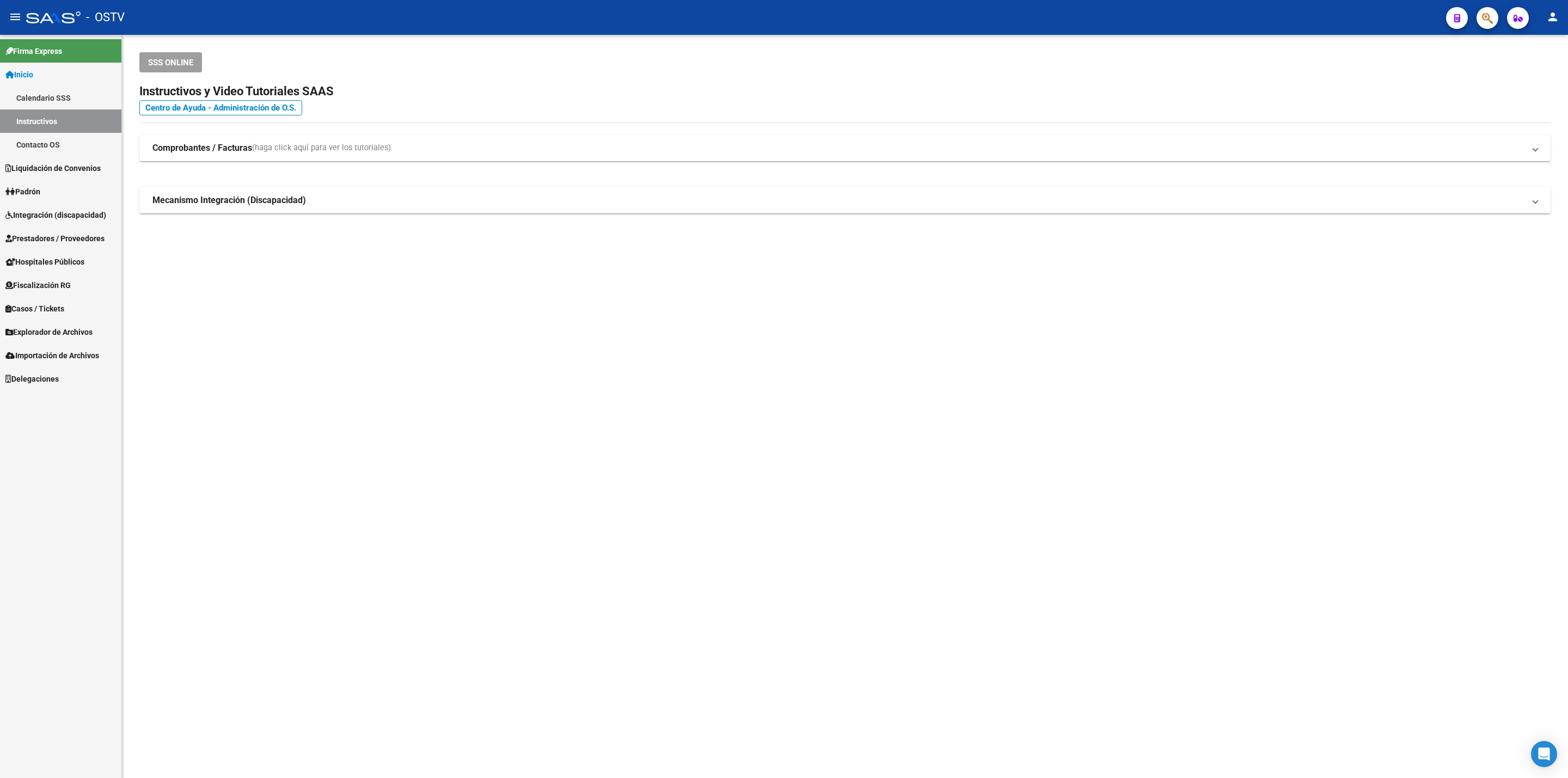
click at [80, 190] on link "Padrón" at bounding box center [60, 191] width 122 height 23
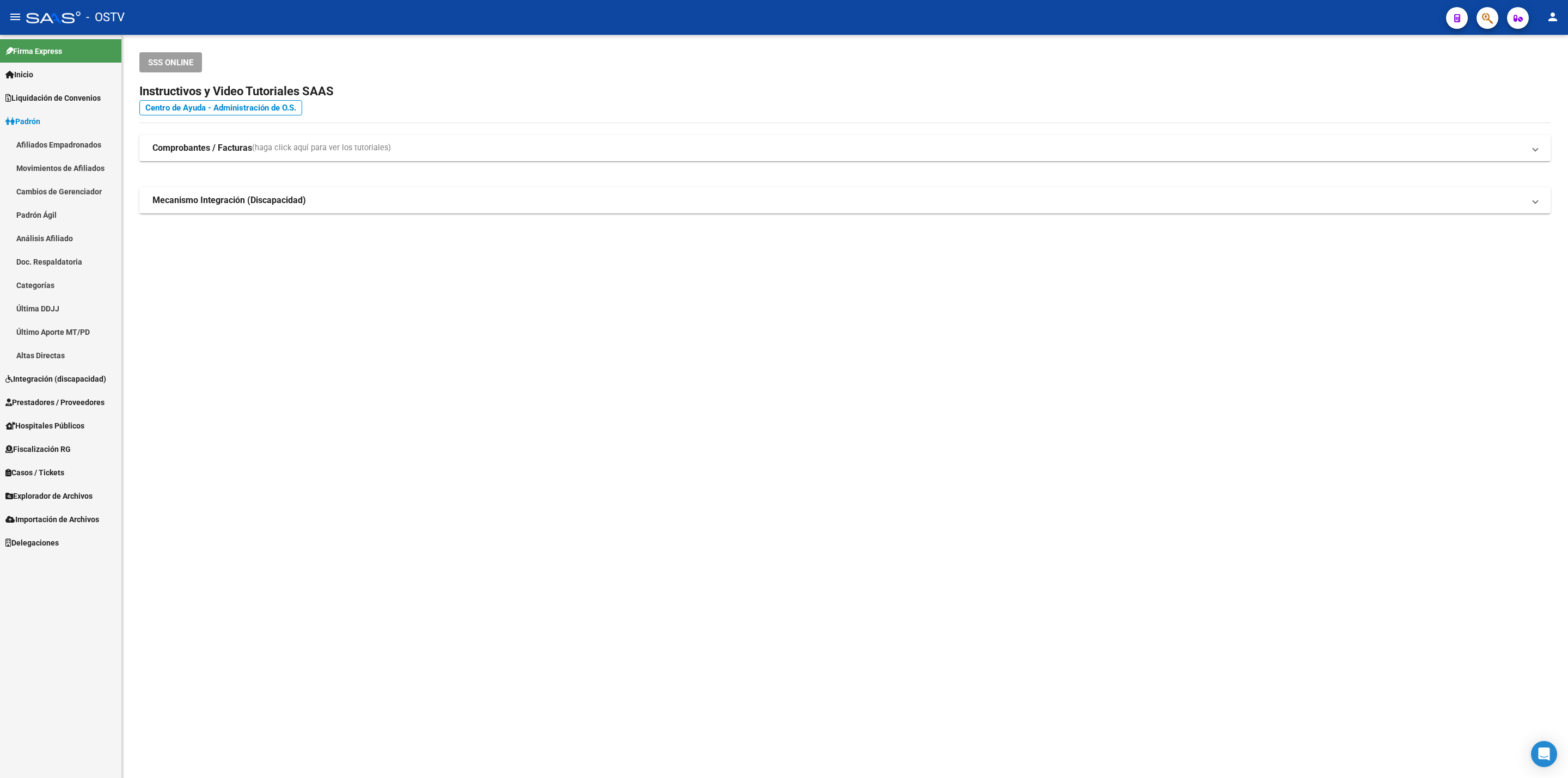
click at [58, 211] on link "Padrón Ágil" at bounding box center [60, 214] width 122 height 23
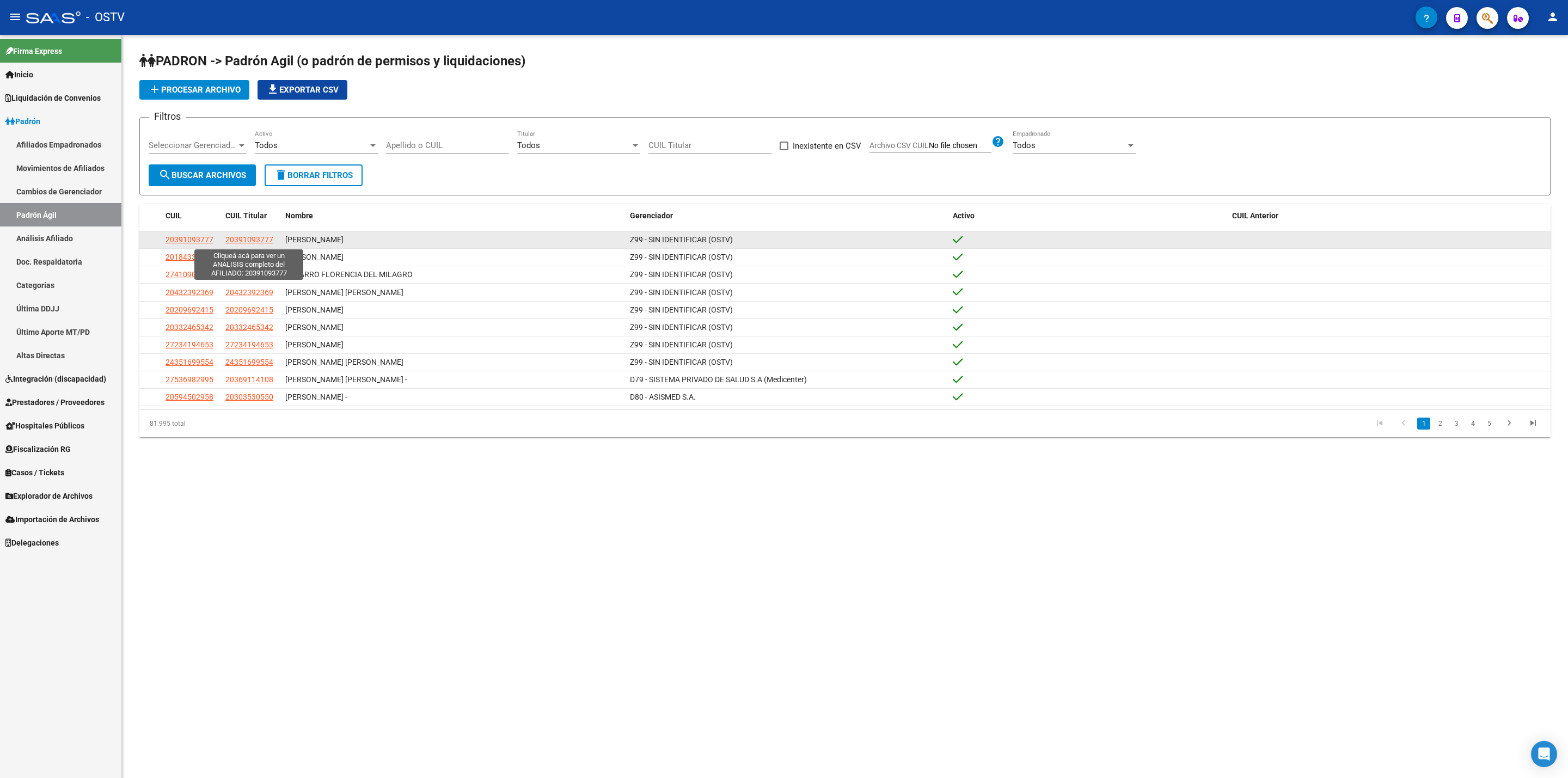
click at [247, 243] on span "20391093777" at bounding box center [249, 239] width 48 height 9
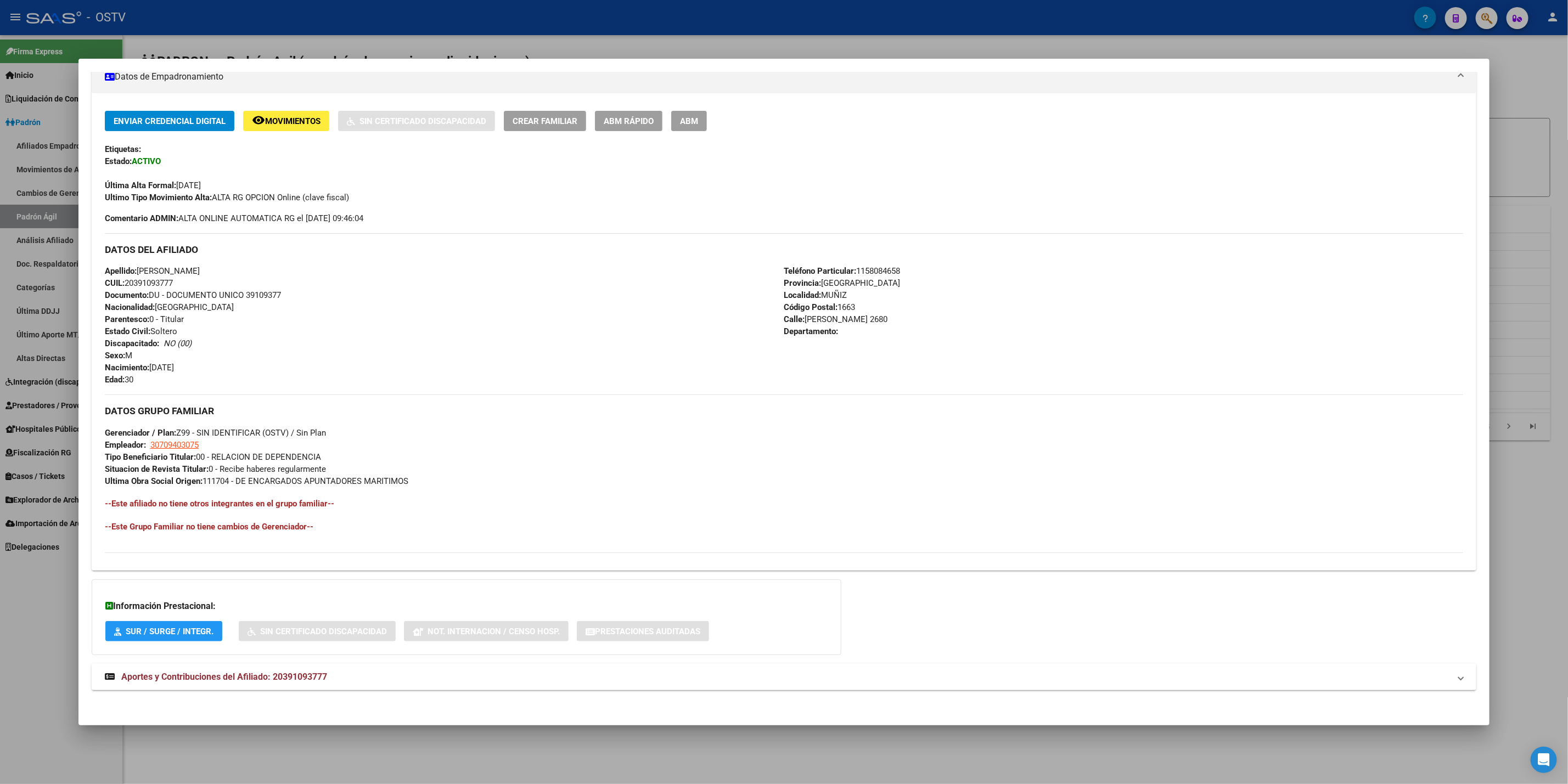
scroll to position [206, 0]
click at [472, 665] on mat-expansion-panel-header "Aportes y Contribuciones del Afiliado: 20391093777" at bounding box center [784, 674] width 1385 height 27
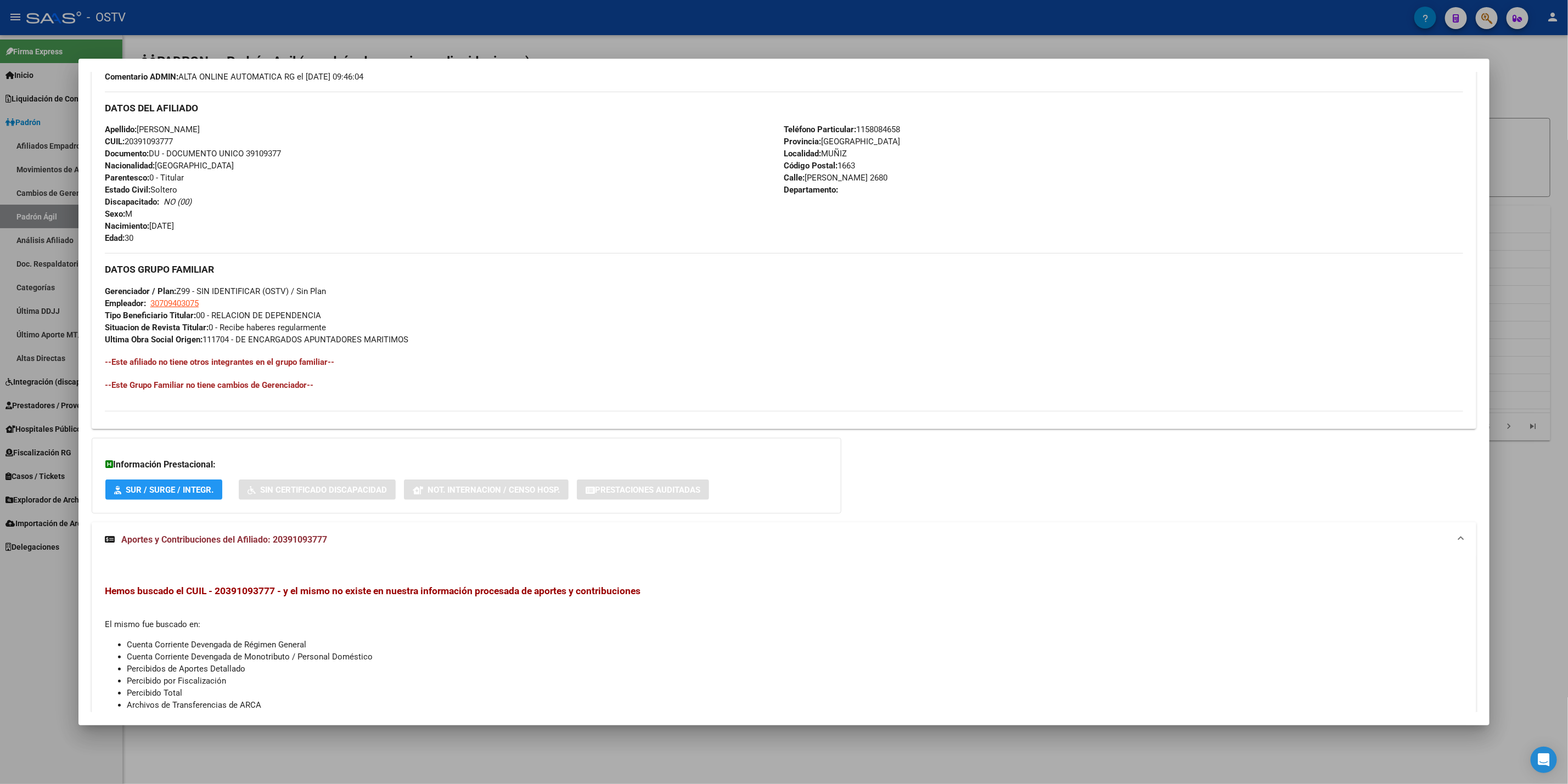
scroll to position [103, 0]
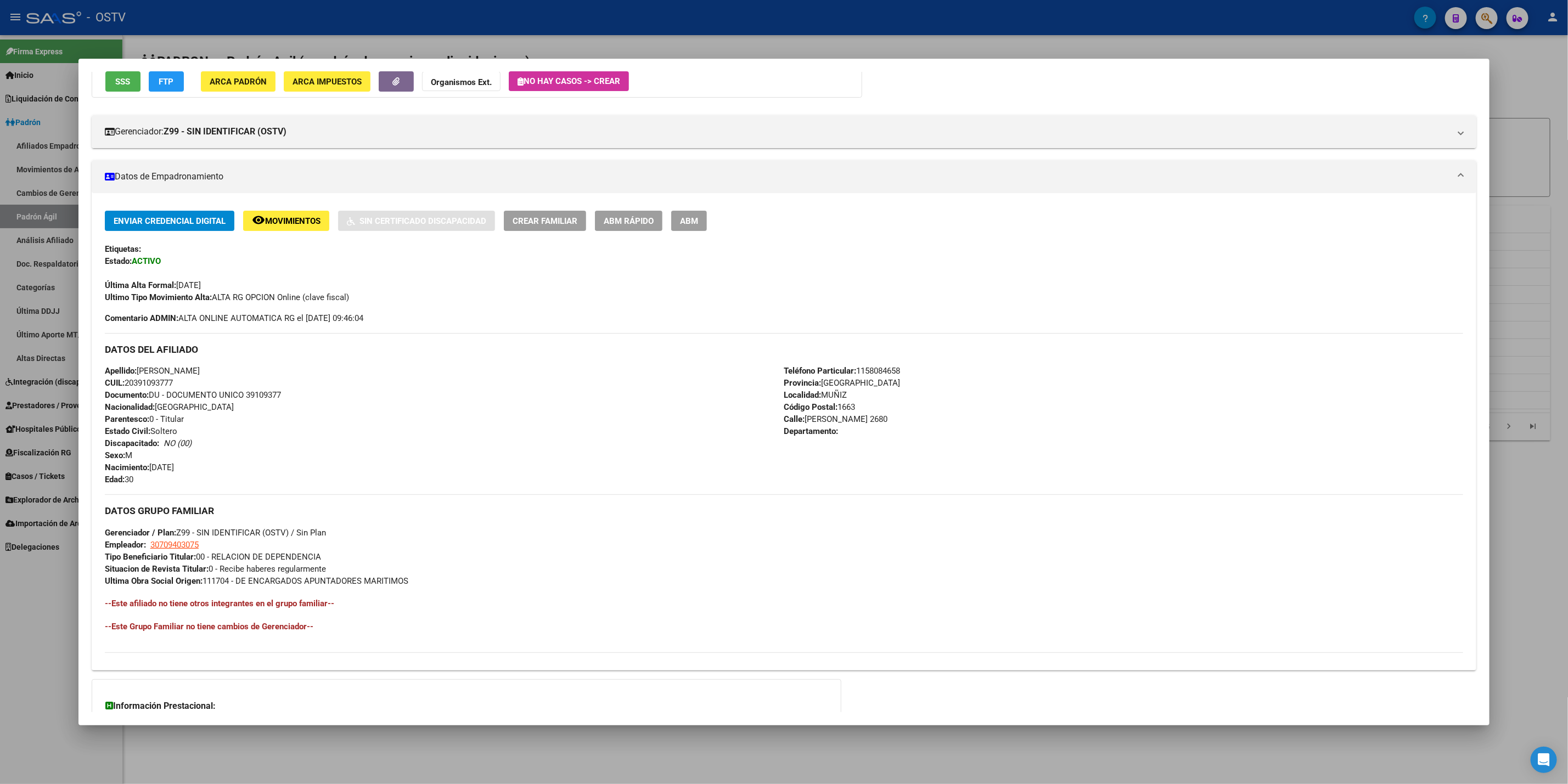
click at [53, 584] on div at bounding box center [784, 392] width 1568 height 784
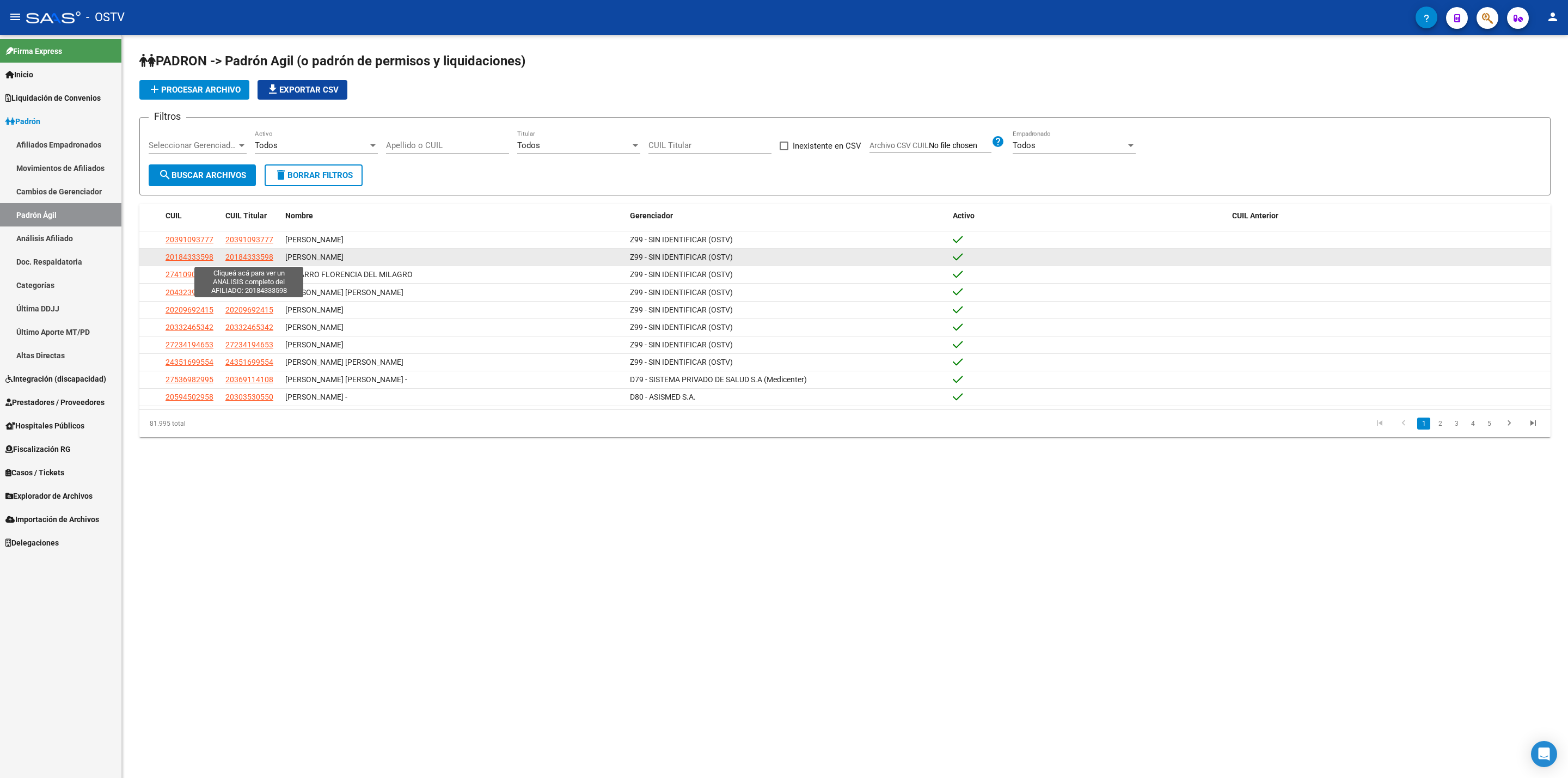
click at [265, 253] on span "20184333598" at bounding box center [249, 256] width 48 height 9
type textarea "20184333598"
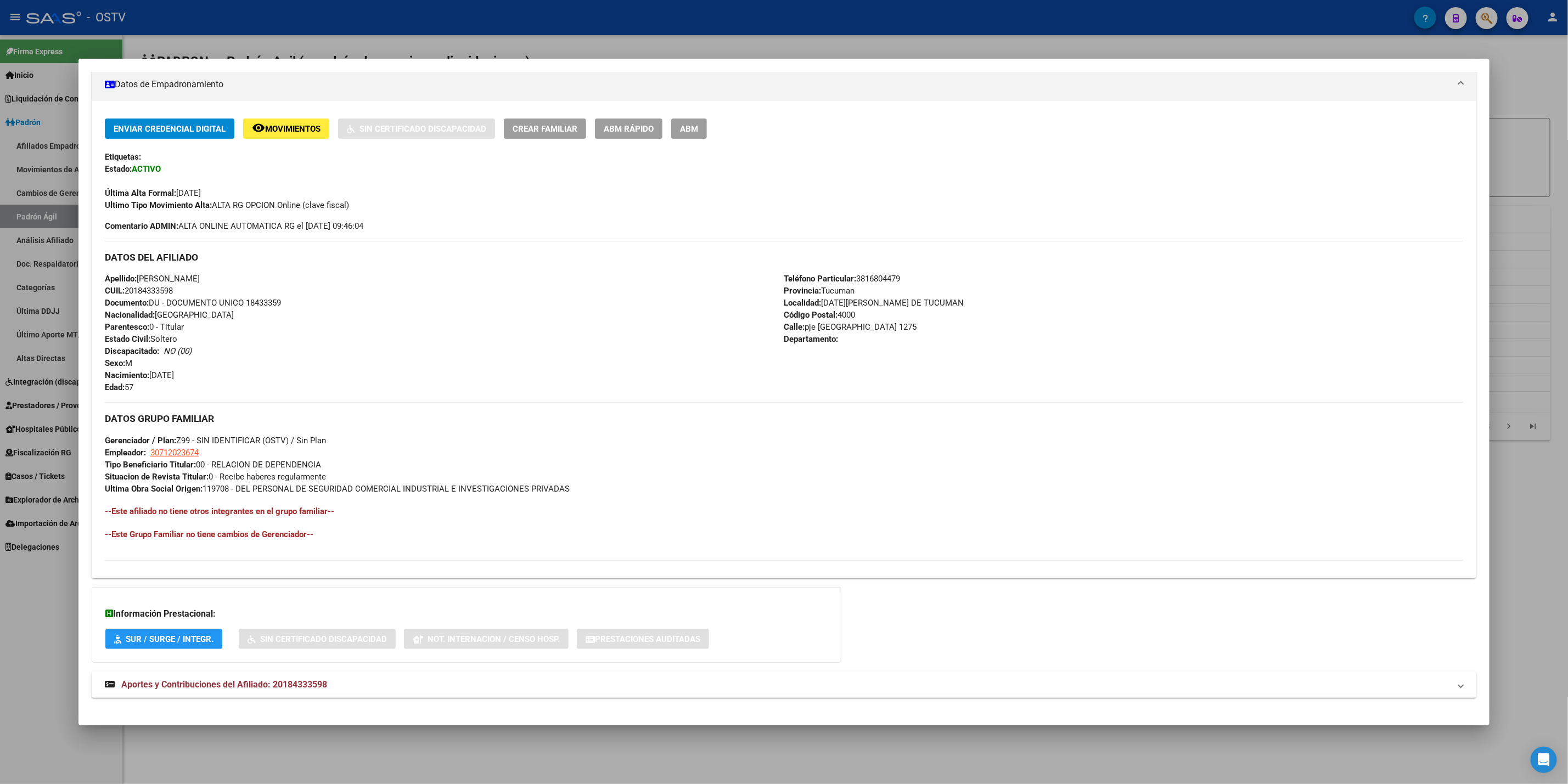
scroll to position [206, 0]
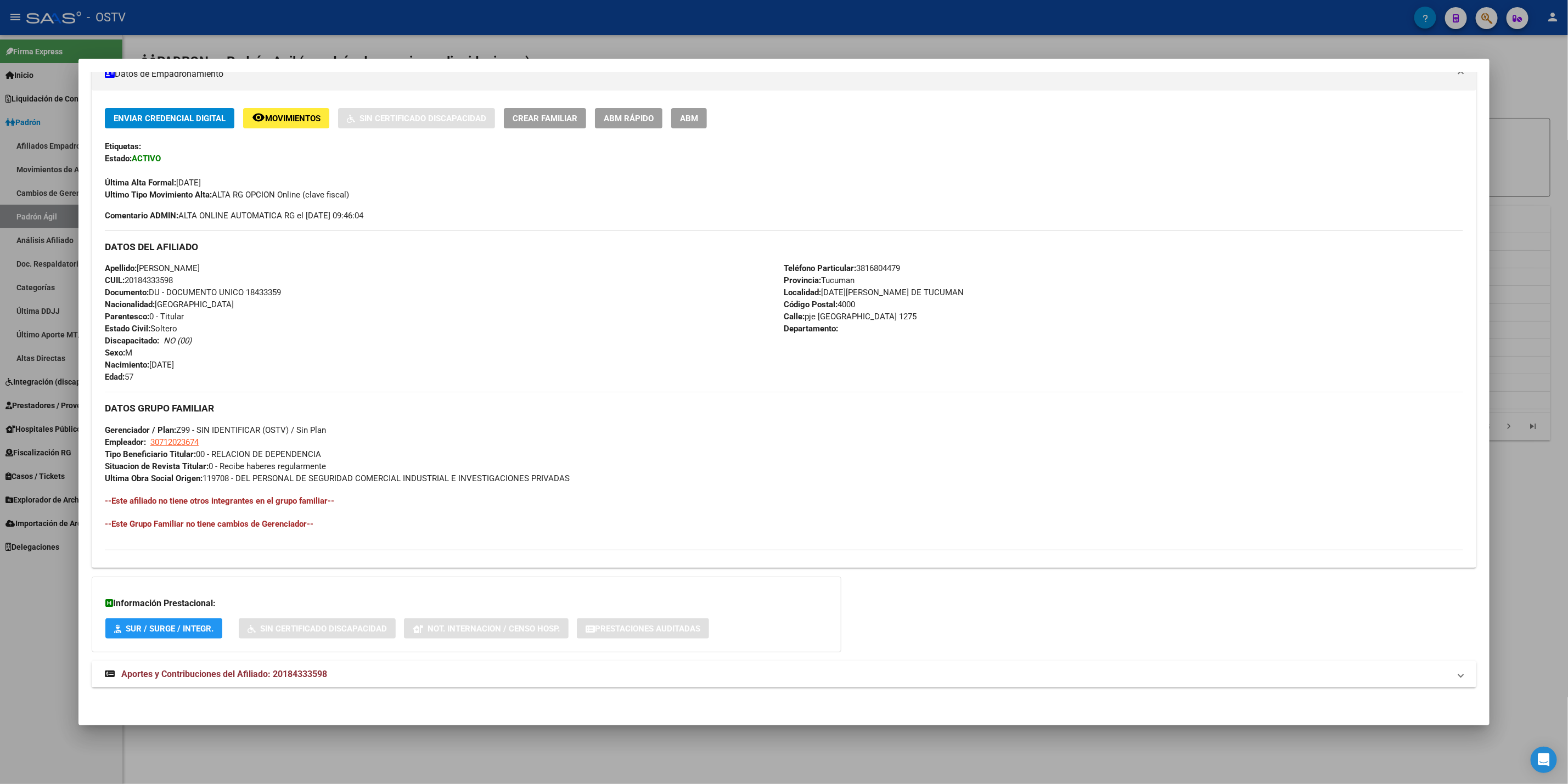
click at [210, 681] on mat-expansion-panel-header "Aportes y Contribuciones del Afiliado: 20184333598" at bounding box center [784, 674] width 1385 height 27
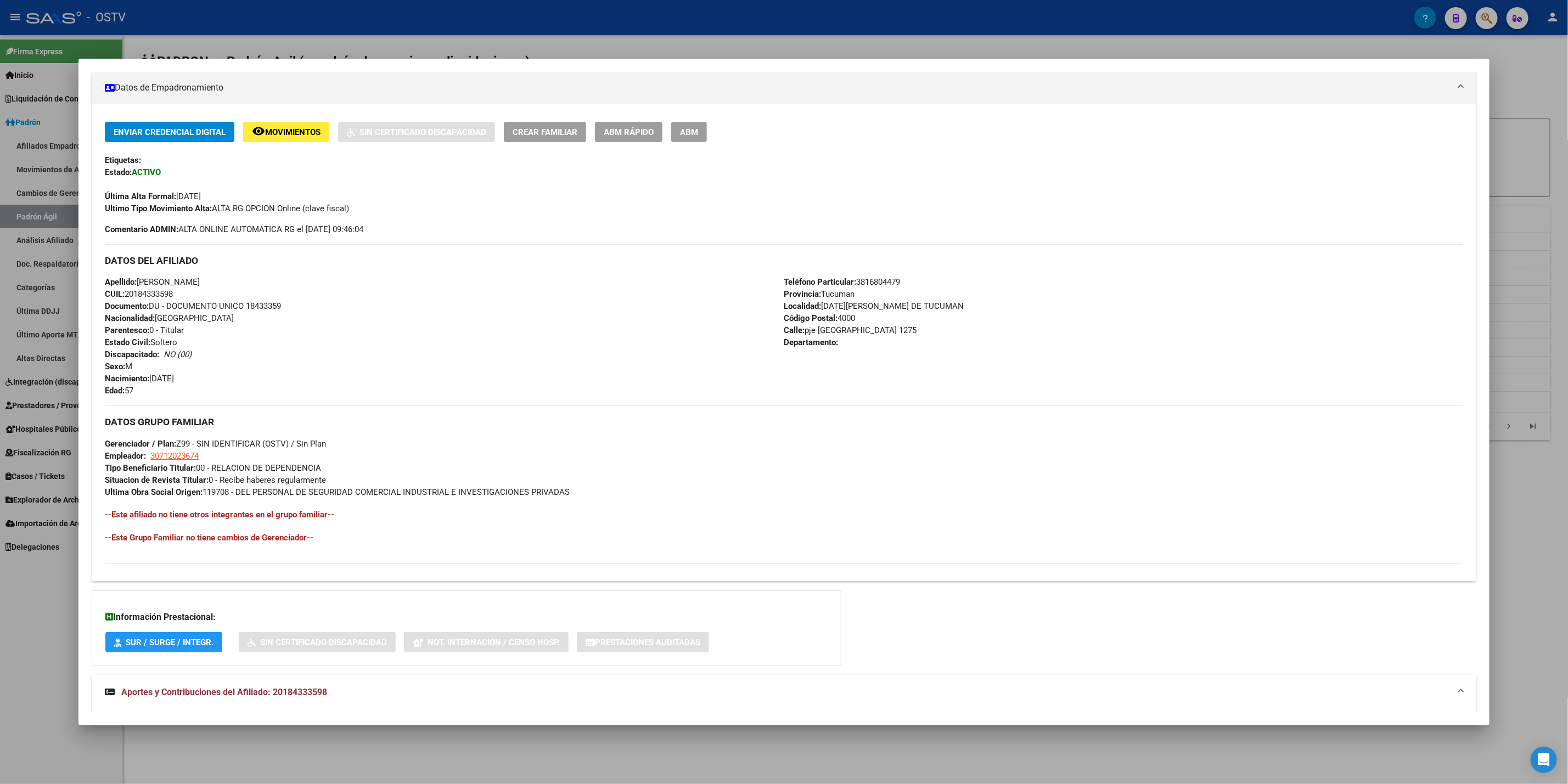
scroll to position [185, 0]
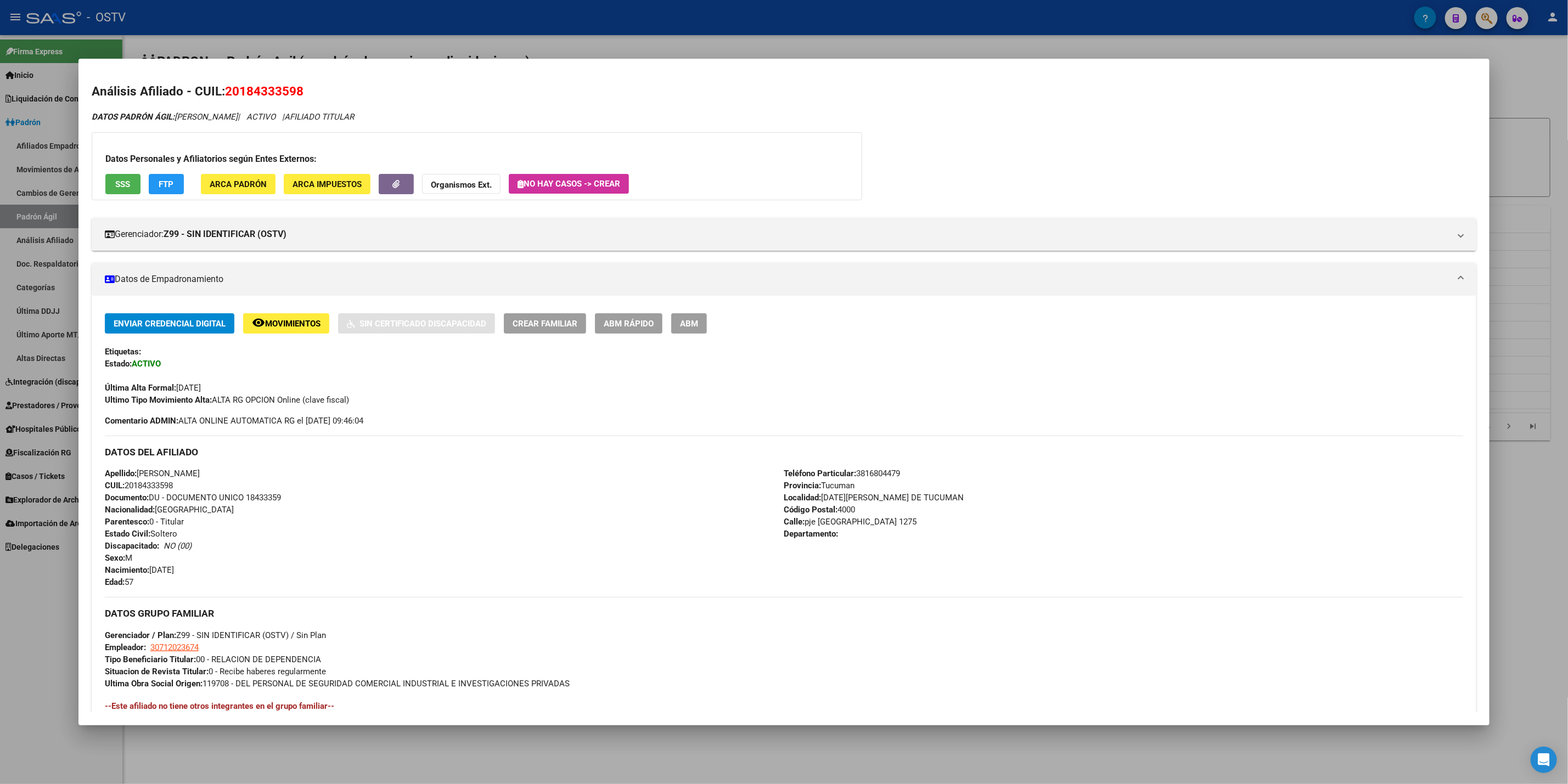
scroll to position [185, 0]
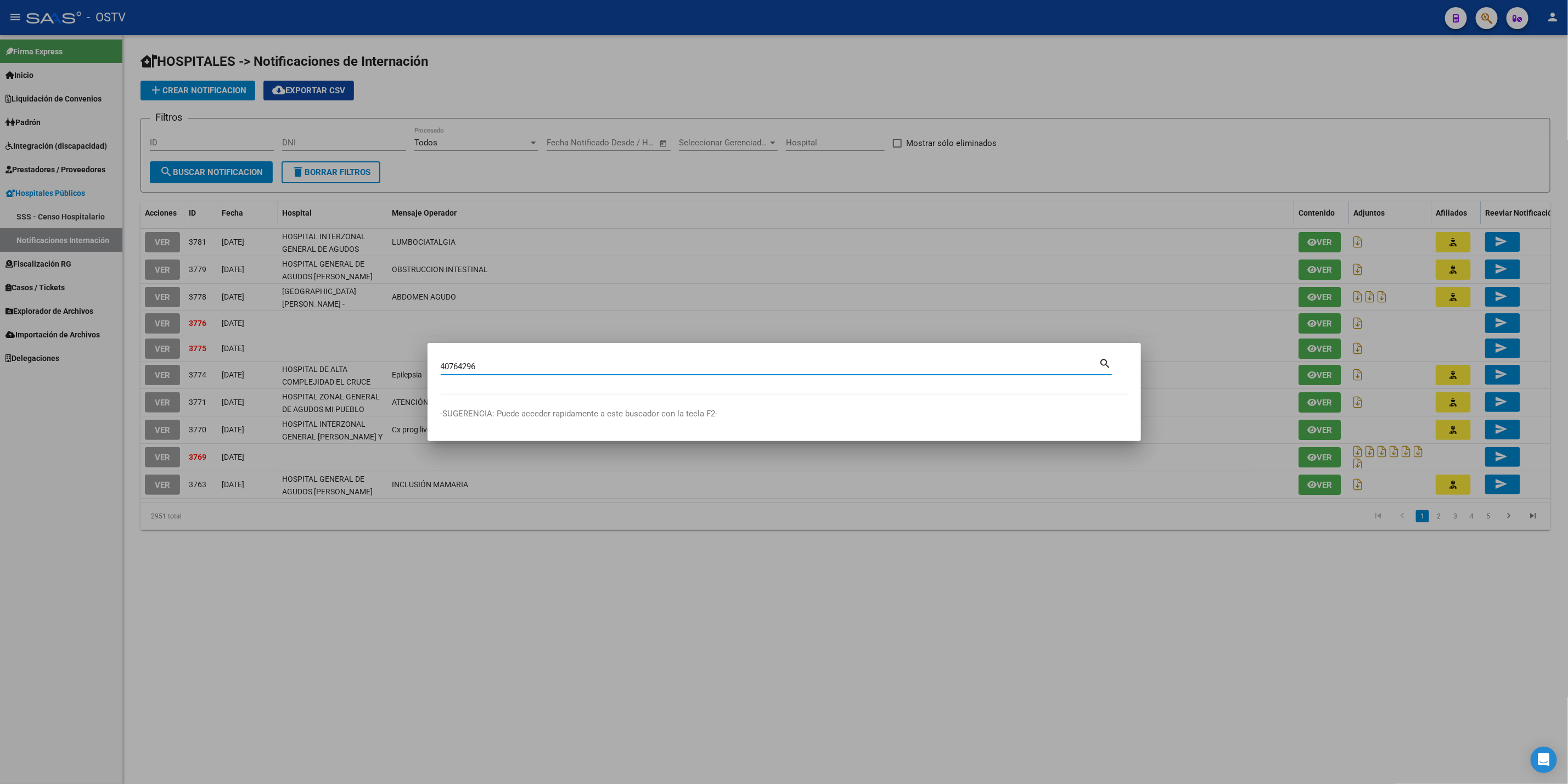
type input "40764296"
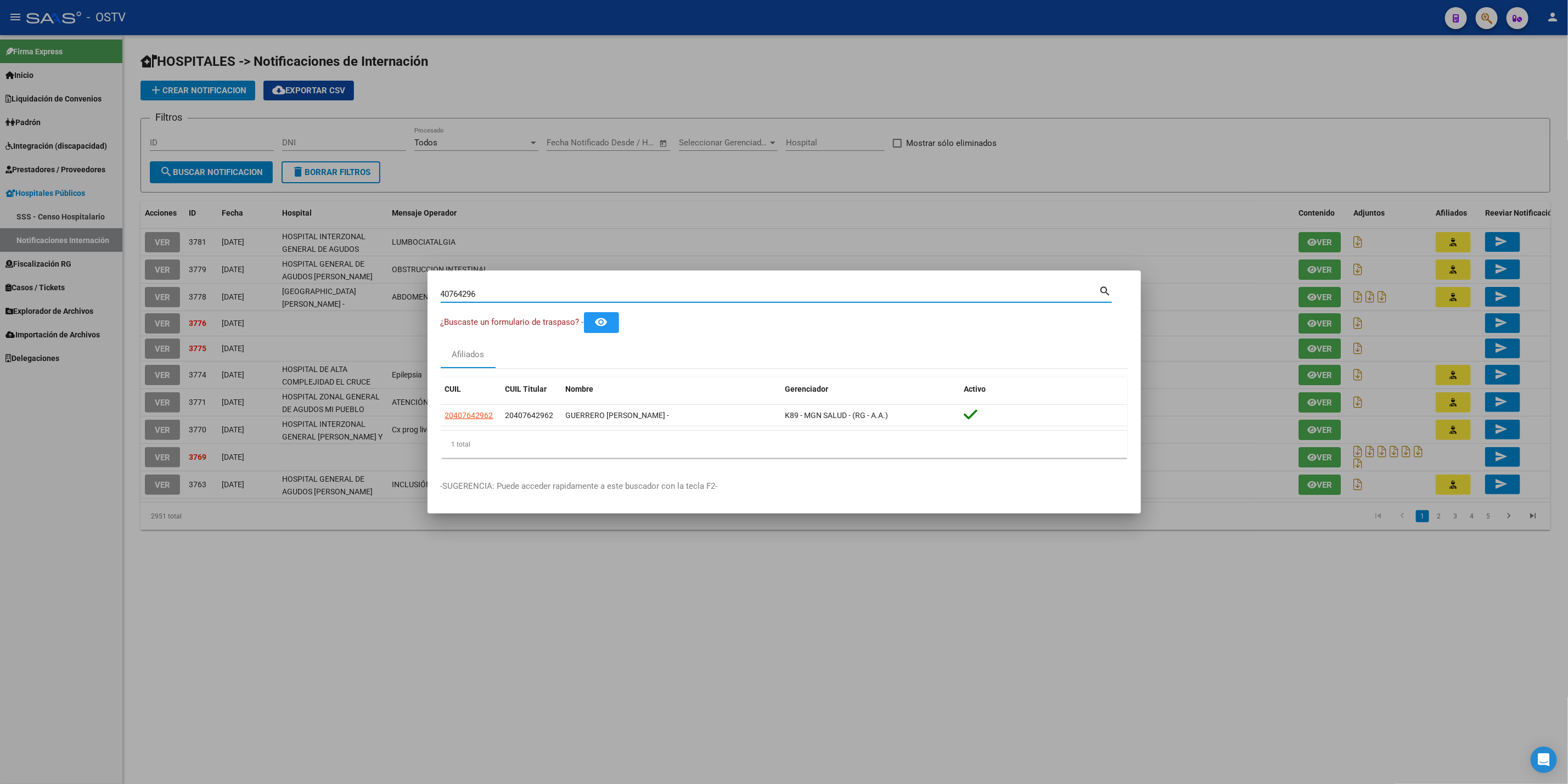
click at [584, 61] on div at bounding box center [784, 392] width 1568 height 784
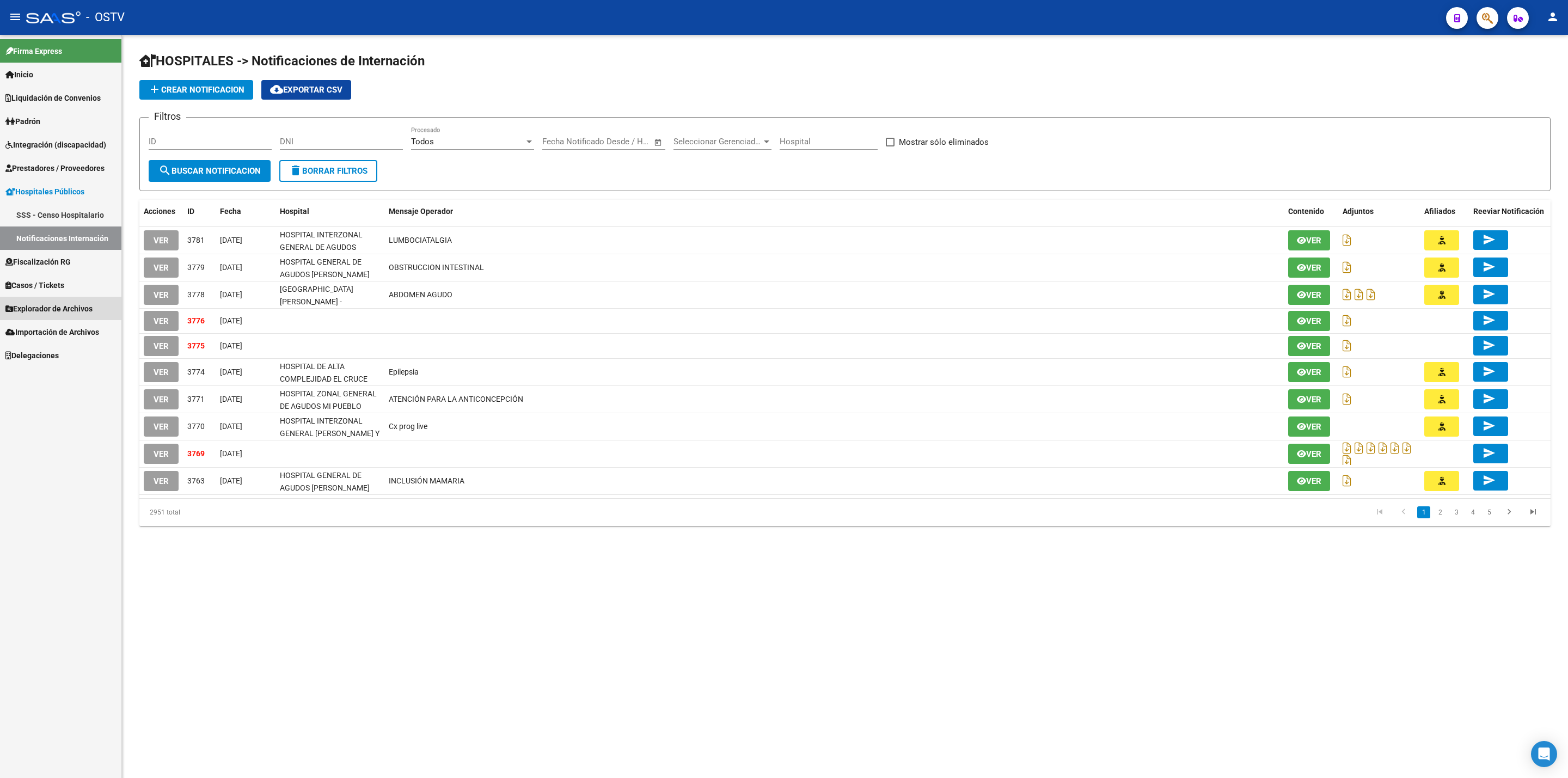
click at [61, 303] on span "Explorador de Archivos" at bounding box center [49, 308] width 87 height 12
click at [57, 245] on link "Casos / Tickets" at bounding box center [60, 238] width 122 height 23
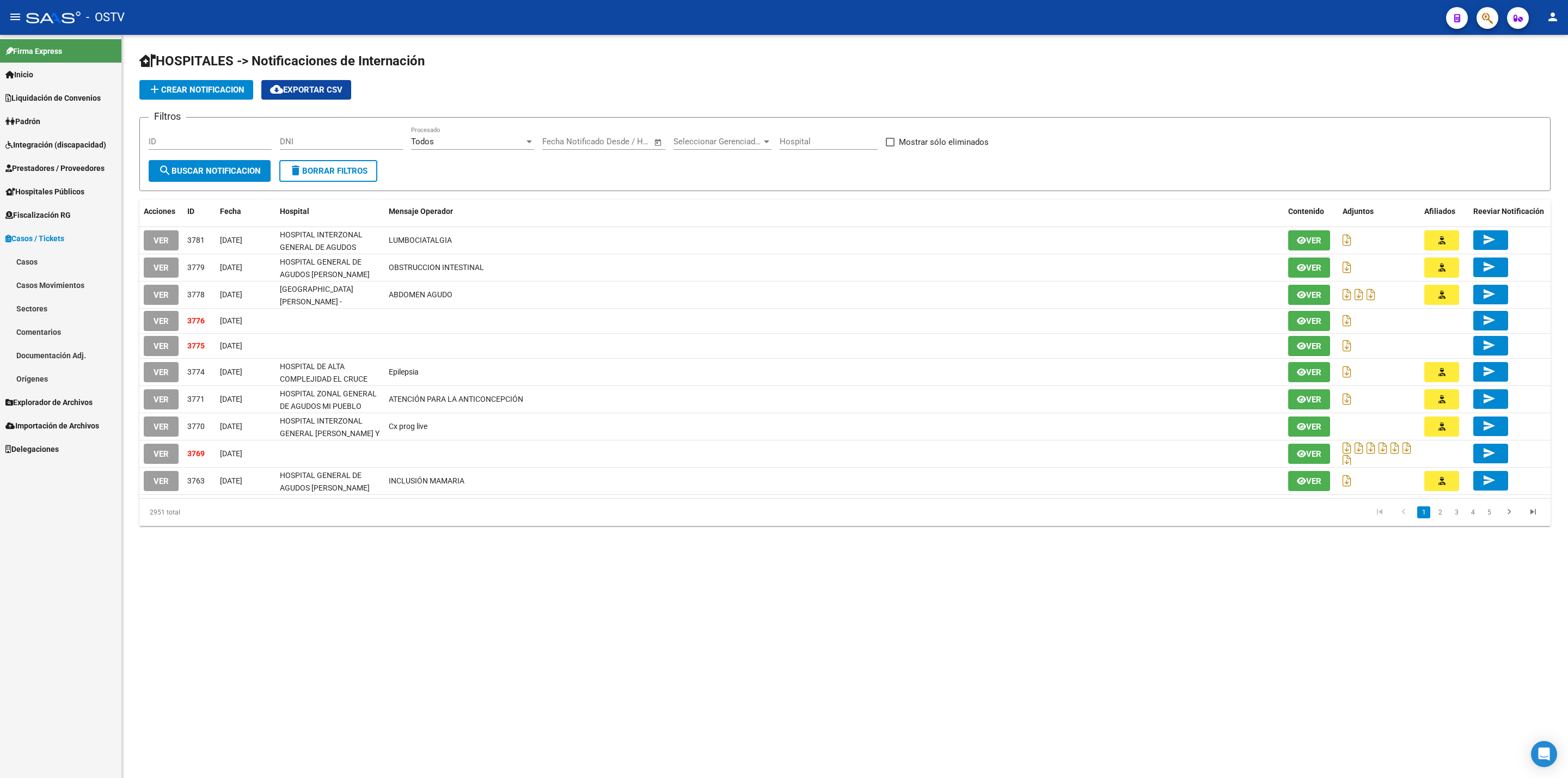
click at [45, 252] on link "Casos" at bounding box center [60, 262] width 122 height 23
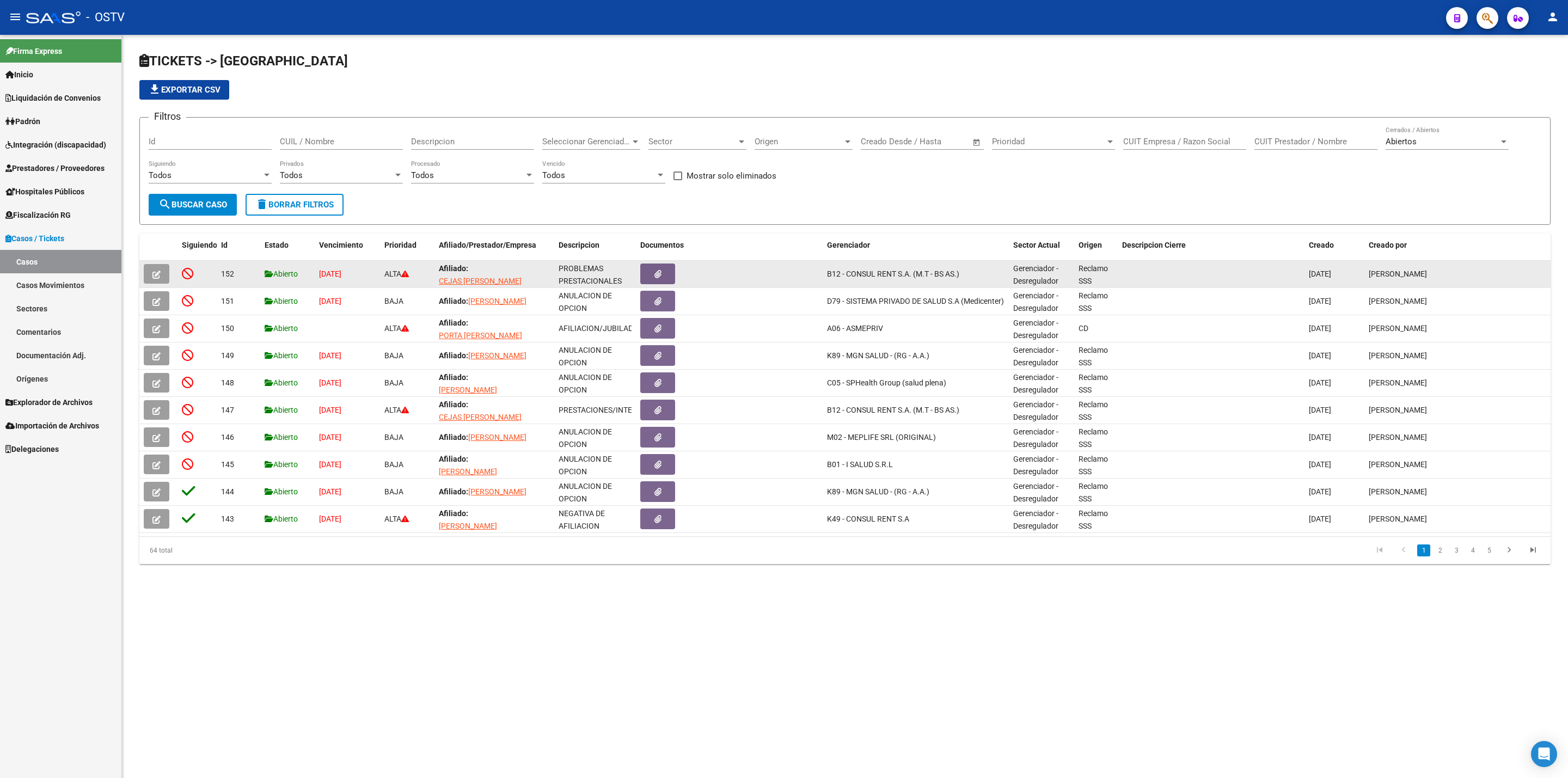
click at [510, 276] on app-link-go-to "CEJAS [PERSON_NAME]" at bounding box center [480, 281] width 83 height 12
click at [520, 278] on span "CEJAS [PERSON_NAME]" at bounding box center [480, 280] width 83 height 9
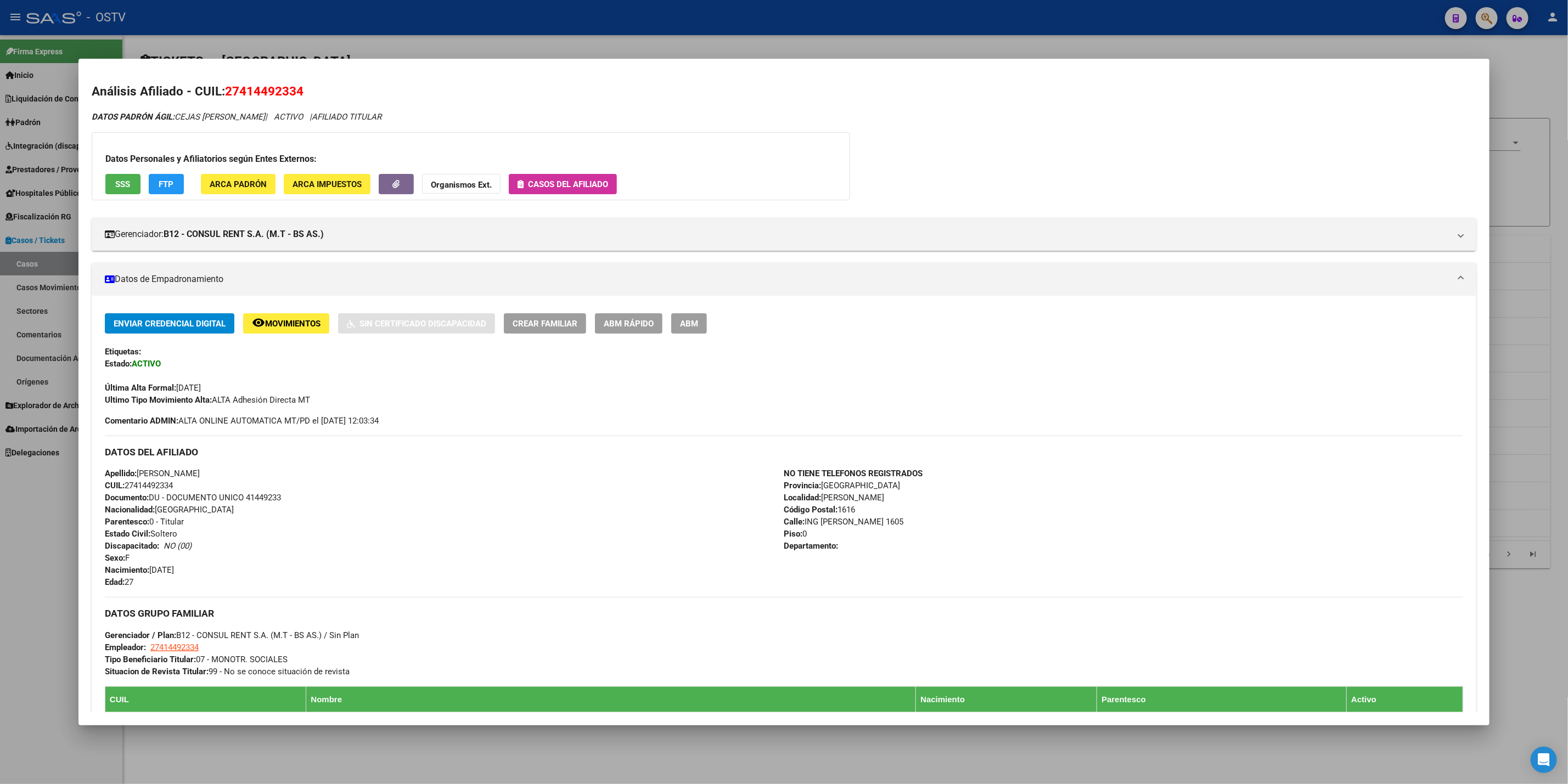
click at [565, 188] on span "Casos del afiliado" at bounding box center [568, 184] width 80 height 10
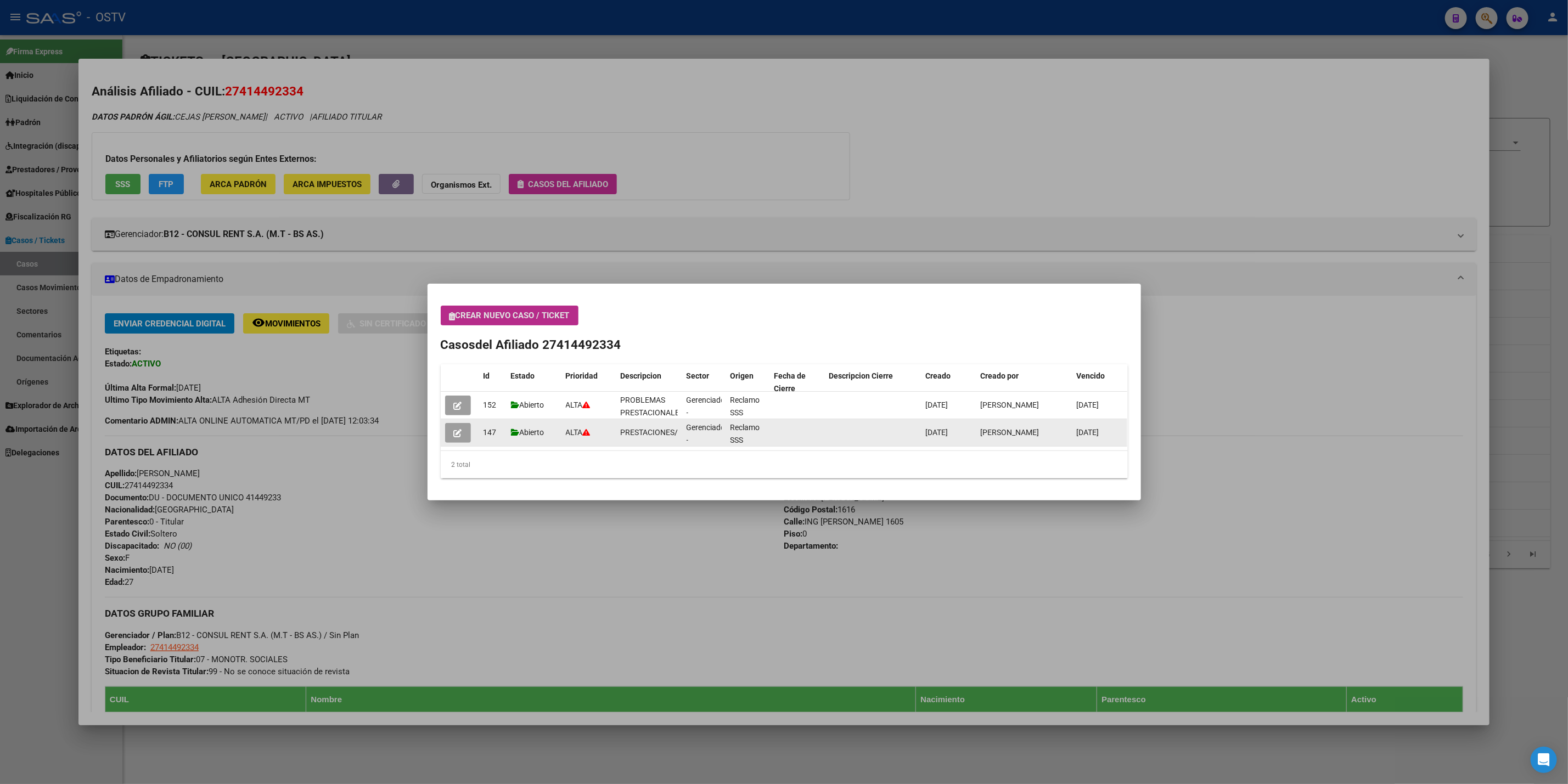
click at [460, 433] on icon "button" at bounding box center [458, 433] width 9 height 9
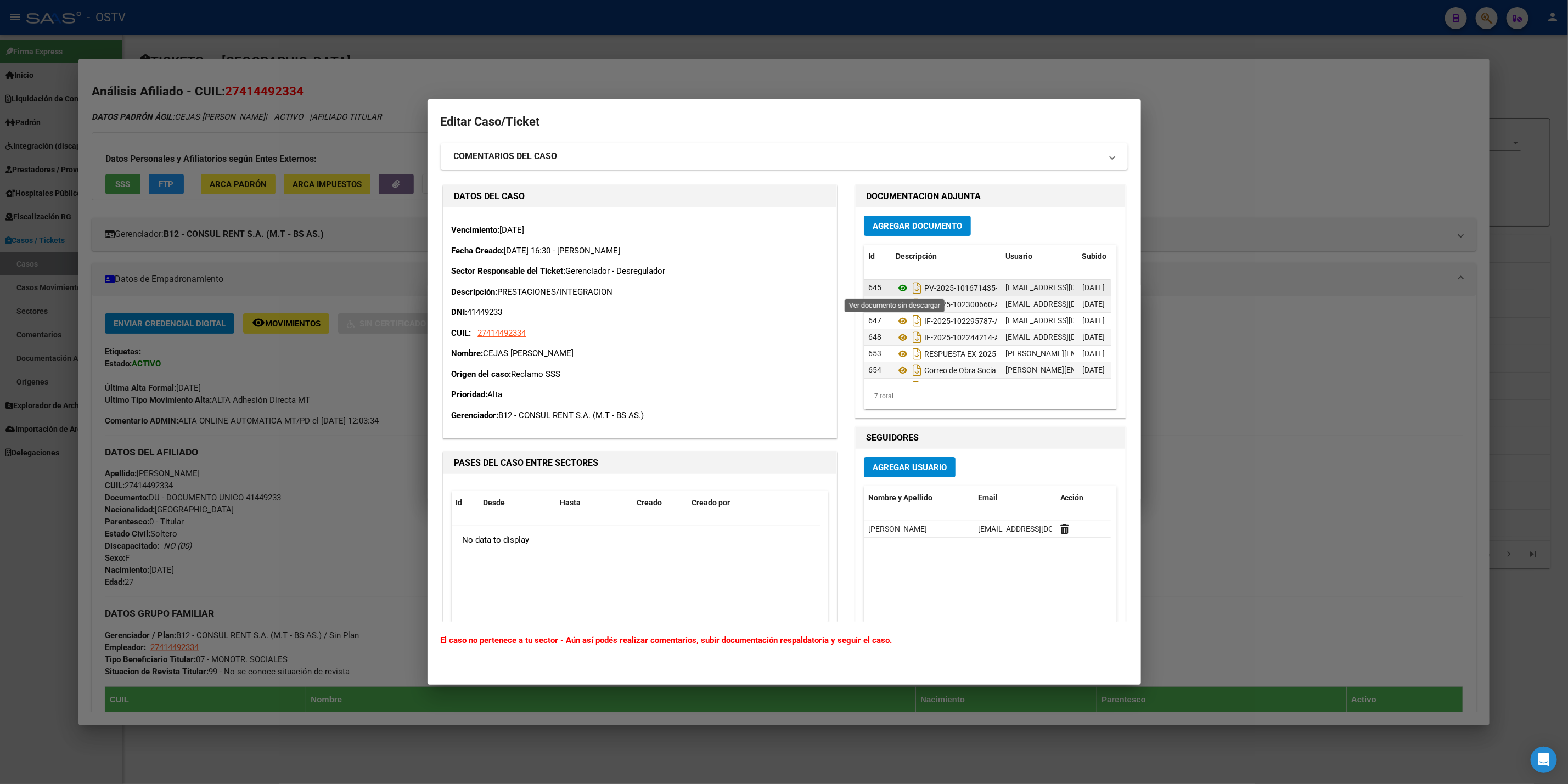
click at [898, 288] on icon at bounding box center [903, 288] width 14 height 13
click at [310, 415] on div at bounding box center [784, 392] width 1568 height 784
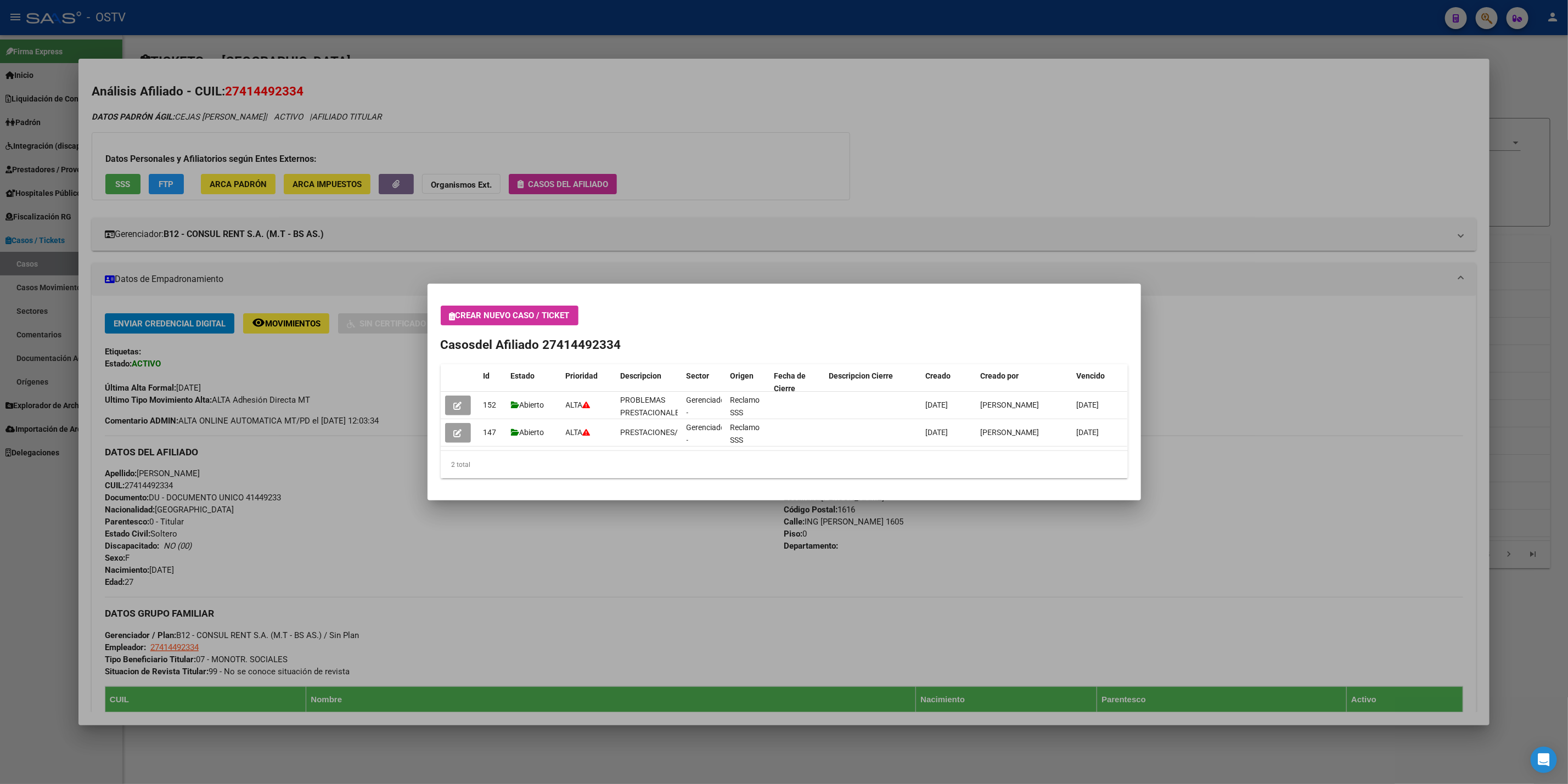
click at [269, 500] on div at bounding box center [784, 392] width 1568 height 784
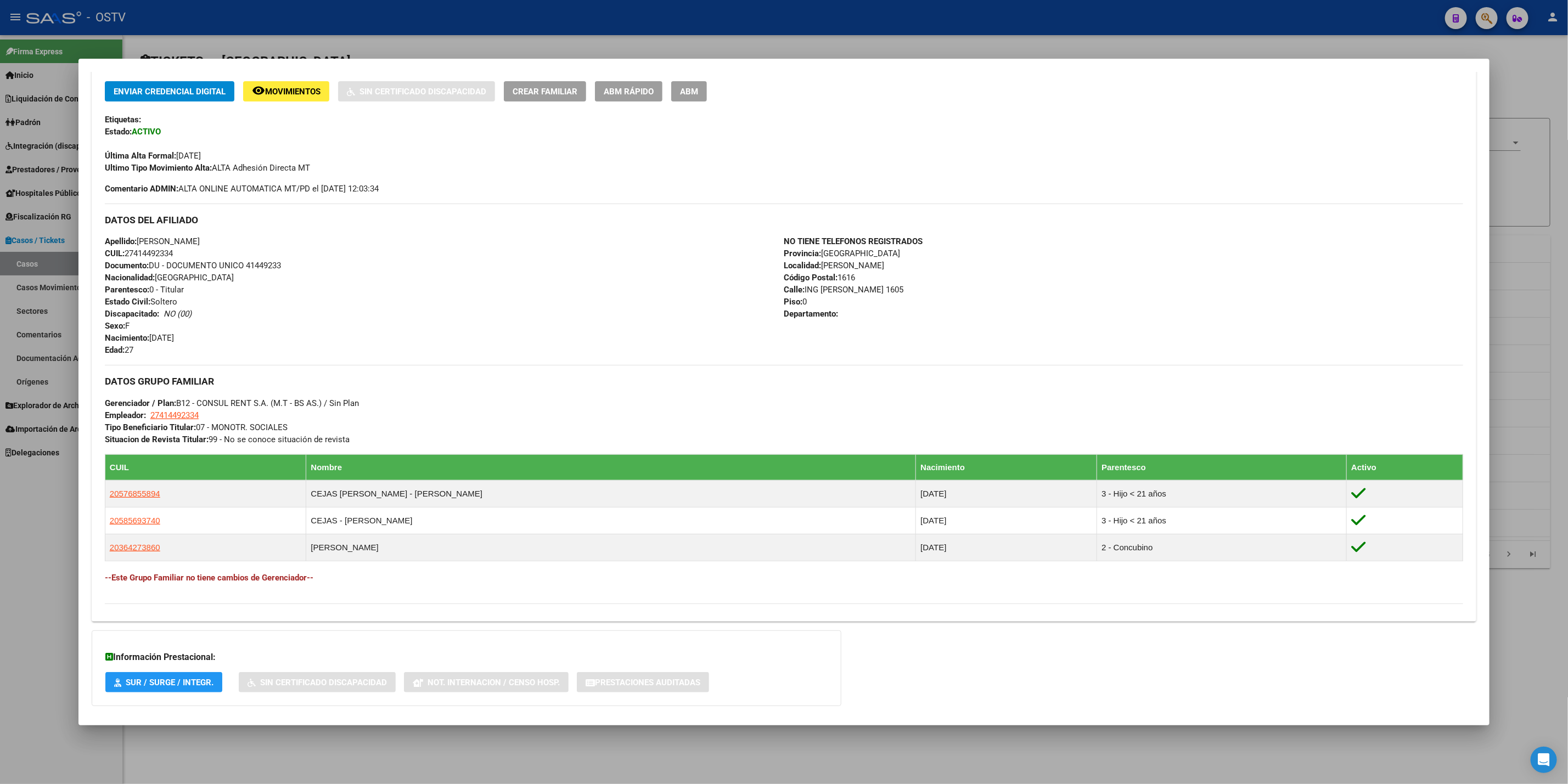
scroll to position [247, 0]
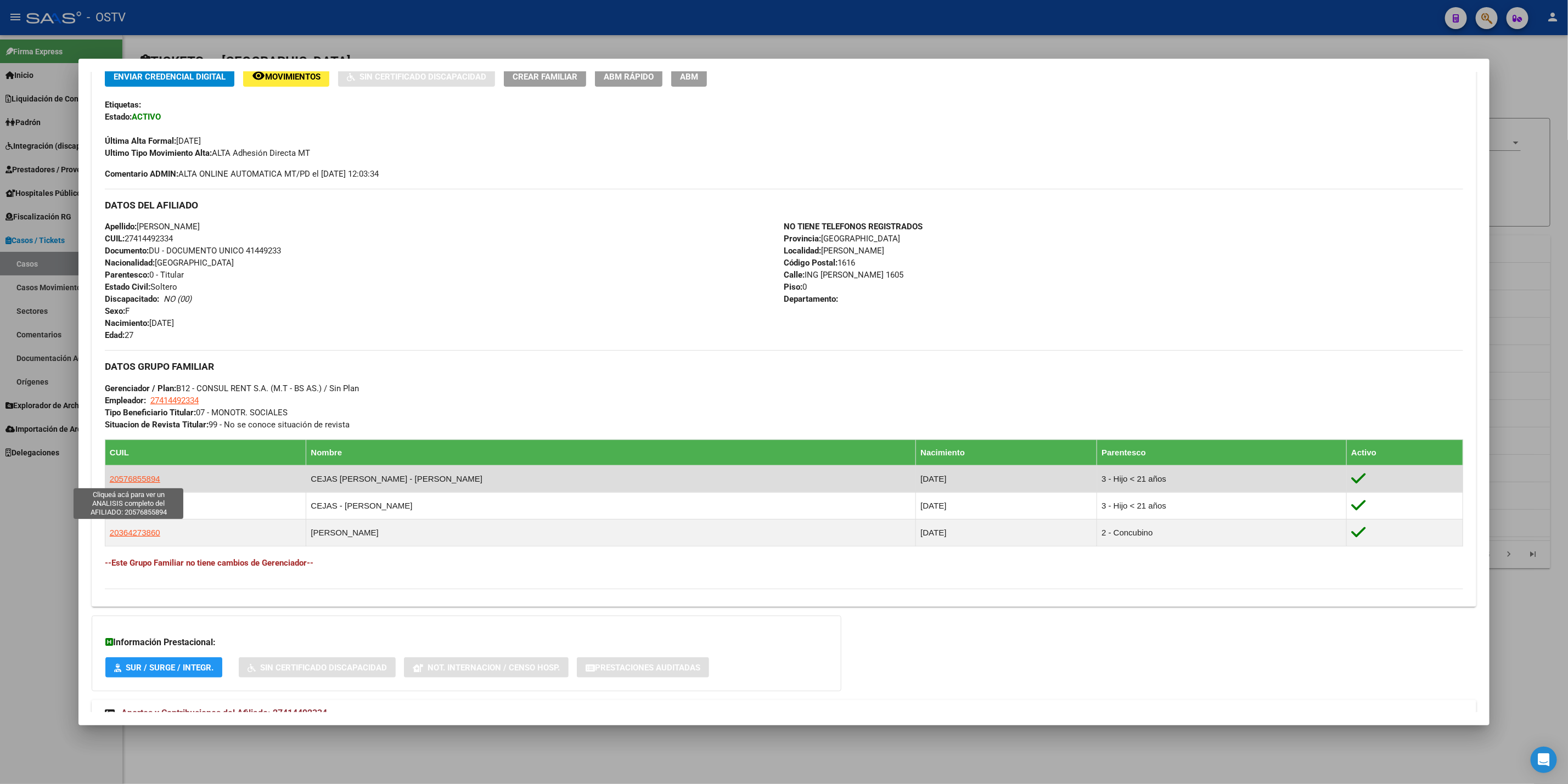
click at [141, 480] on span "20576855894" at bounding box center [135, 479] width 51 height 9
type textarea "20576855894"
